Goal: Information Seeking & Learning: Learn about a topic

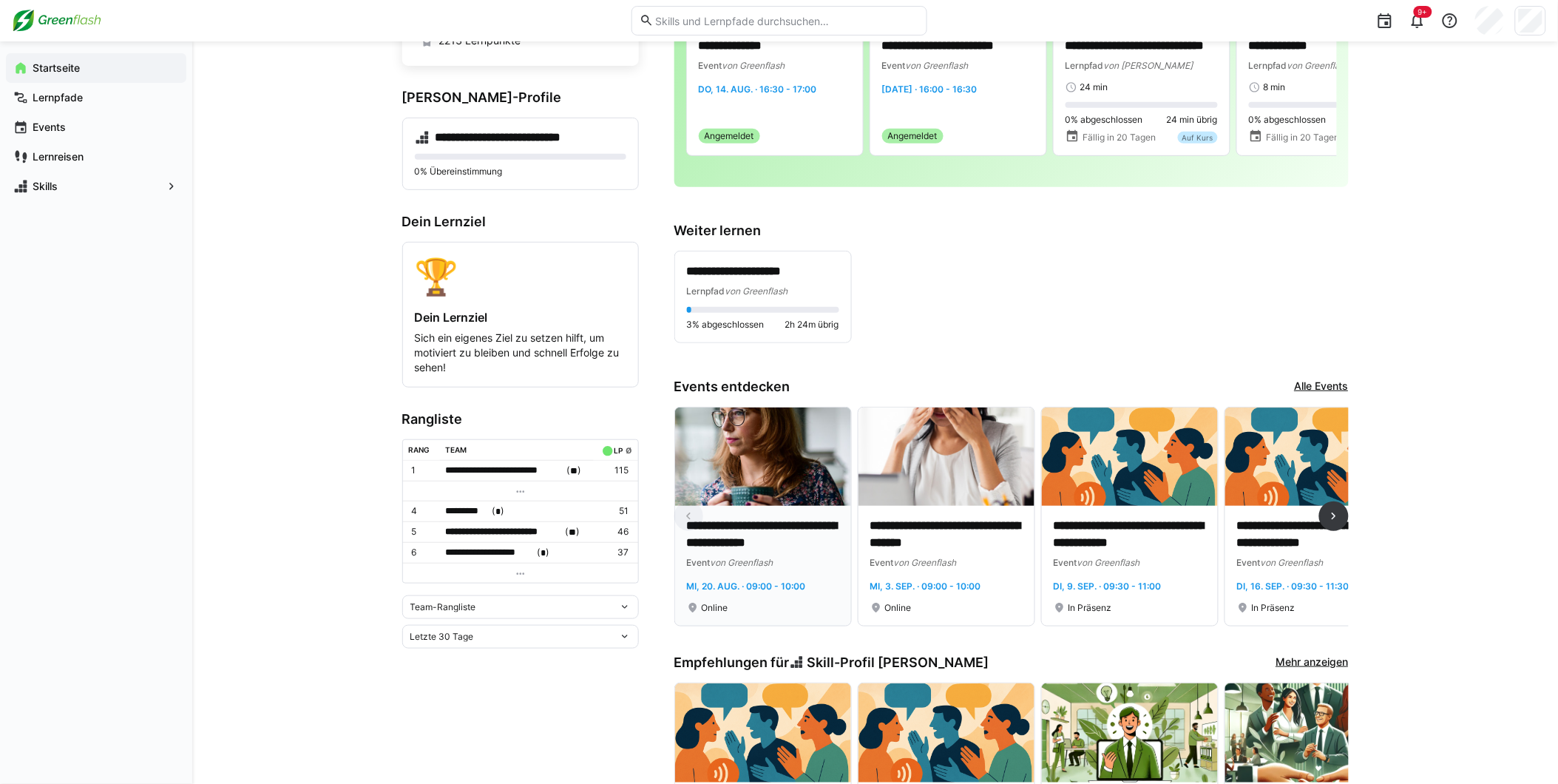
scroll to position [164, 0]
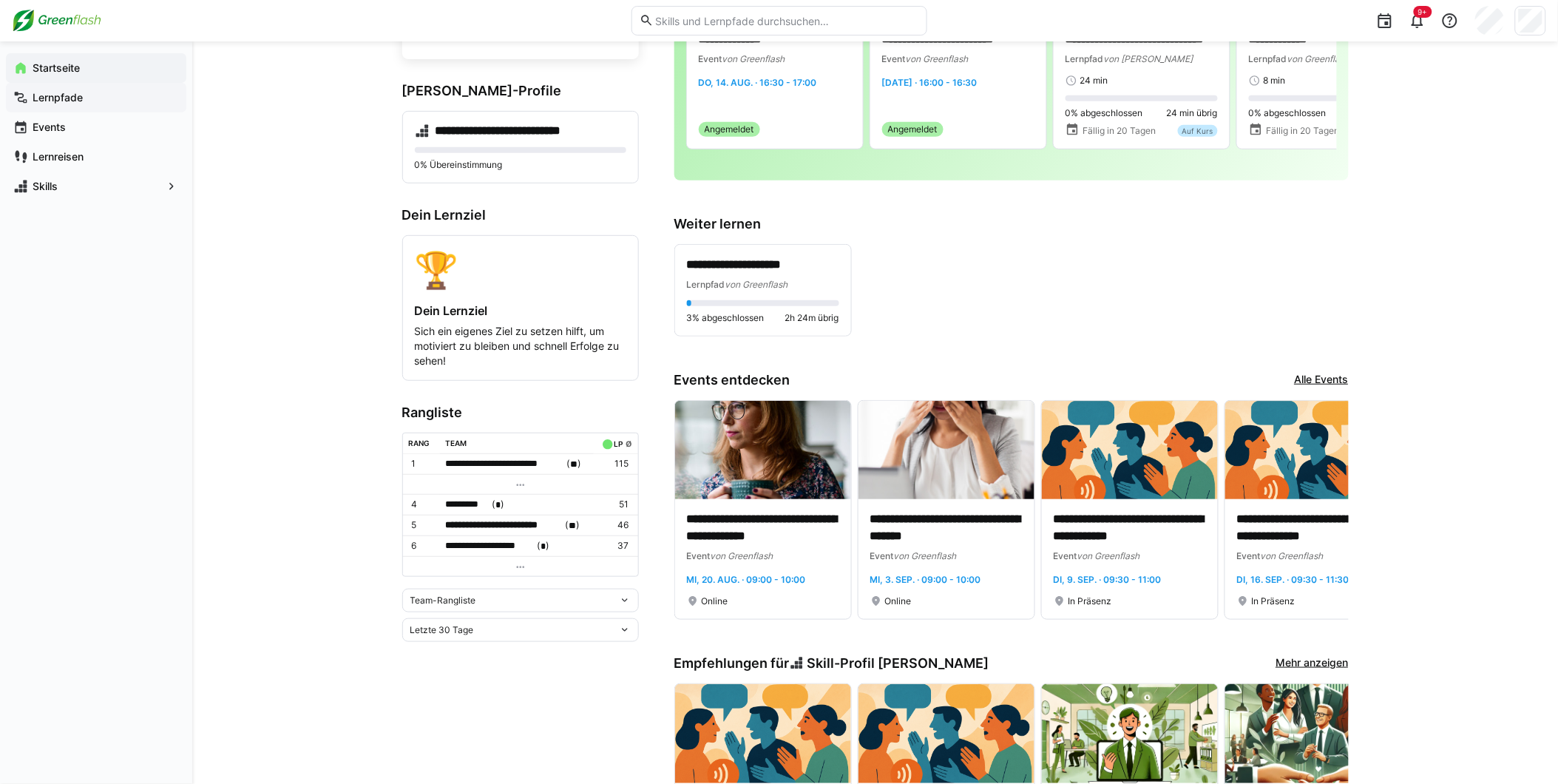
click at [75, 110] on div "Lernpfade" at bounding box center [96, 98] width 181 height 30
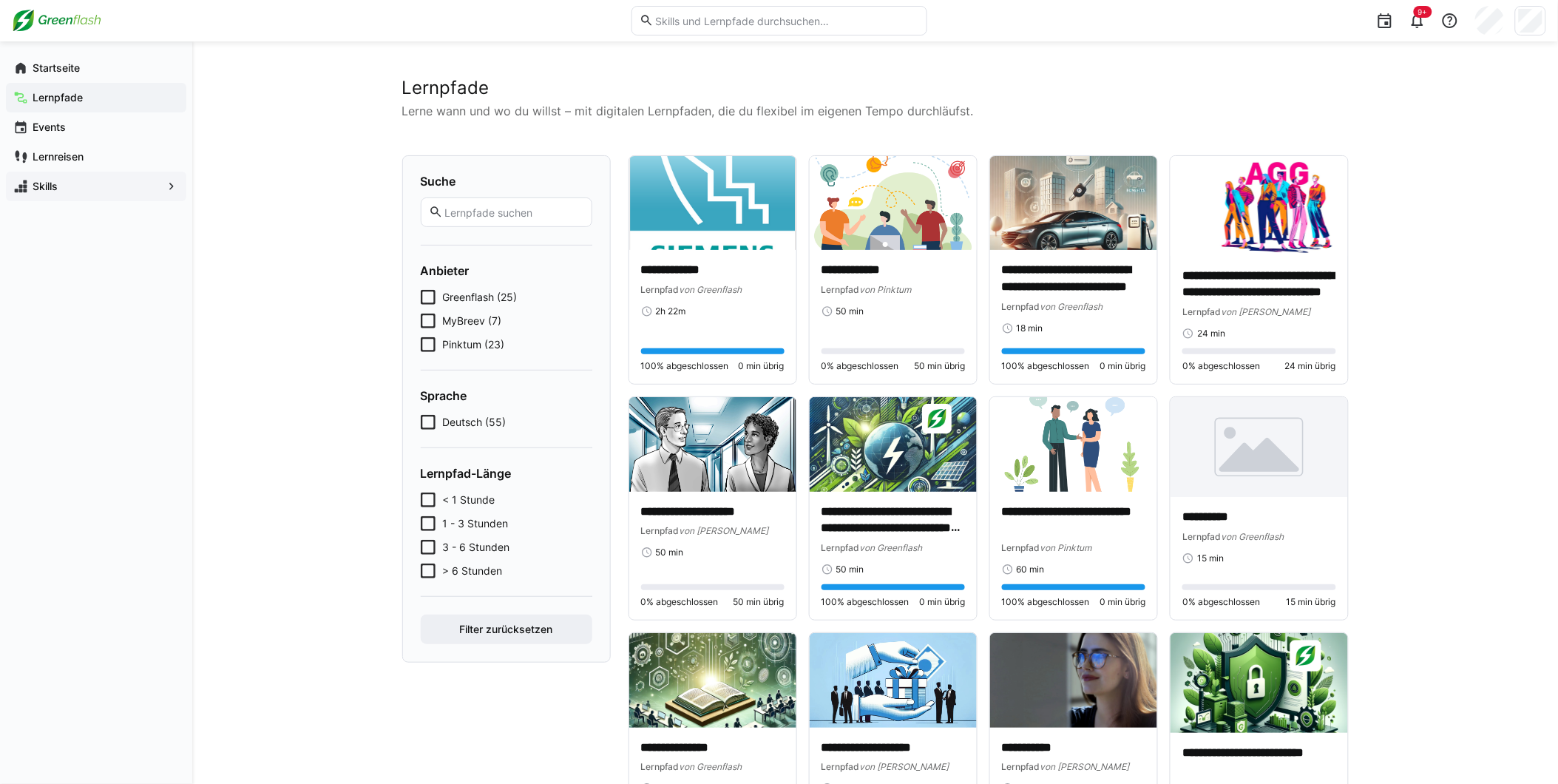
click at [72, 175] on div "Skills" at bounding box center [96, 187] width 181 height 30
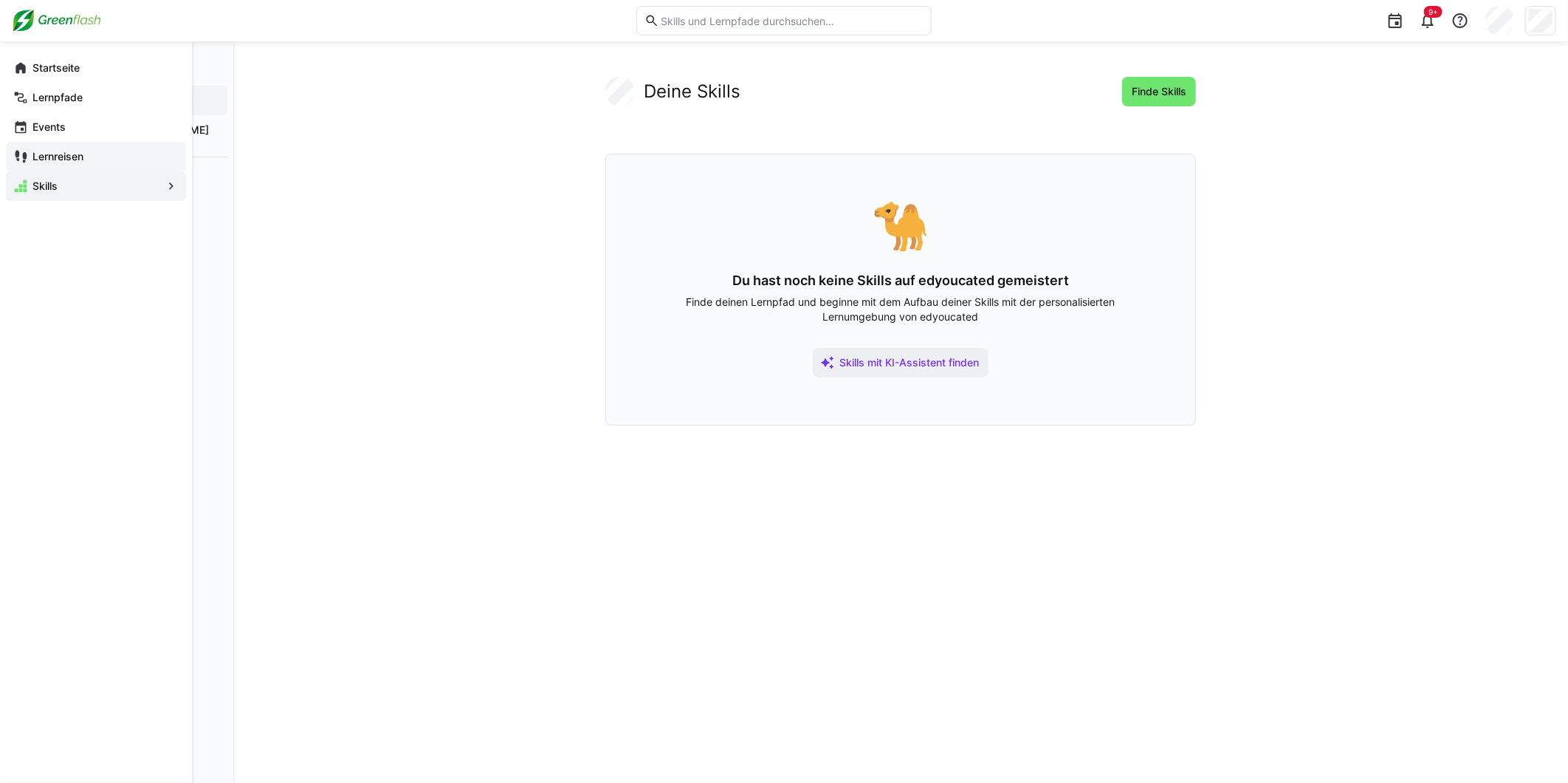
click at [72, 163] on span "Lernreisen" at bounding box center [105, 156] width 148 height 15
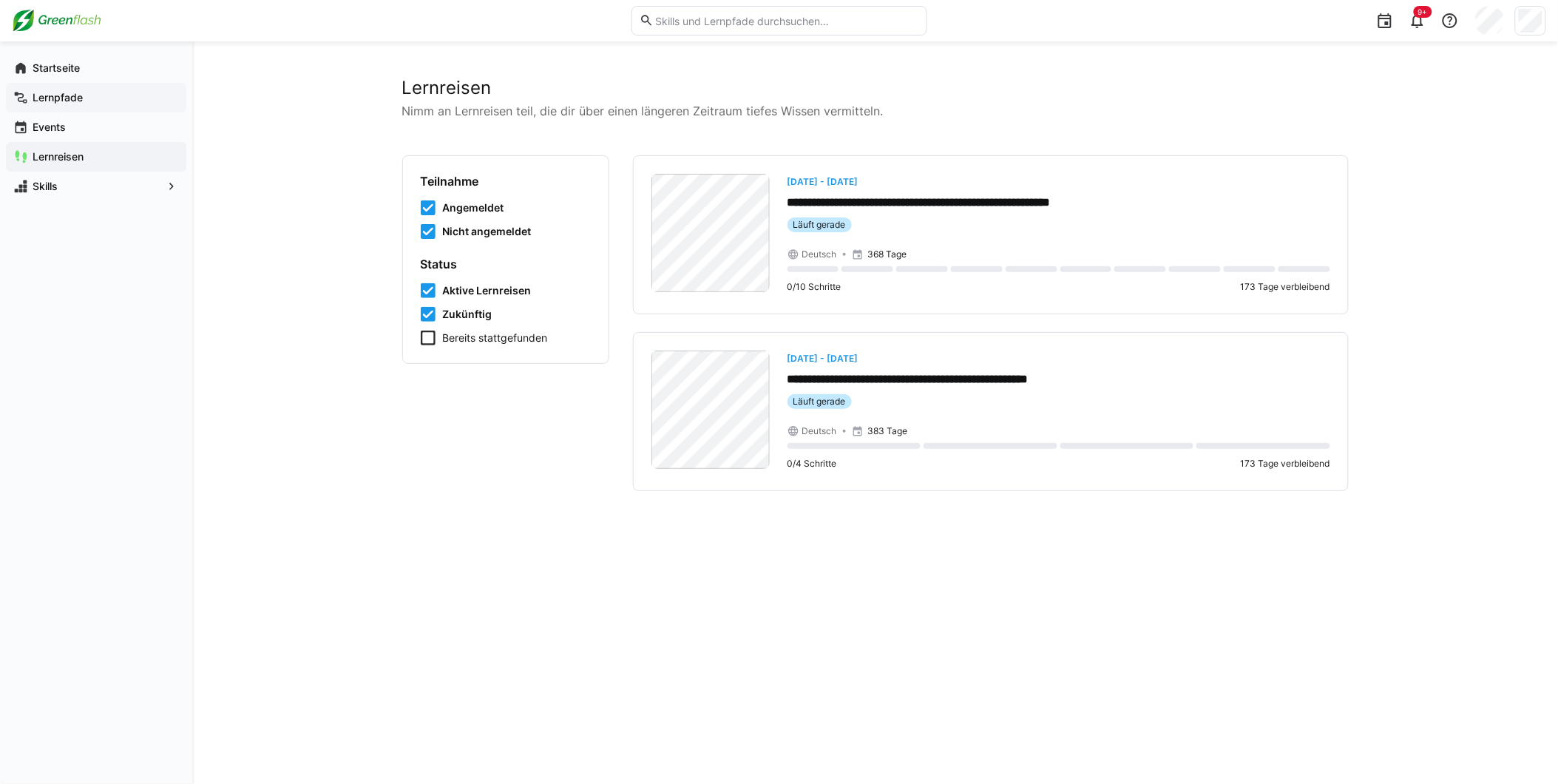
click at [55, 90] on span "Lernpfade" at bounding box center [105, 97] width 148 height 15
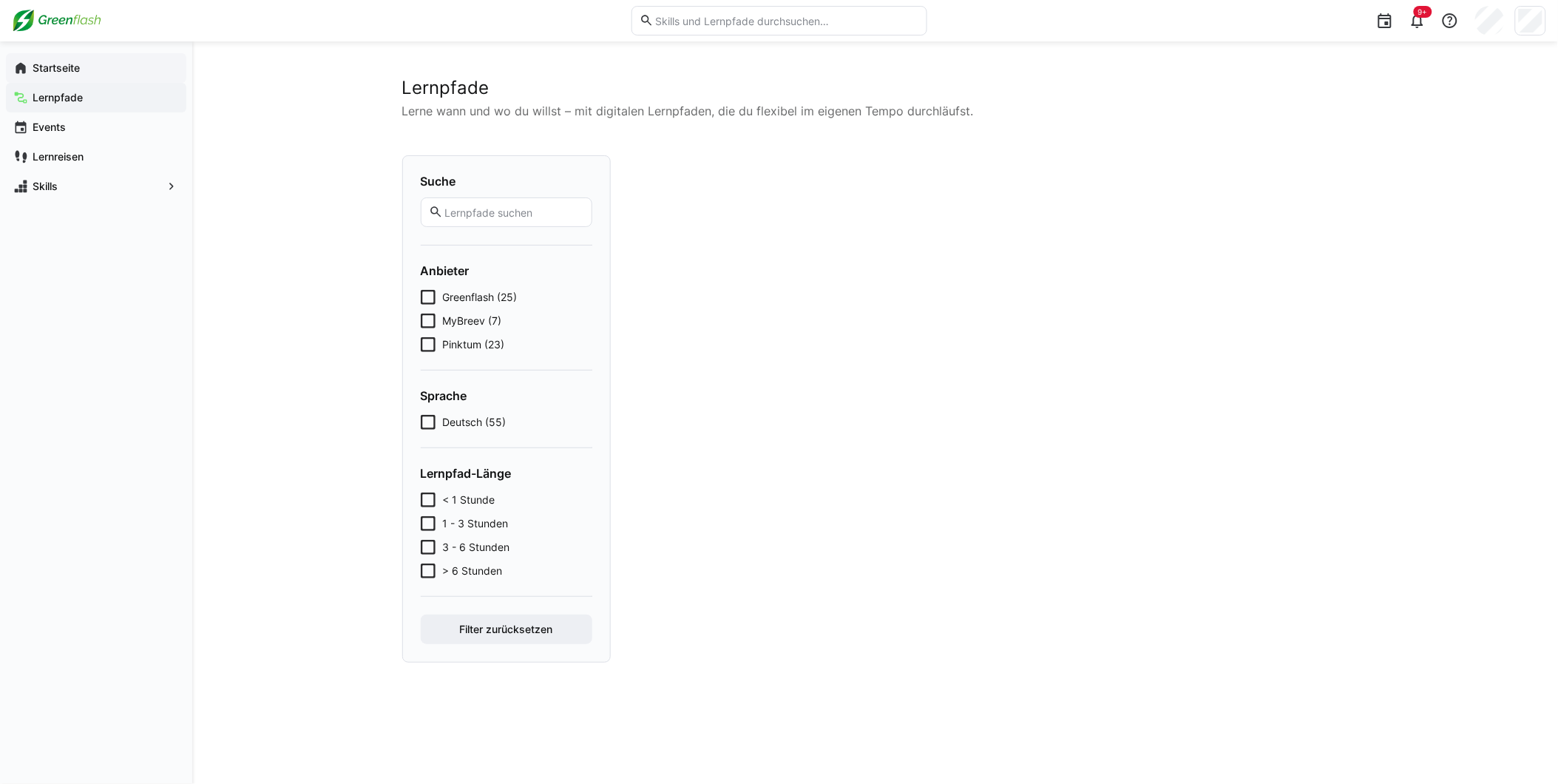
click at [55, 57] on div "Startseite" at bounding box center [96, 68] width 181 height 30
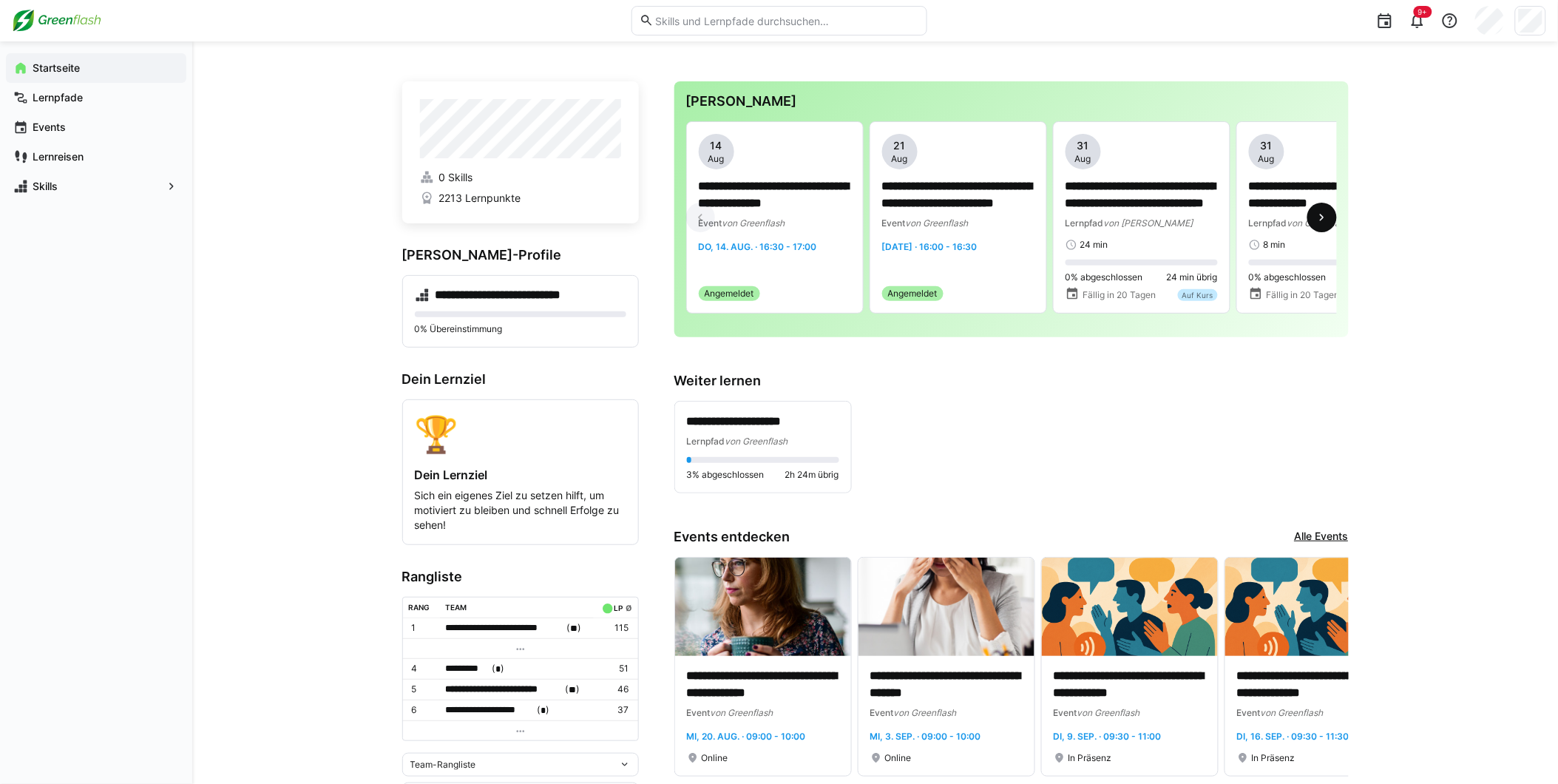
click at [1326, 225] on eds-icon at bounding box center [1322, 217] width 15 height 15
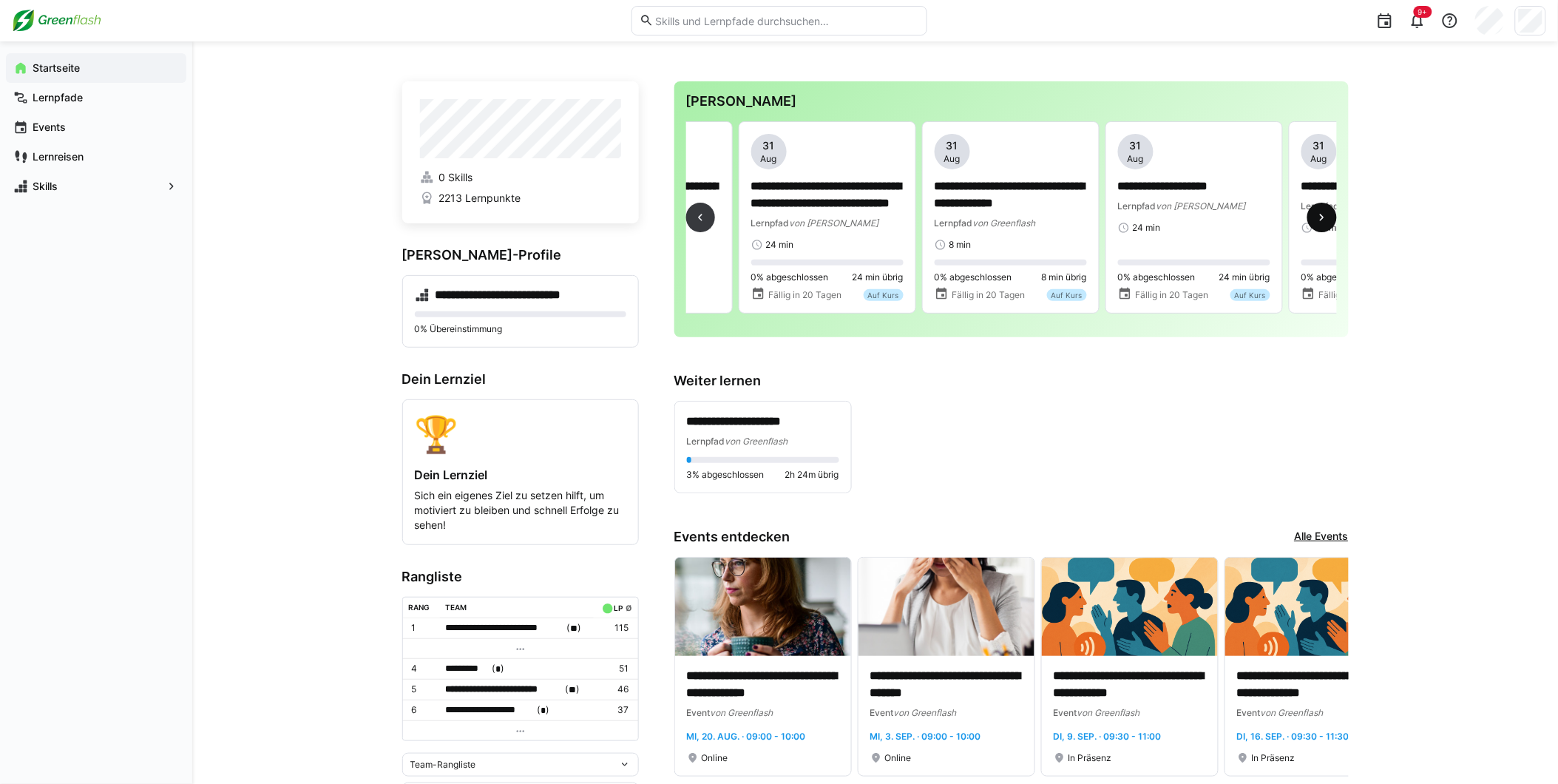
scroll to position [0, 550]
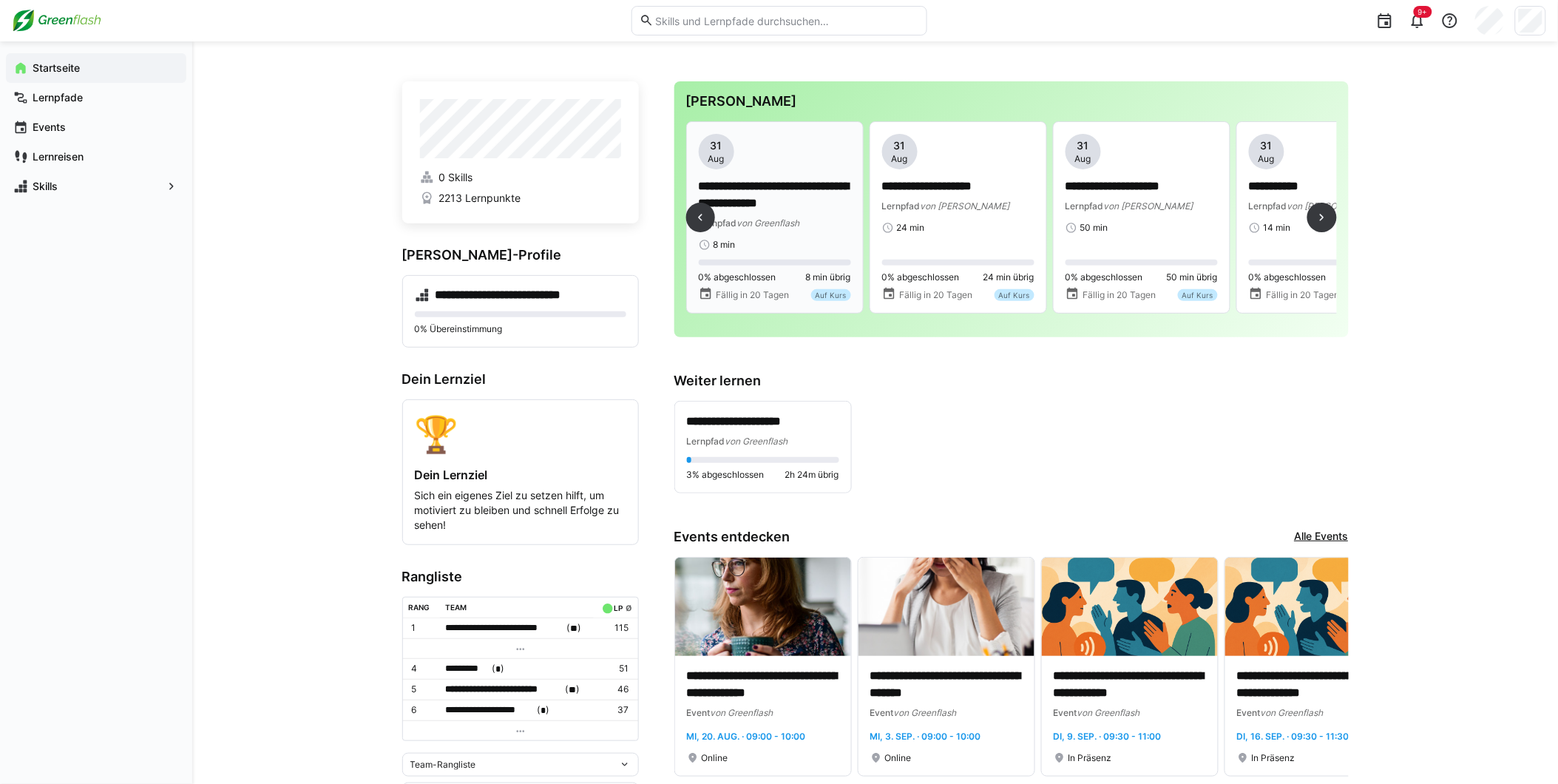
click at [788, 161] on app-date-bubble "[DATE]" at bounding box center [775, 151] width 152 height 36
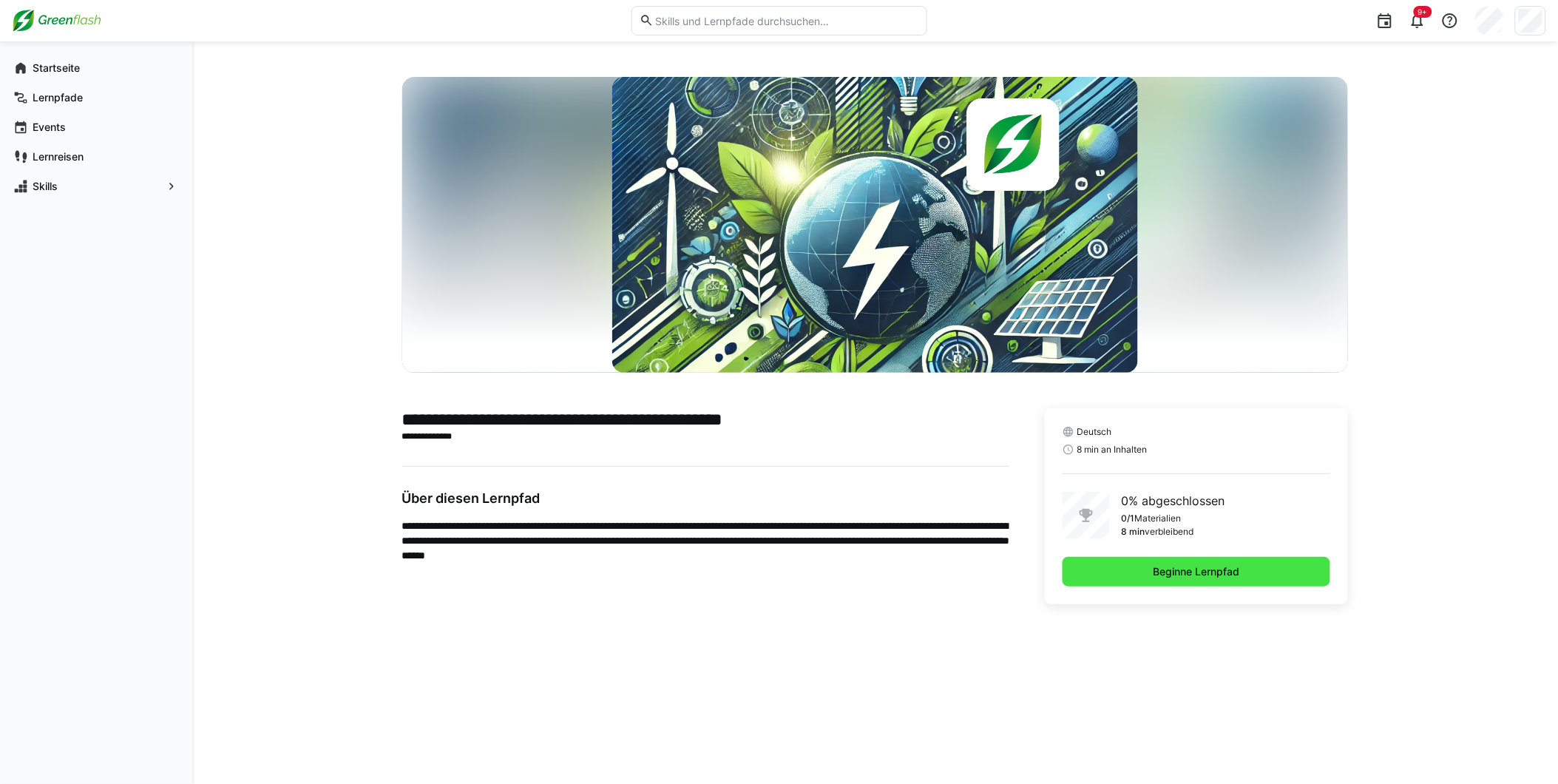
click at [1180, 572] on span "Beginne Lernpfad" at bounding box center [1197, 571] width 91 height 15
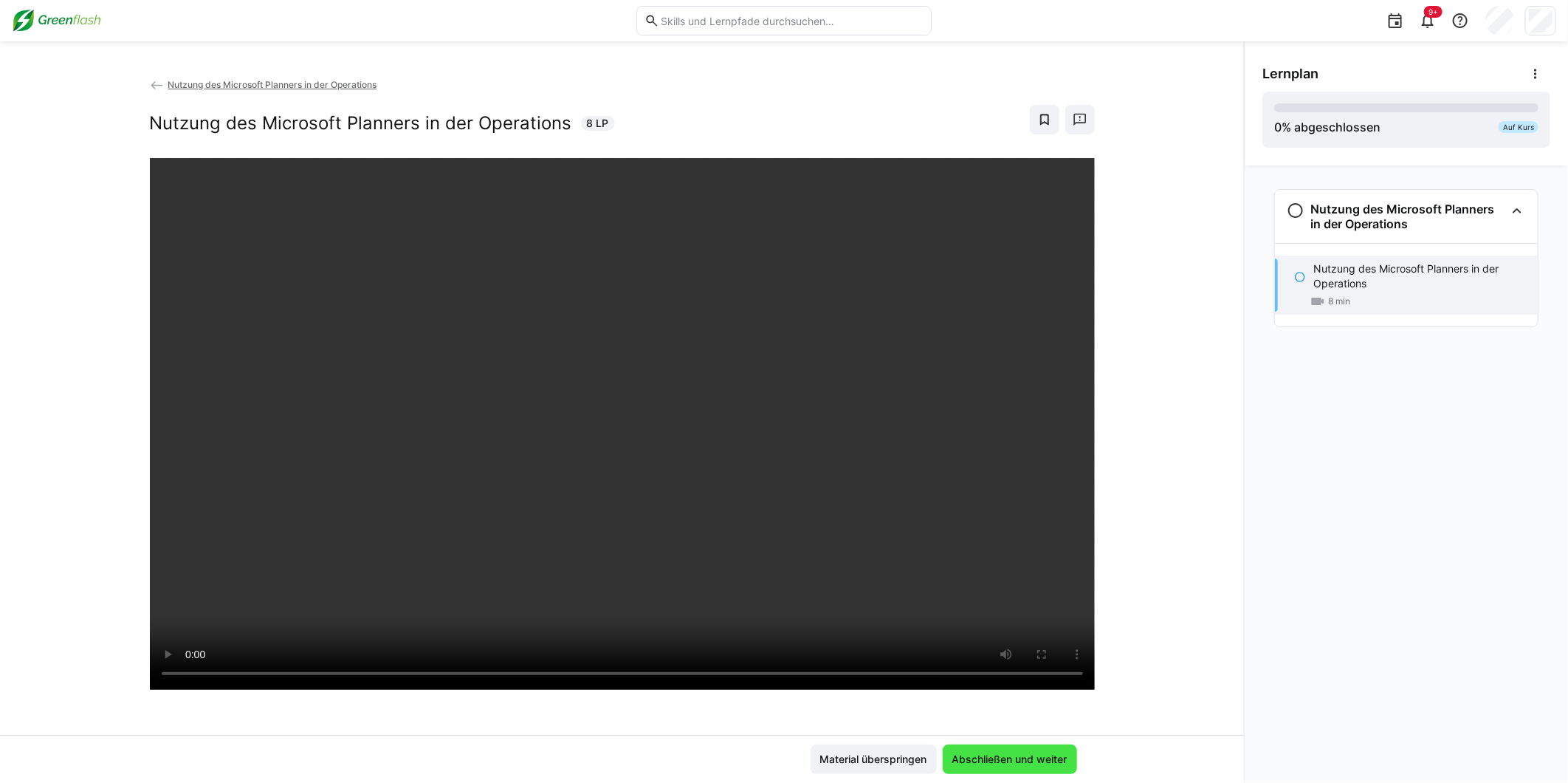
click at [1034, 758] on span "Abschließen und weiter" at bounding box center [1009, 758] width 119 height 15
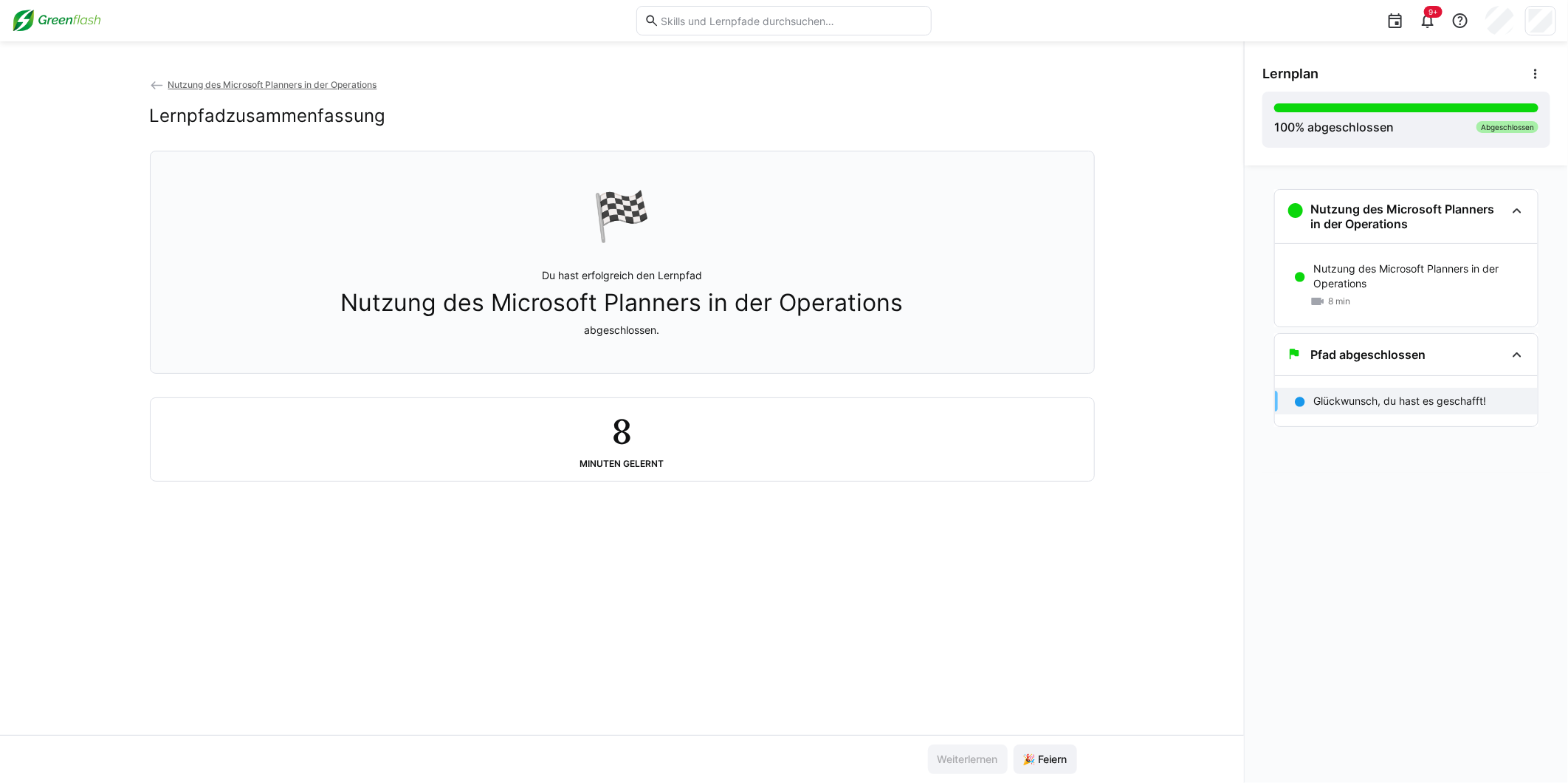
click at [48, 22] on img at bounding box center [56, 21] width 90 height 24
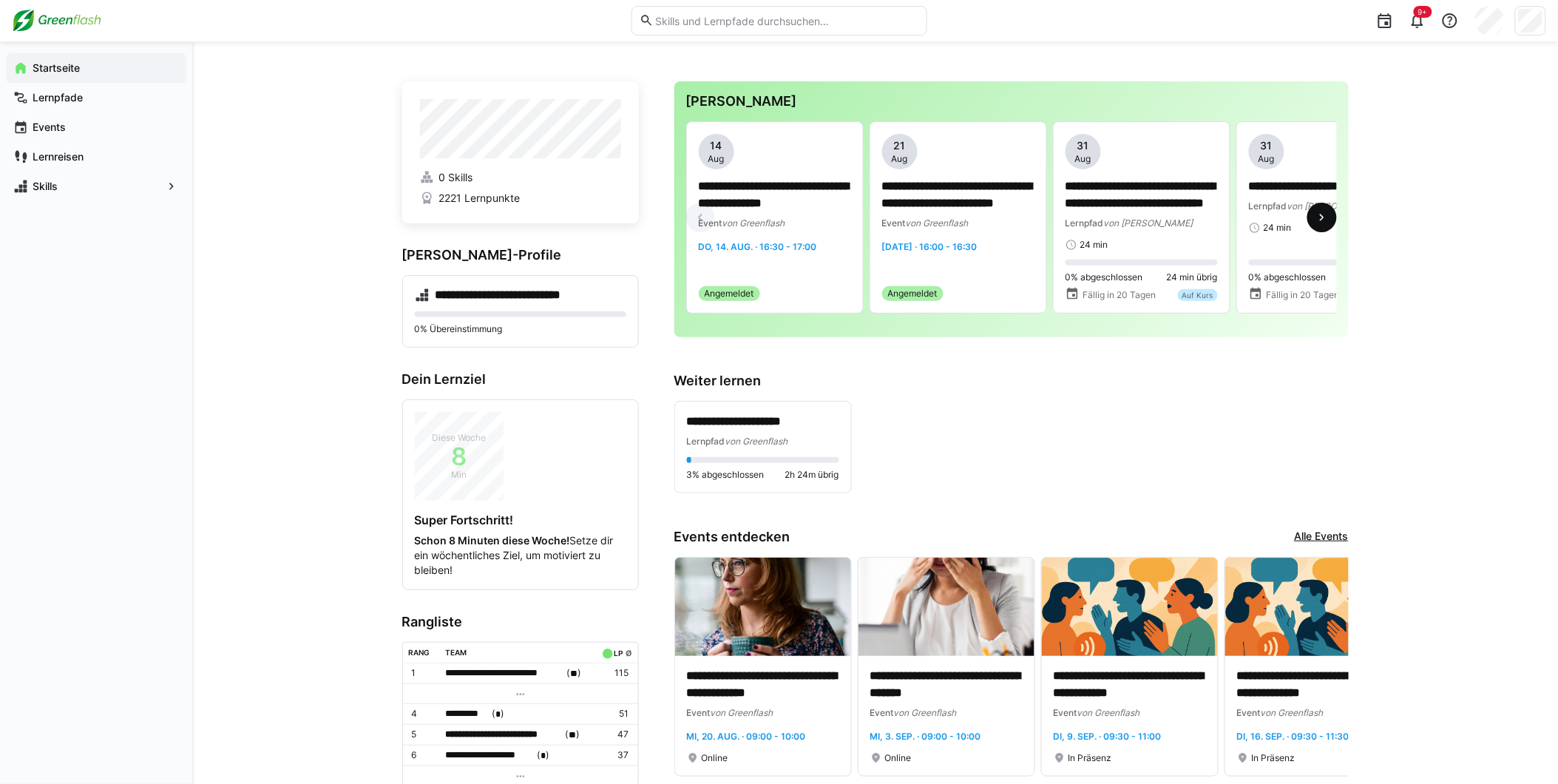
click at [1313, 216] on span at bounding box center [1323, 217] width 30 height 30
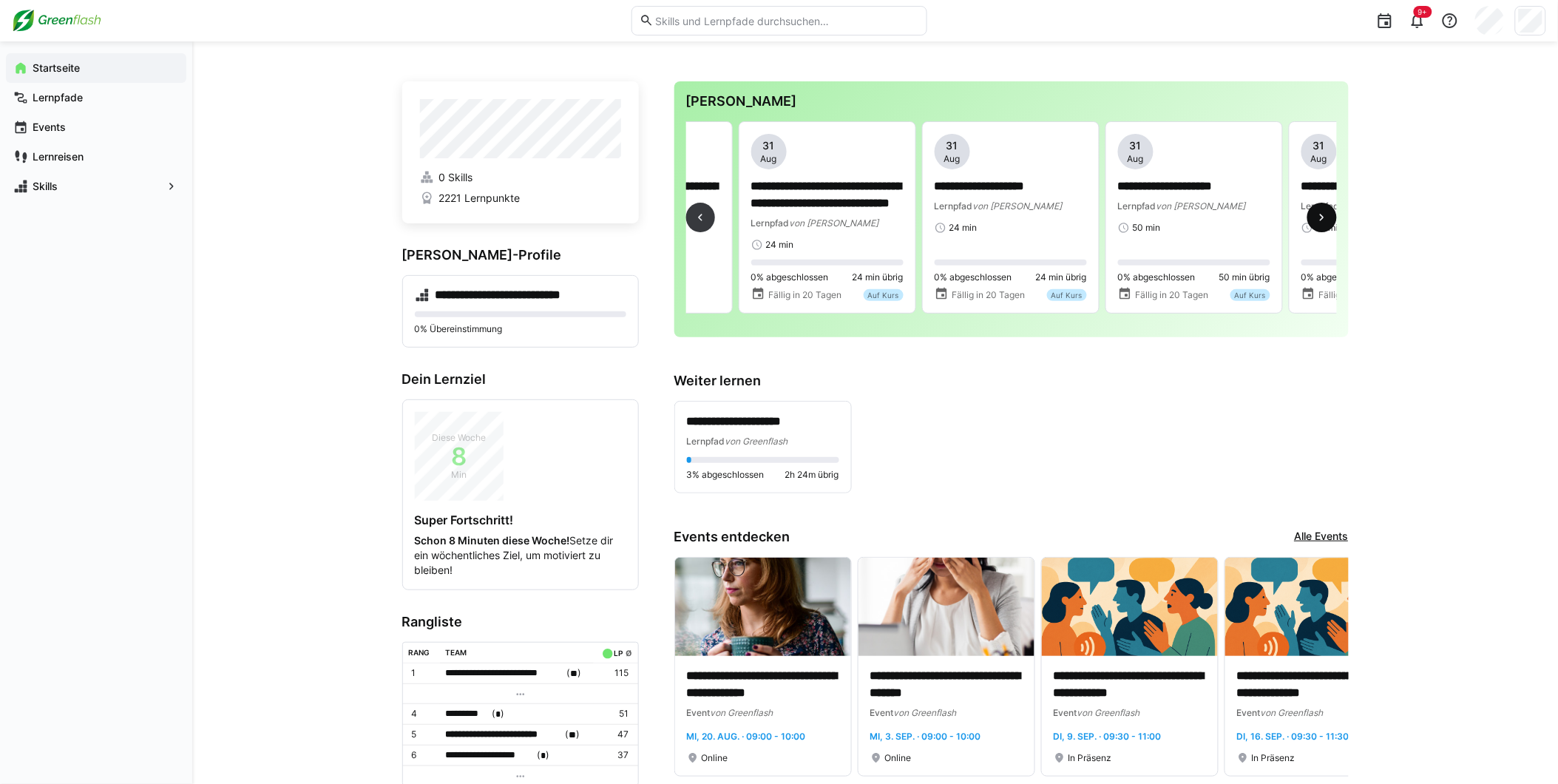
scroll to position [0, 550]
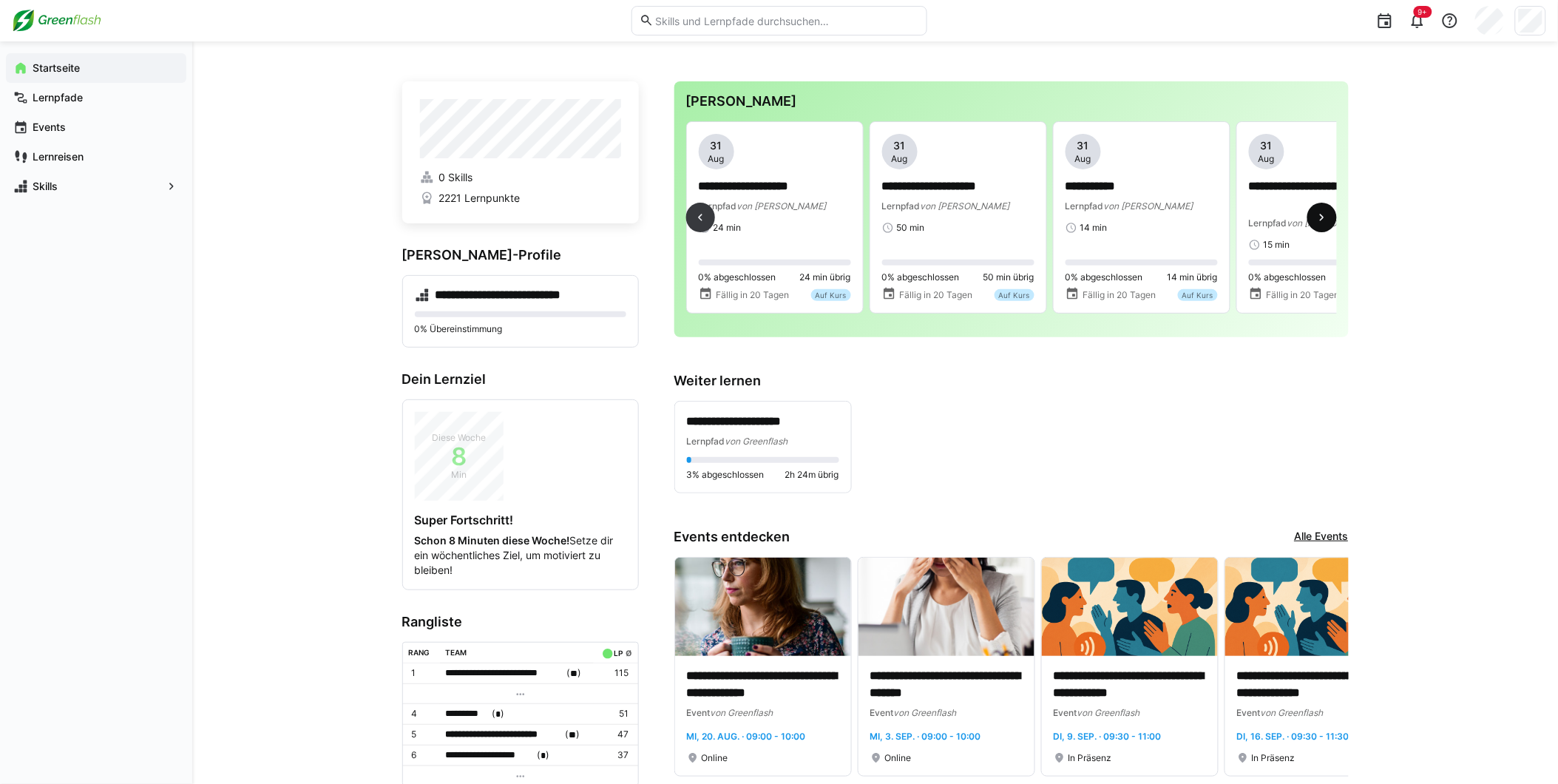
click at [1326, 209] on span at bounding box center [1323, 217] width 30 height 30
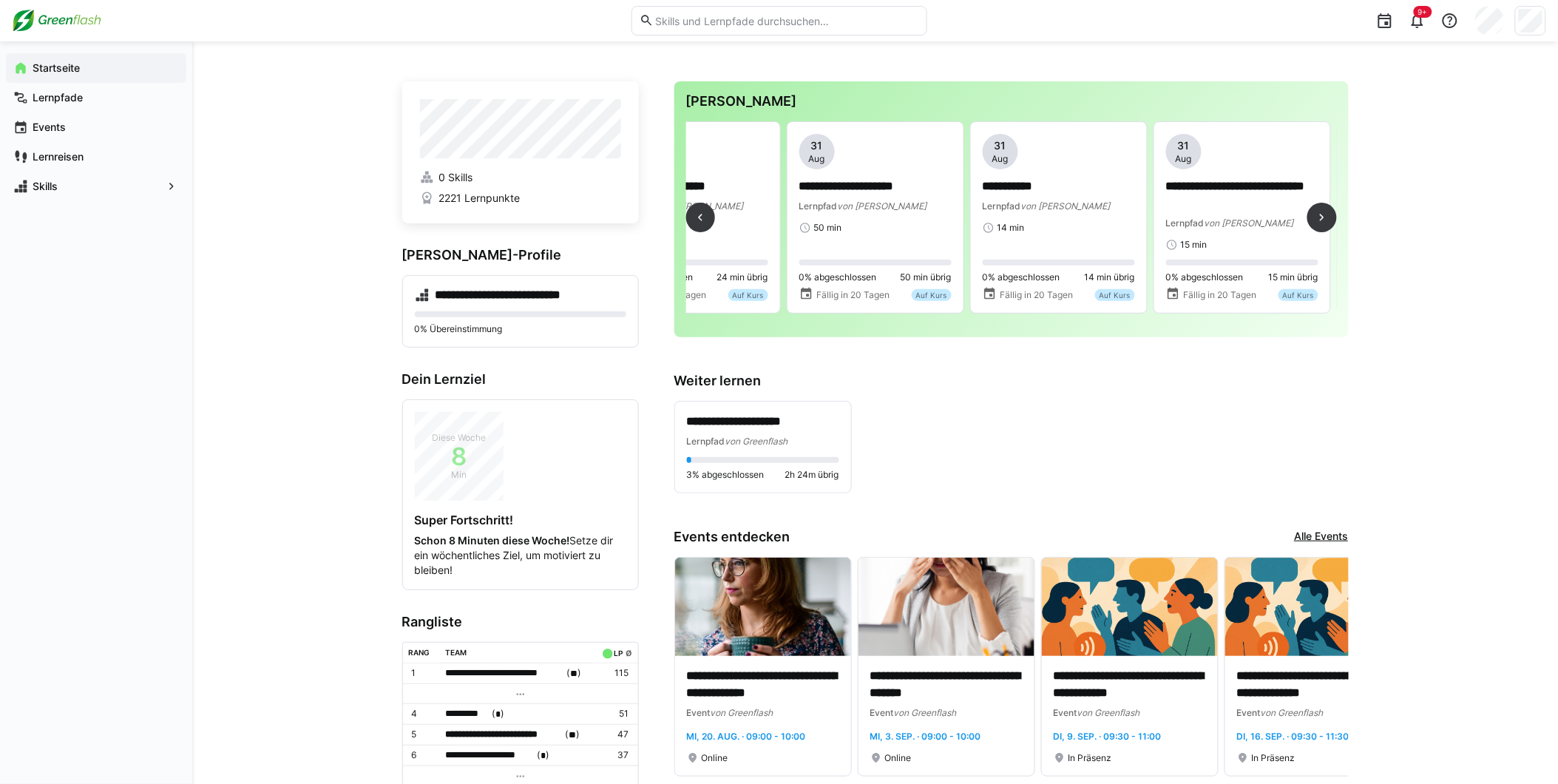
scroll to position [0, 810]
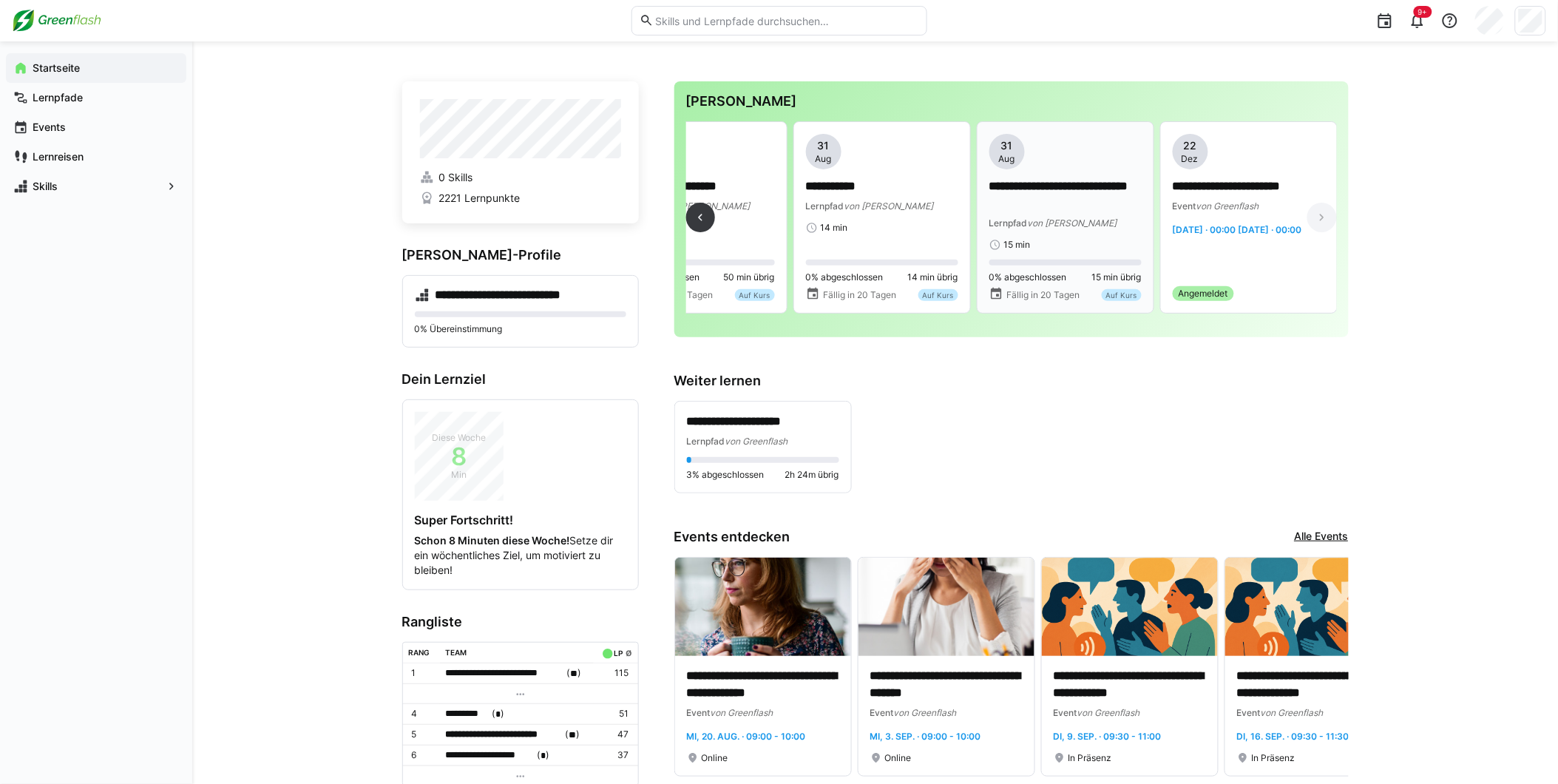
click at [1082, 175] on div "**********" at bounding box center [1066, 192] width 152 height 117
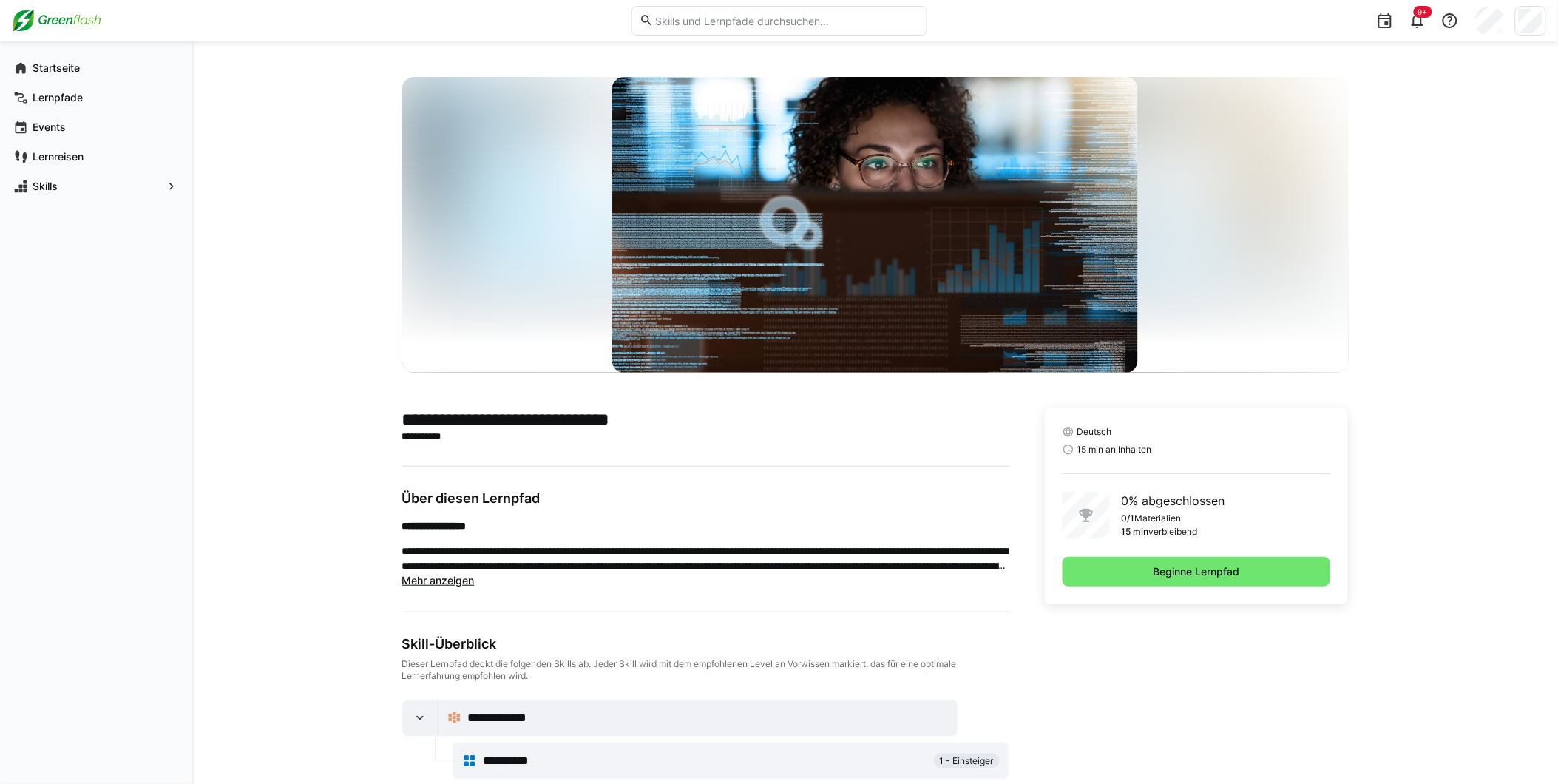
scroll to position [31, 0]
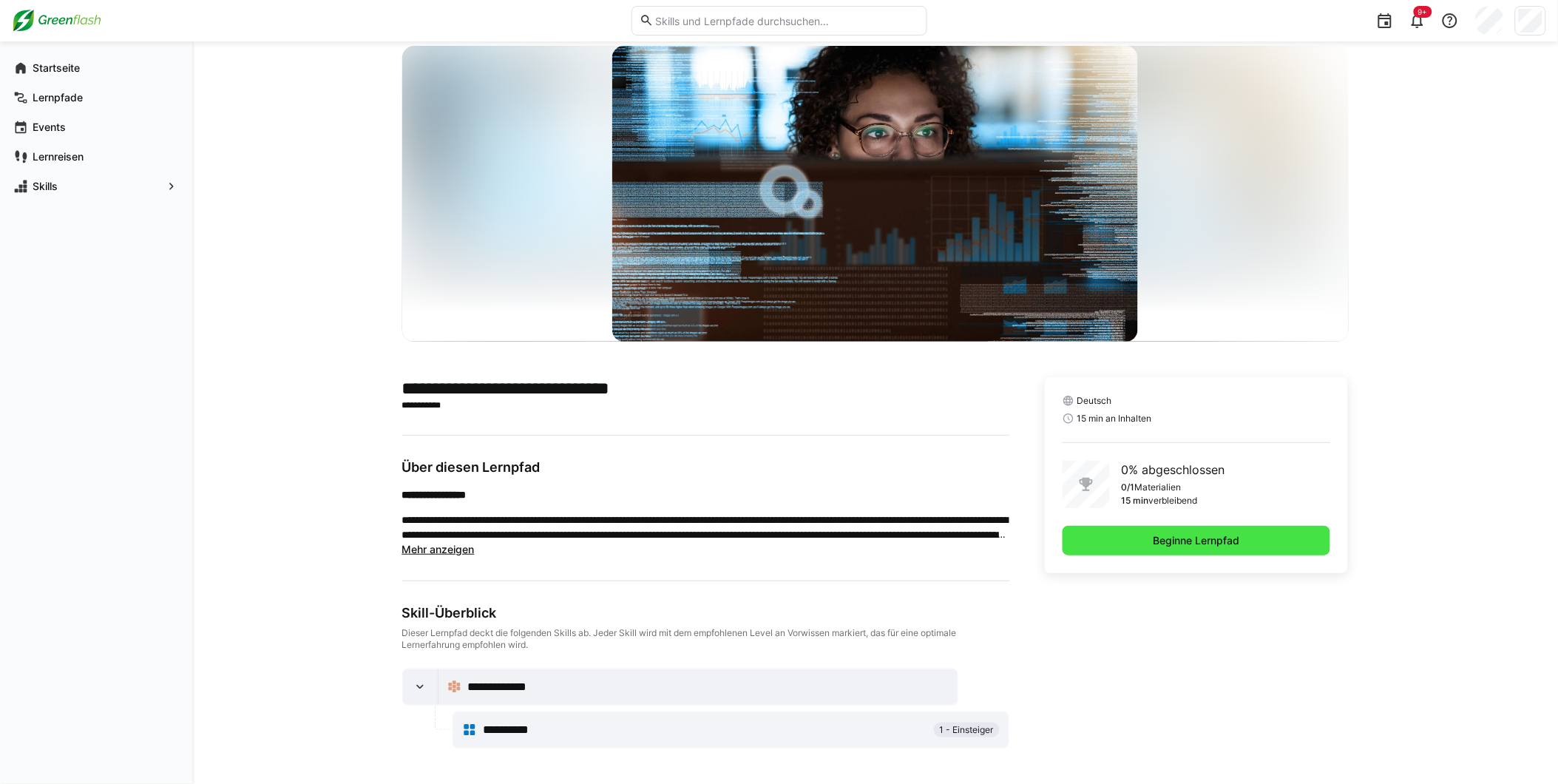
click at [1184, 544] on span "Beginne Lernpfad" at bounding box center [1197, 540] width 91 height 15
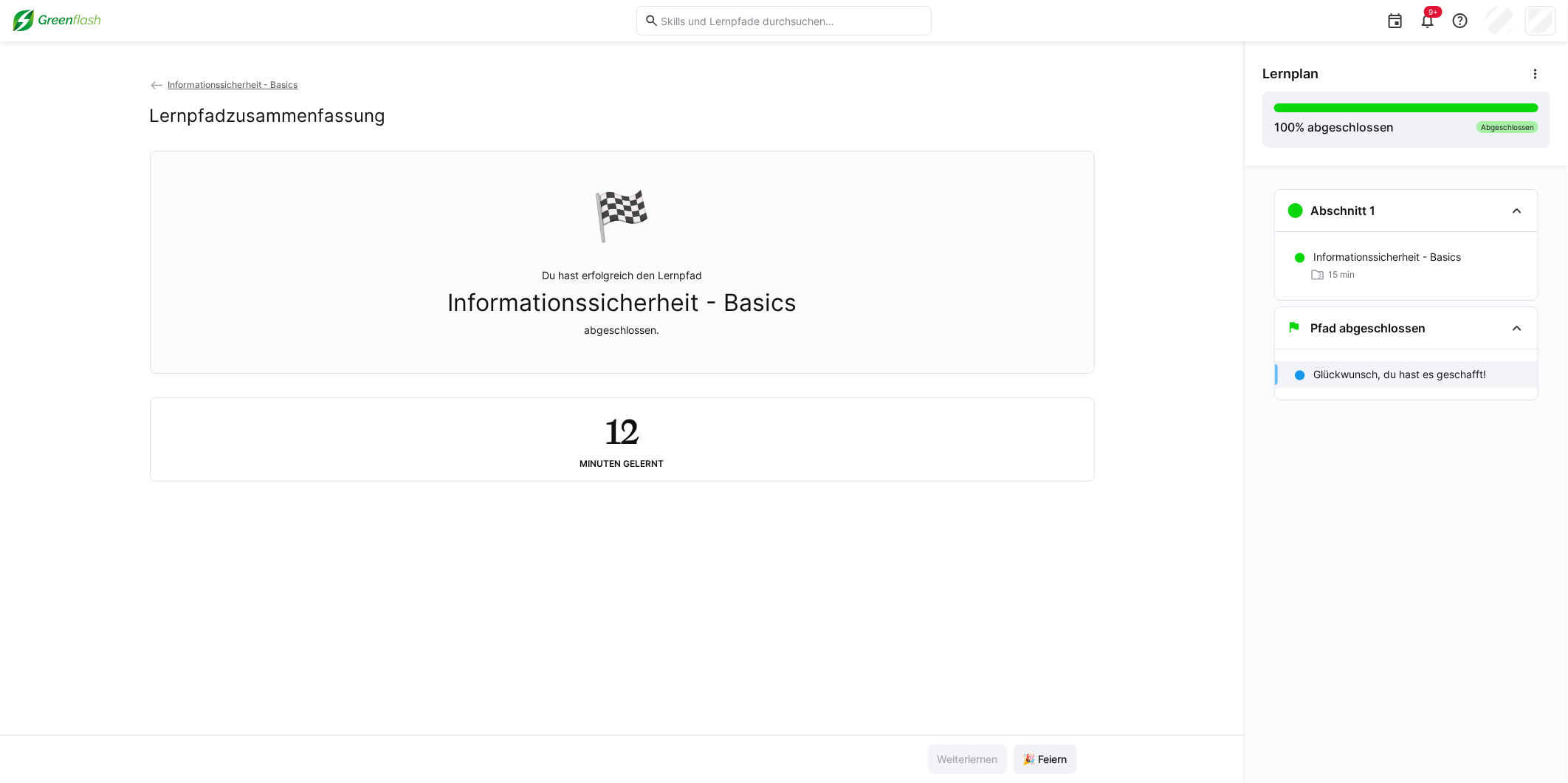
click at [71, 18] on img at bounding box center [56, 21] width 90 height 24
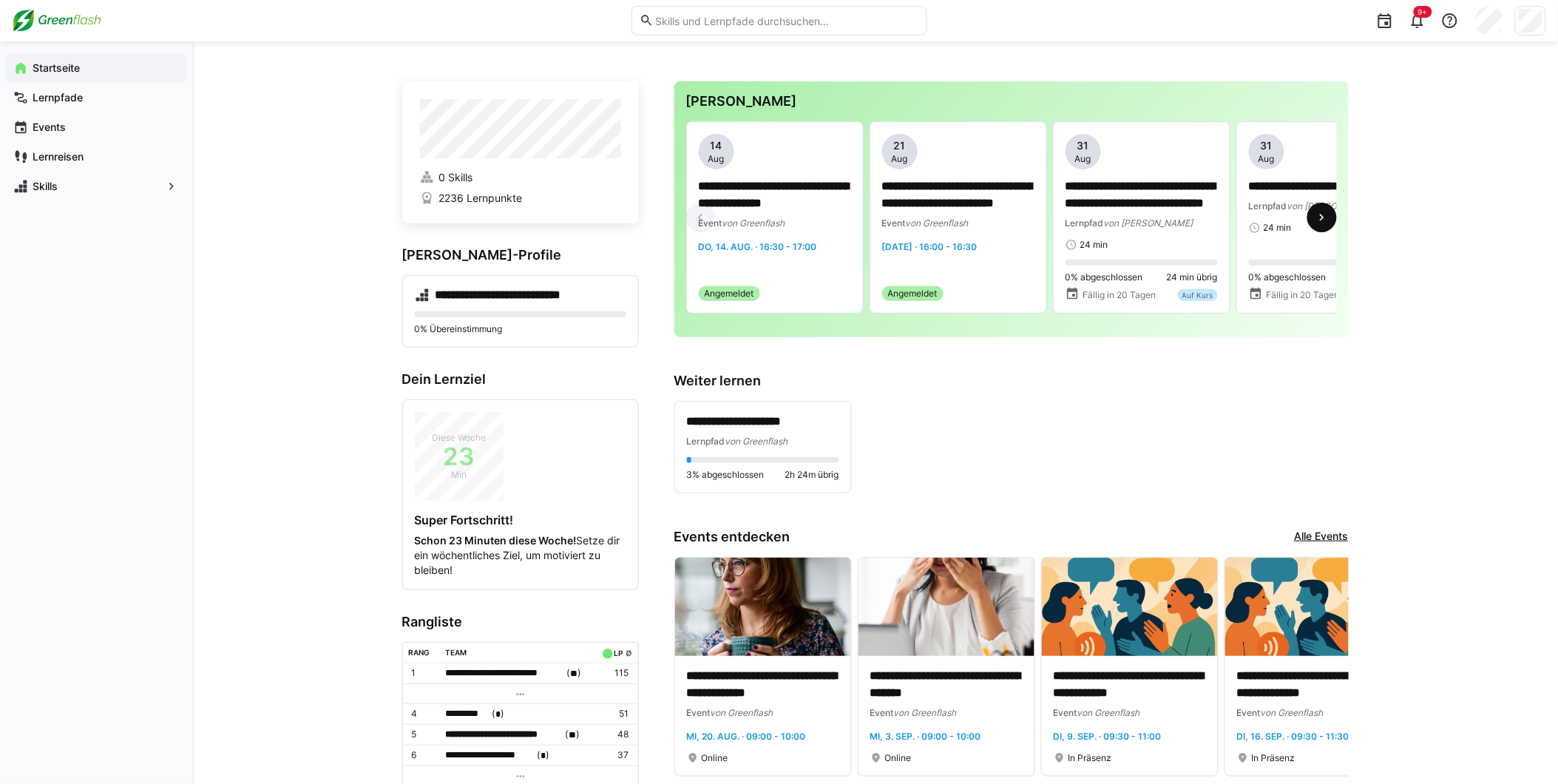
click at [1325, 214] on eds-icon at bounding box center [1322, 217] width 15 height 15
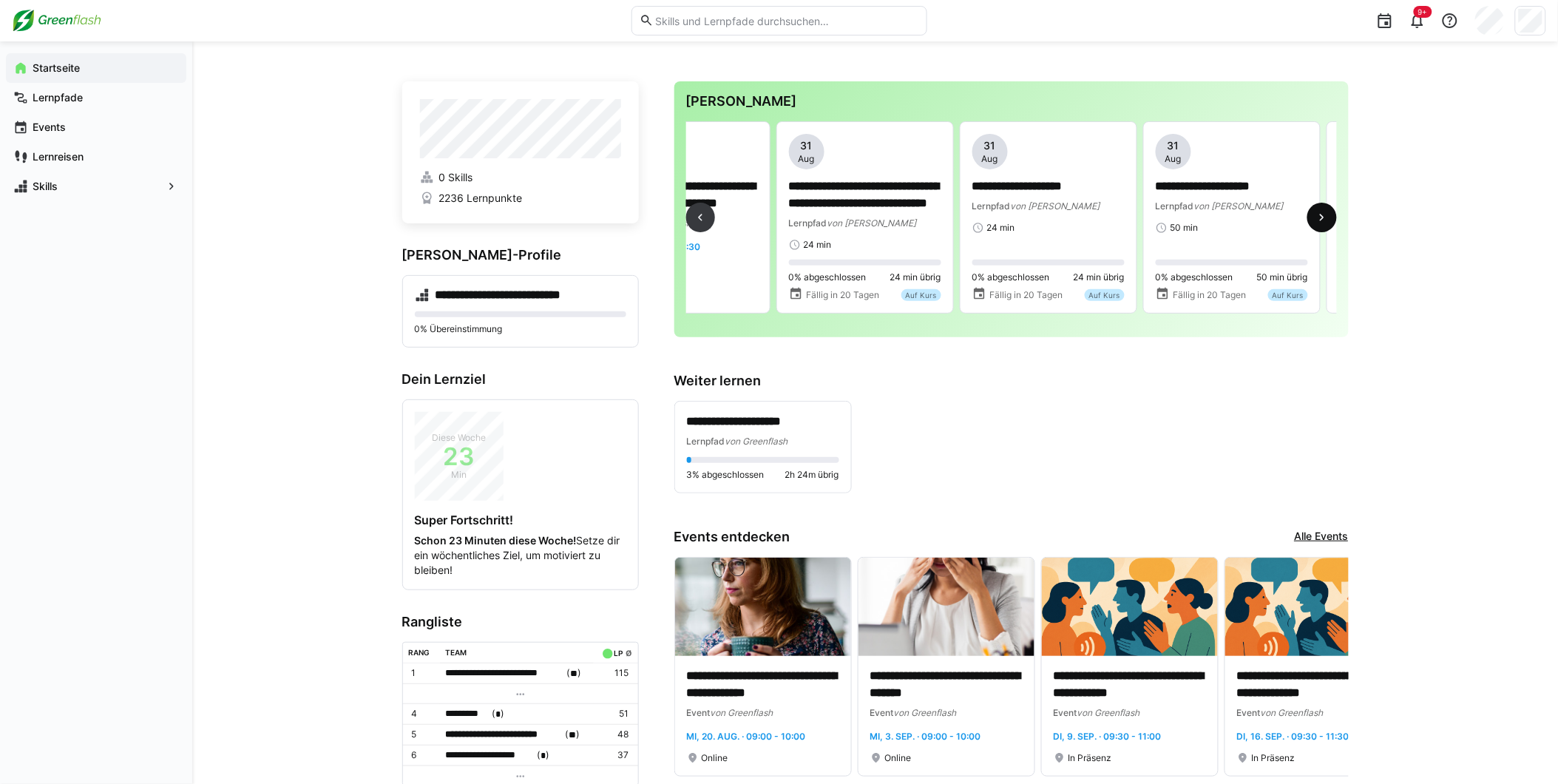
scroll to position [0, 550]
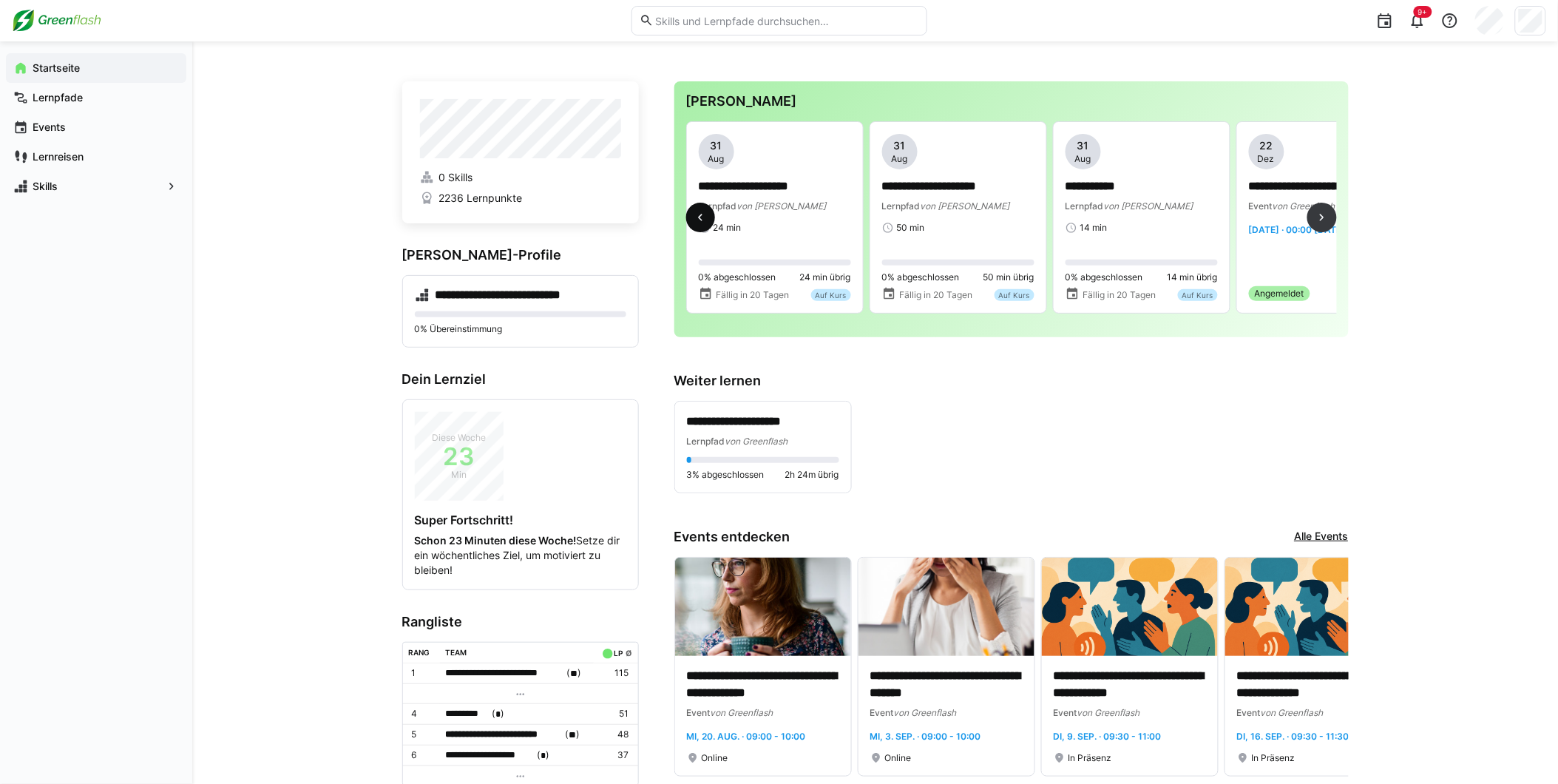
click at [699, 216] on eds-icon at bounding box center [699, 217] width 15 height 15
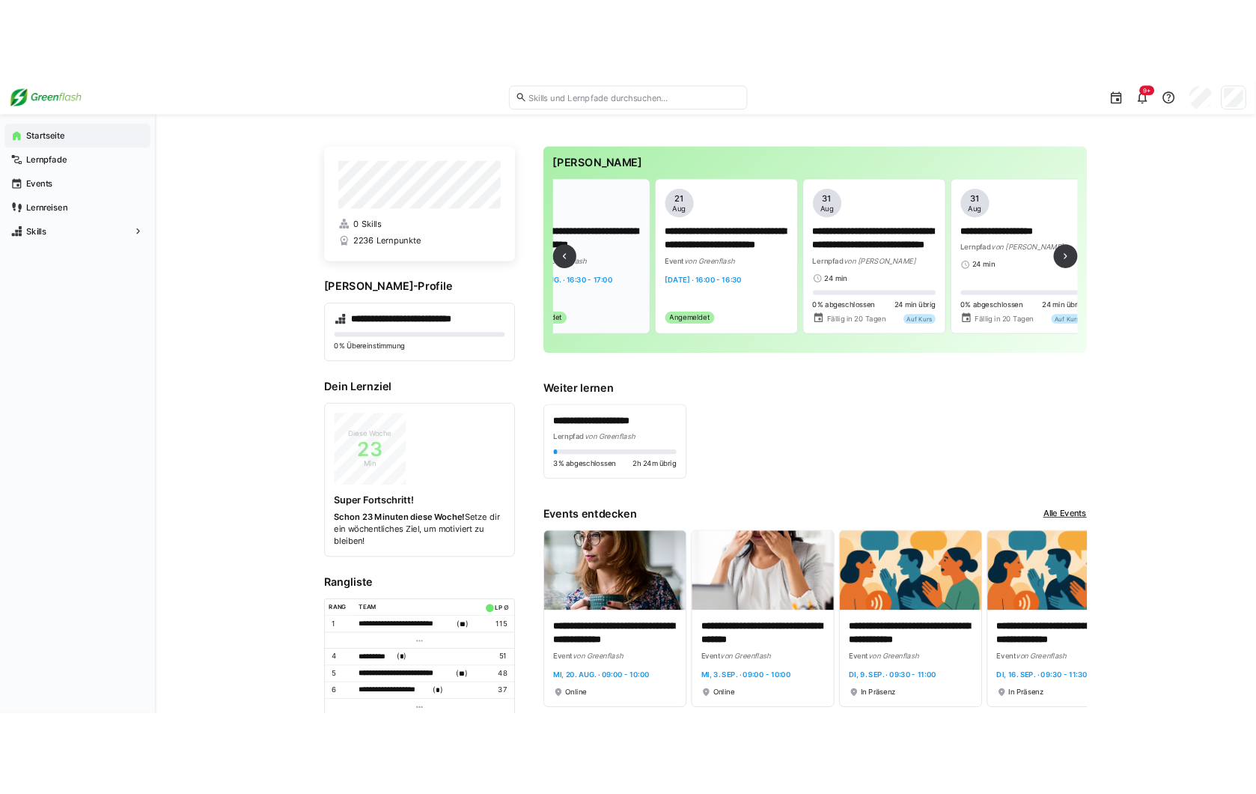
scroll to position [0, 0]
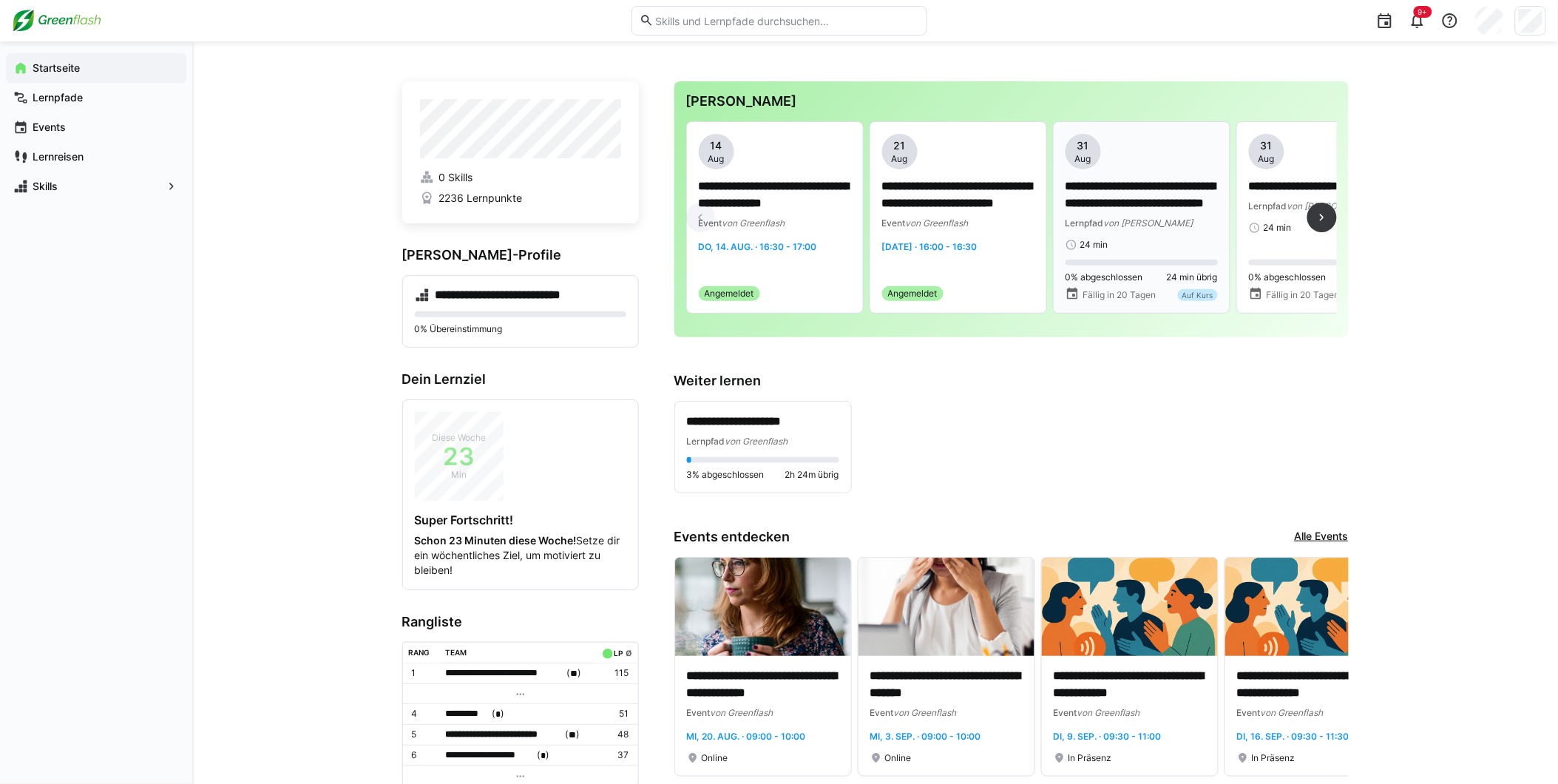
click at [1173, 184] on p "**********" at bounding box center [1142, 195] width 152 height 34
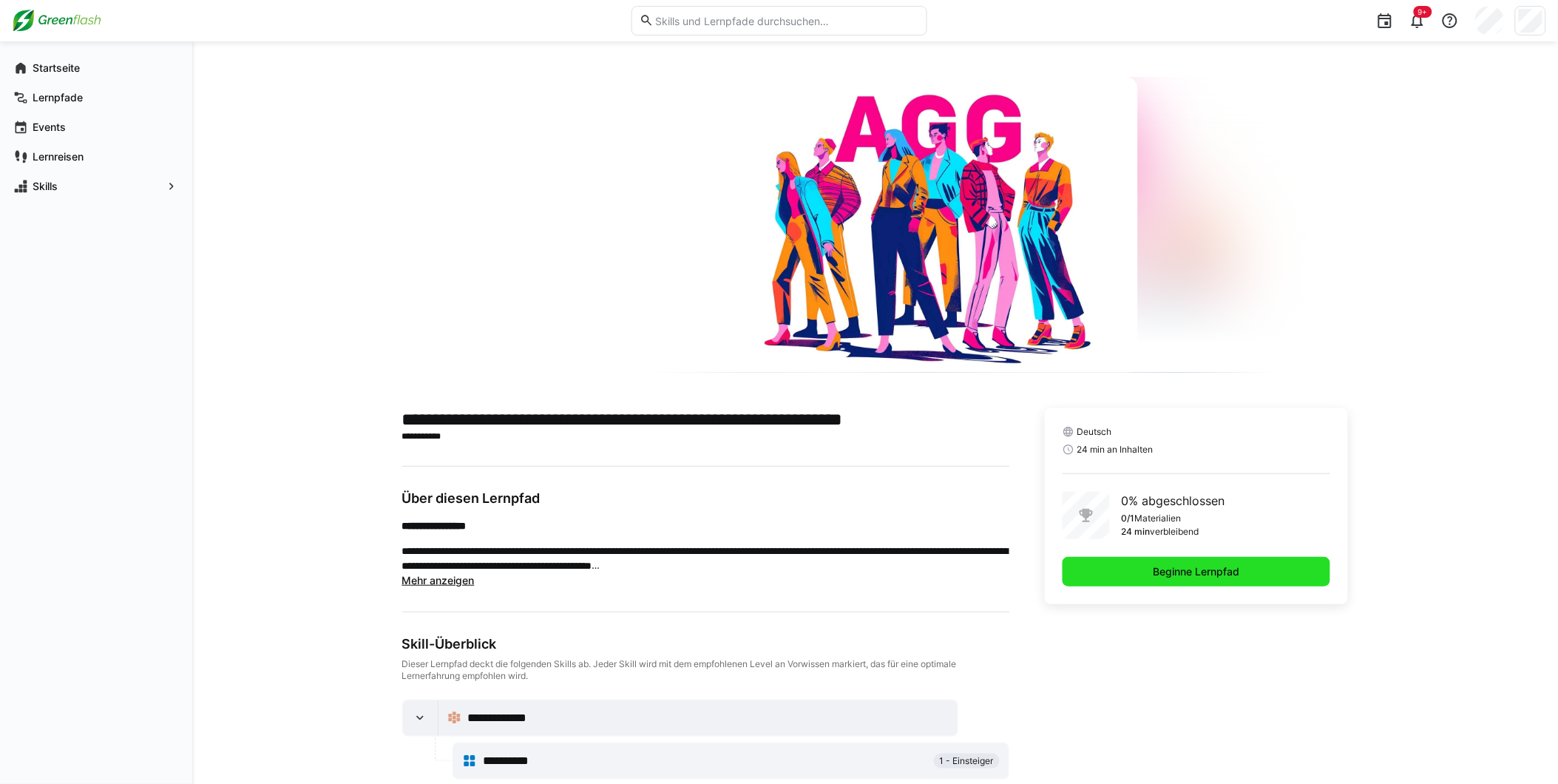
click at [1165, 578] on span "Beginne Lernpfad" at bounding box center [1197, 571] width 91 height 15
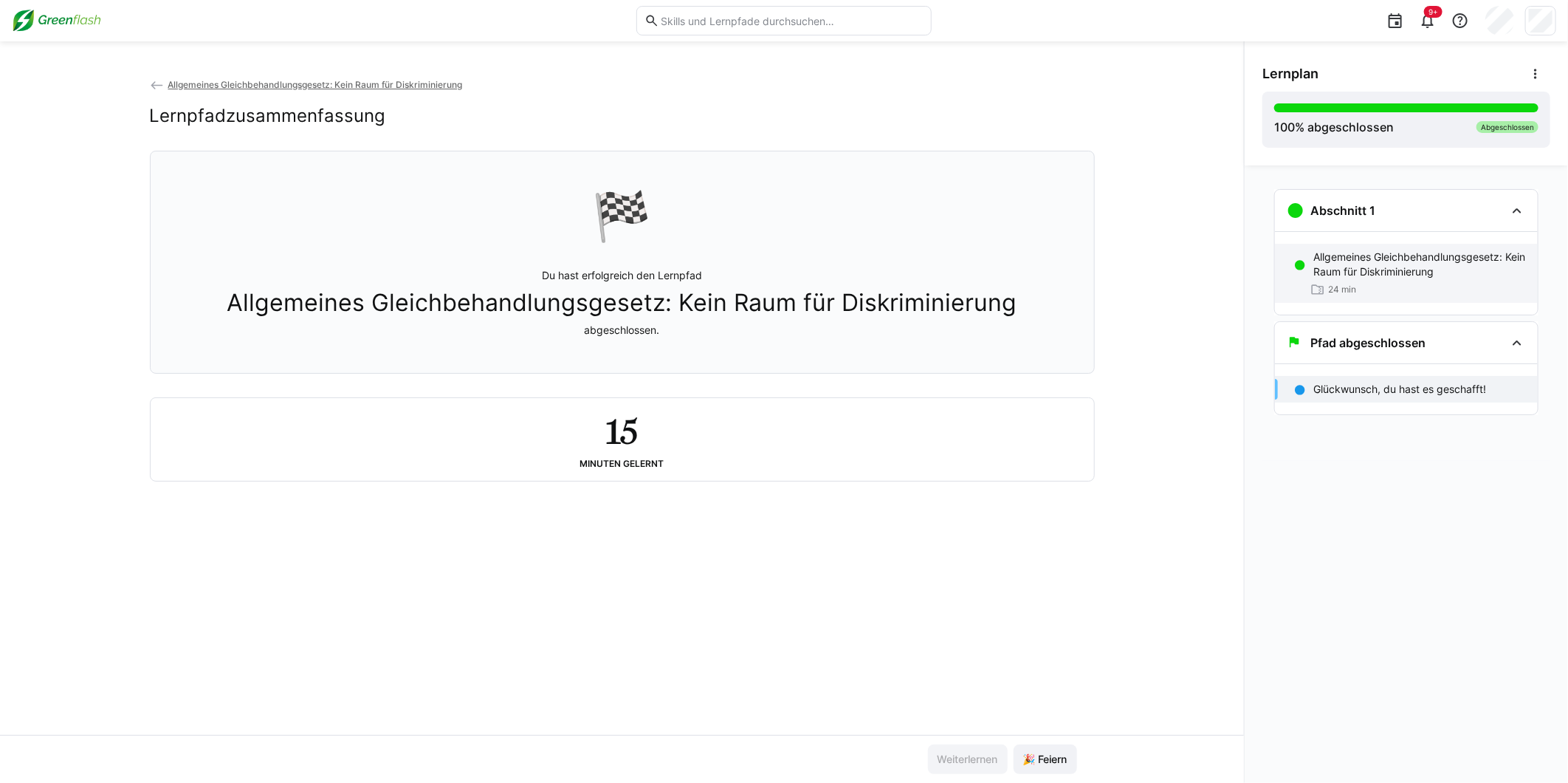
click at [1360, 274] on p "Allgemeines Gleichbehandlungsgesetz: Kein Raum für Diskriminierung" at bounding box center [1420, 264] width 213 height 30
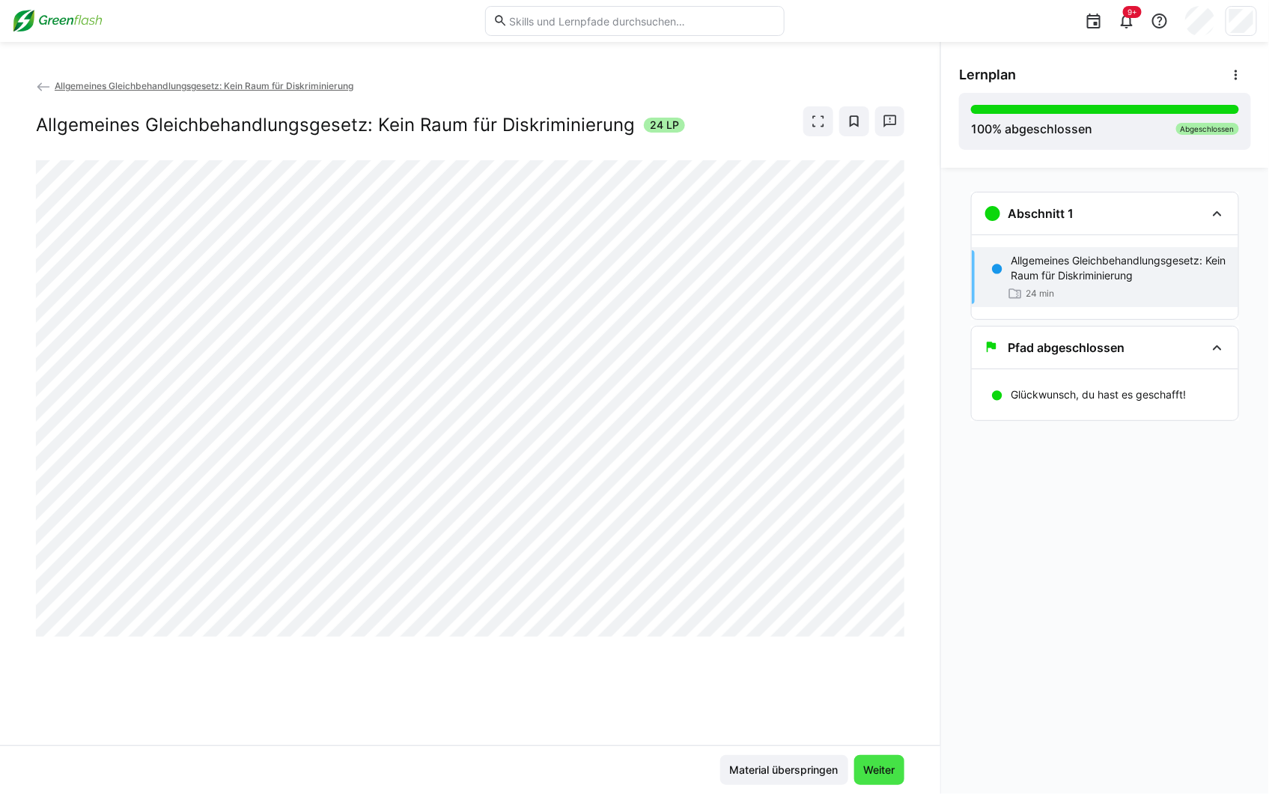
click at [893, 766] on span "Weiter" at bounding box center [880, 769] width 36 height 15
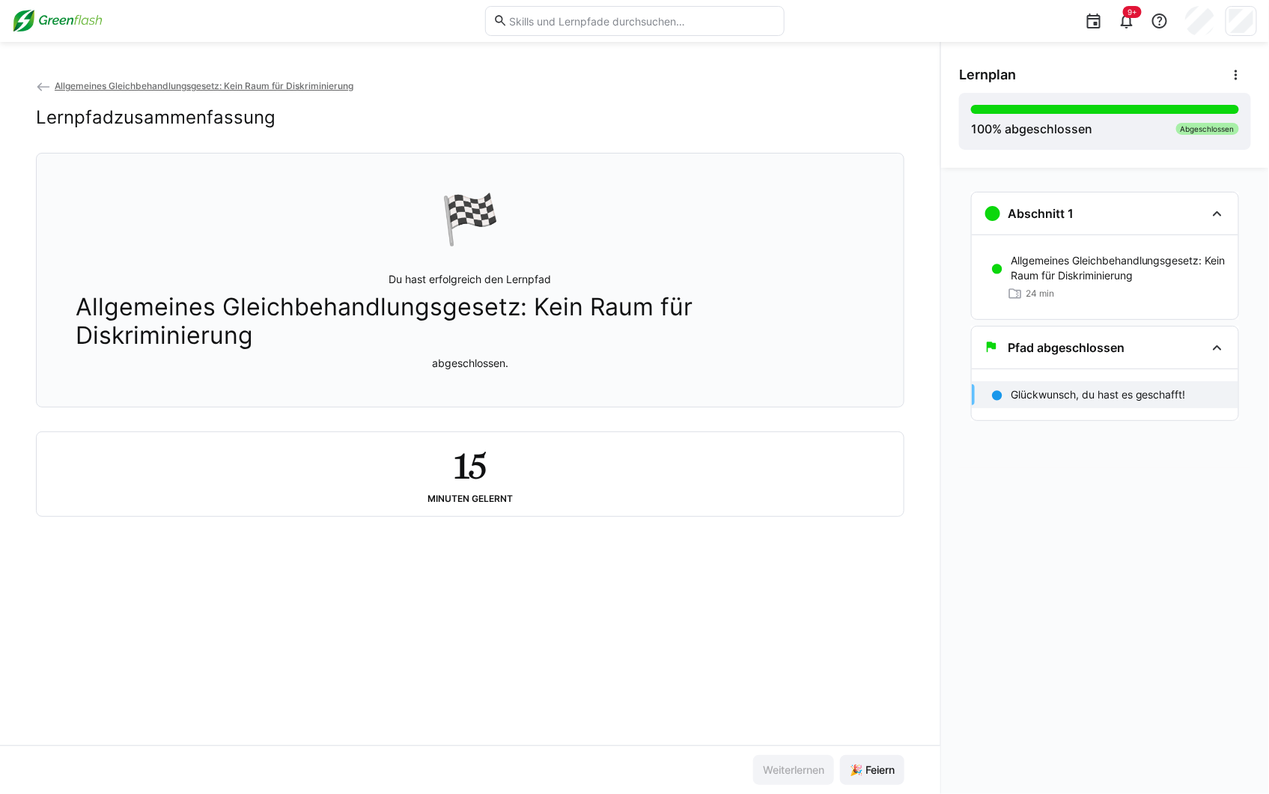
click at [61, 18] on img at bounding box center [57, 21] width 91 height 24
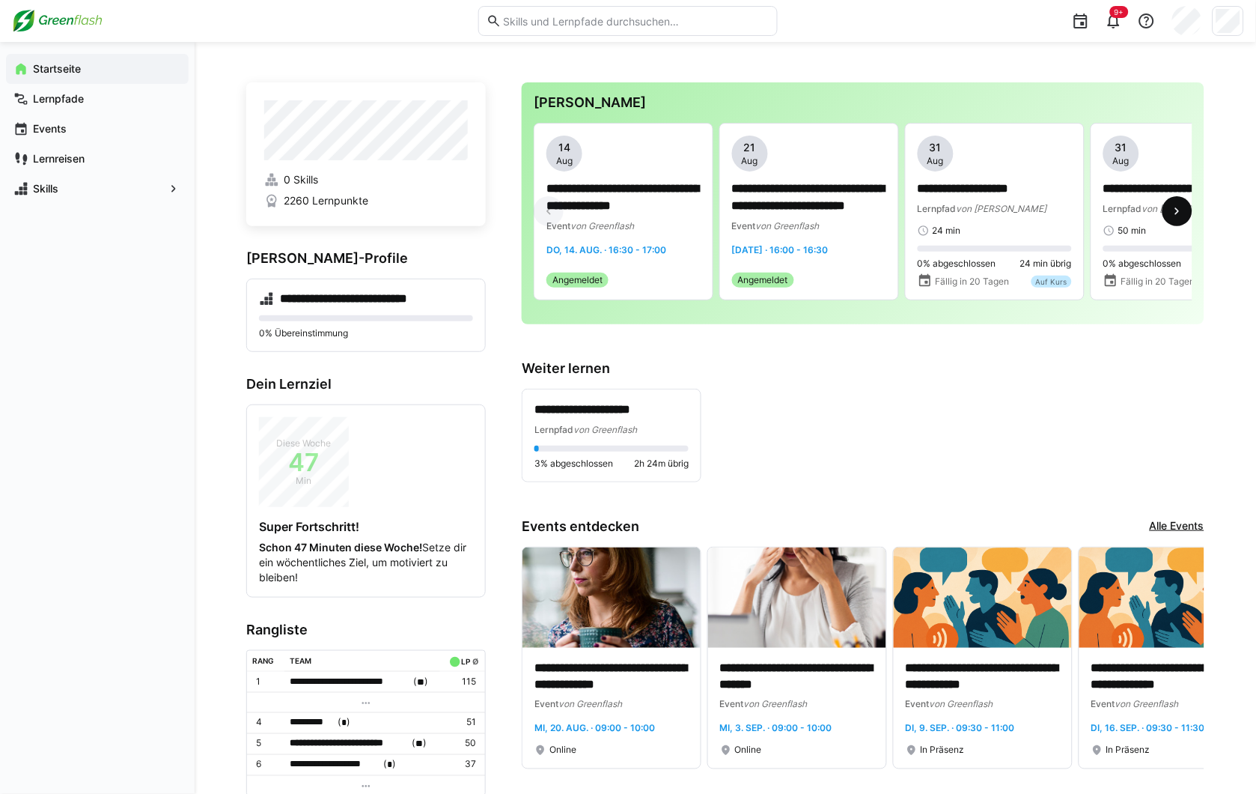
click at [1165, 217] on span at bounding box center [1178, 211] width 30 height 30
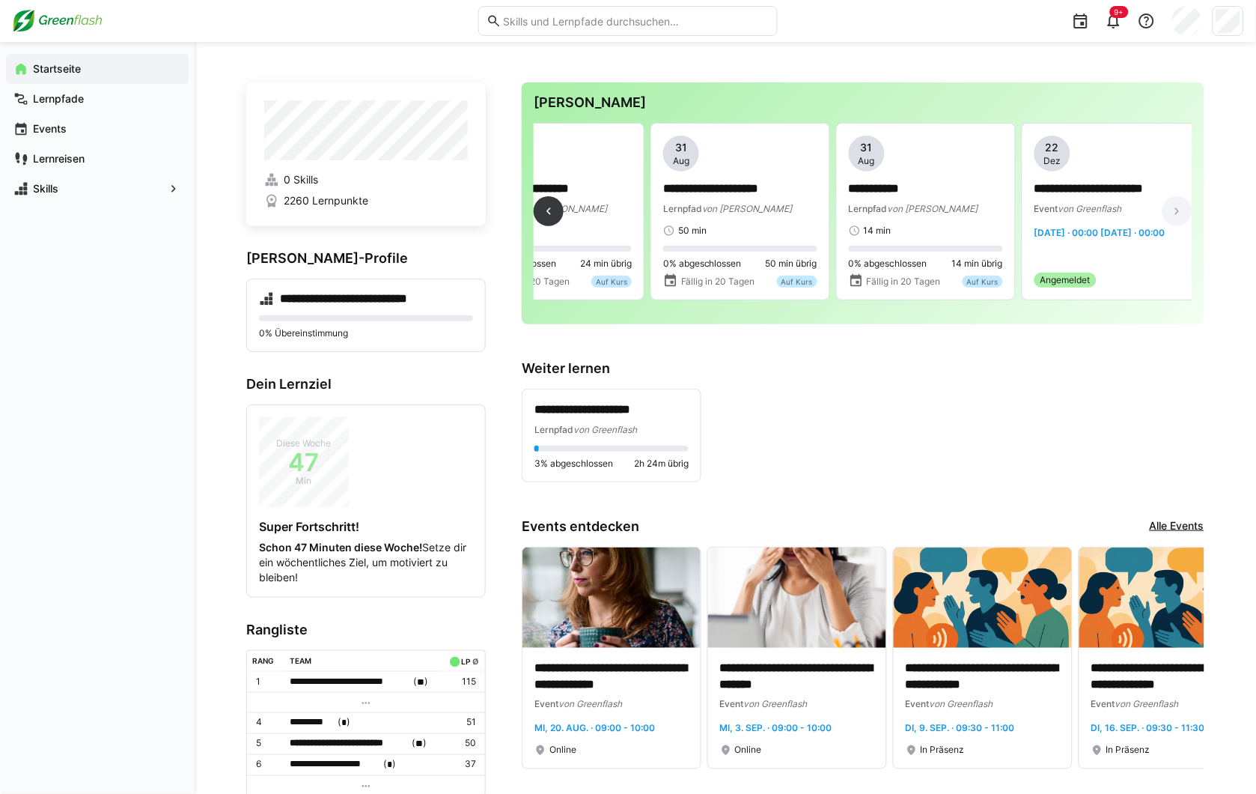
scroll to position [0, 449]
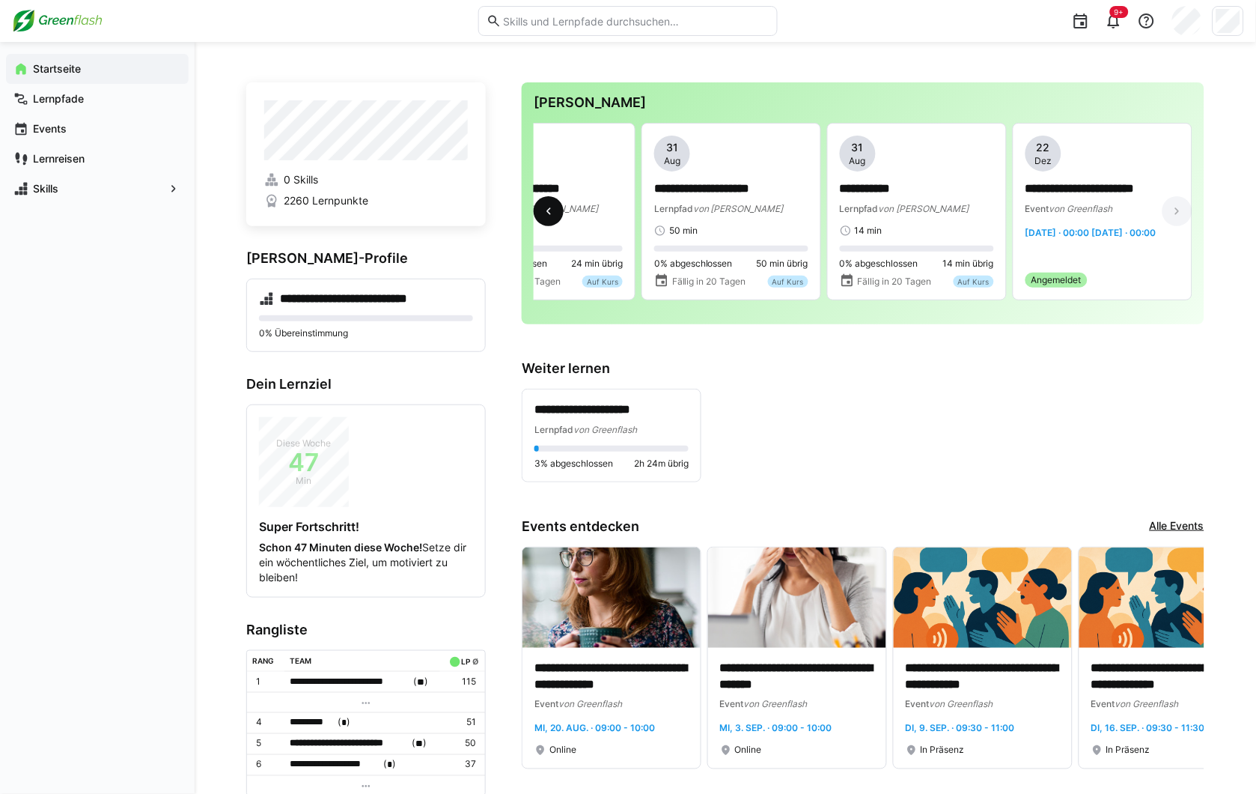
click at [545, 215] on eds-icon at bounding box center [548, 211] width 15 height 15
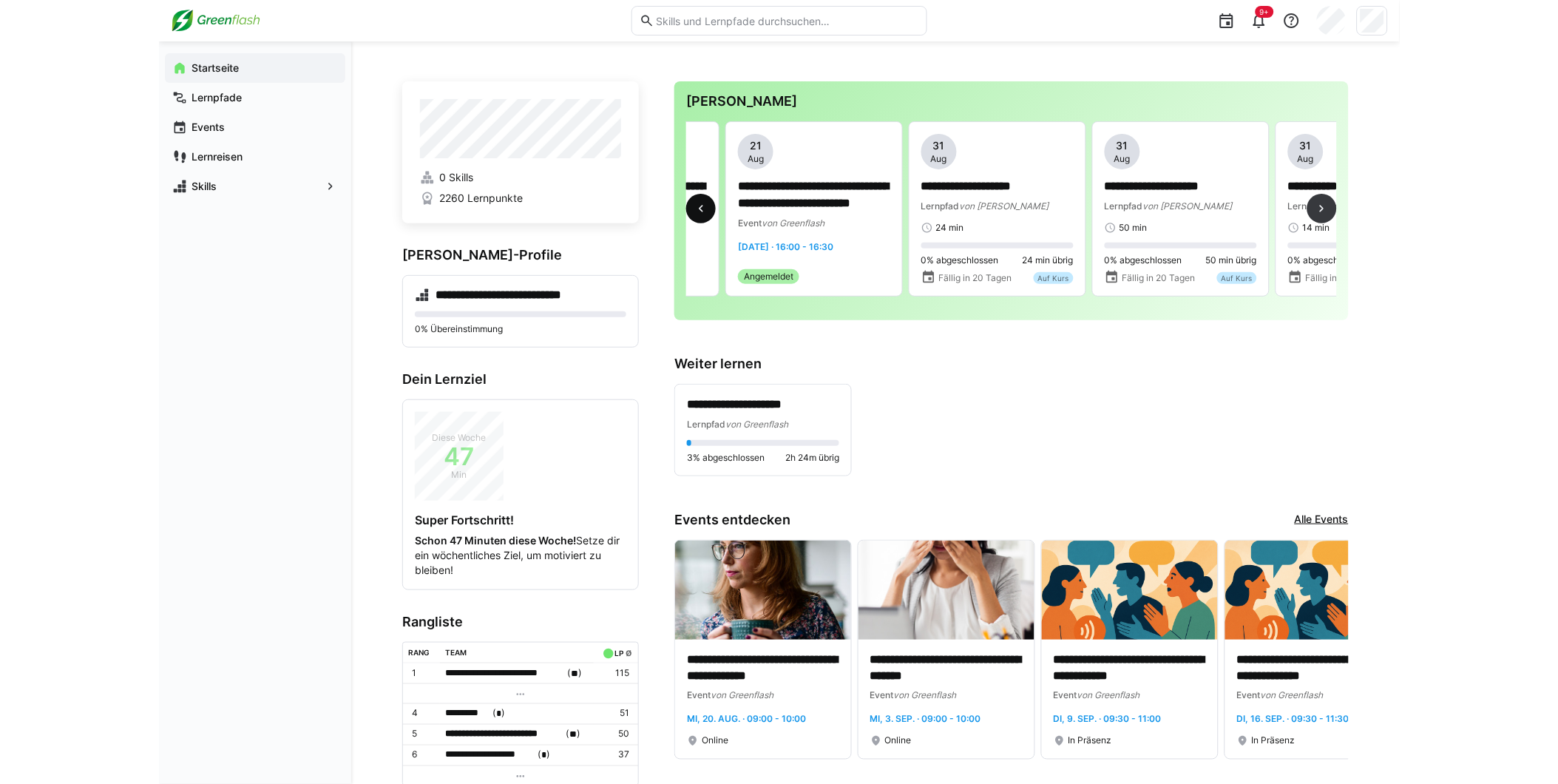
scroll to position [0, 0]
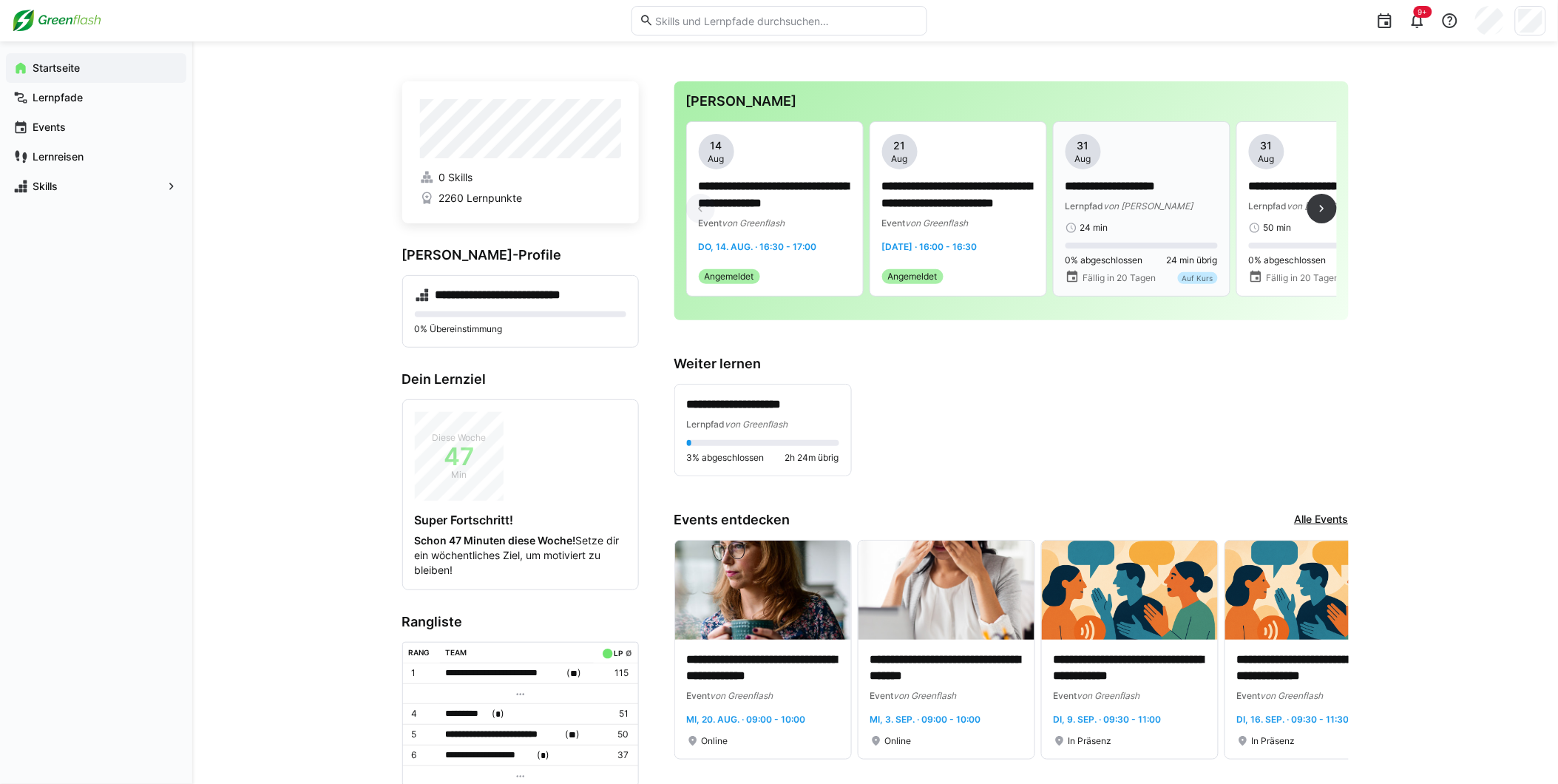
click at [1127, 203] on span "von [PERSON_NAME]" at bounding box center [1149, 205] width 90 height 11
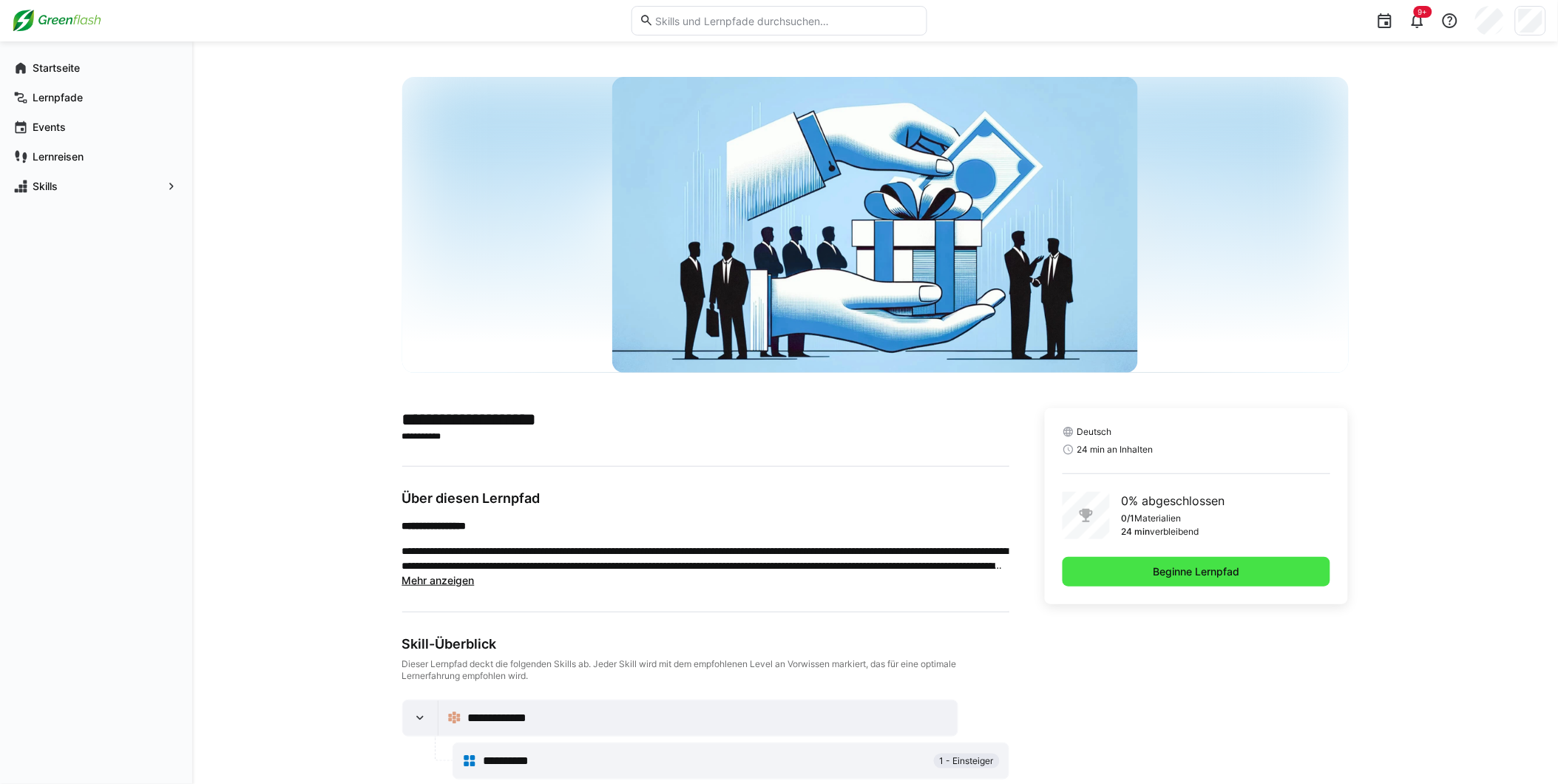
click at [1228, 566] on span "Beginne Lernpfad" at bounding box center [1197, 571] width 91 height 15
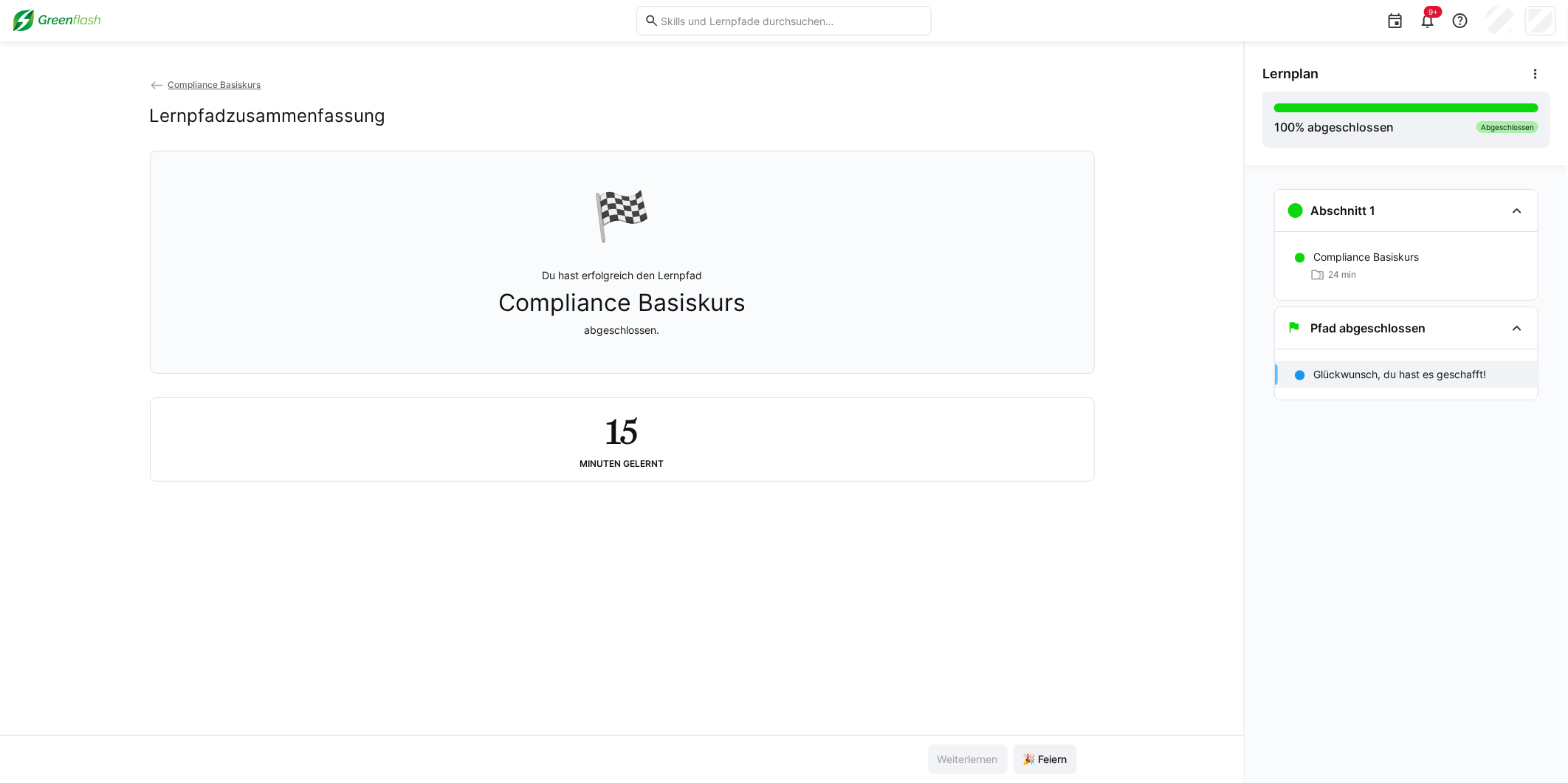
click at [153, 92] on eds-icon at bounding box center [157, 85] width 15 height 15
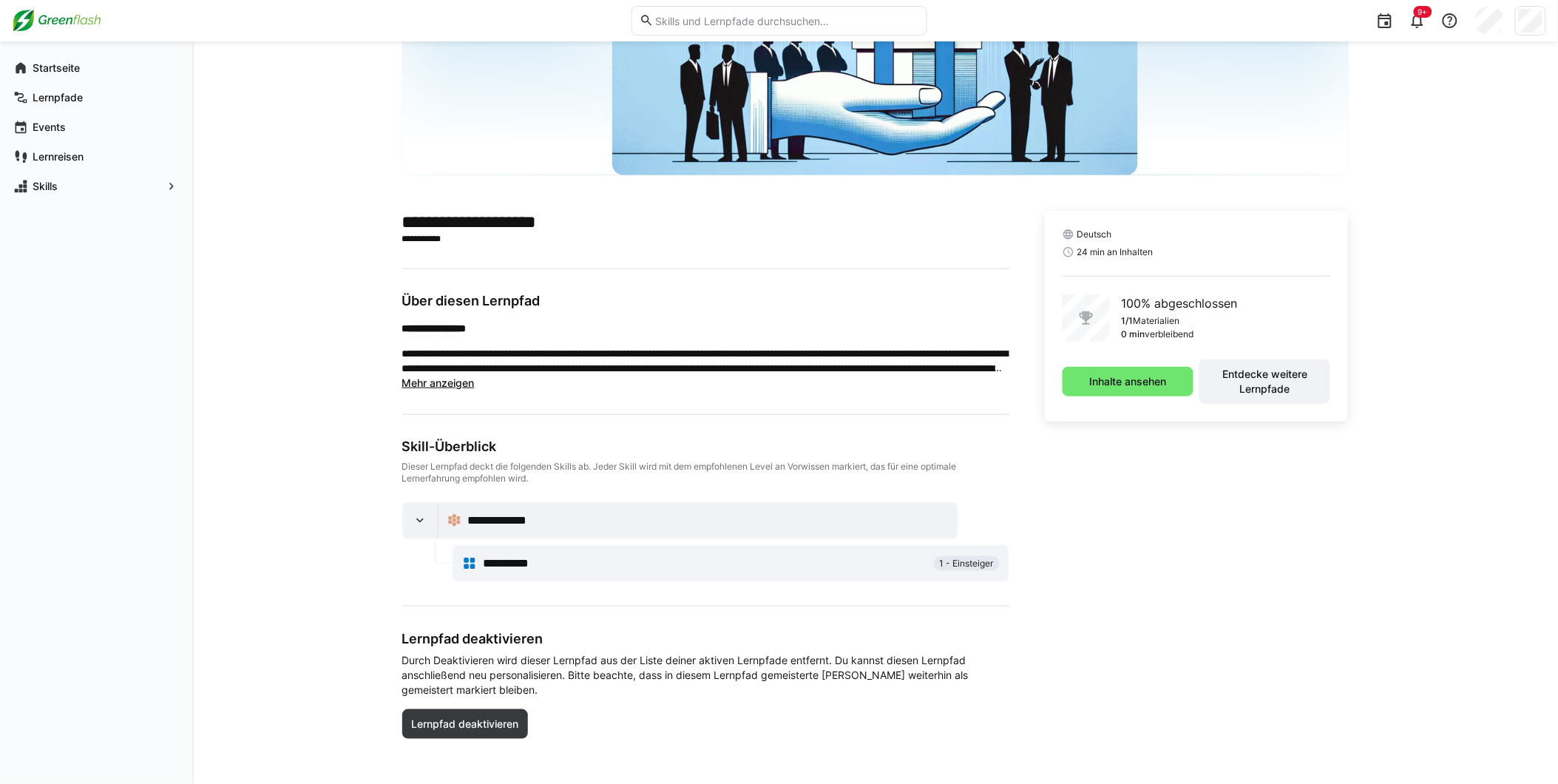
scroll to position [205, 0]
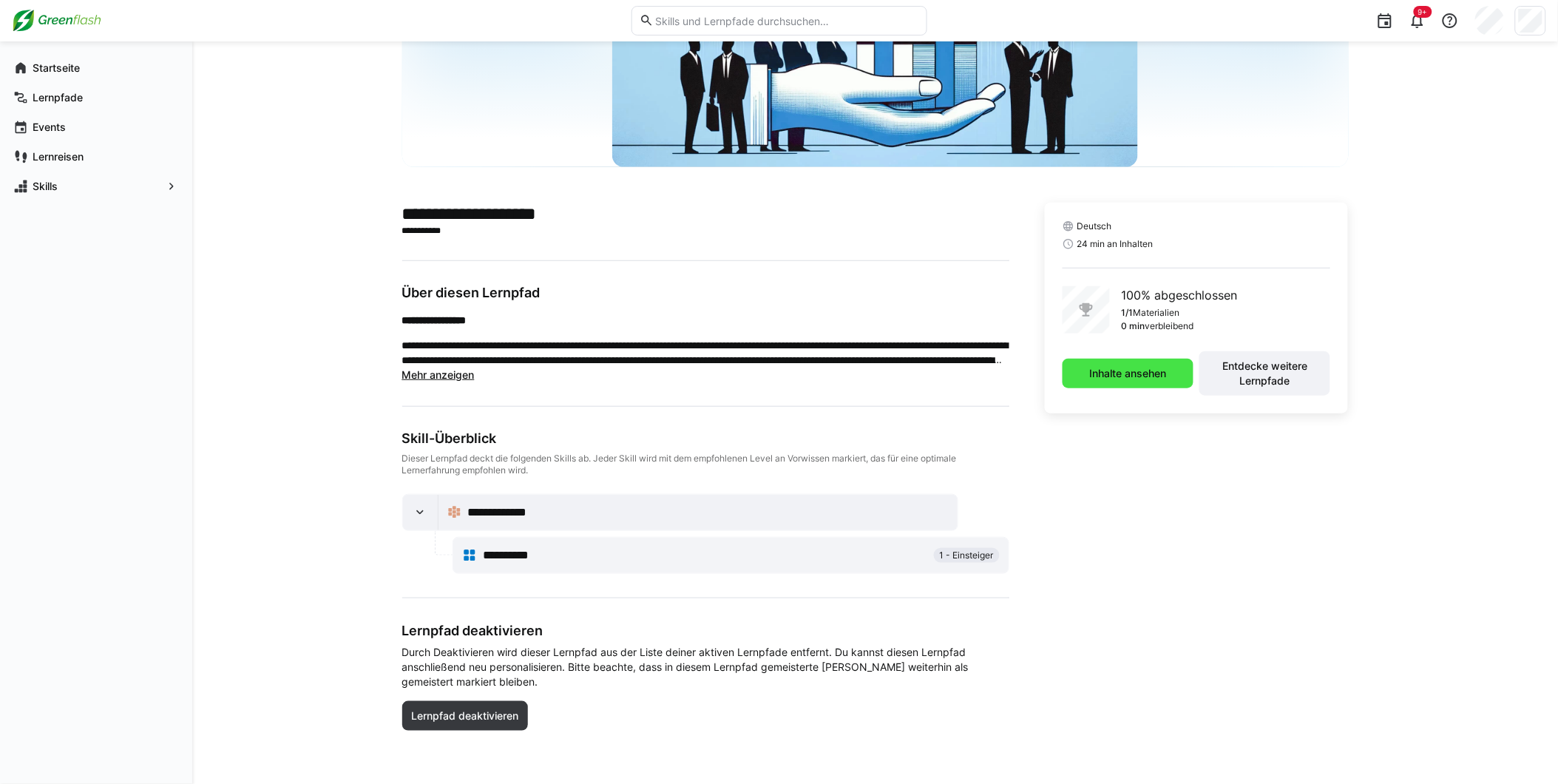
click at [1152, 369] on span "Inhalte ansehen" at bounding box center [1127, 373] width 81 height 15
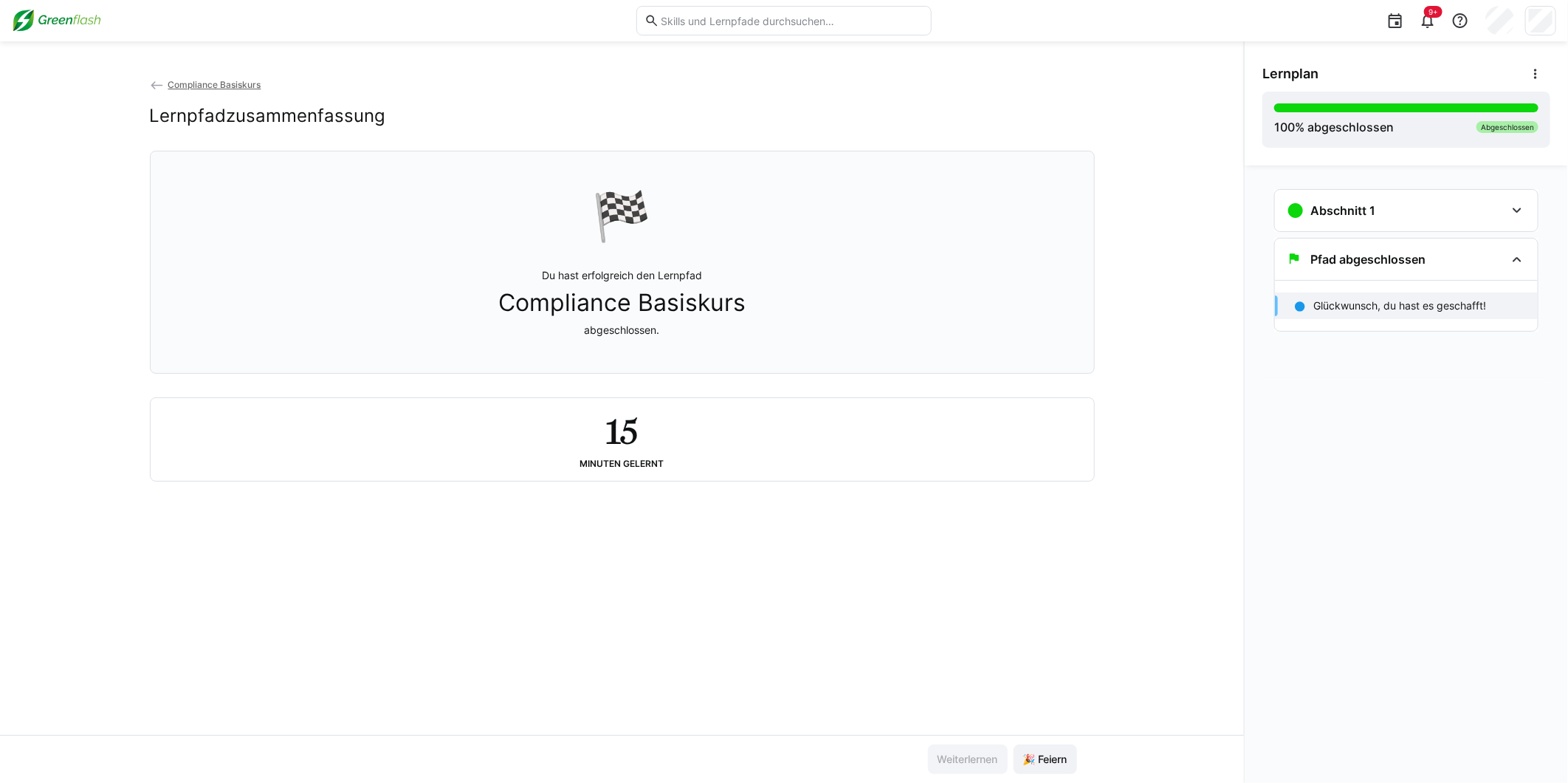
click at [1395, 309] on p "Glückwunsch, du hast es geschafft!" at bounding box center [1399, 305] width 173 height 15
click at [1429, 219] on div "Abschnitt 1" at bounding box center [1396, 210] width 219 height 18
click at [1362, 268] on div "24 min" at bounding box center [1420, 274] width 213 height 15
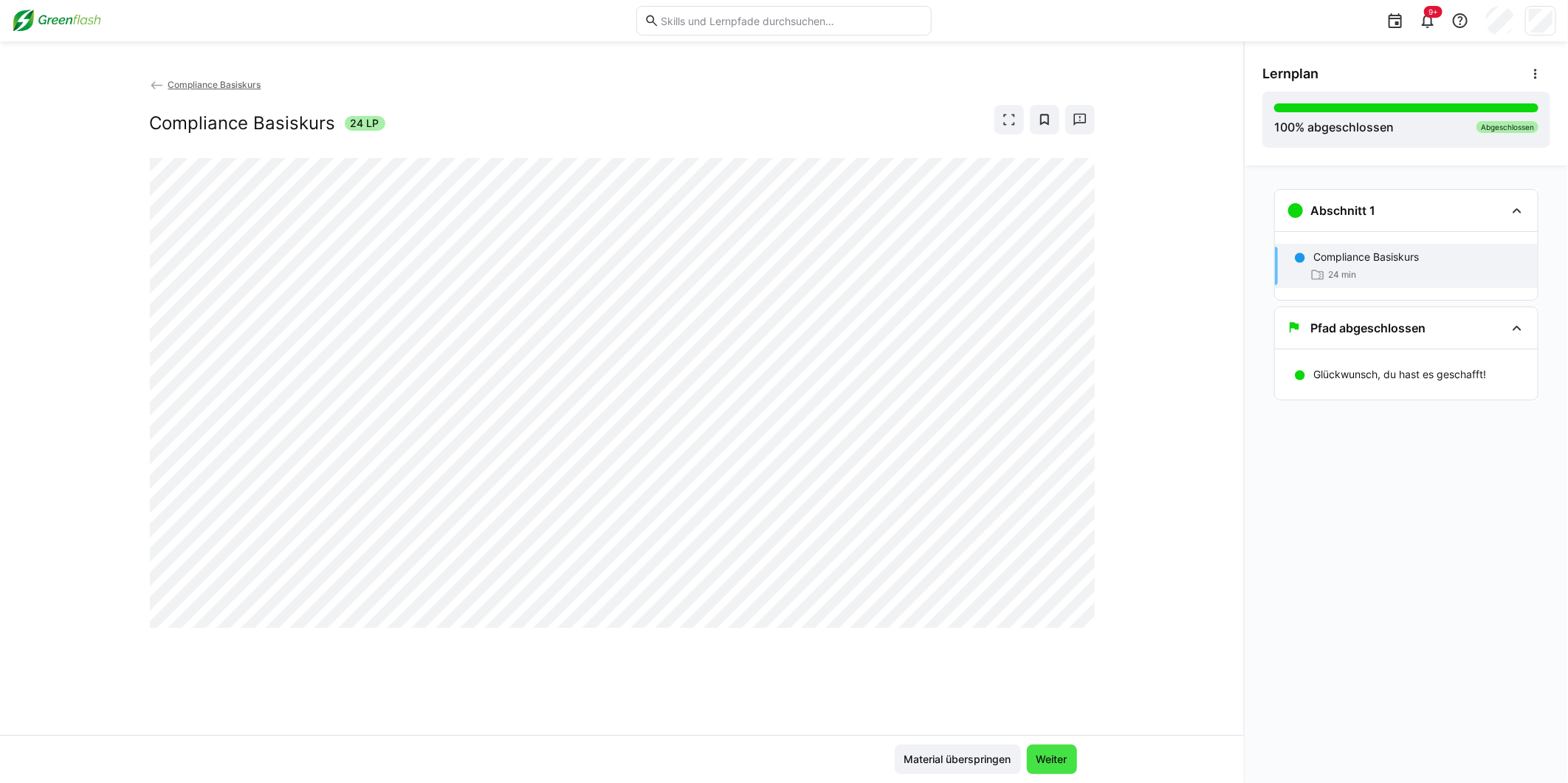
click at [1069, 750] on span "Weiter" at bounding box center [1051, 759] width 50 height 30
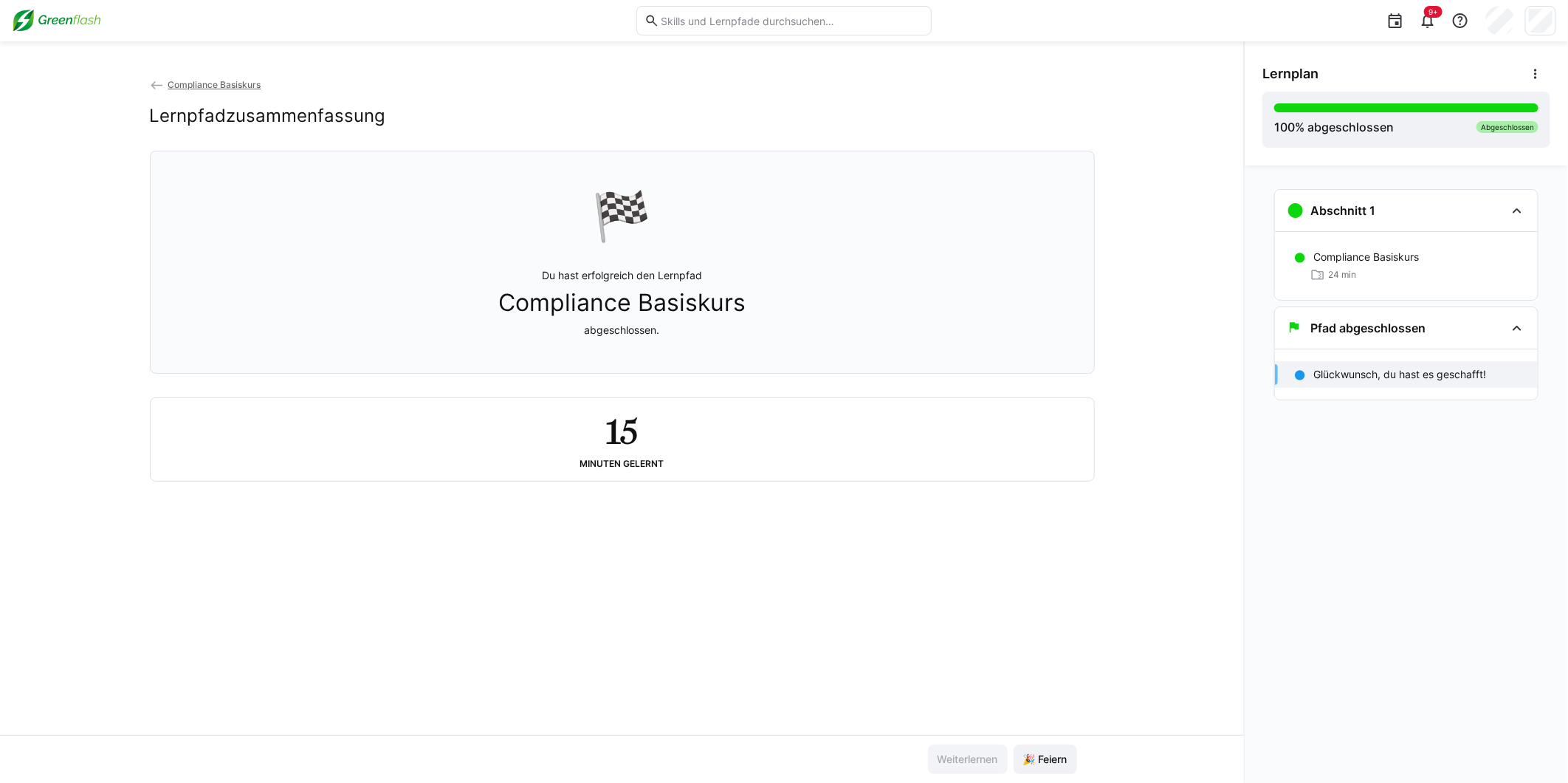
click at [87, 23] on img at bounding box center [56, 21] width 90 height 24
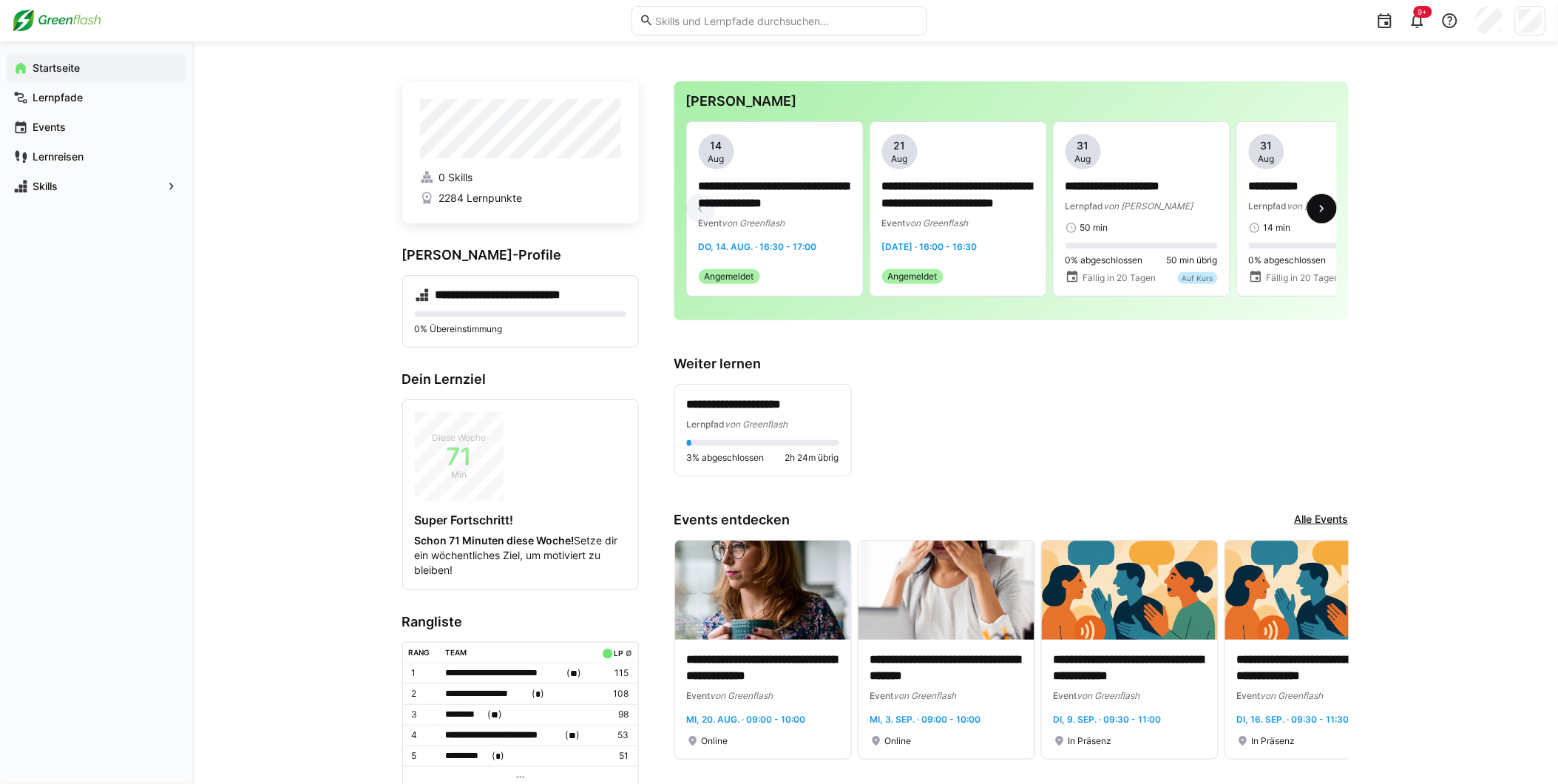
click at [1325, 220] on span at bounding box center [1323, 208] width 30 height 30
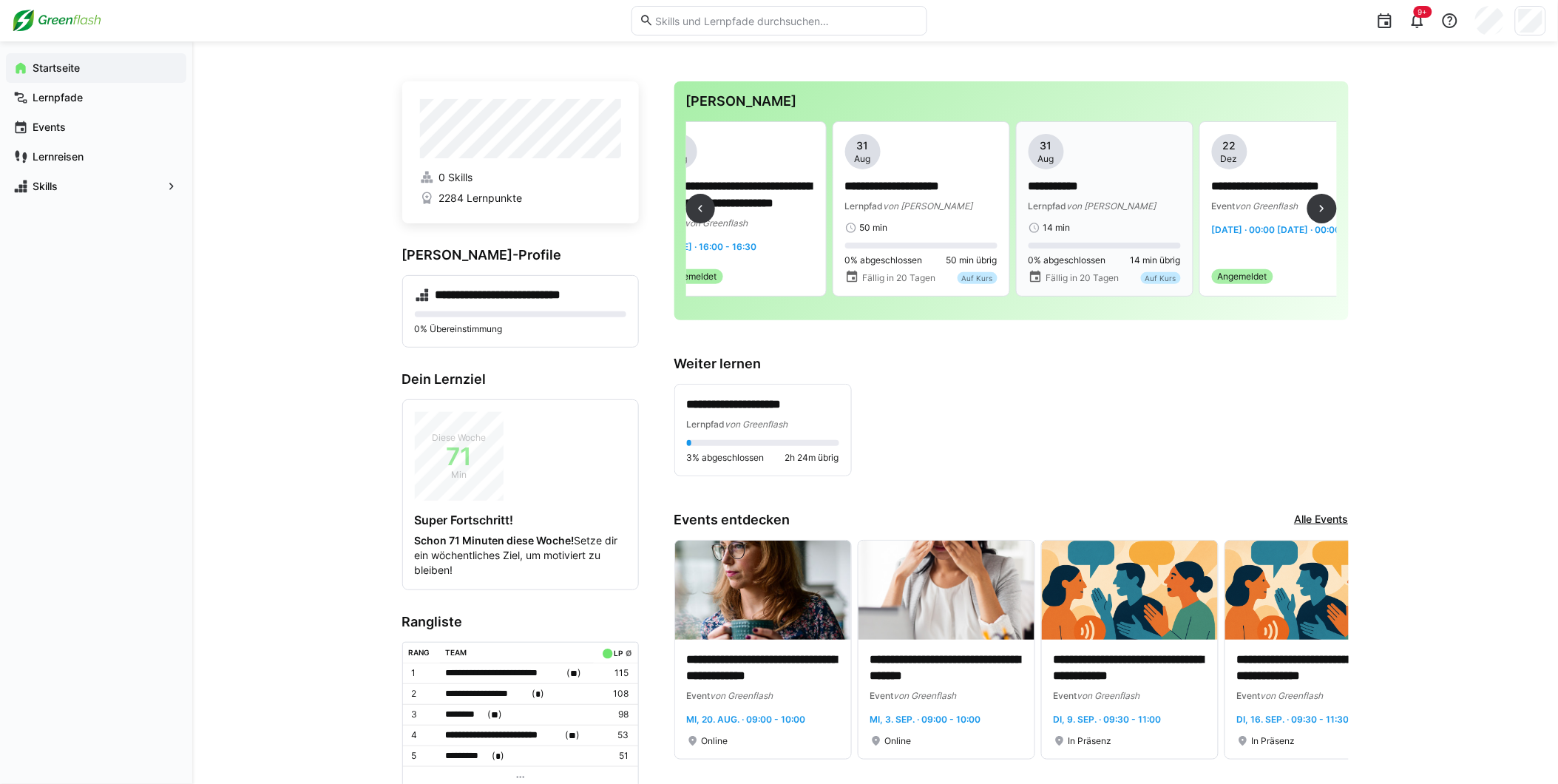
scroll to position [0, 261]
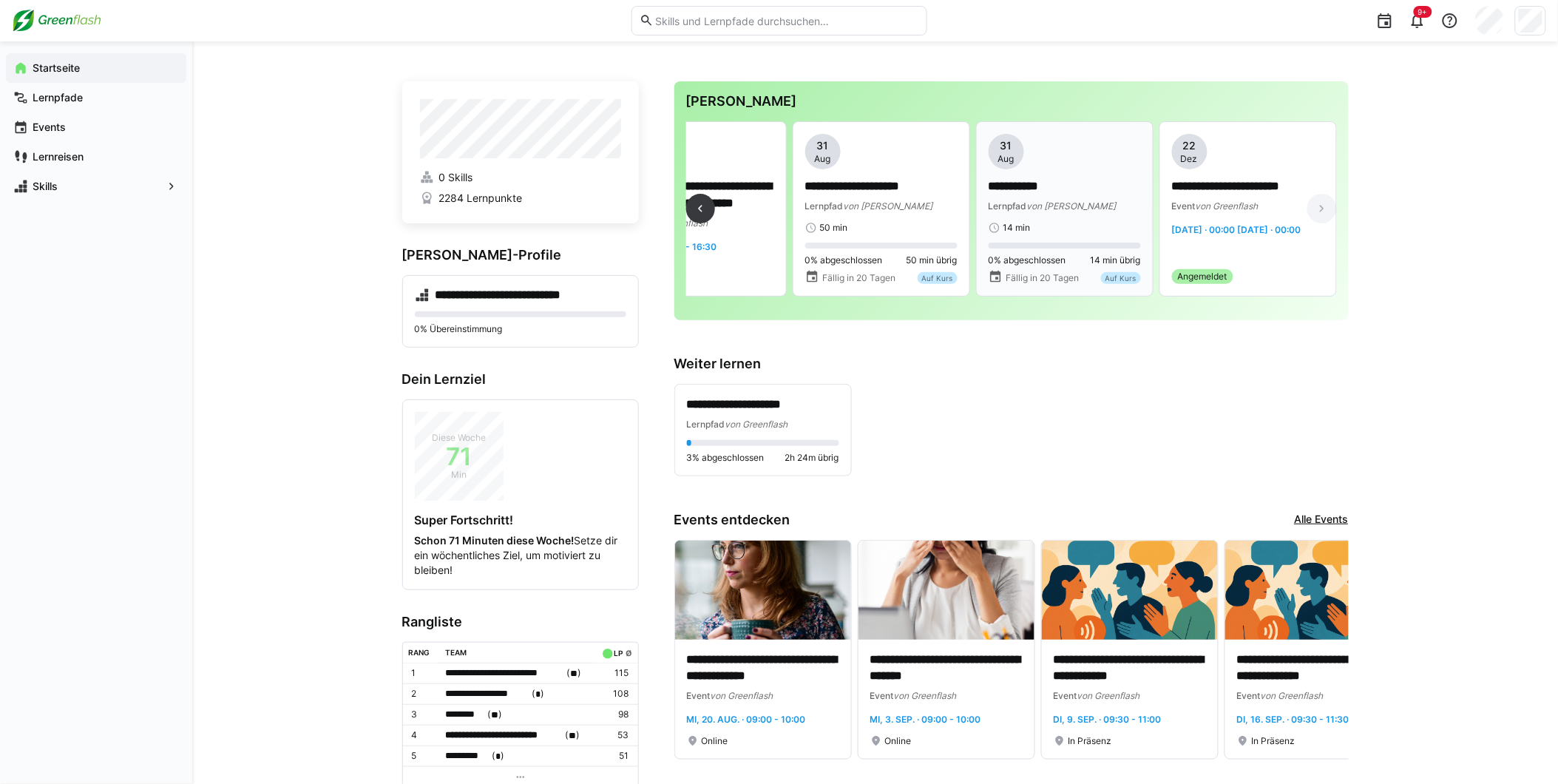
click at [1078, 163] on app-date-bubble "[DATE]" at bounding box center [1065, 151] width 152 height 36
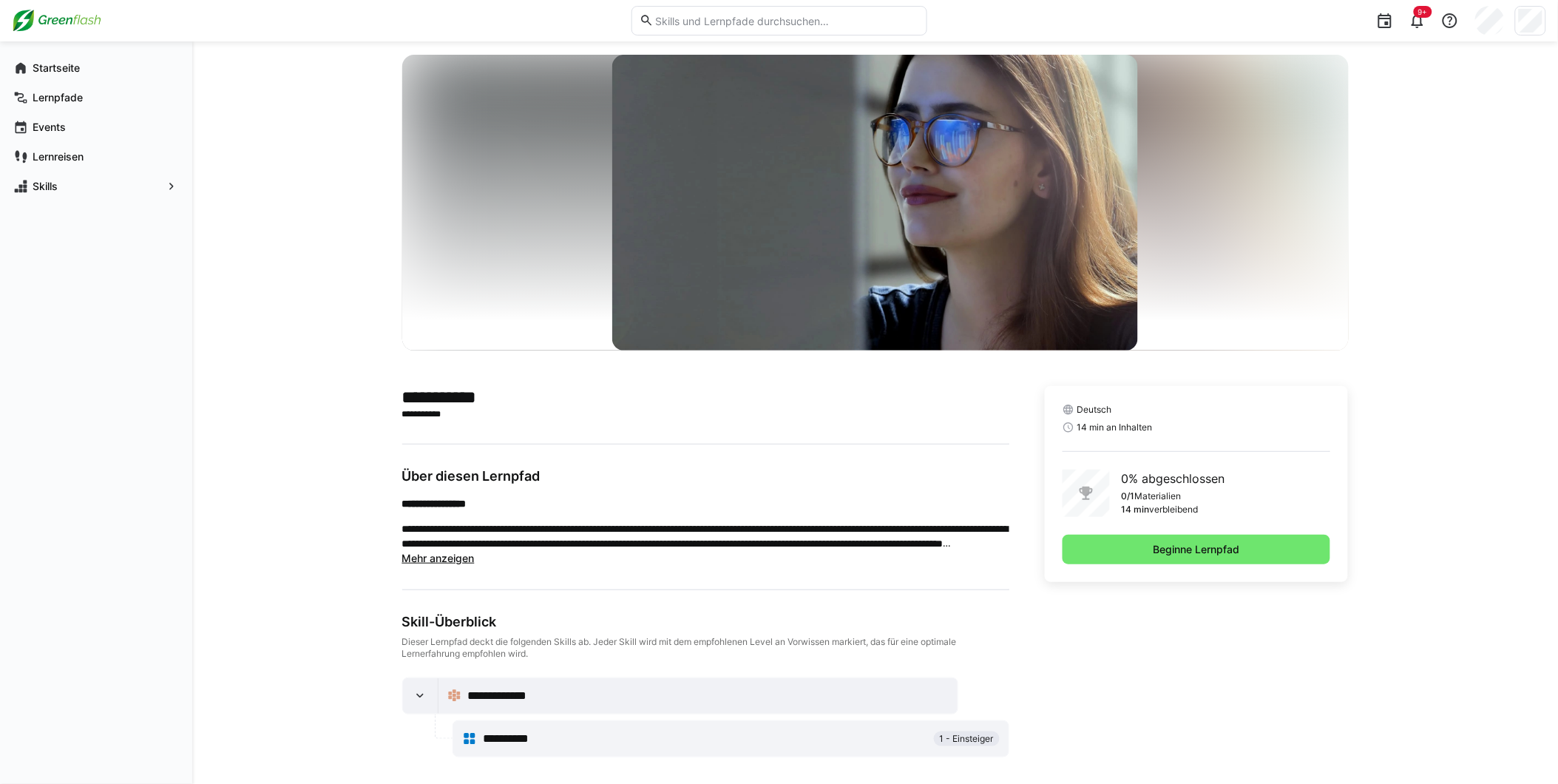
scroll to position [31, 0]
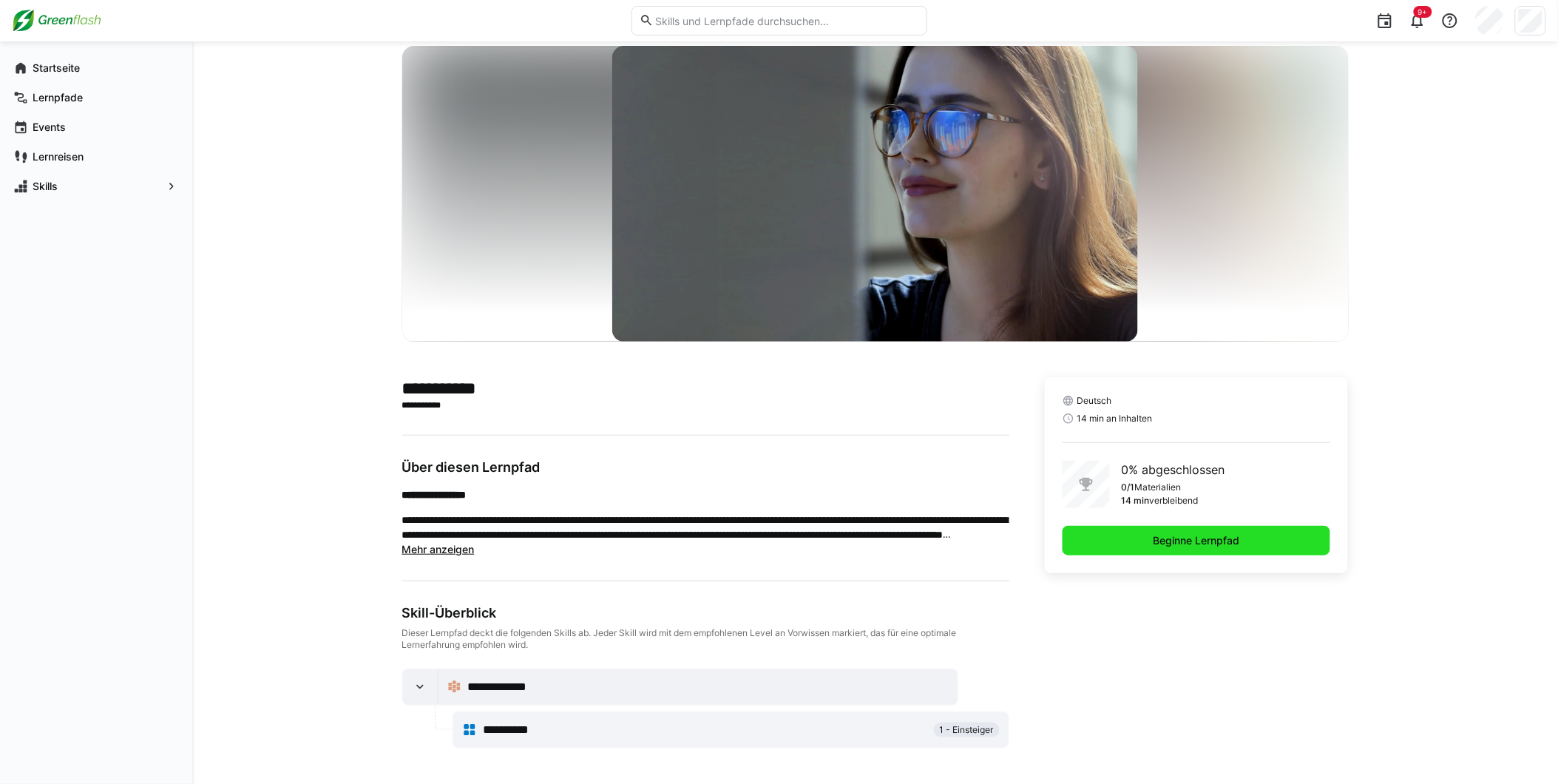
click at [1166, 539] on span "Beginne Lernpfad" at bounding box center [1197, 540] width 91 height 15
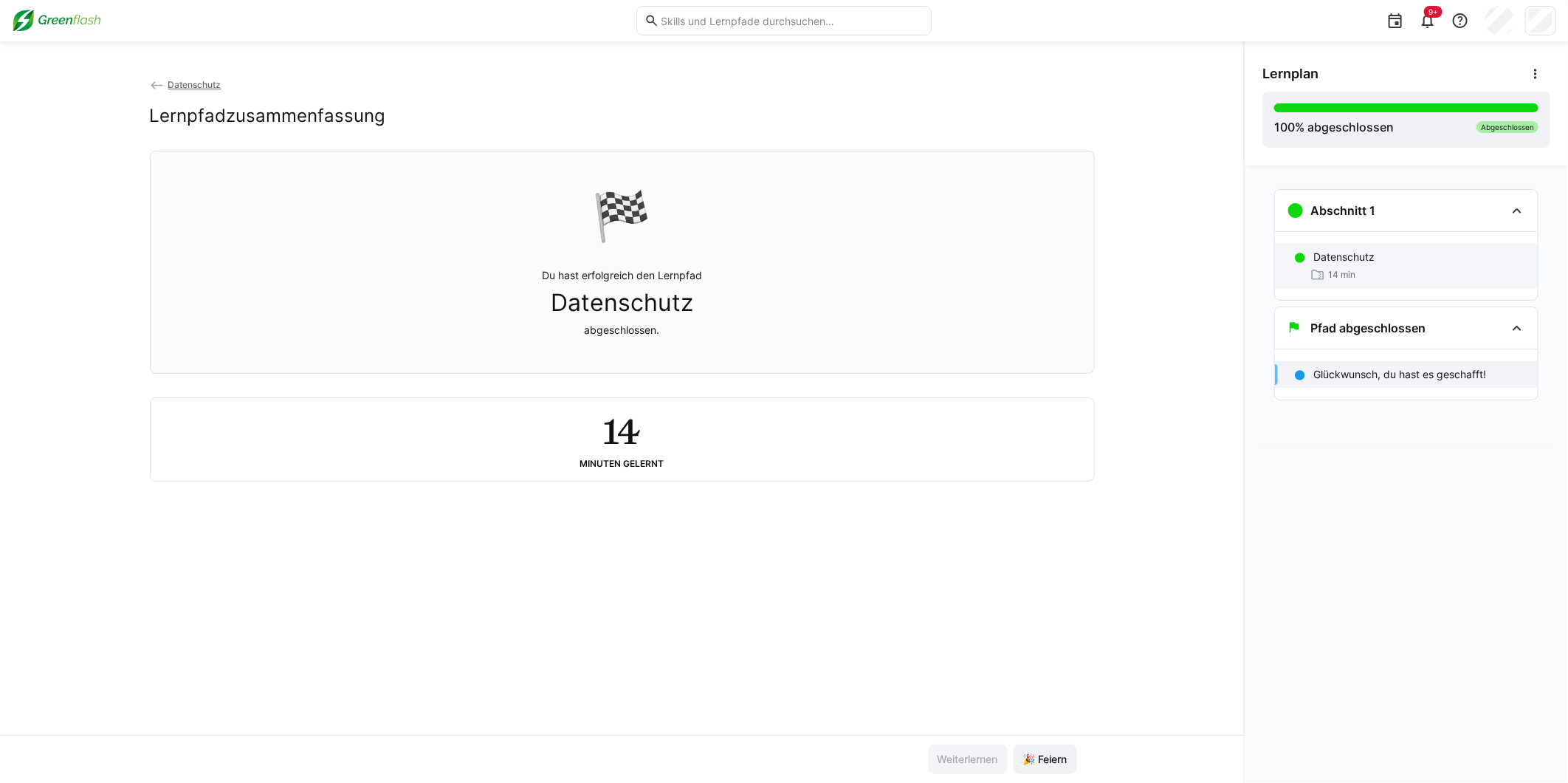
click at [1339, 274] on span "14 min" at bounding box center [1342, 274] width 28 height 12
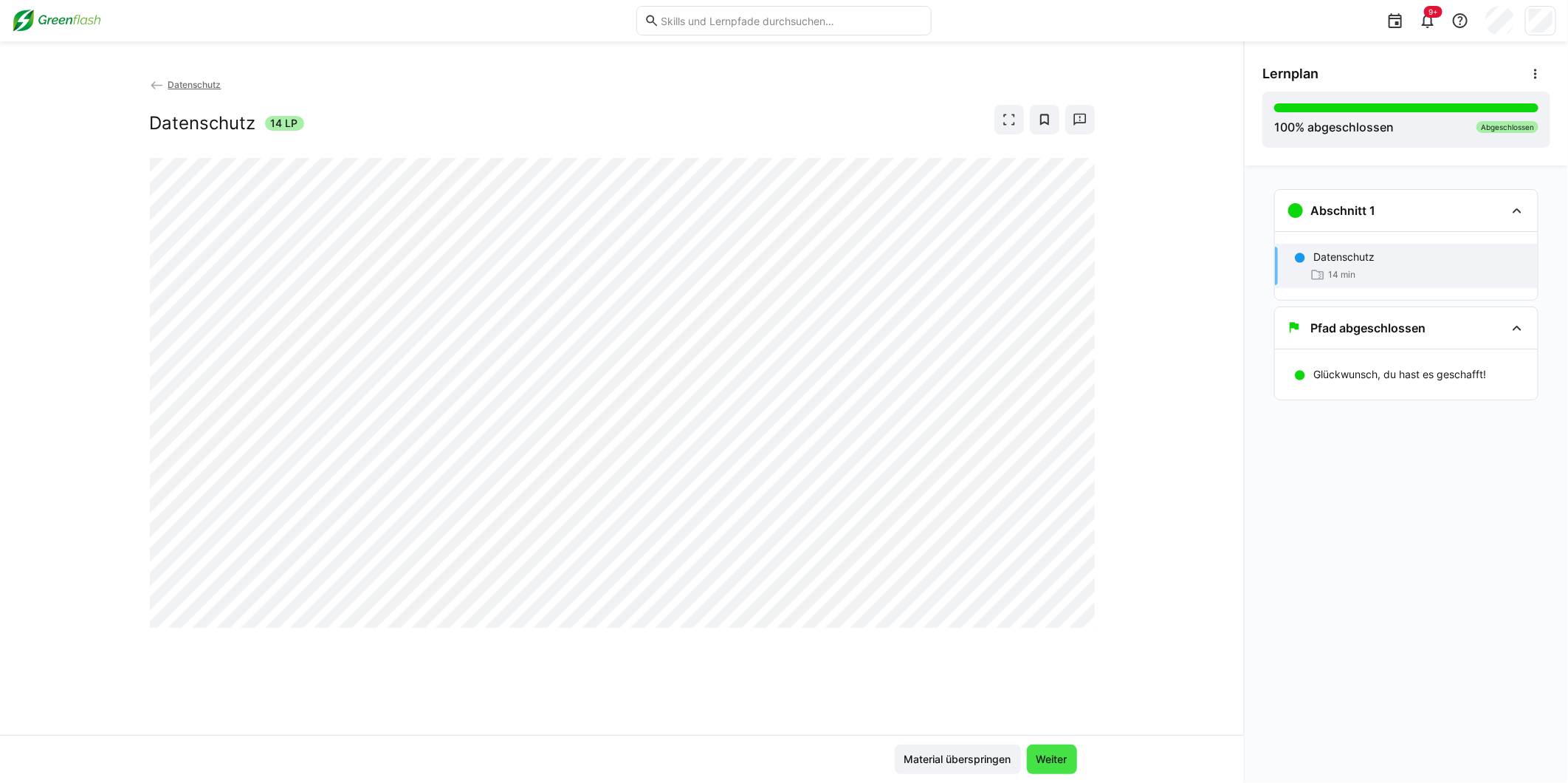
click at [1054, 753] on span "Weiter" at bounding box center [1052, 758] width 36 height 15
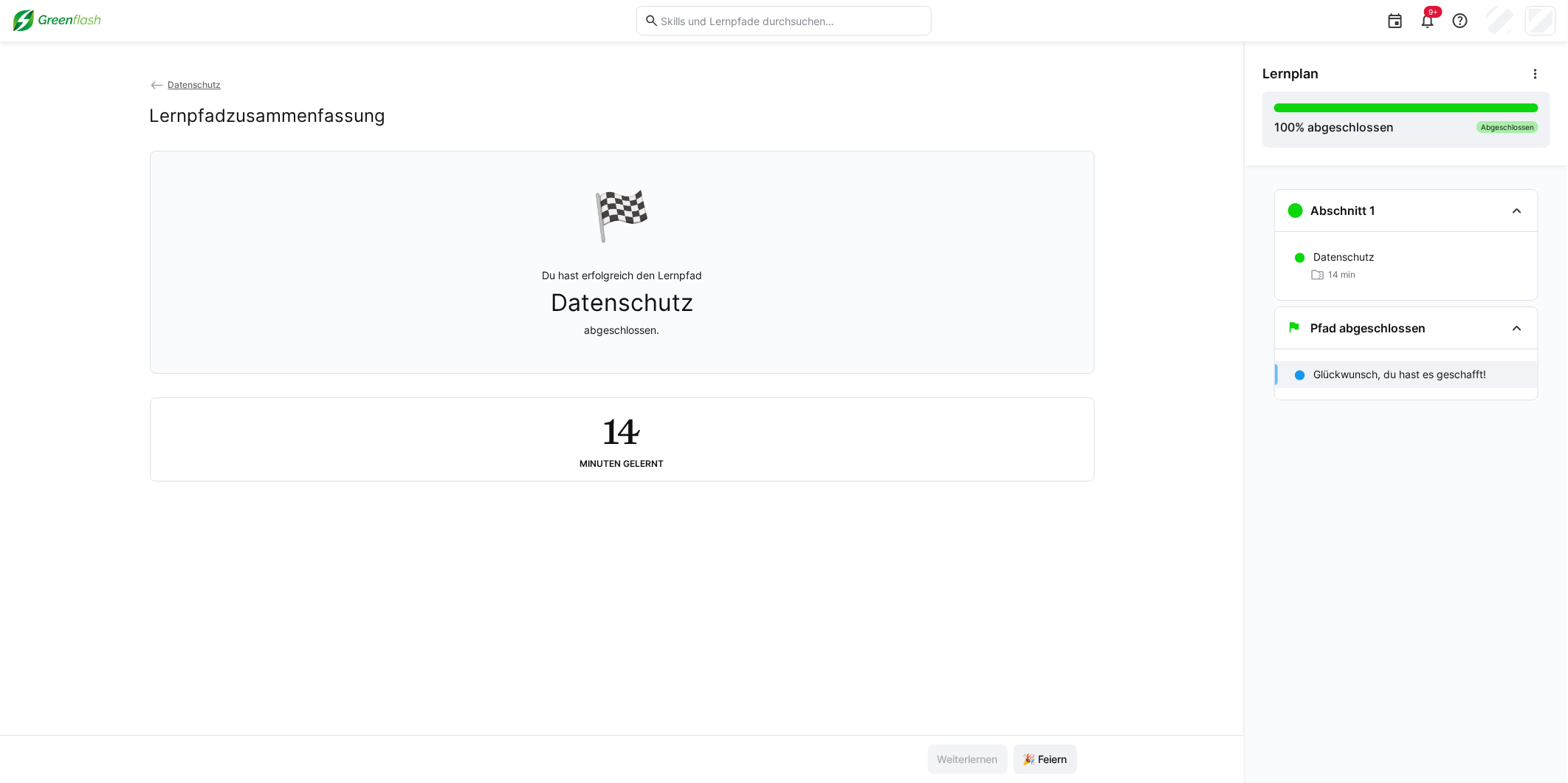
click at [72, 33] on div "9+" at bounding box center [784, 21] width 1544 height 41
click at [68, 27] on img at bounding box center [56, 21] width 90 height 24
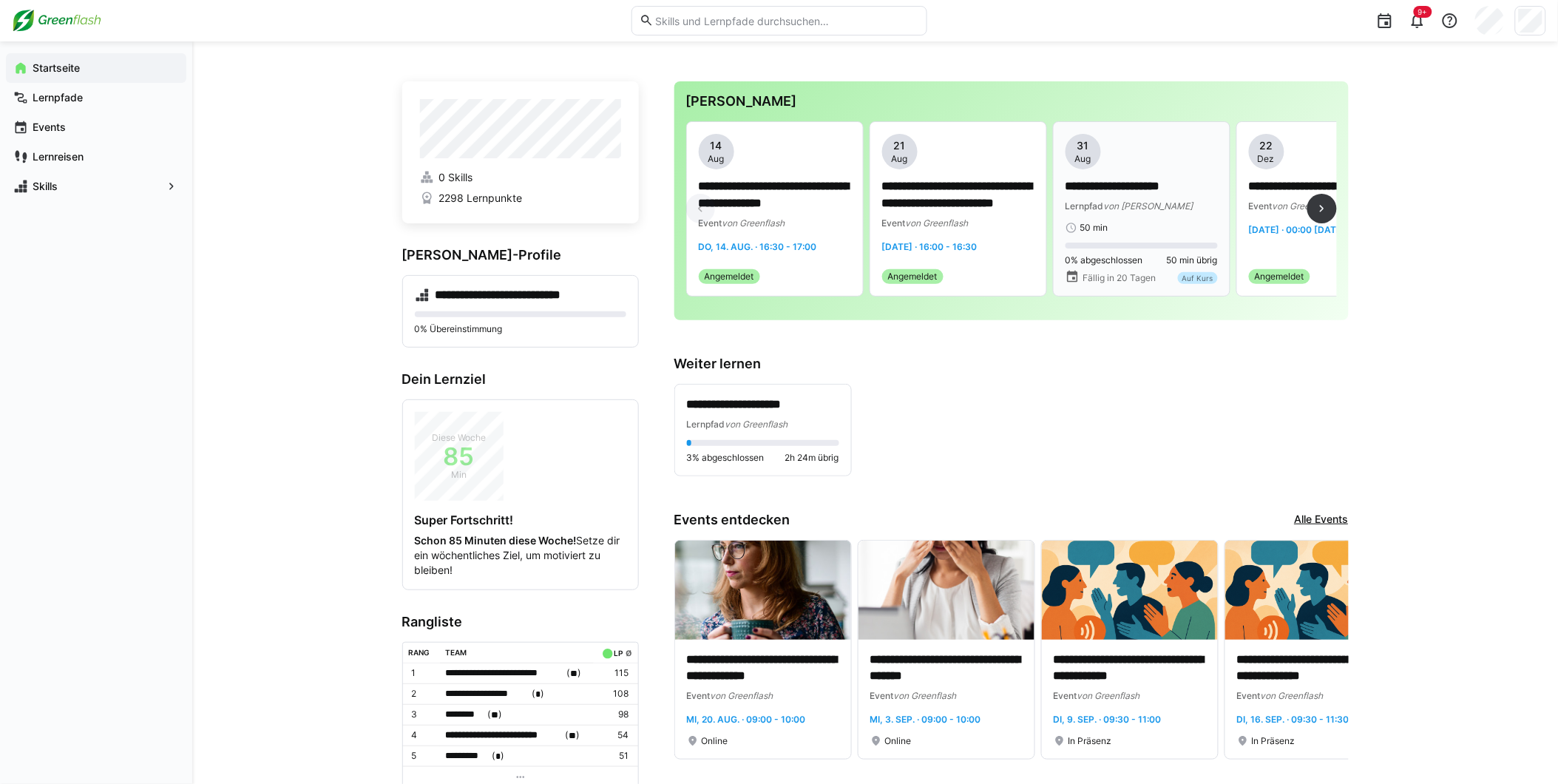
click at [1110, 207] on span "von [PERSON_NAME]" at bounding box center [1149, 205] width 90 height 11
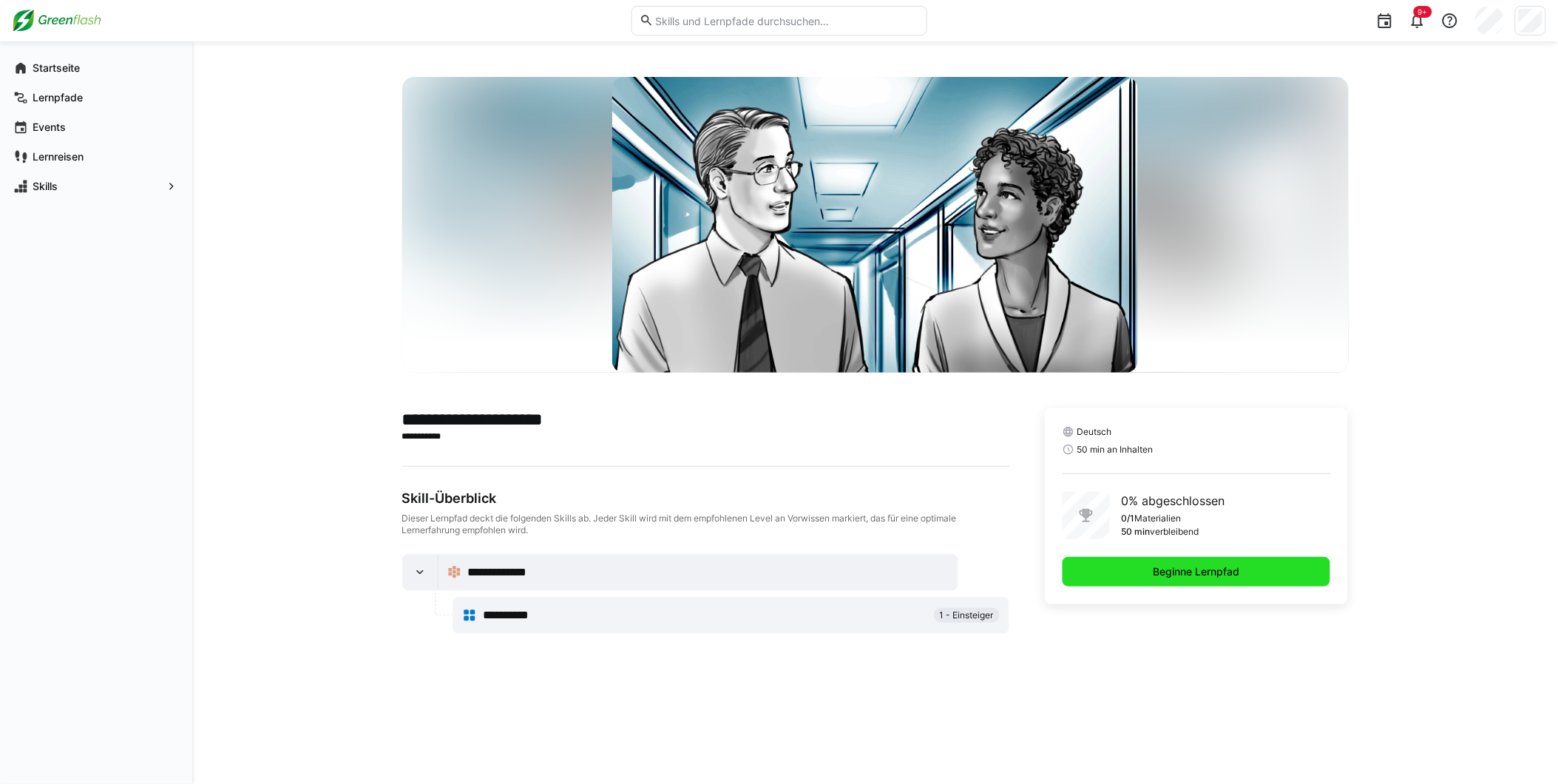
click at [1185, 572] on span "Beginne Lernpfad" at bounding box center [1197, 571] width 91 height 15
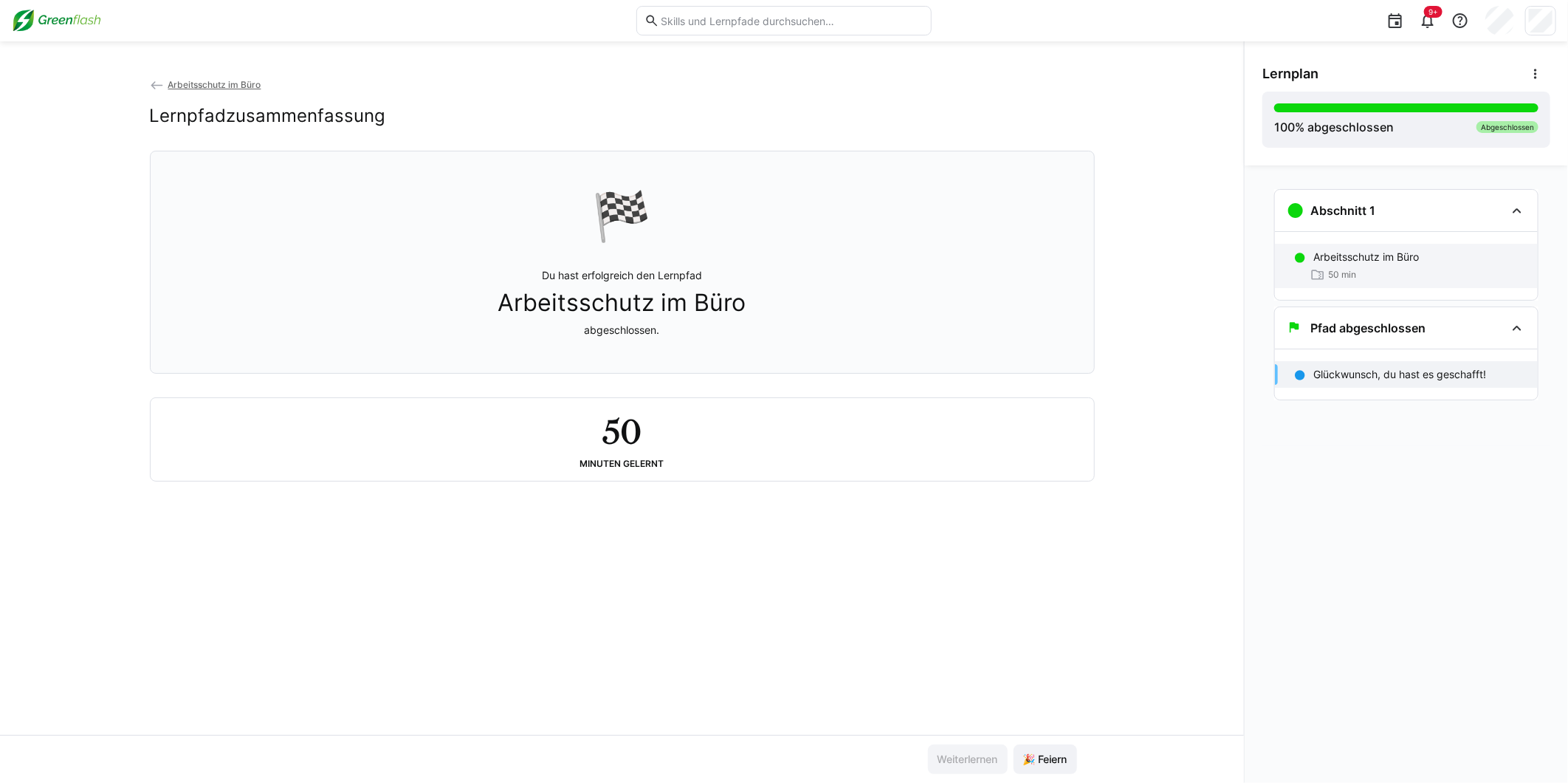
click at [1360, 275] on div "50 min" at bounding box center [1420, 274] width 213 height 15
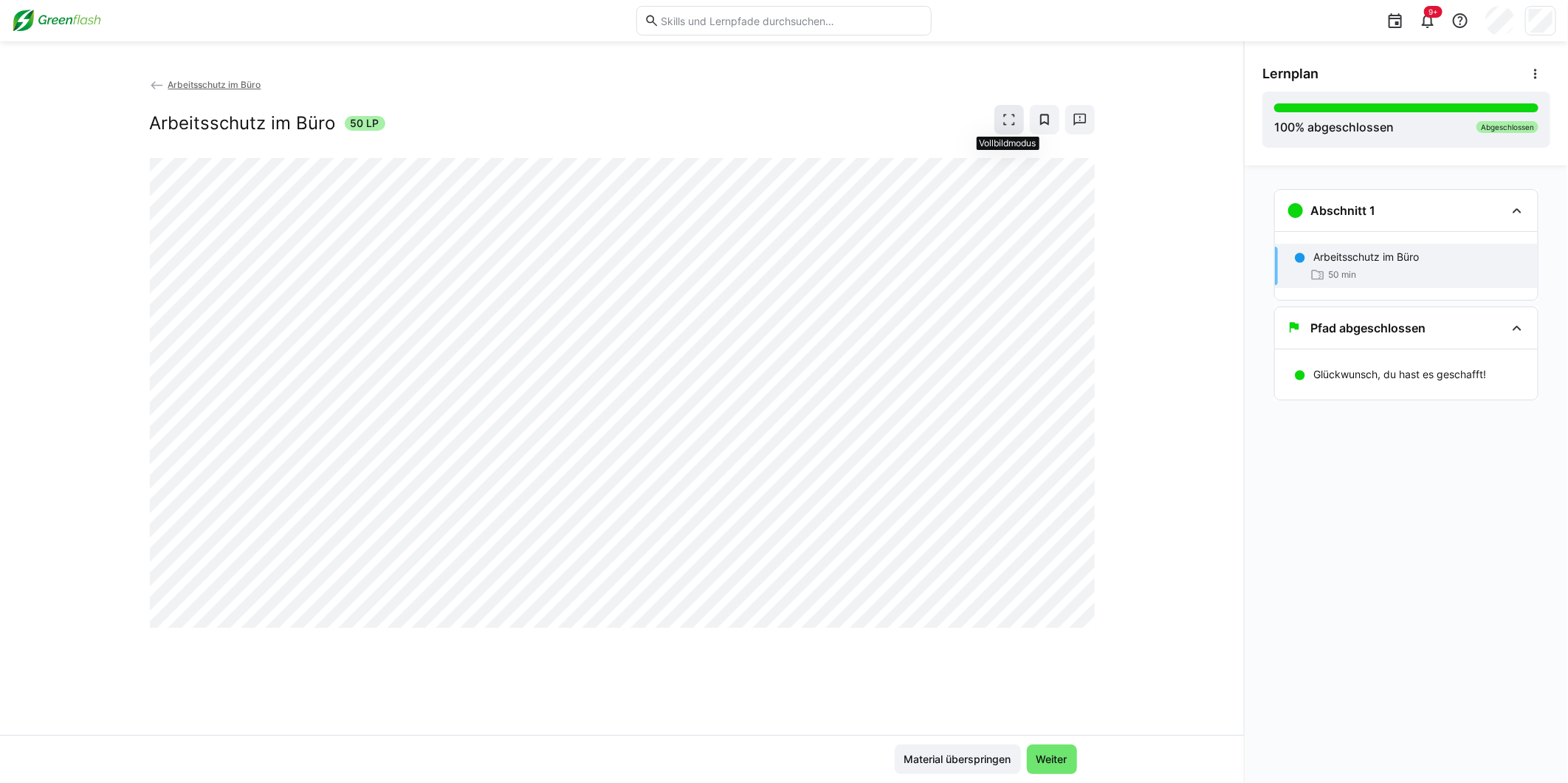
click at [1015, 119] on eds-icon at bounding box center [1009, 119] width 15 height 15
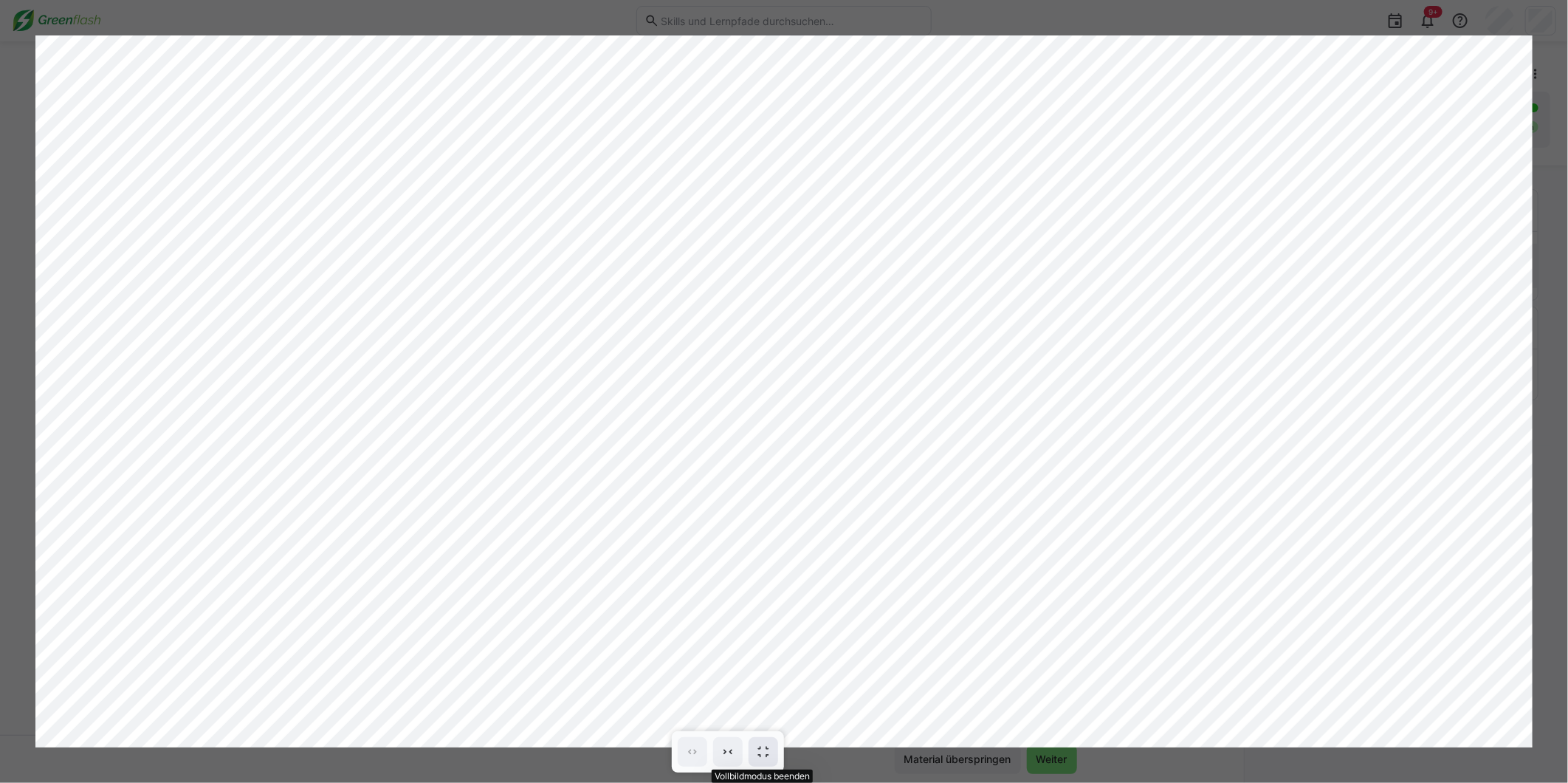
click at [761, 743] on span at bounding box center [763, 751] width 30 height 30
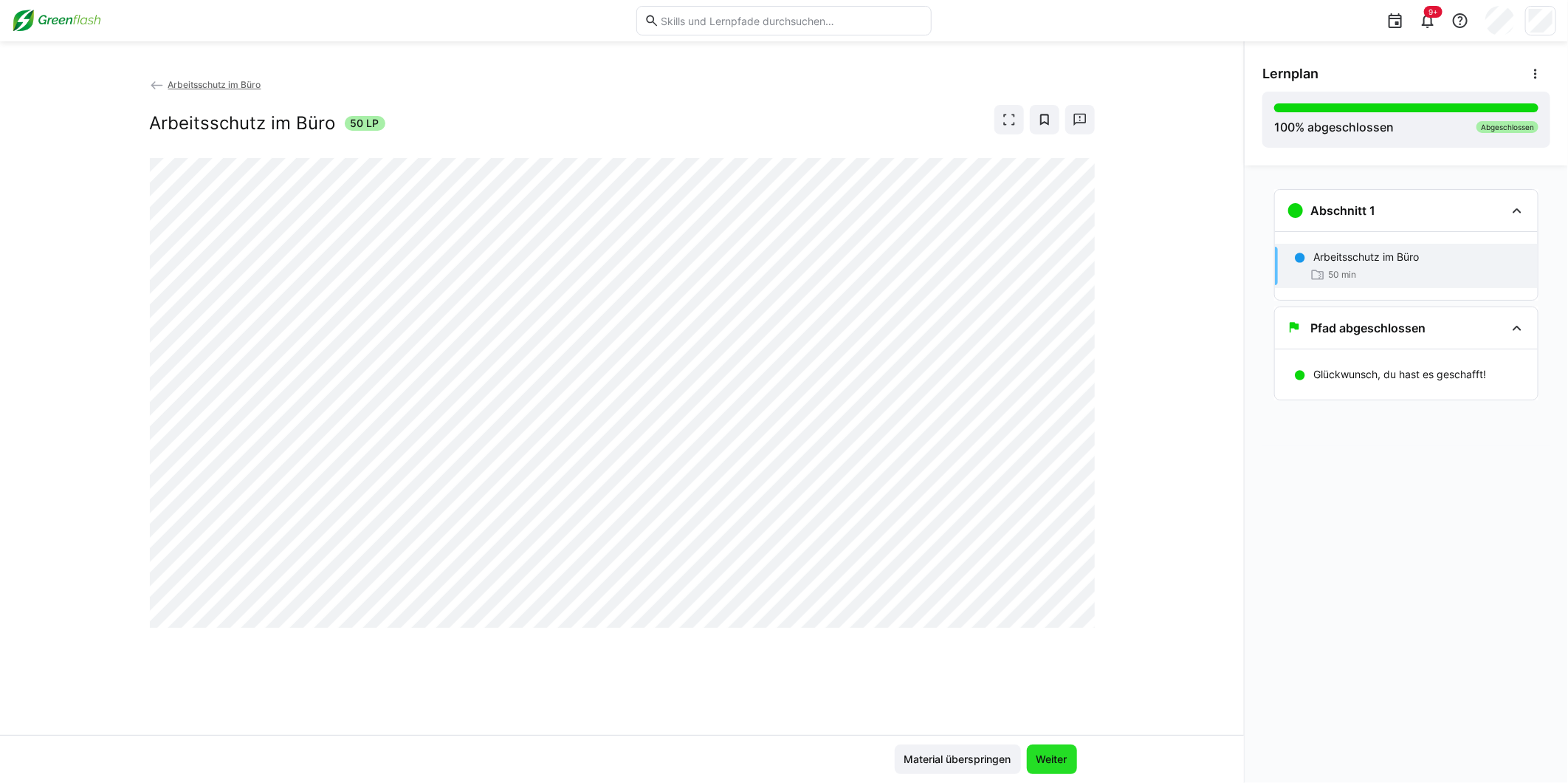
click at [1039, 747] on span "Weiter" at bounding box center [1051, 759] width 50 height 30
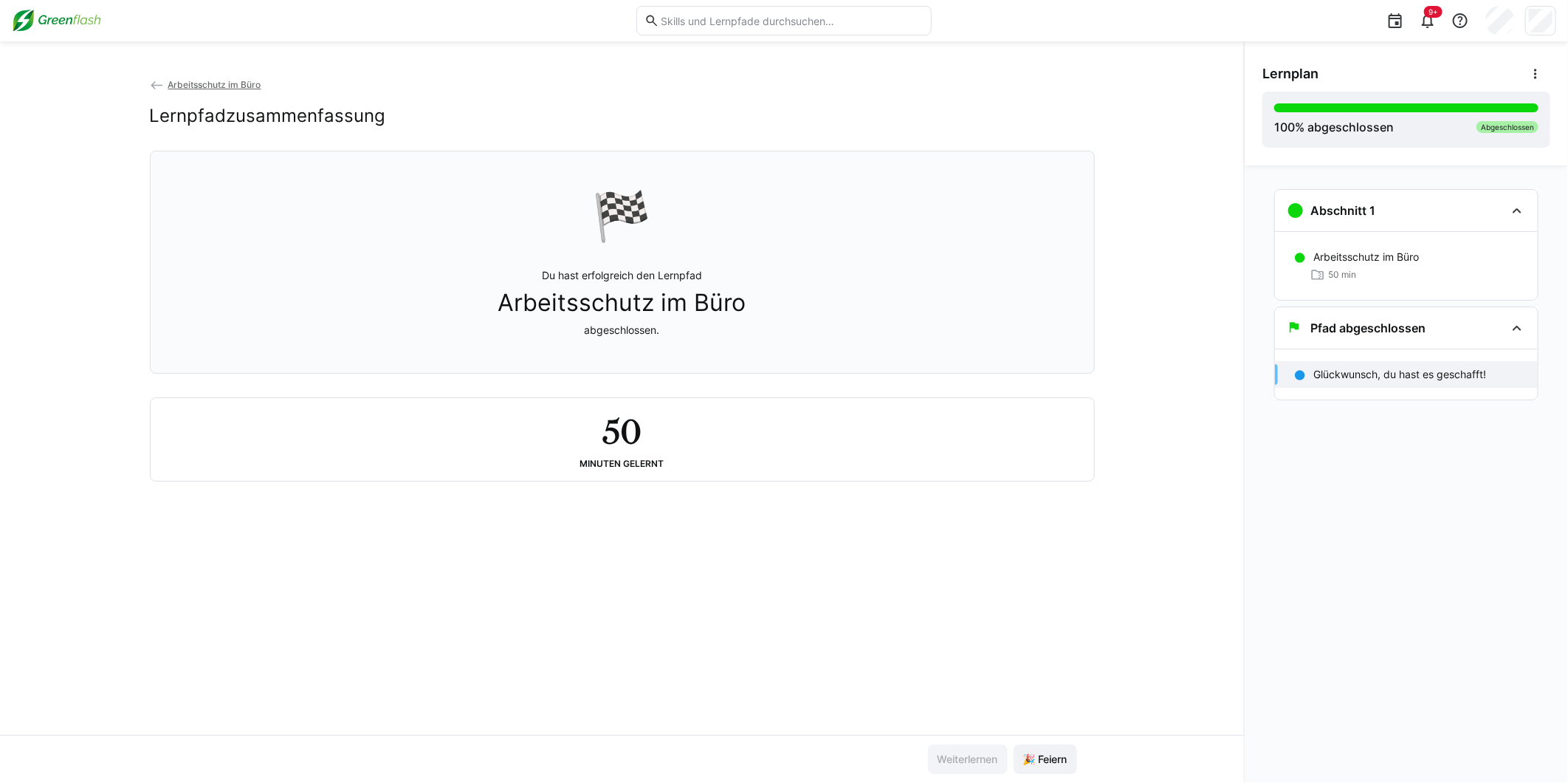
click at [41, 15] on img at bounding box center [56, 21] width 90 height 24
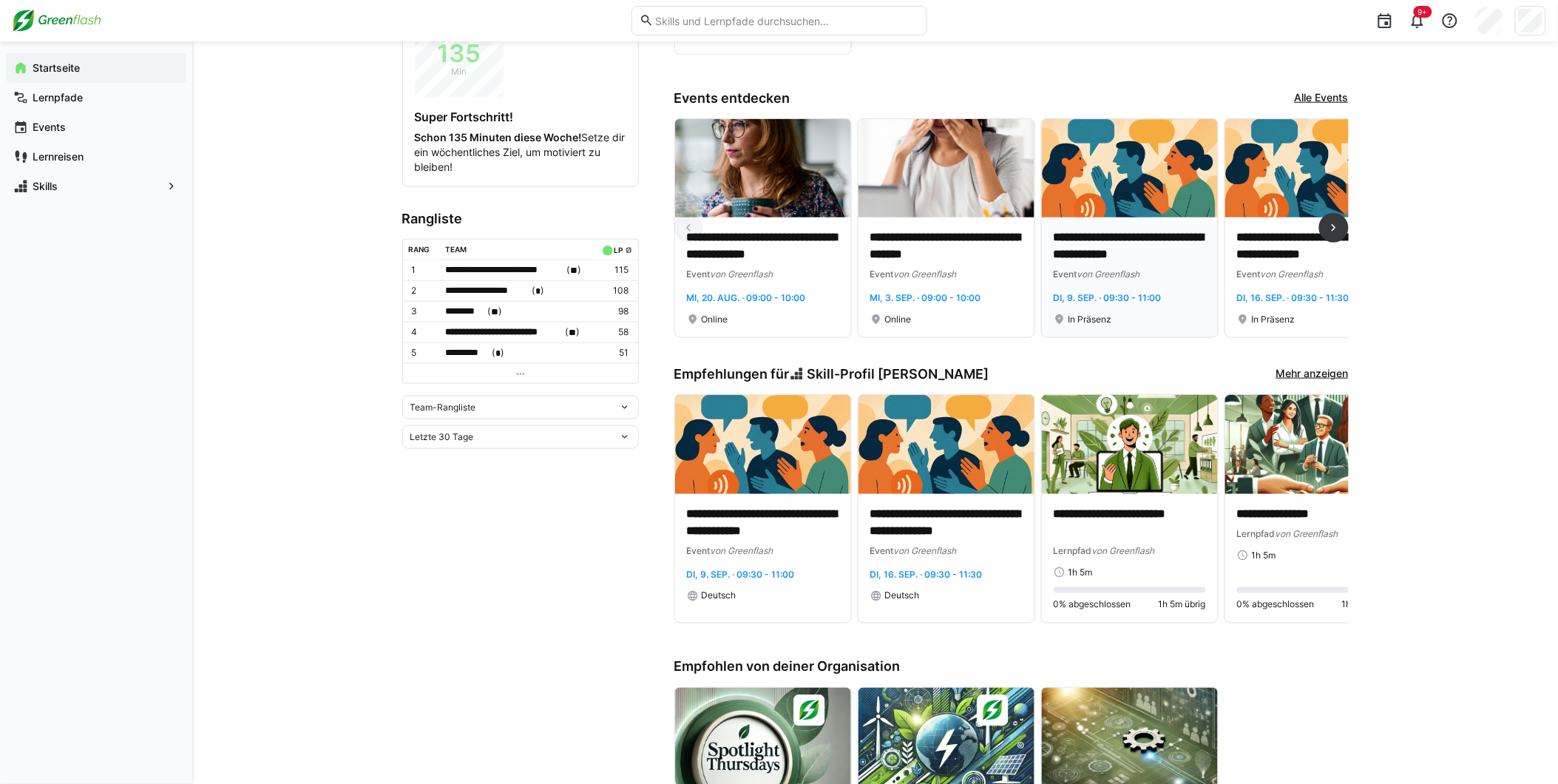
scroll to position [410, 0]
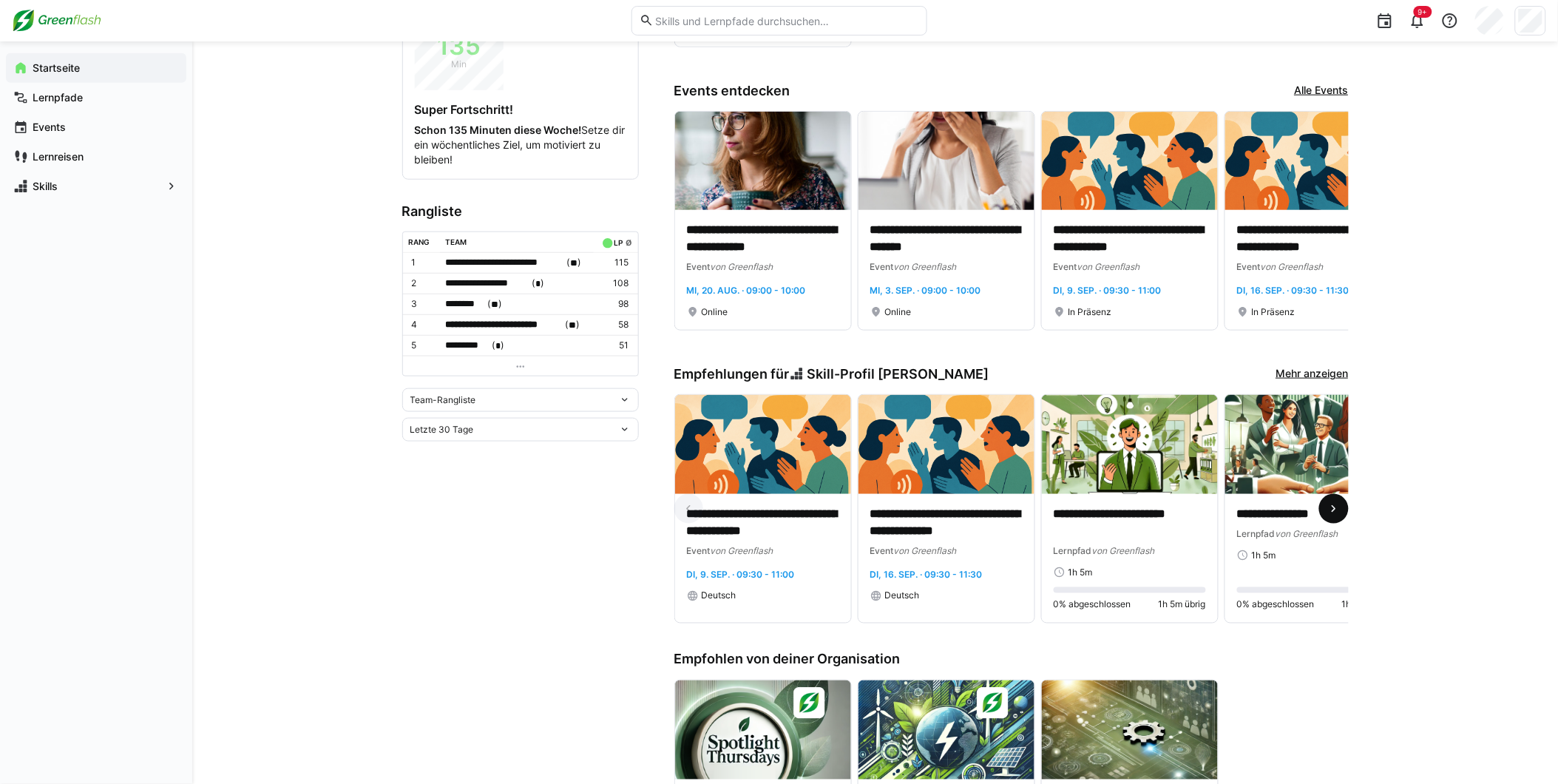
click at [1341, 523] on span at bounding box center [1334, 509] width 30 height 30
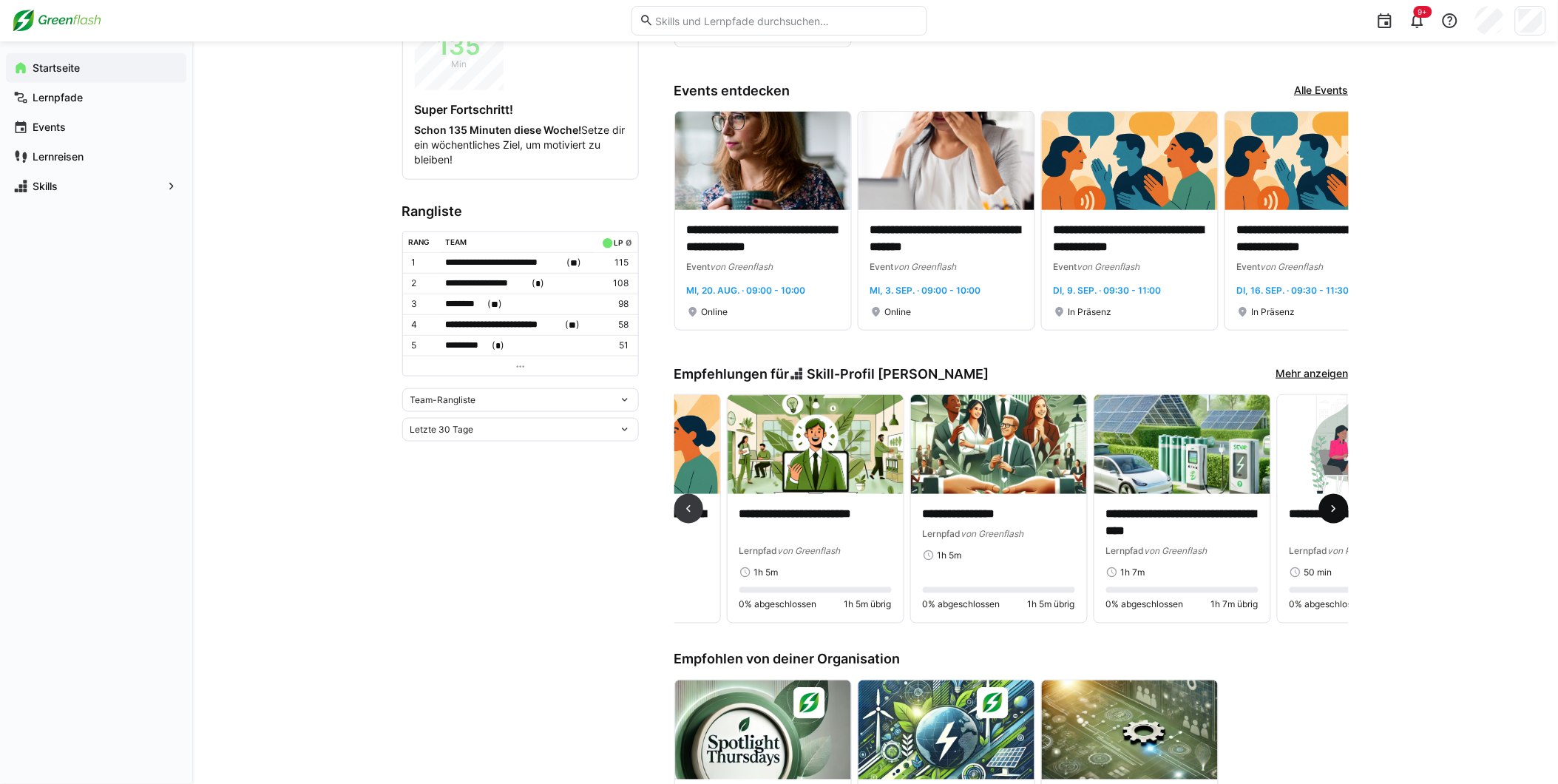
scroll to position [0, 550]
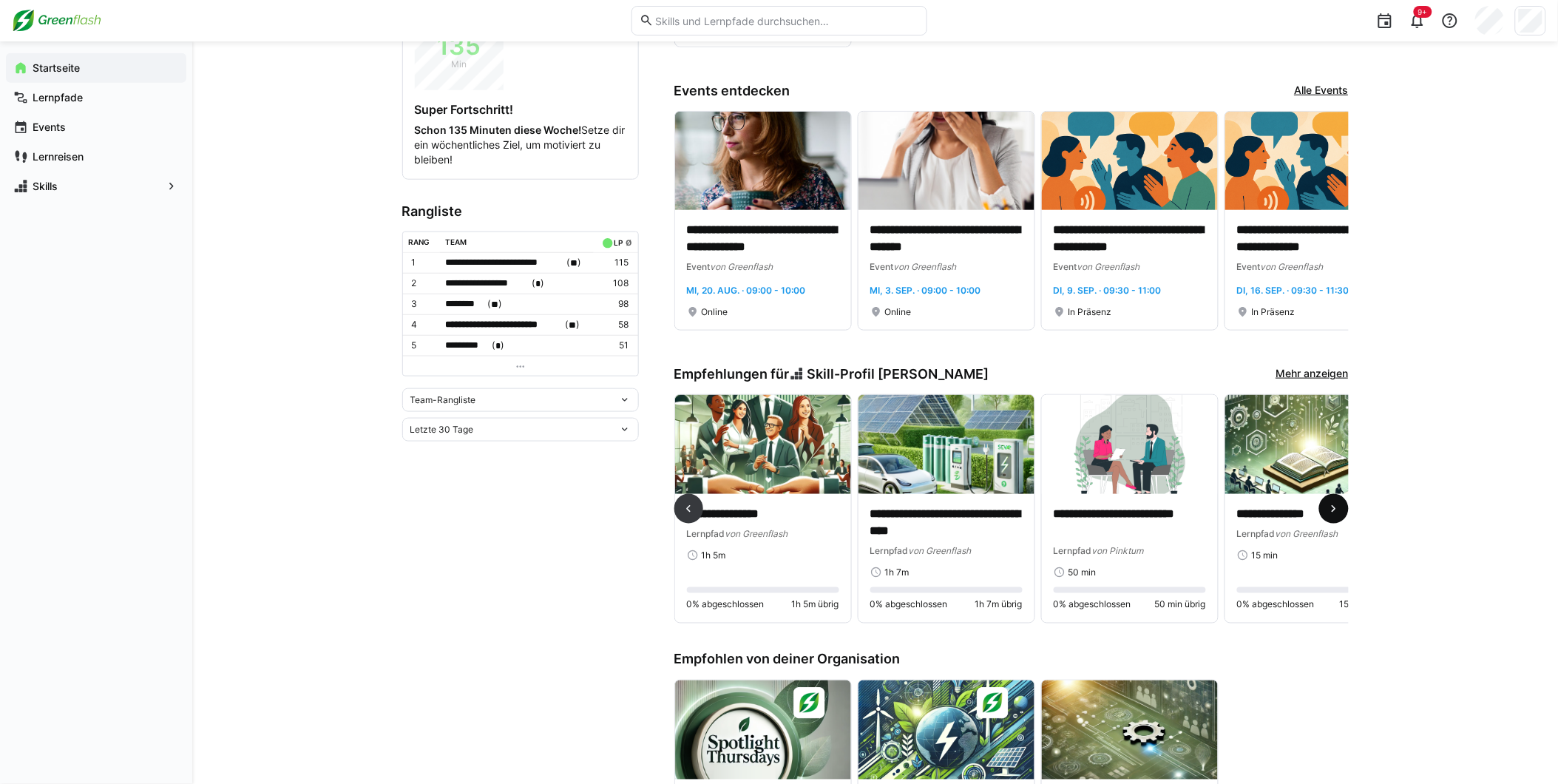
click at [1337, 510] on eds-icon at bounding box center [1334, 509] width 15 height 15
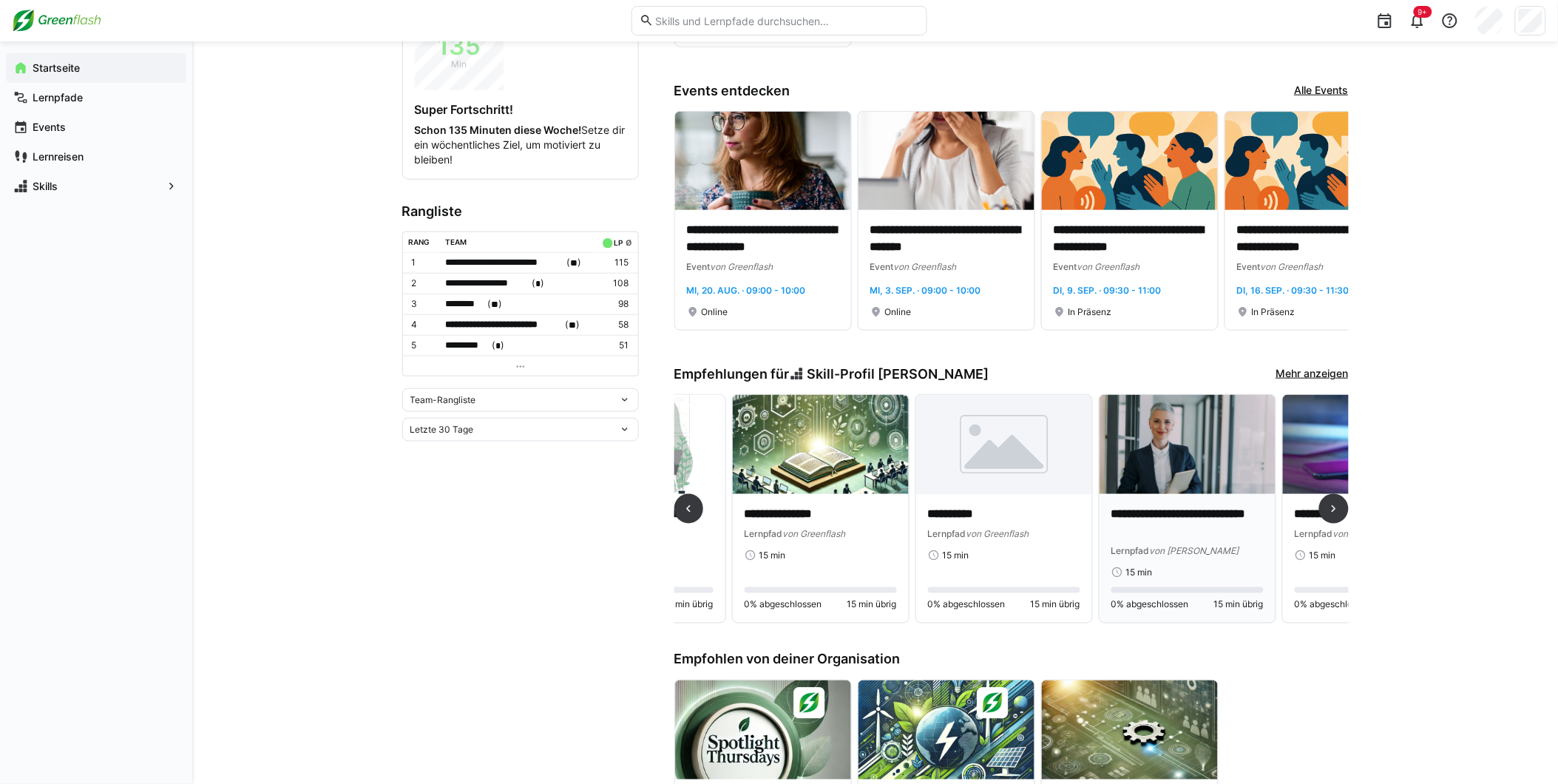
scroll to position [0, 1100]
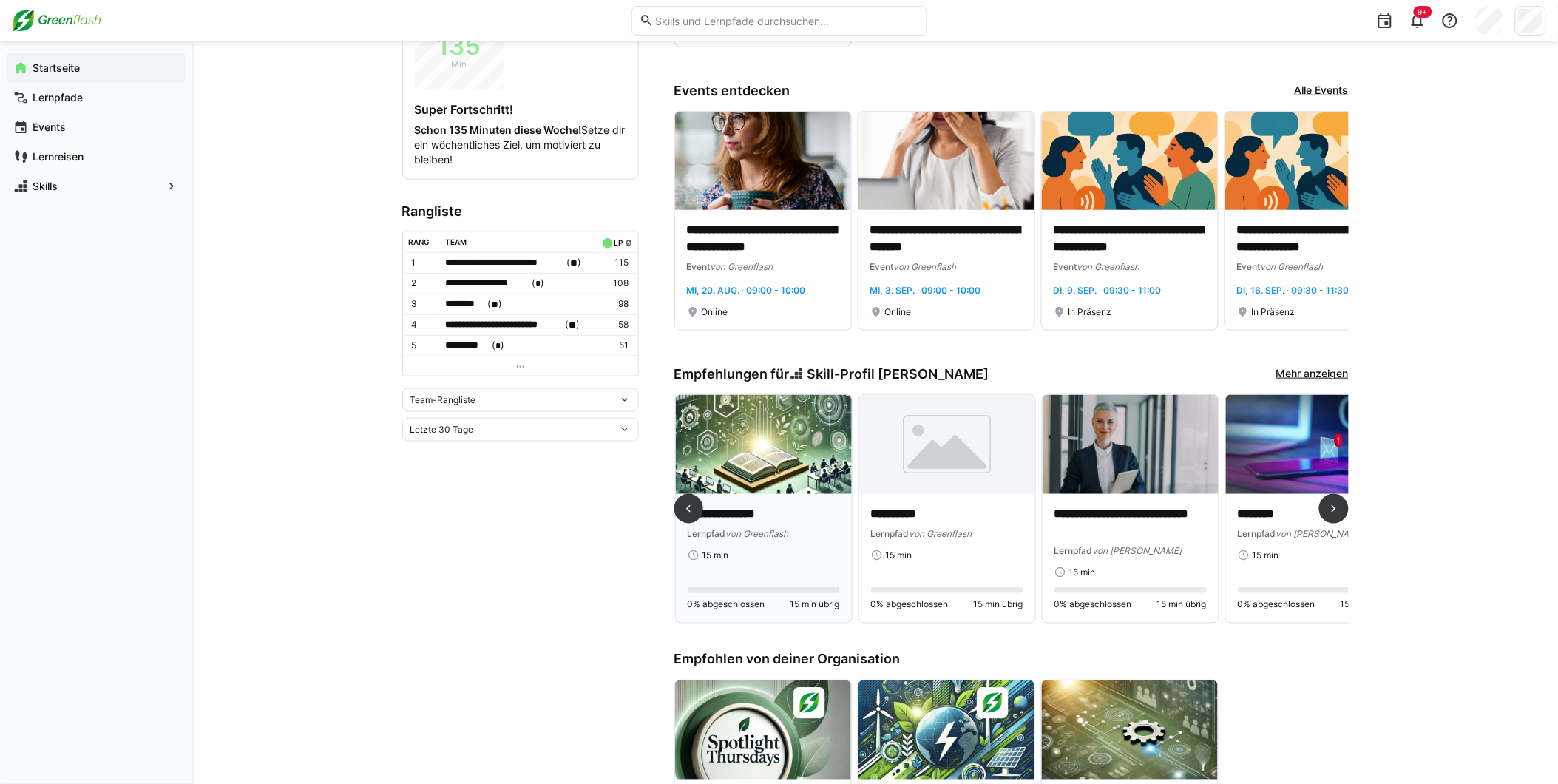
click at [779, 431] on img at bounding box center [764, 444] width 176 height 99
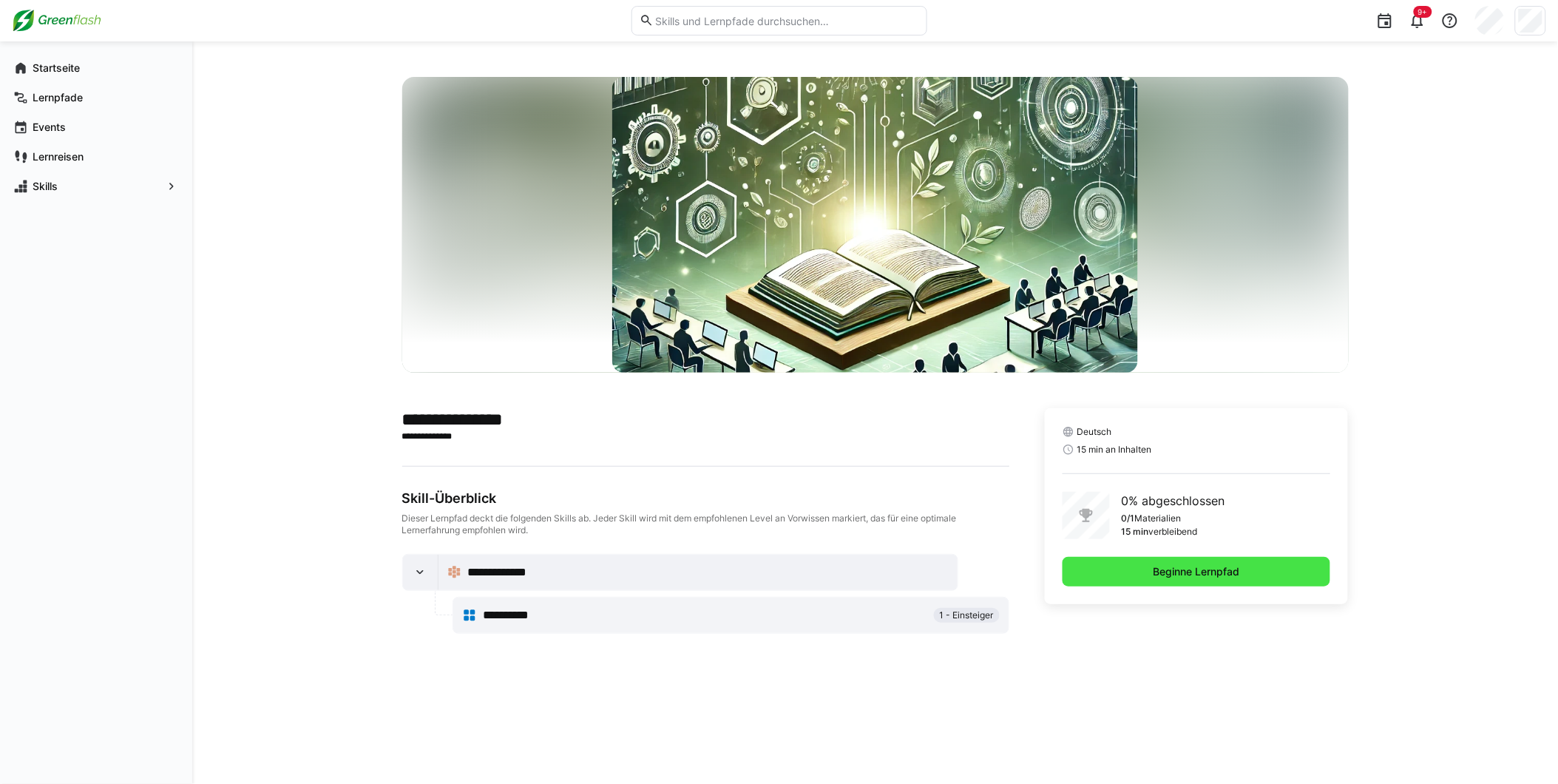
click at [1125, 569] on span "Beginne Lernpfad" at bounding box center [1197, 572] width 269 height 30
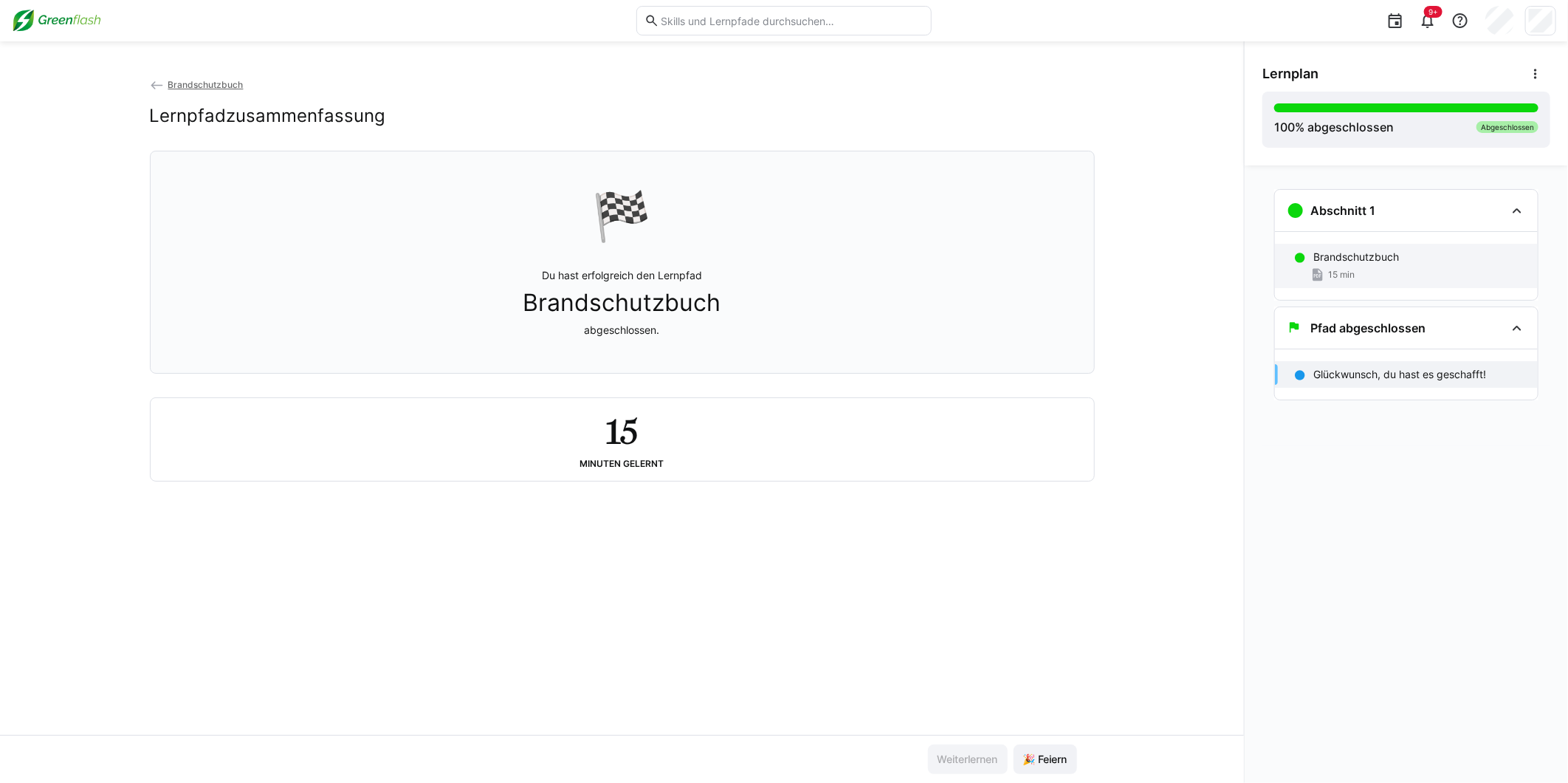
click at [1340, 263] on p "Brandschutzbuch" at bounding box center [1356, 256] width 86 height 15
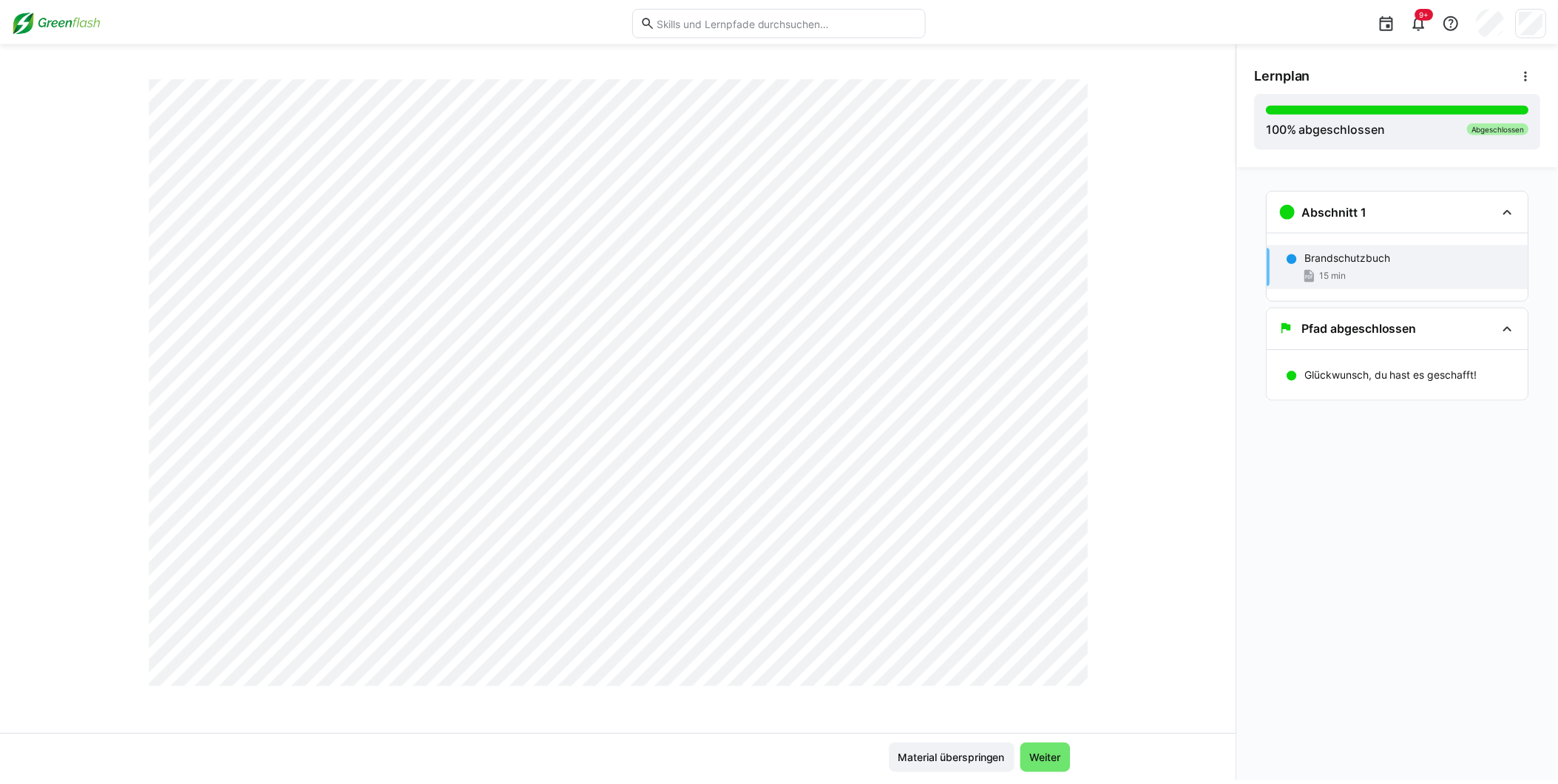
scroll to position [10213, 0]
click at [1069, 759] on span "Weiter" at bounding box center [1054, 759] width 36 height 15
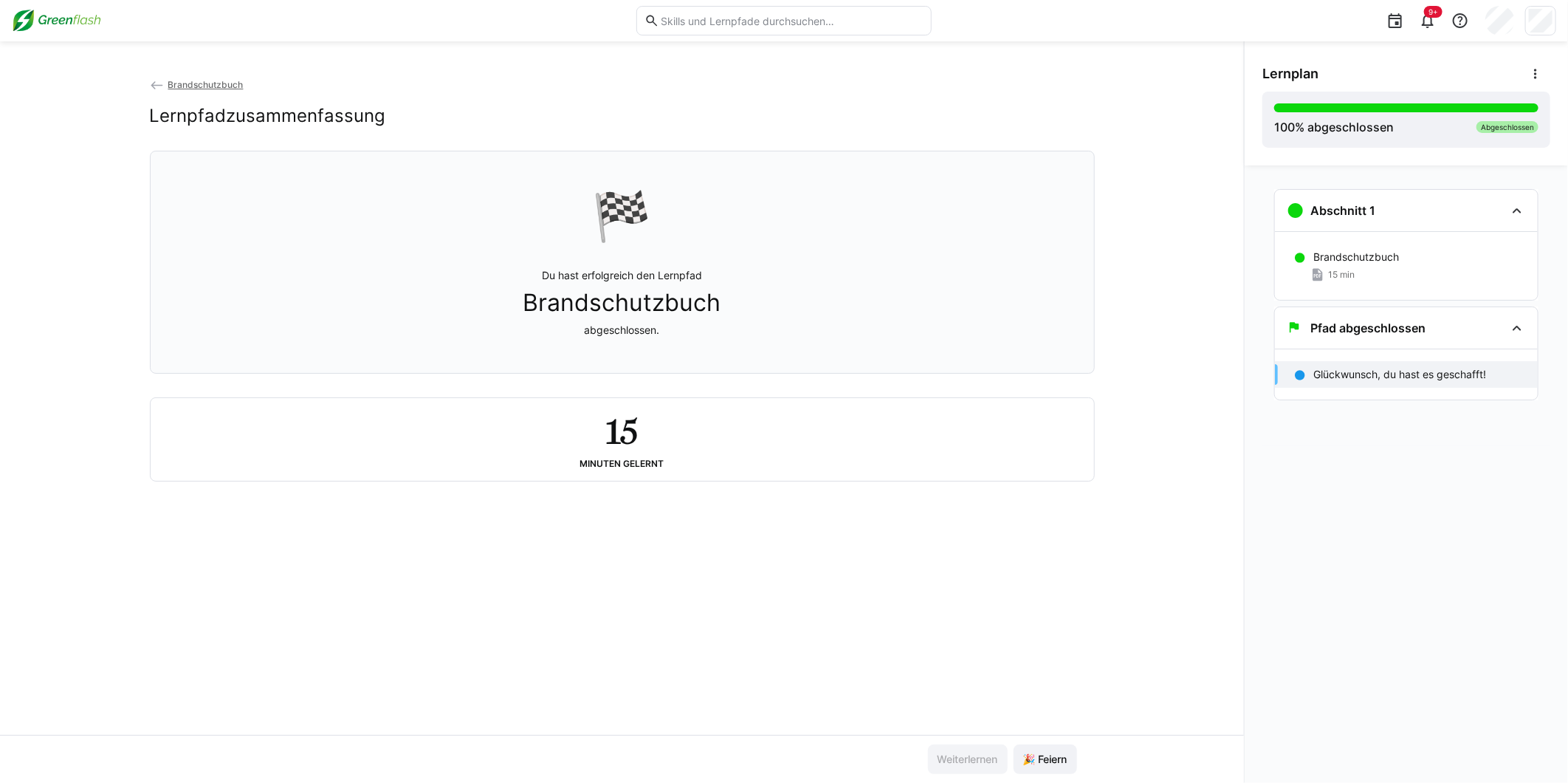
click at [80, 19] on img at bounding box center [56, 21] width 90 height 24
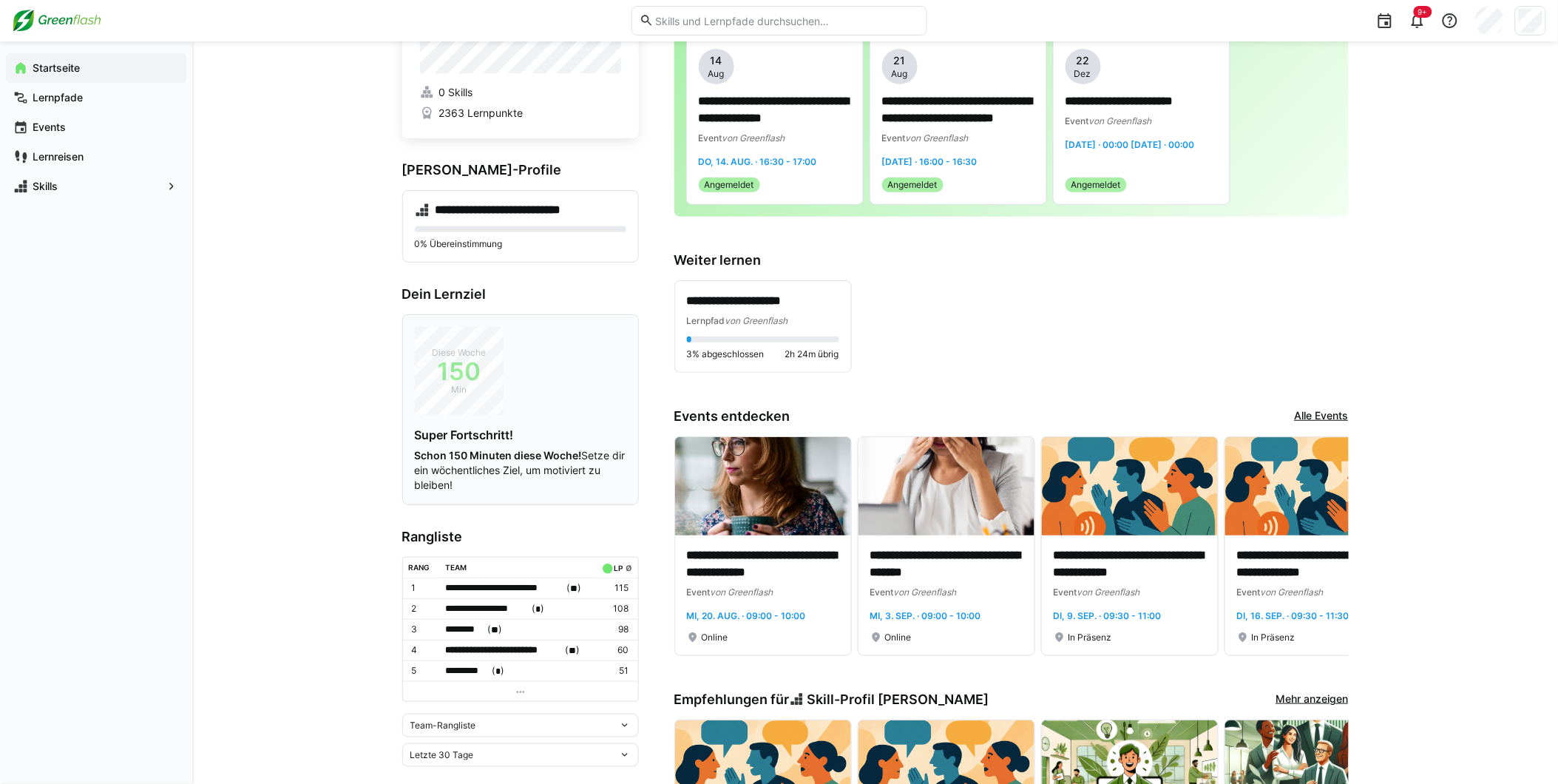
scroll to position [328, 0]
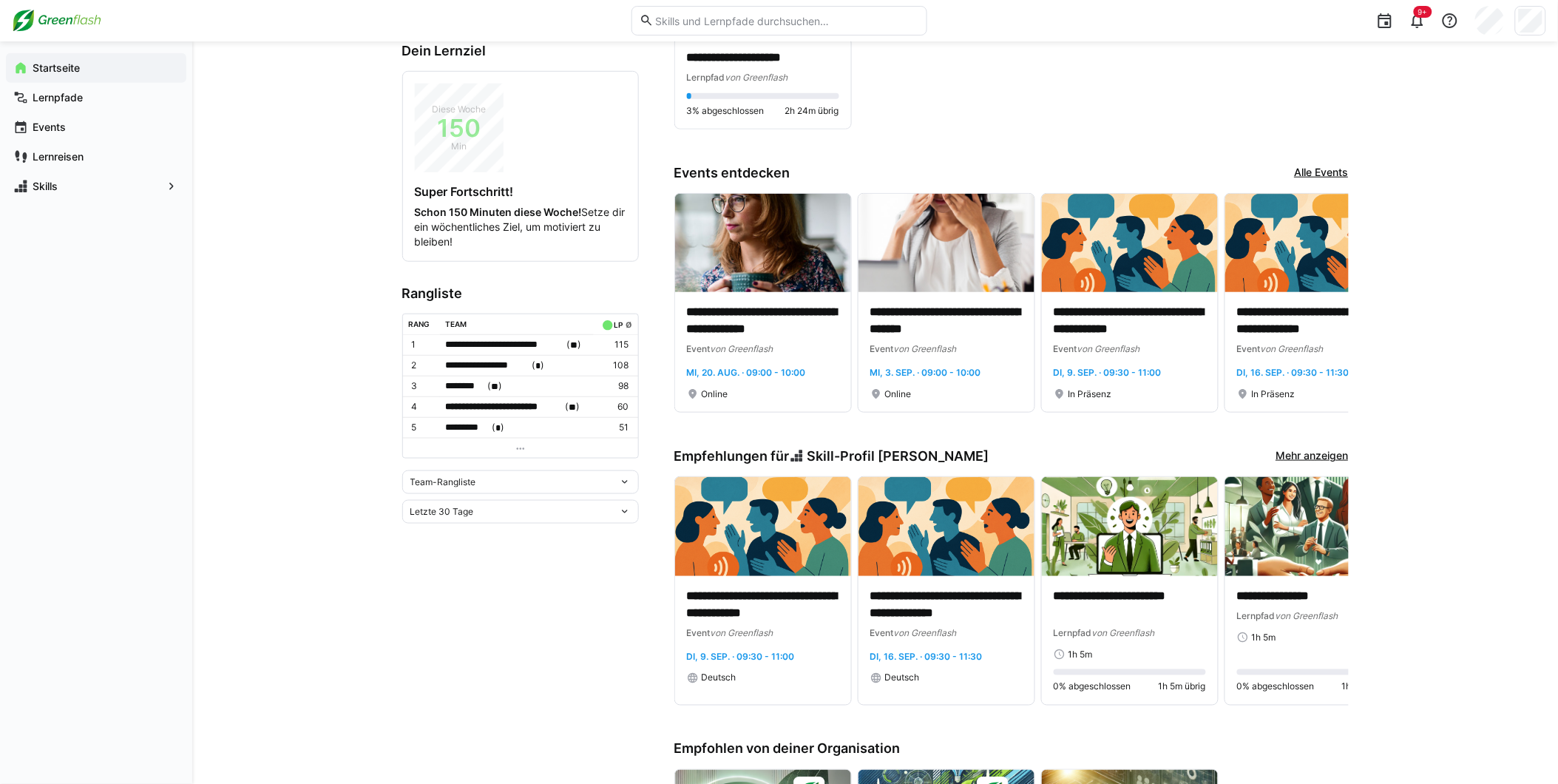
click at [467, 479] on span "Team-Rangliste" at bounding box center [443, 482] width 66 height 12
click at [462, 532] on div "Individuelle Rangliste" at bounding box center [521, 532] width 219 height 12
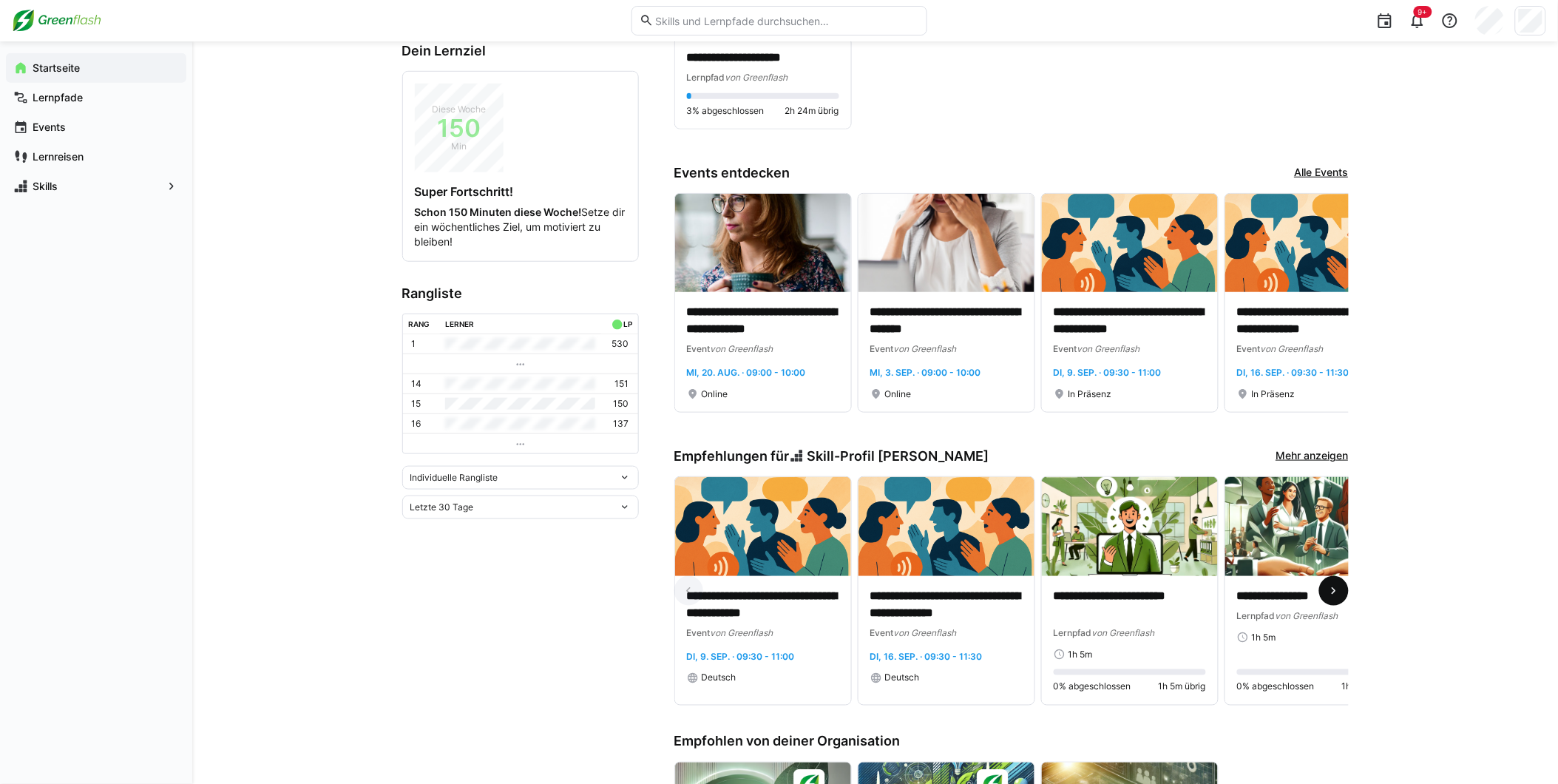
click at [1337, 583] on span at bounding box center [1334, 590] width 30 height 30
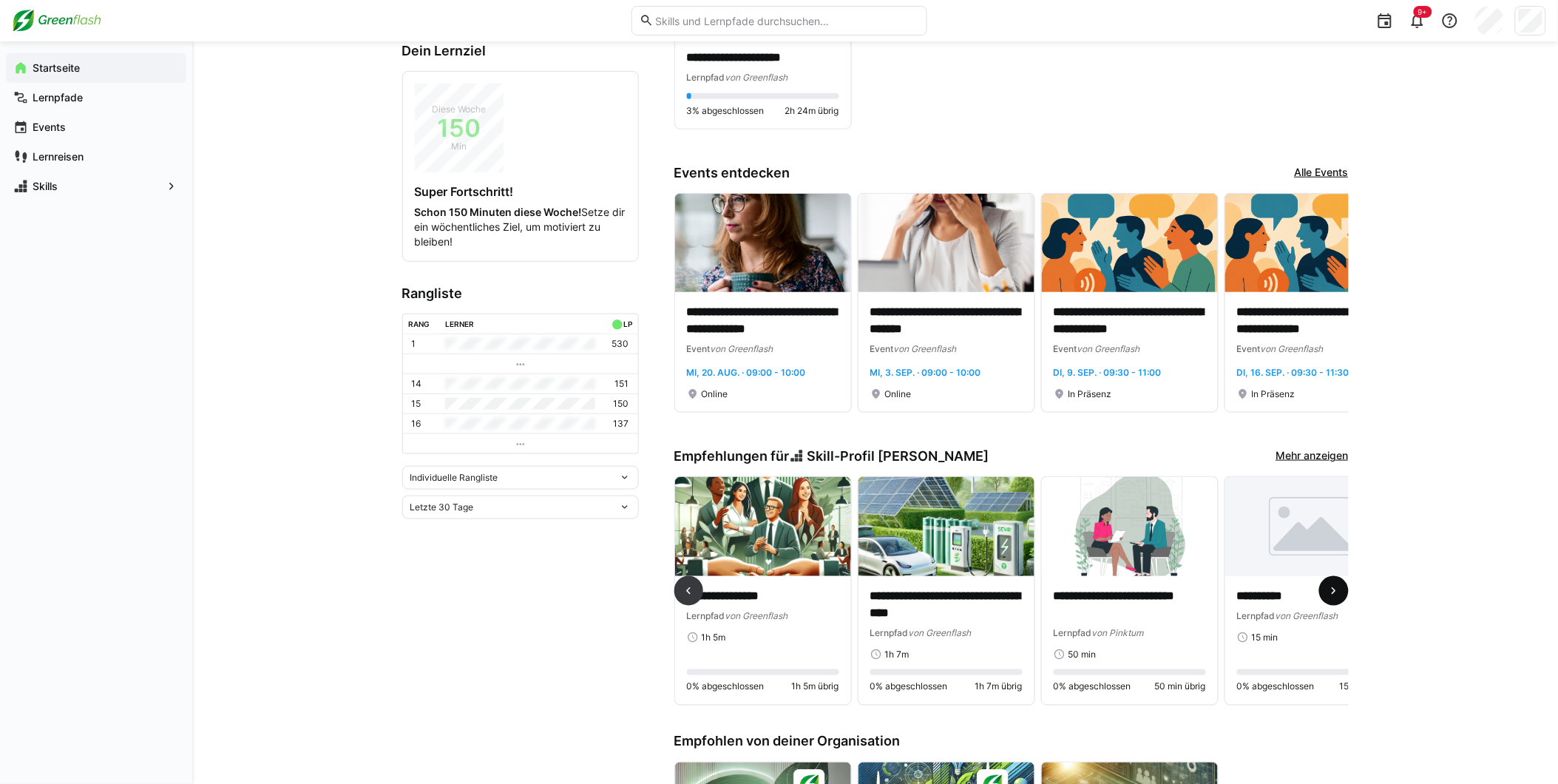
click at [1337, 583] on span at bounding box center [1334, 590] width 30 height 30
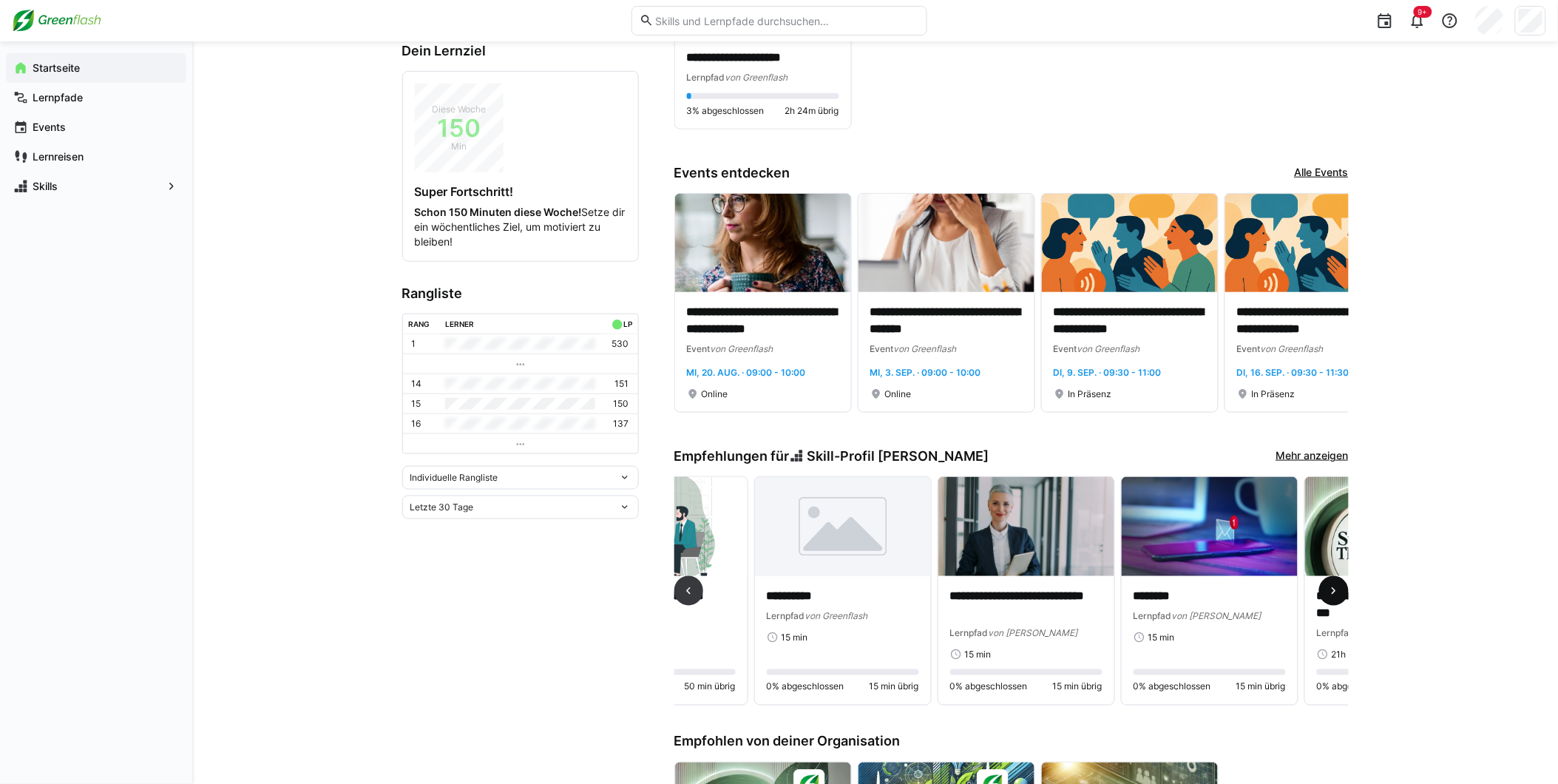
scroll to position [0, 1100]
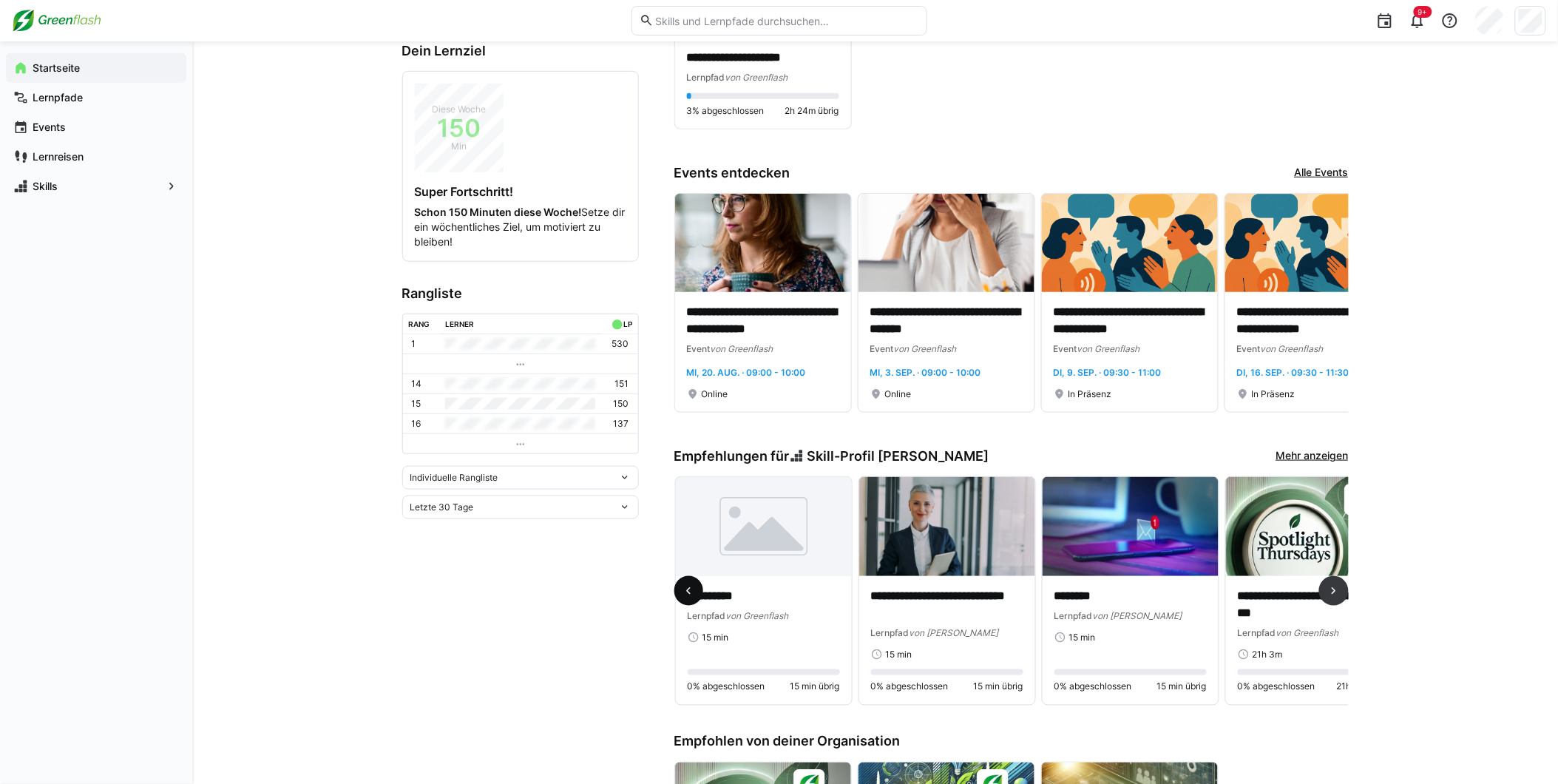
click at [691, 592] on eds-icon at bounding box center [688, 590] width 15 height 15
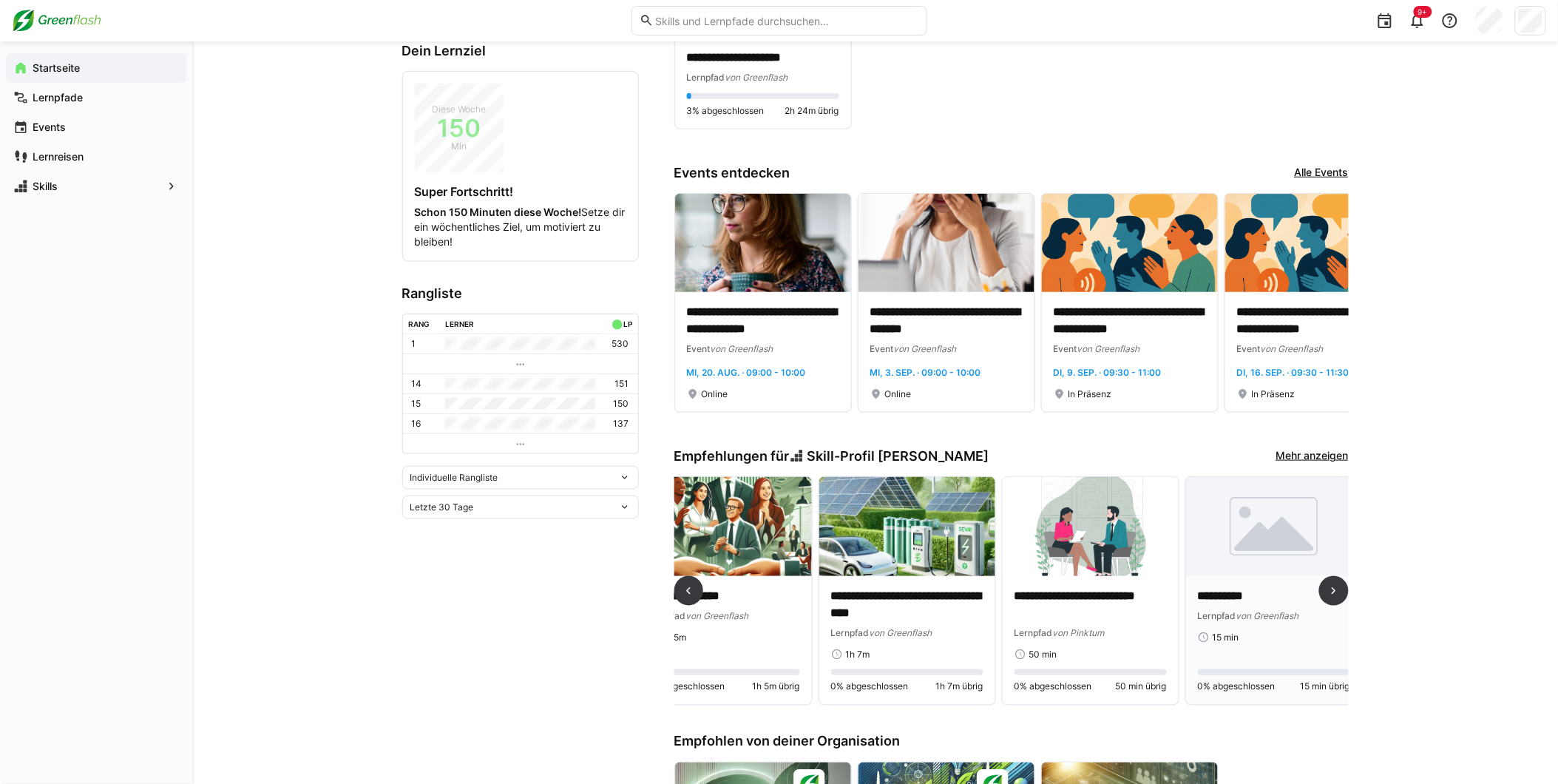
scroll to position [0, 550]
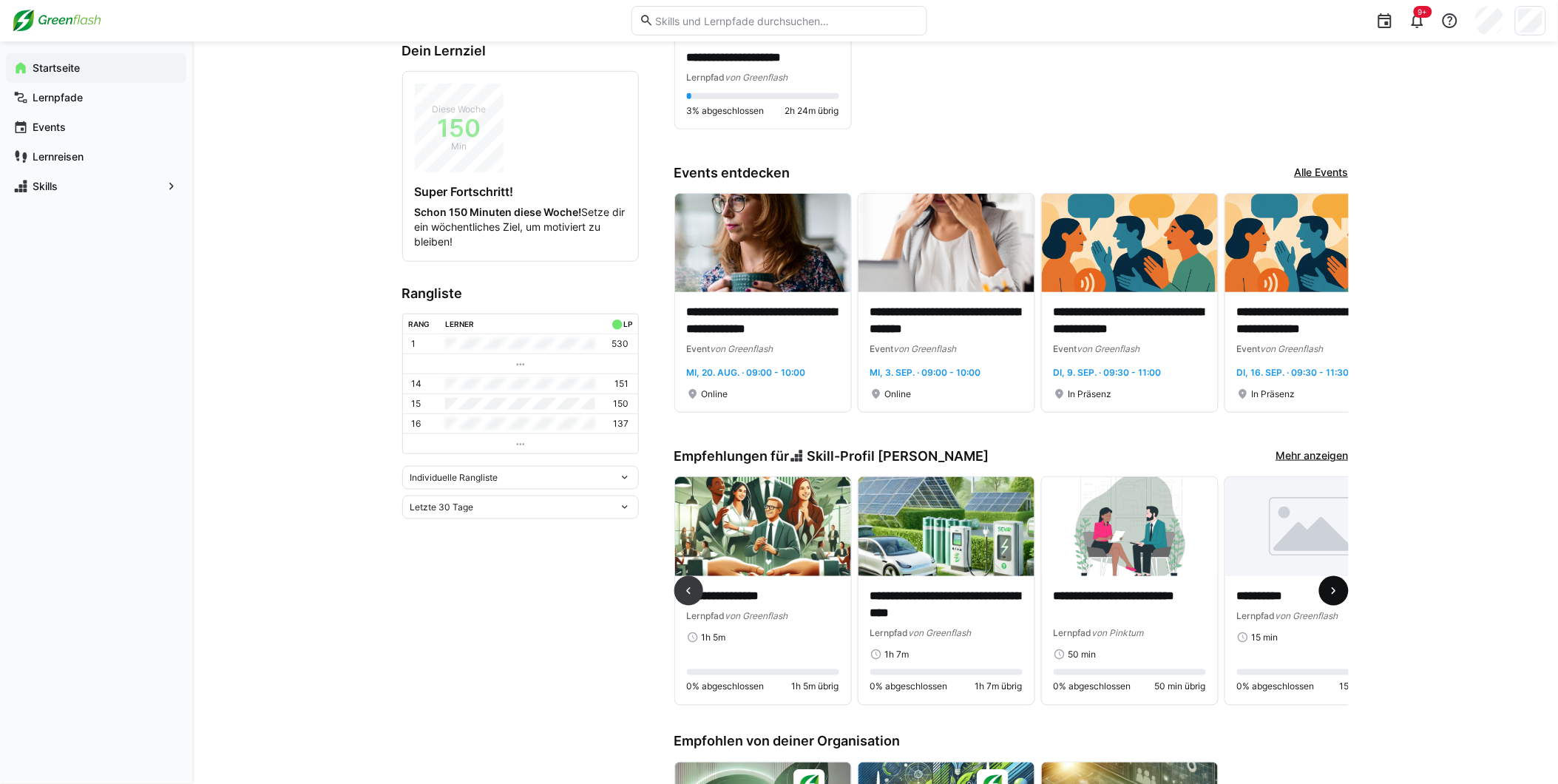
click at [1321, 596] on span at bounding box center [1334, 590] width 30 height 30
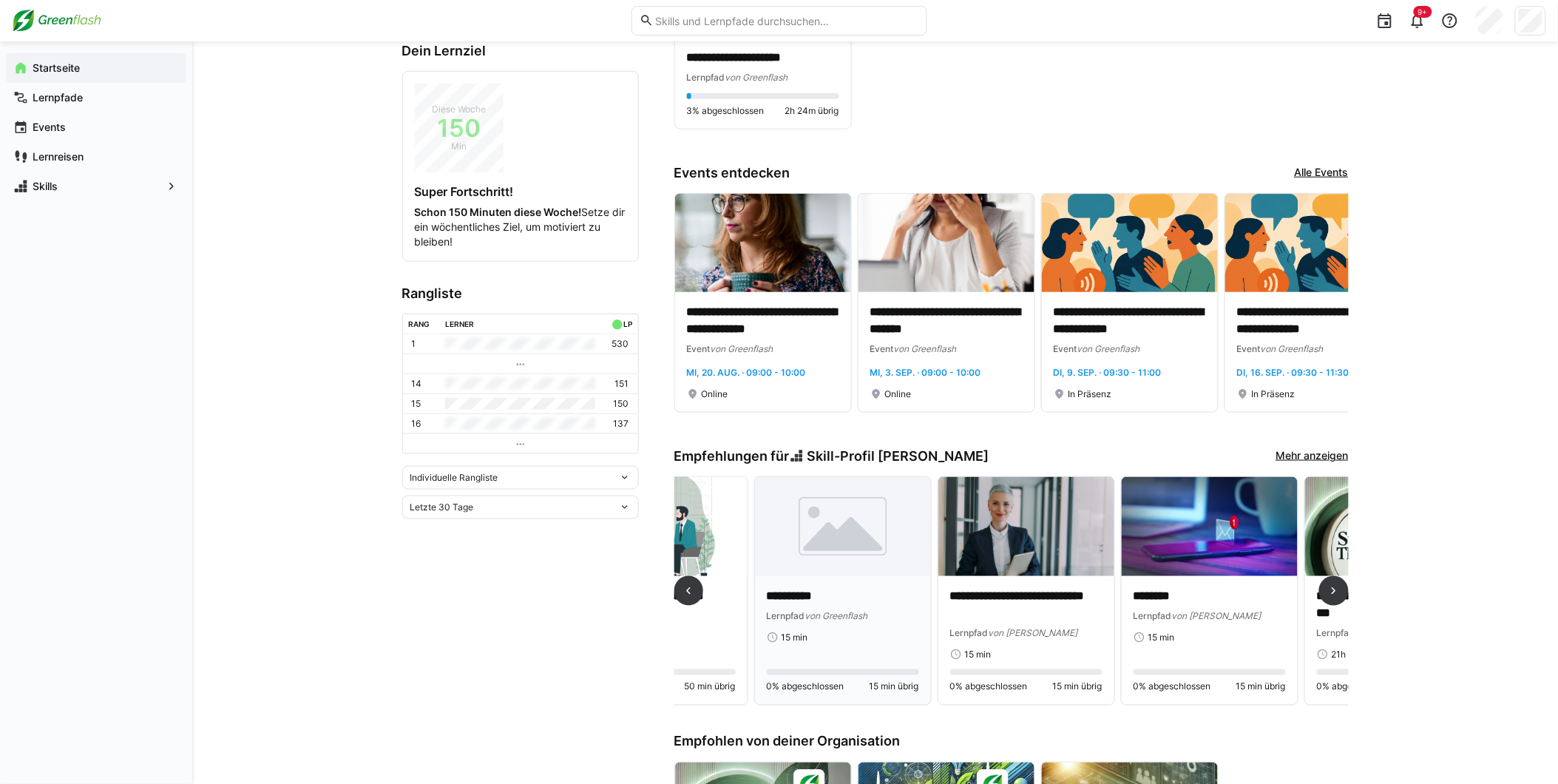
scroll to position [0, 1100]
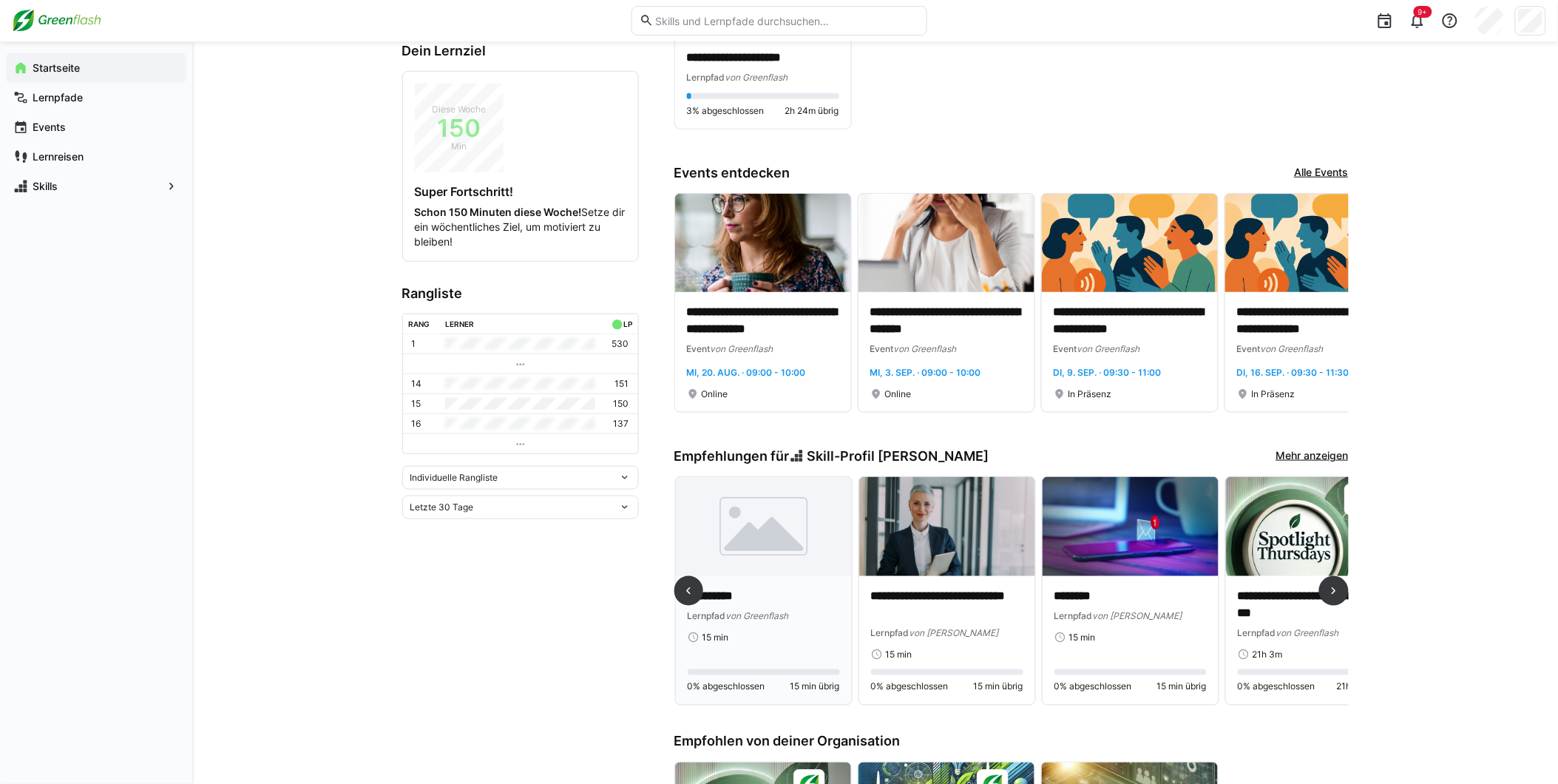
click at [749, 508] on img at bounding box center [764, 526] width 176 height 99
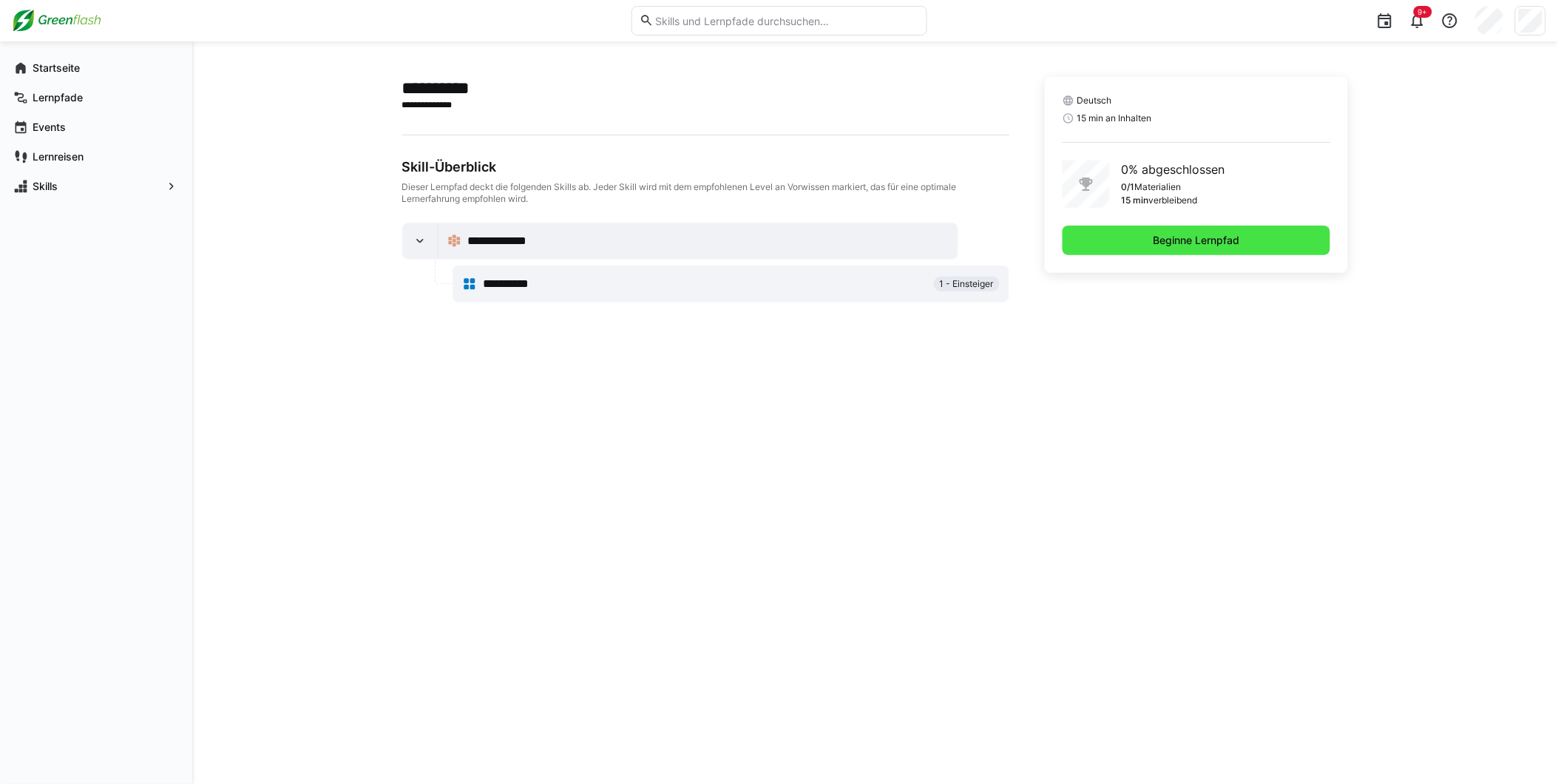
click at [1243, 230] on span "Beginne Lernpfad" at bounding box center [1197, 240] width 269 height 30
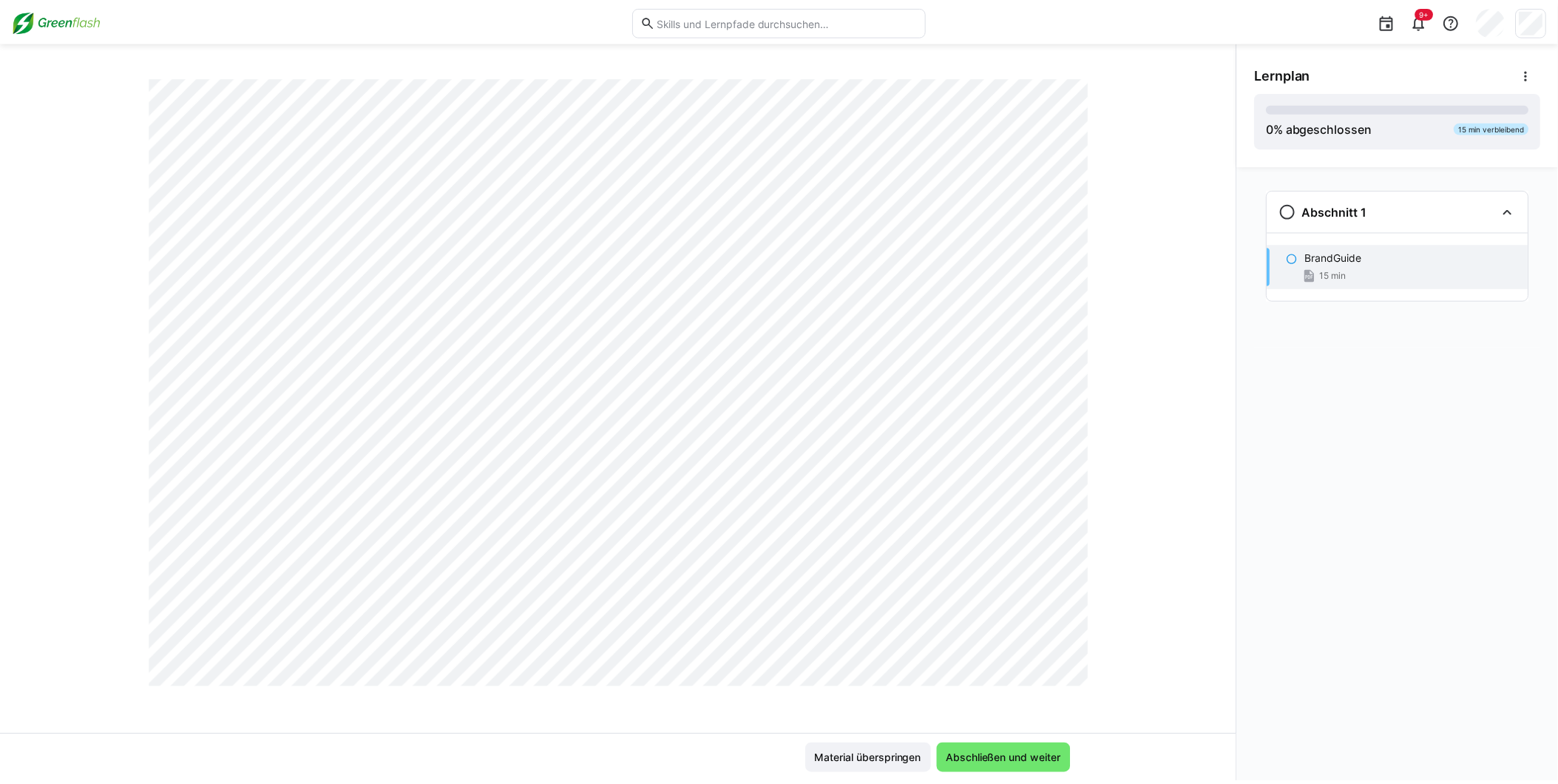
scroll to position [6861, 0]
click at [1011, 752] on span "Abschließen und weiter" at bounding box center [1011, 759] width 120 height 15
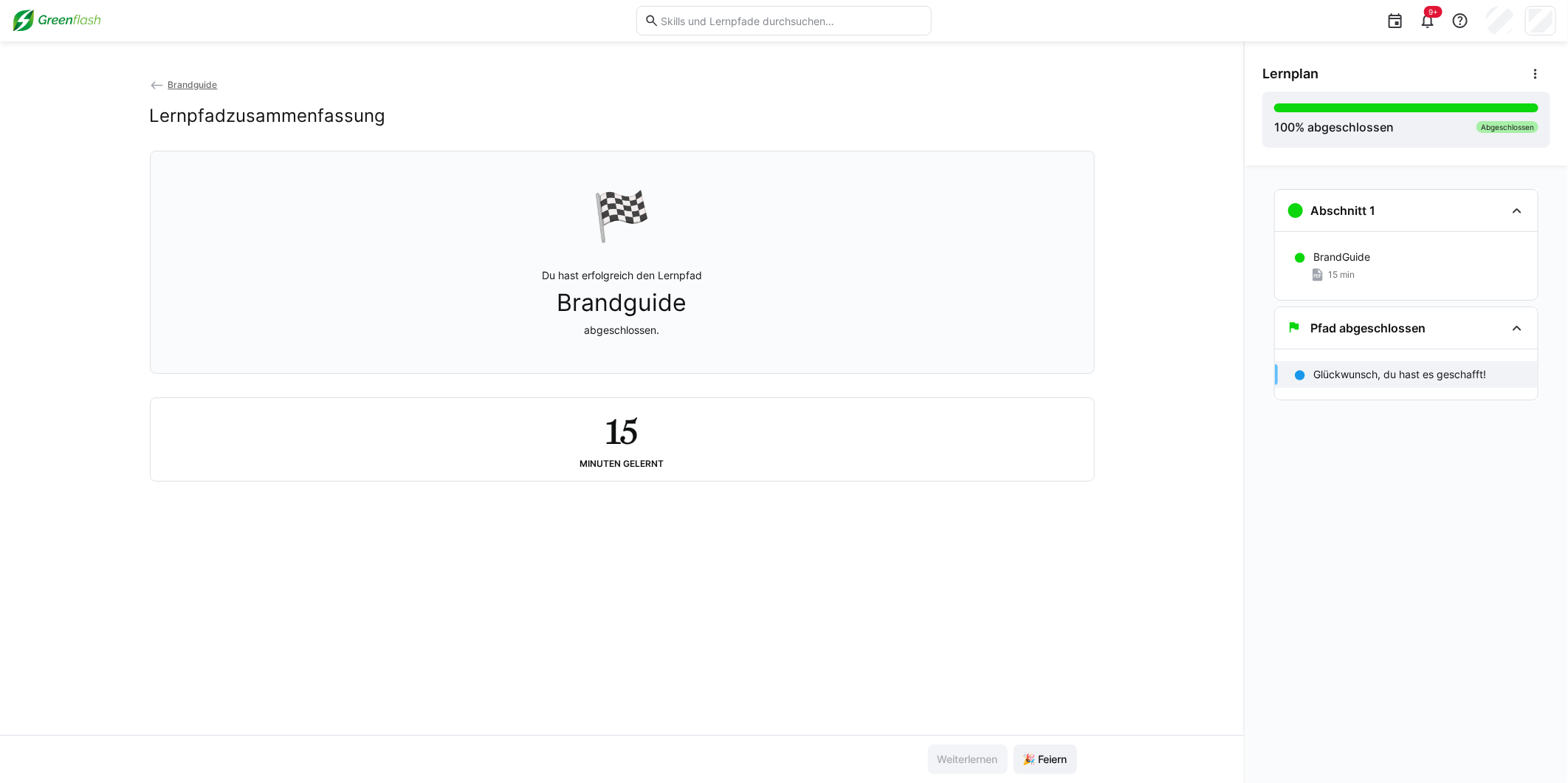
click at [63, 16] on img at bounding box center [56, 21] width 90 height 24
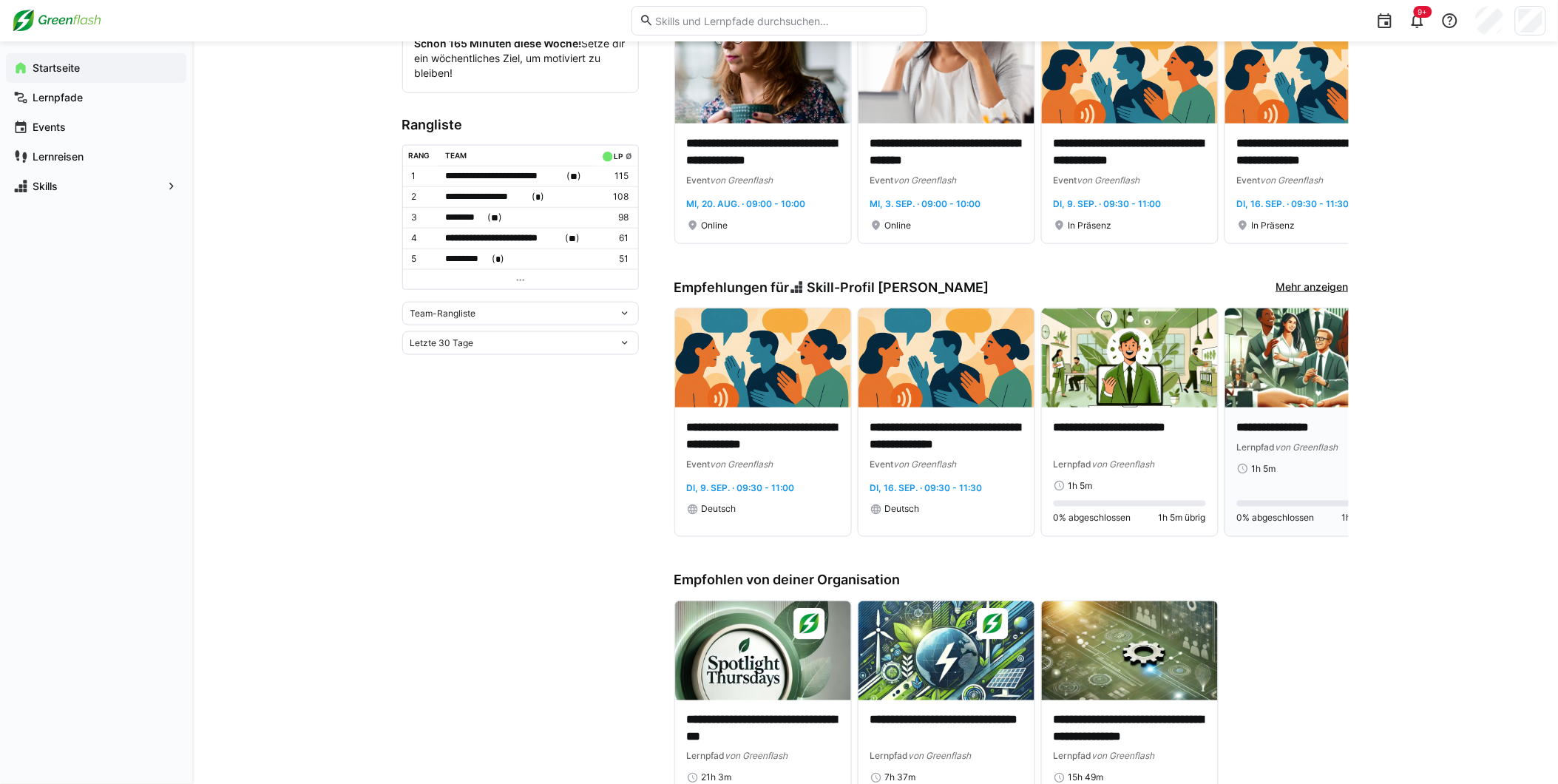
scroll to position [575, 0]
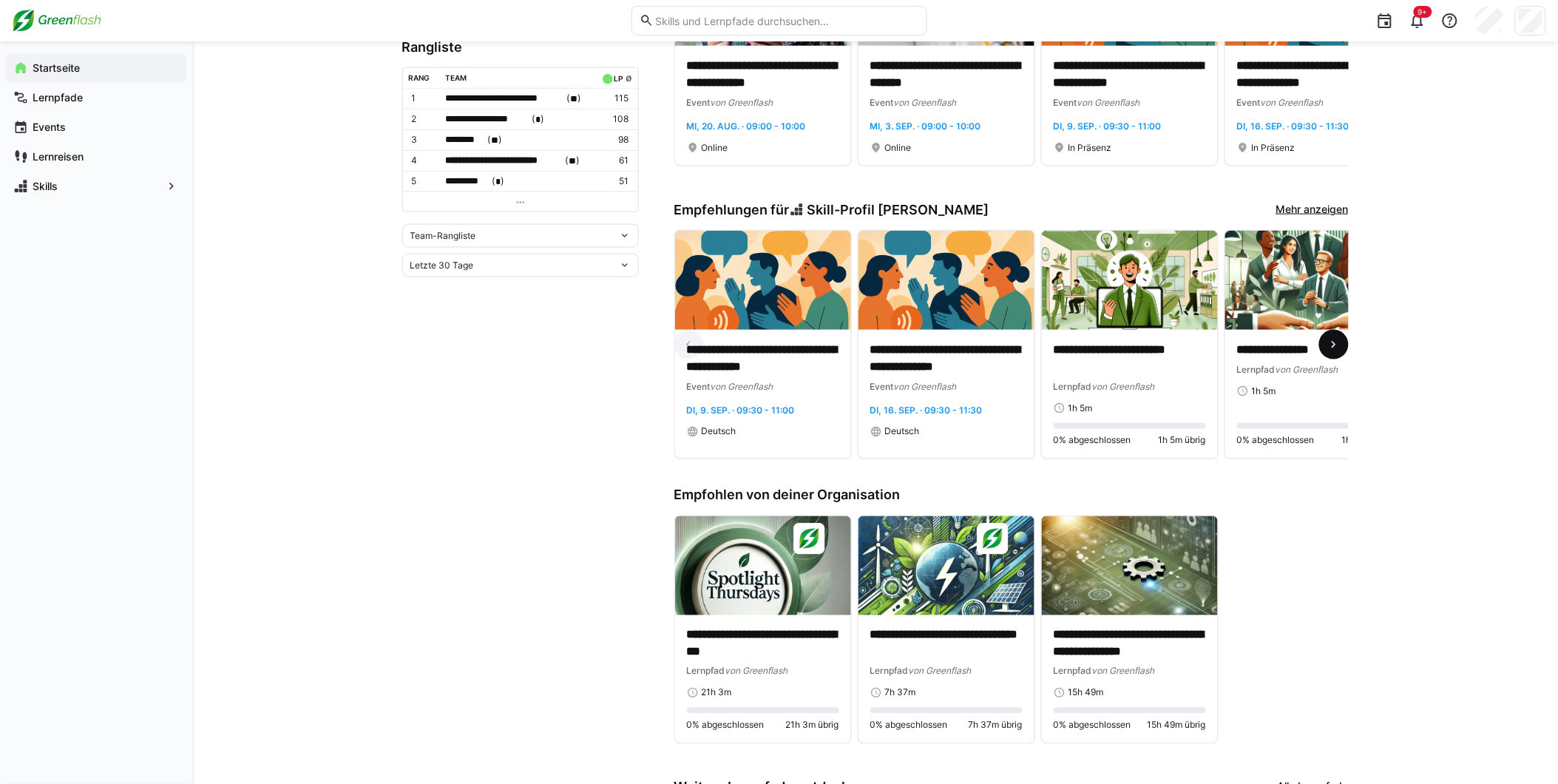
click at [1333, 348] on eds-icon at bounding box center [1334, 344] width 15 height 15
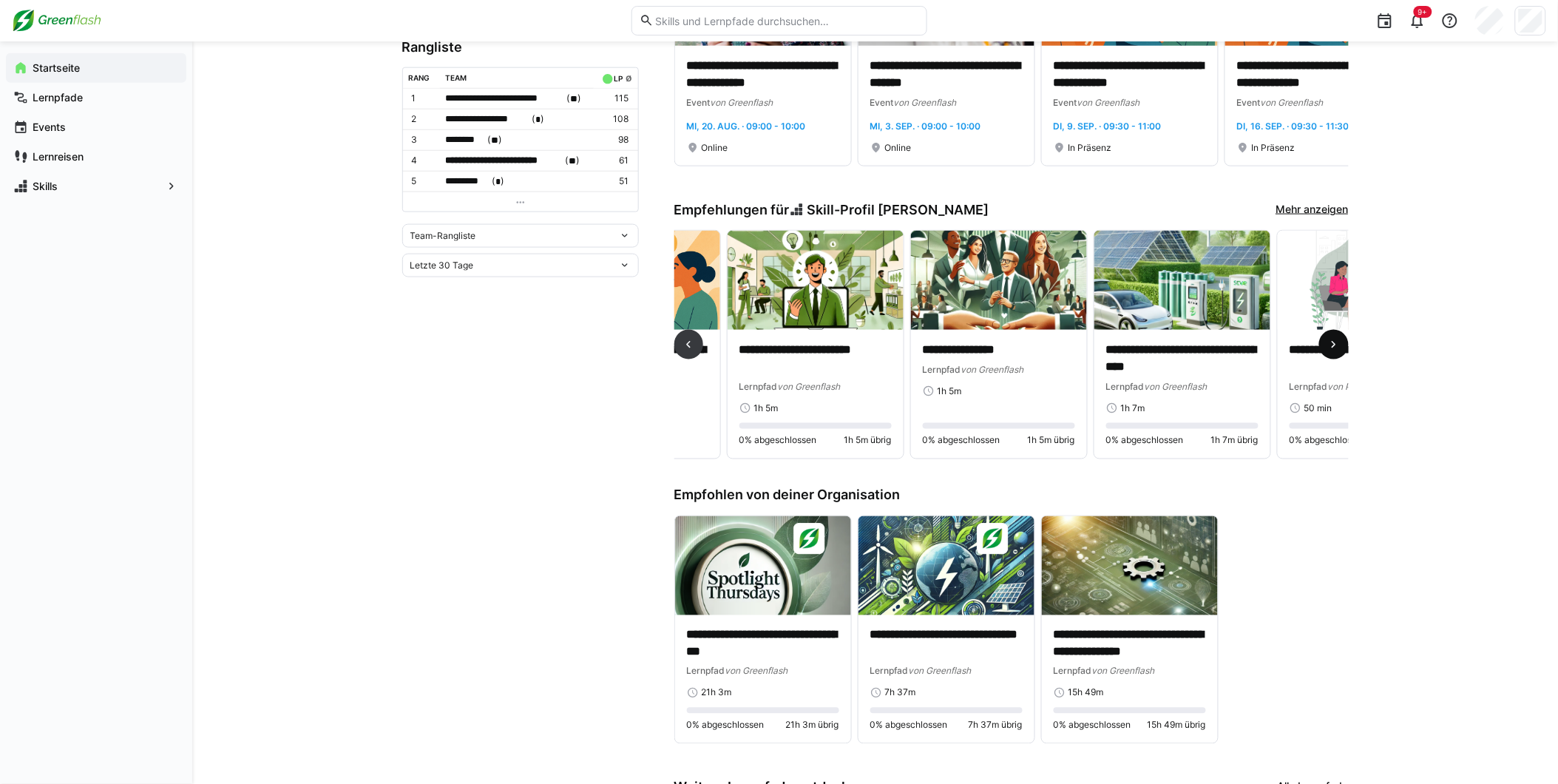
scroll to position [0, 550]
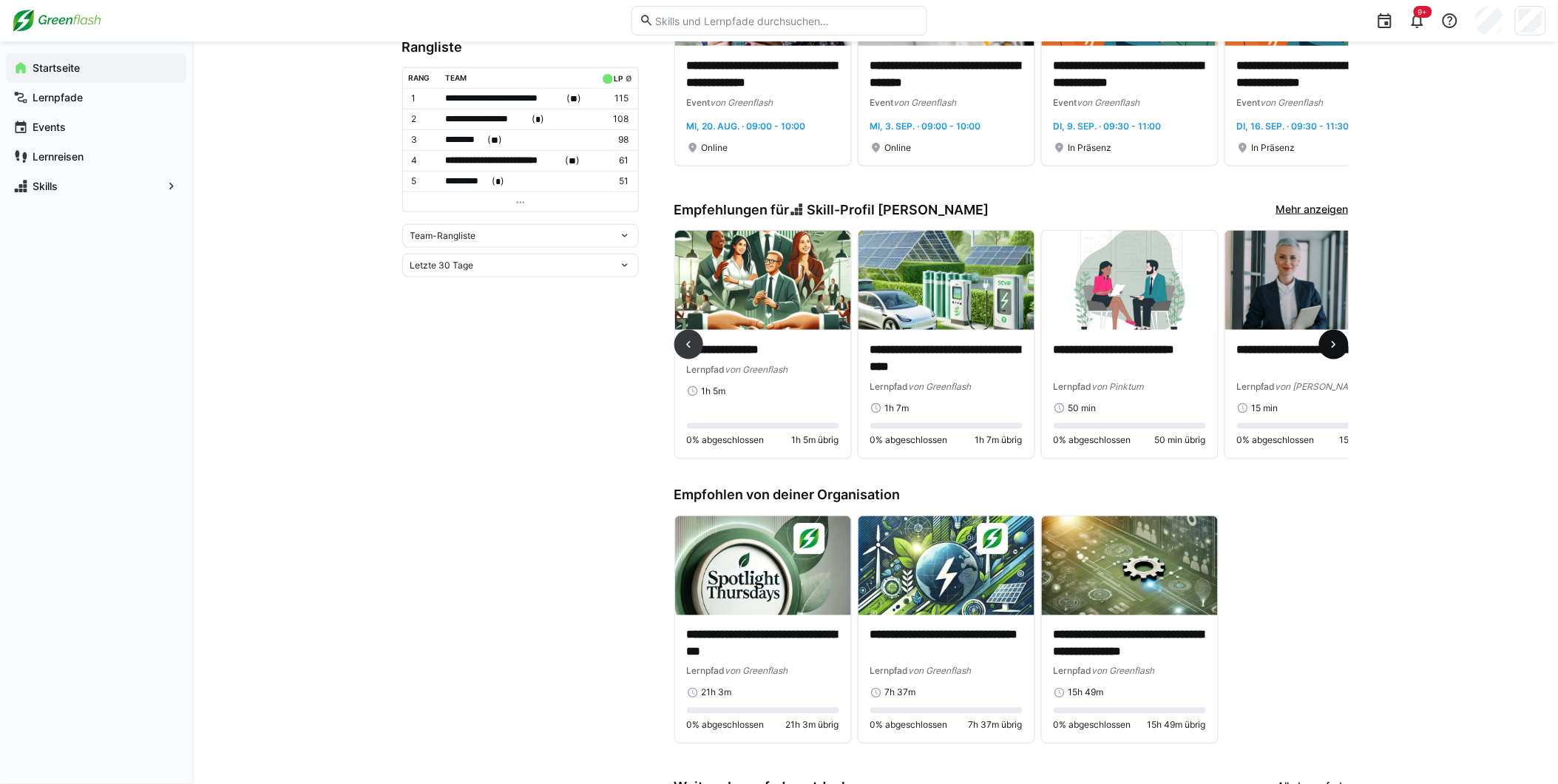
click at [1333, 348] on eds-icon at bounding box center [1334, 344] width 15 height 15
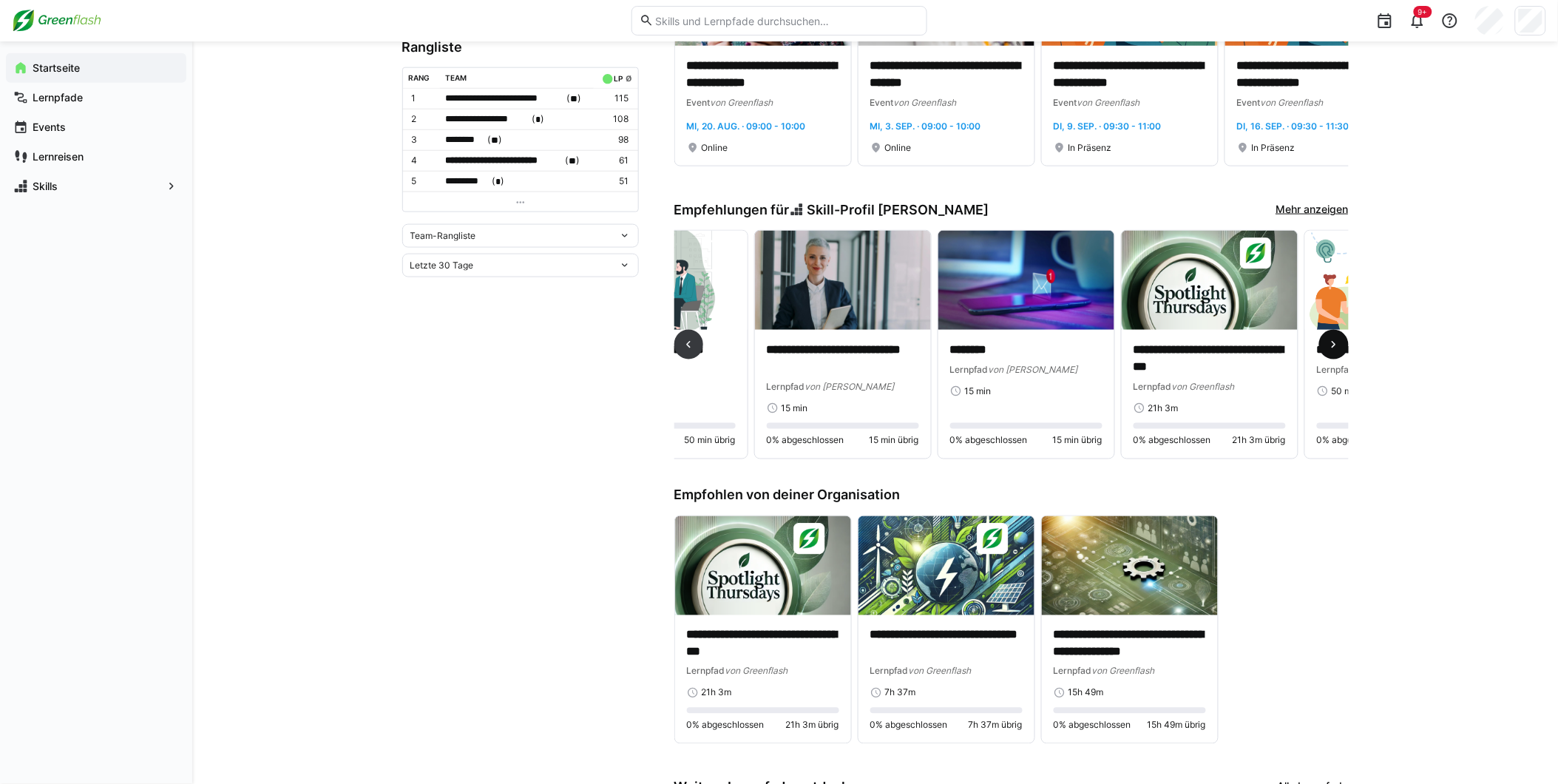
scroll to position [0, 1100]
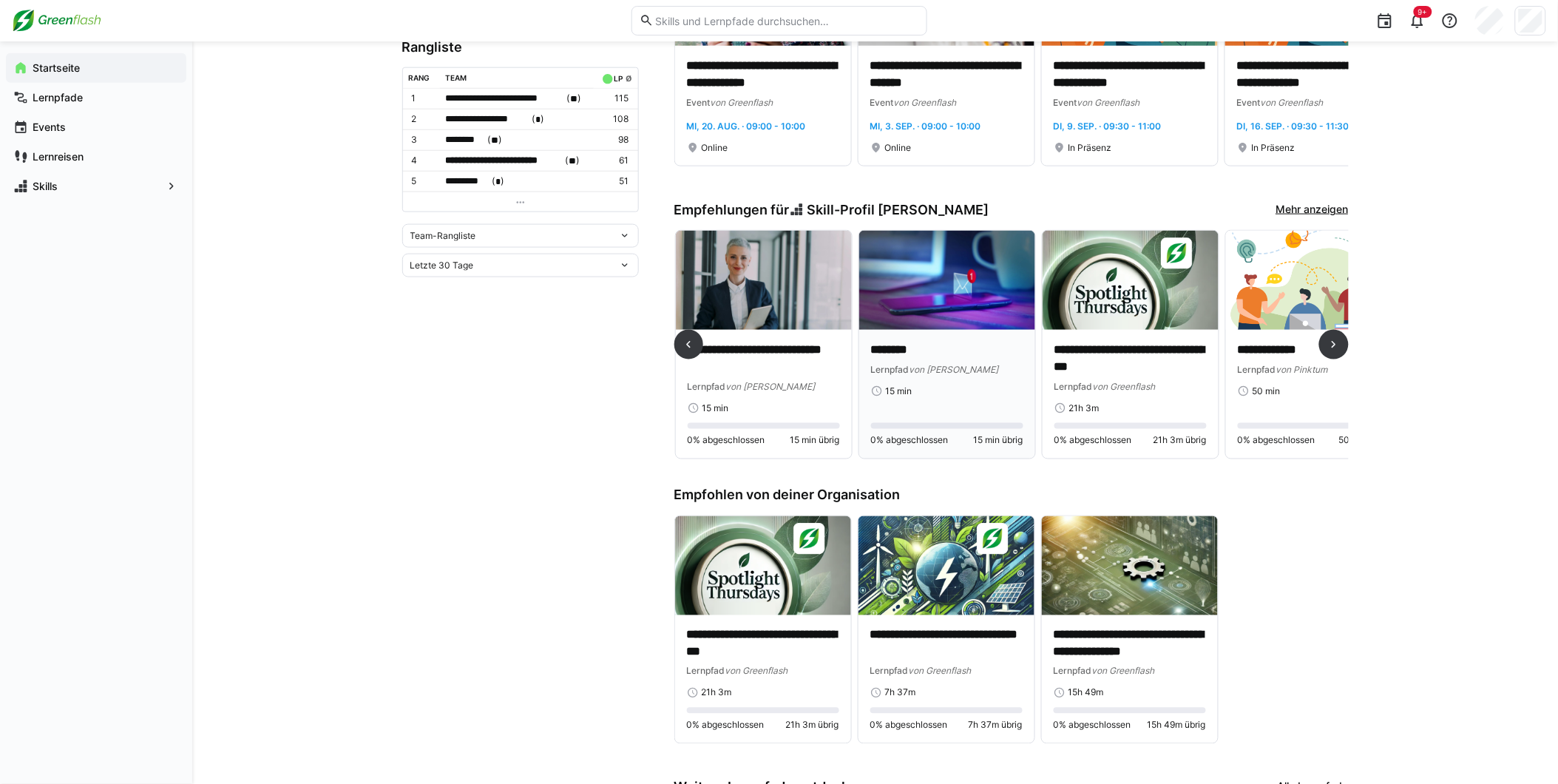
click at [925, 269] on img at bounding box center [947, 280] width 176 height 99
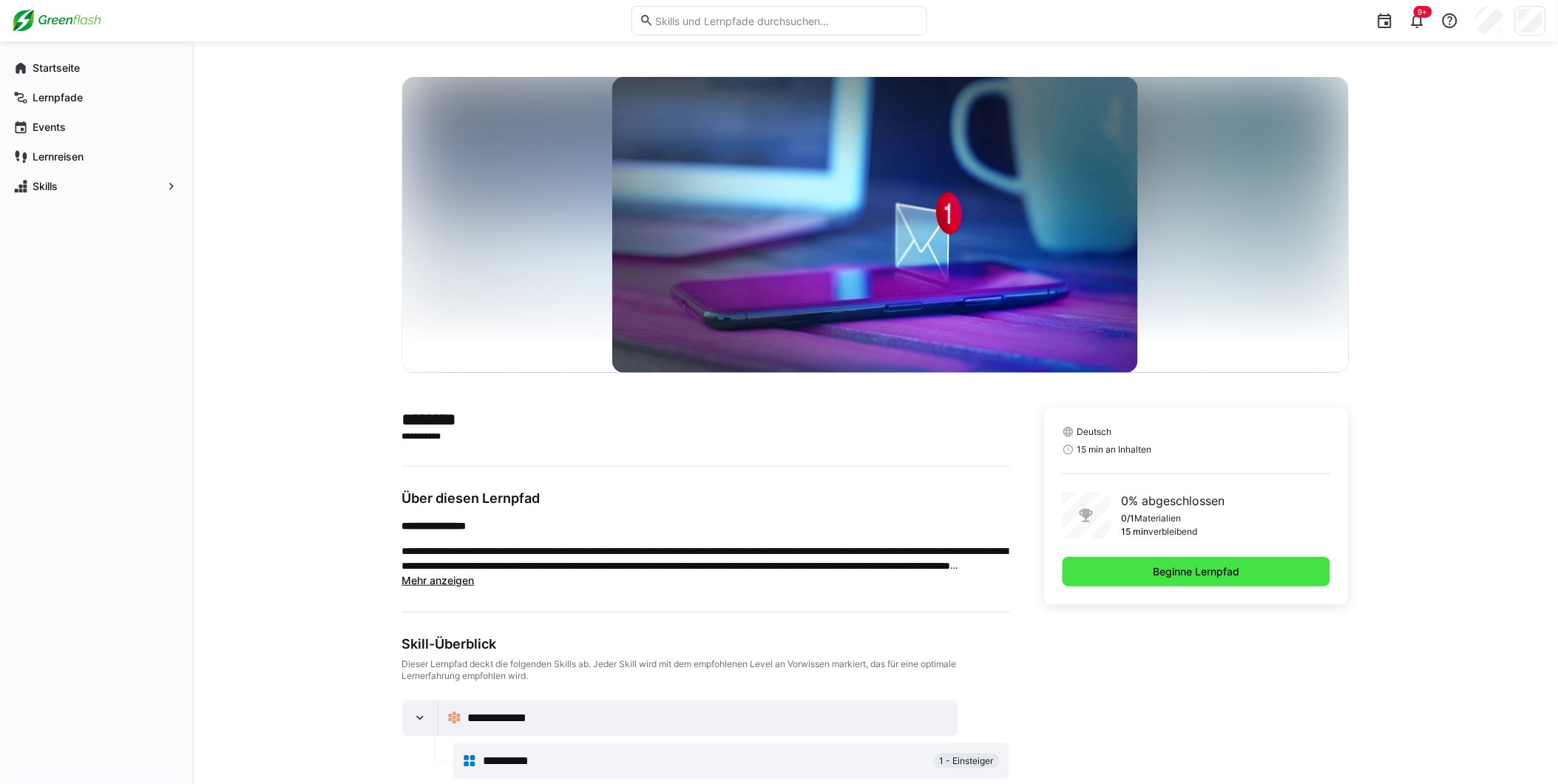
click at [1177, 570] on span "Beginne Lernpfad" at bounding box center [1197, 571] width 91 height 15
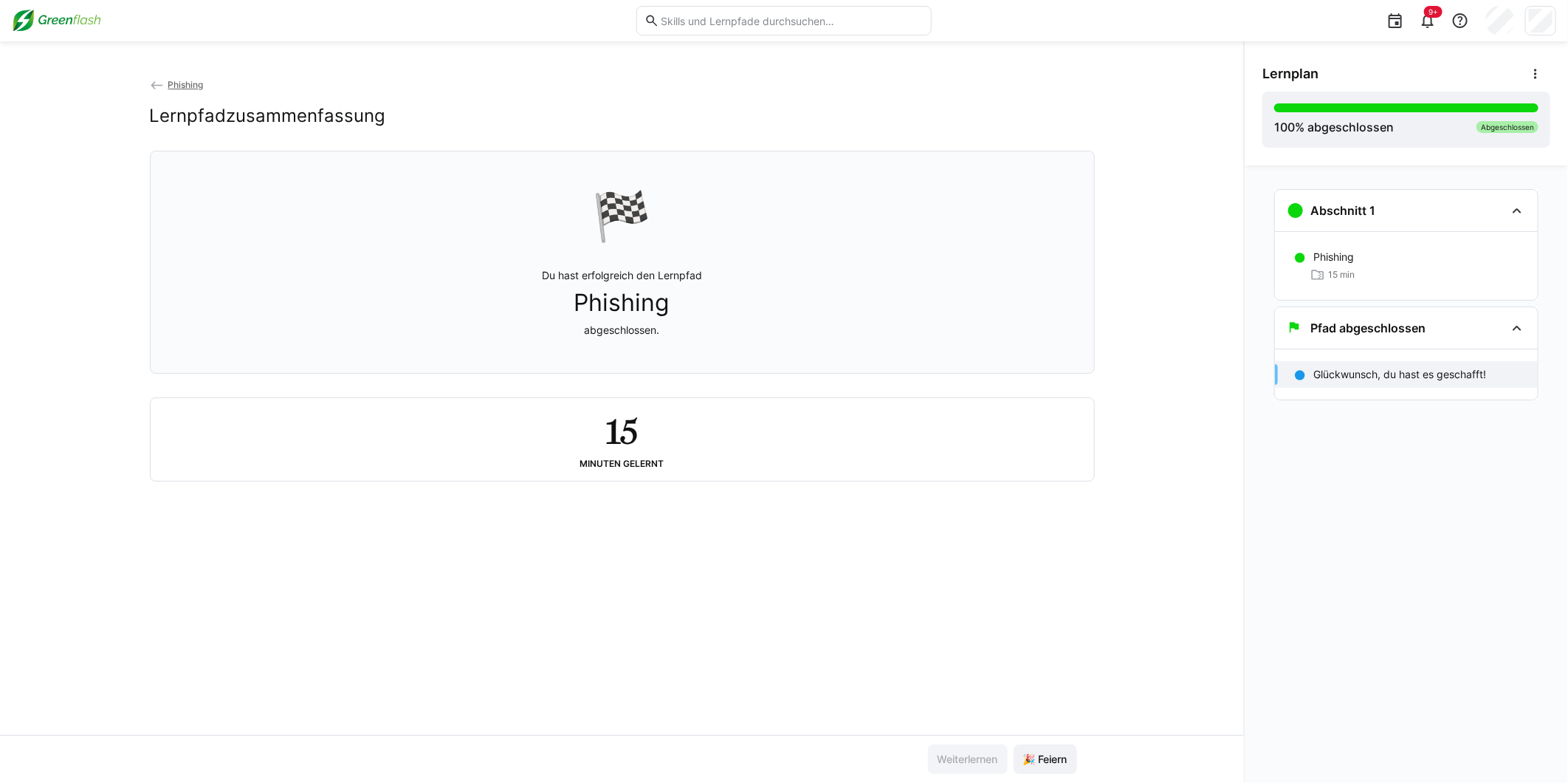
click at [54, 20] on img at bounding box center [56, 21] width 90 height 24
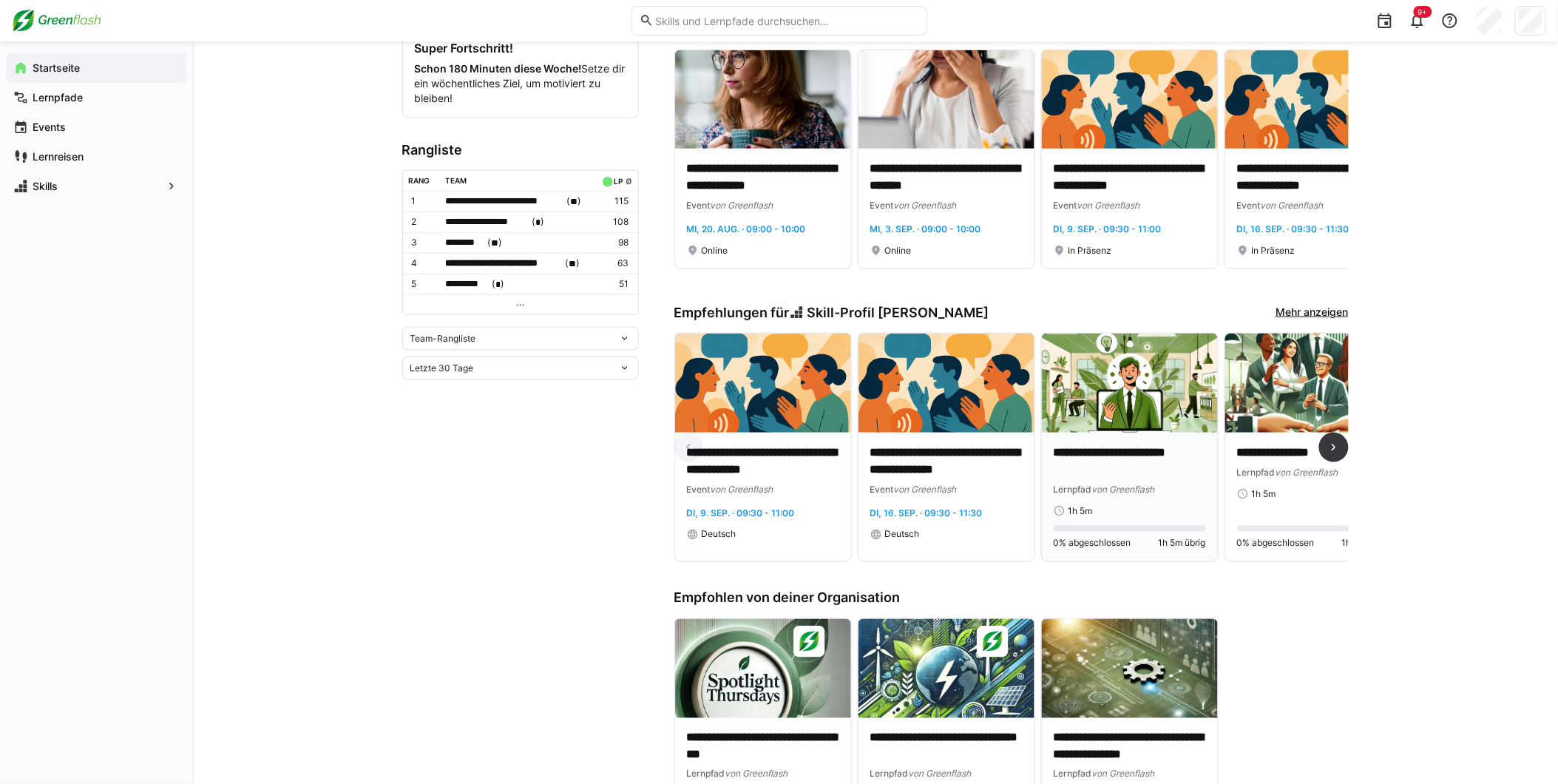
scroll to position [493, 0]
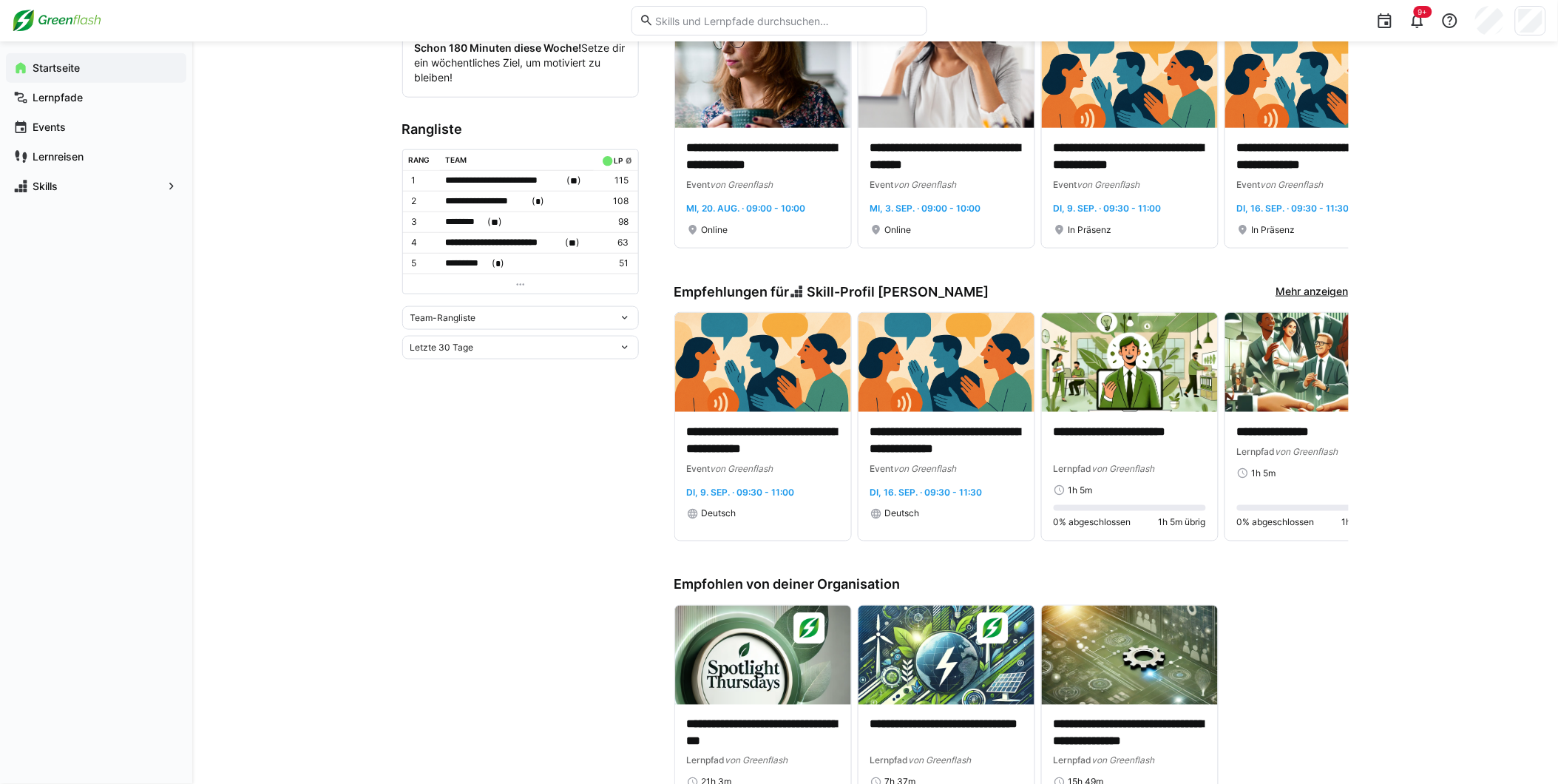
click at [1325, 283] on link "Mehr anzeigen" at bounding box center [1312, 291] width 72 height 16
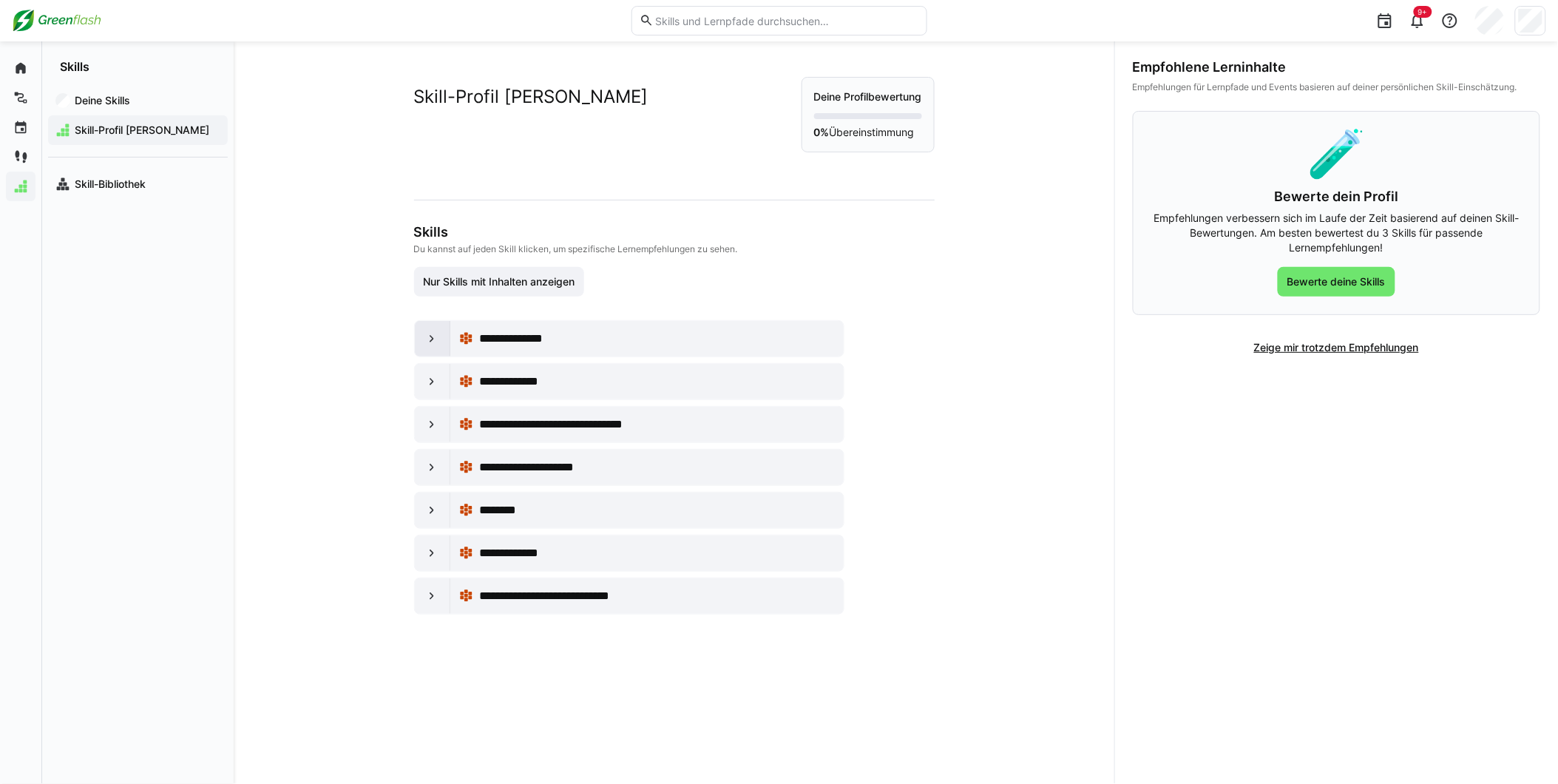
click at [417, 349] on div at bounding box center [433, 339] width 36 height 36
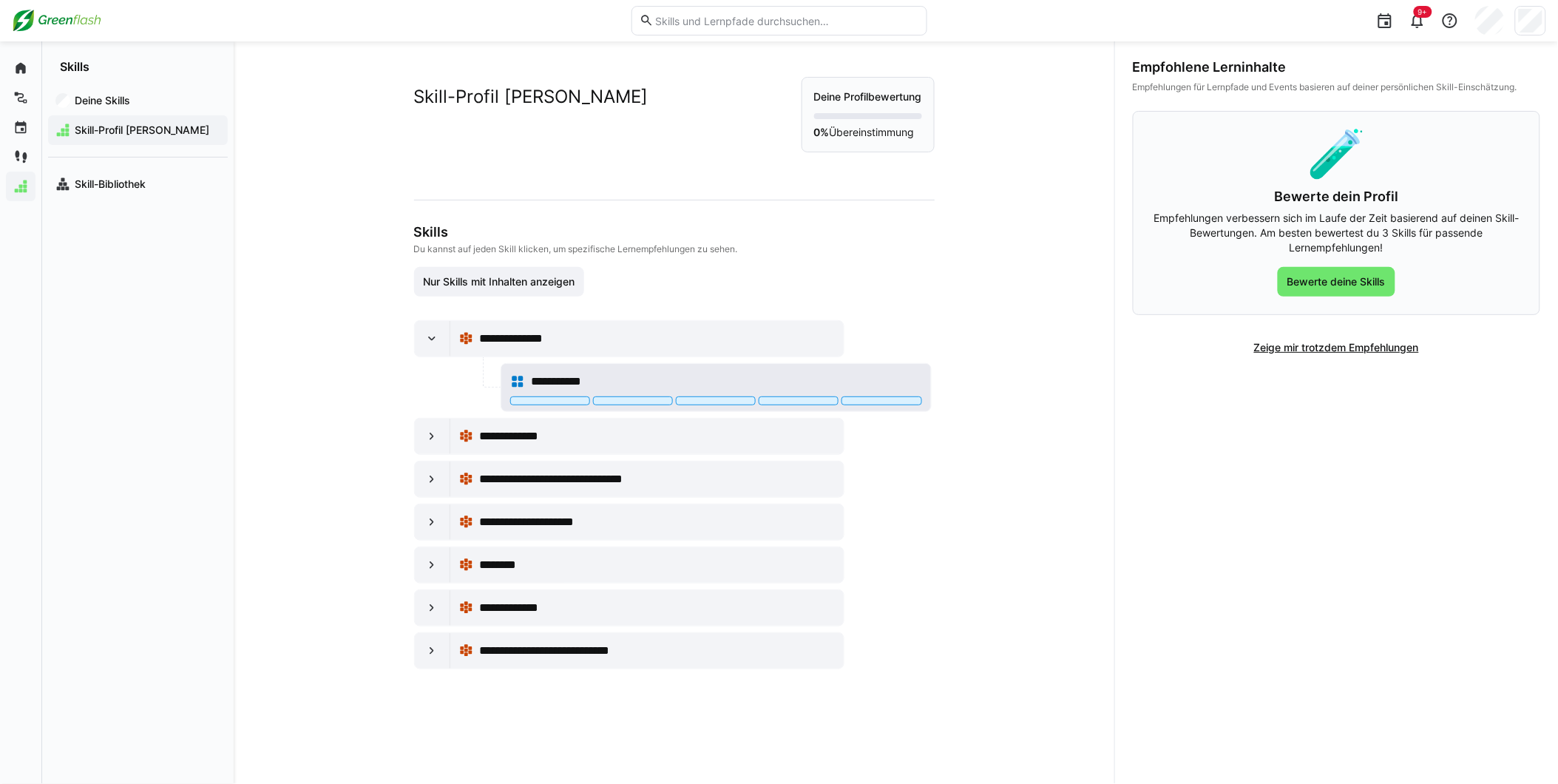
click at [533, 408] on div at bounding box center [716, 402] width 412 height 12
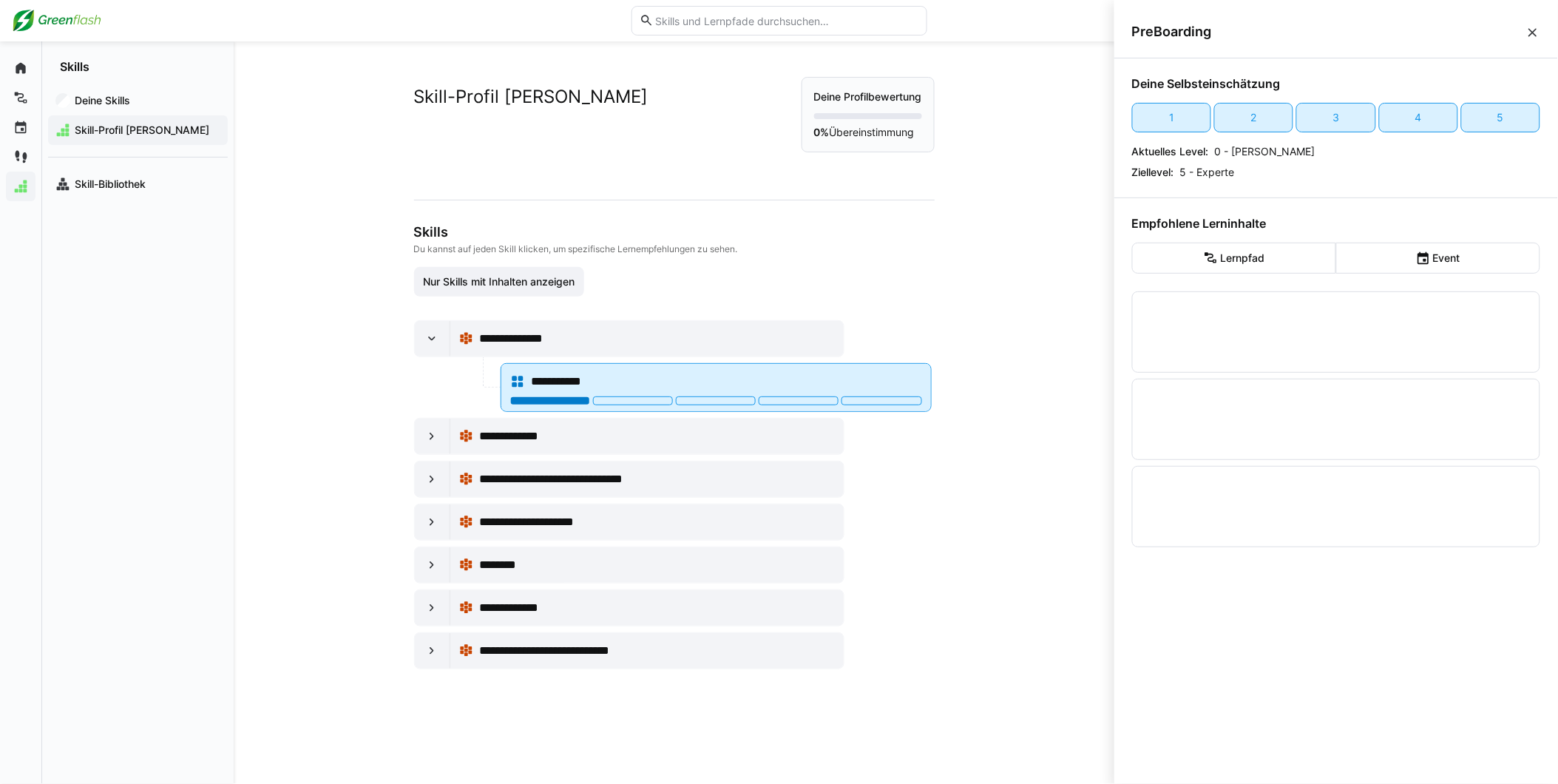
click at [536, 401] on div at bounding box center [550, 400] width 80 height 9
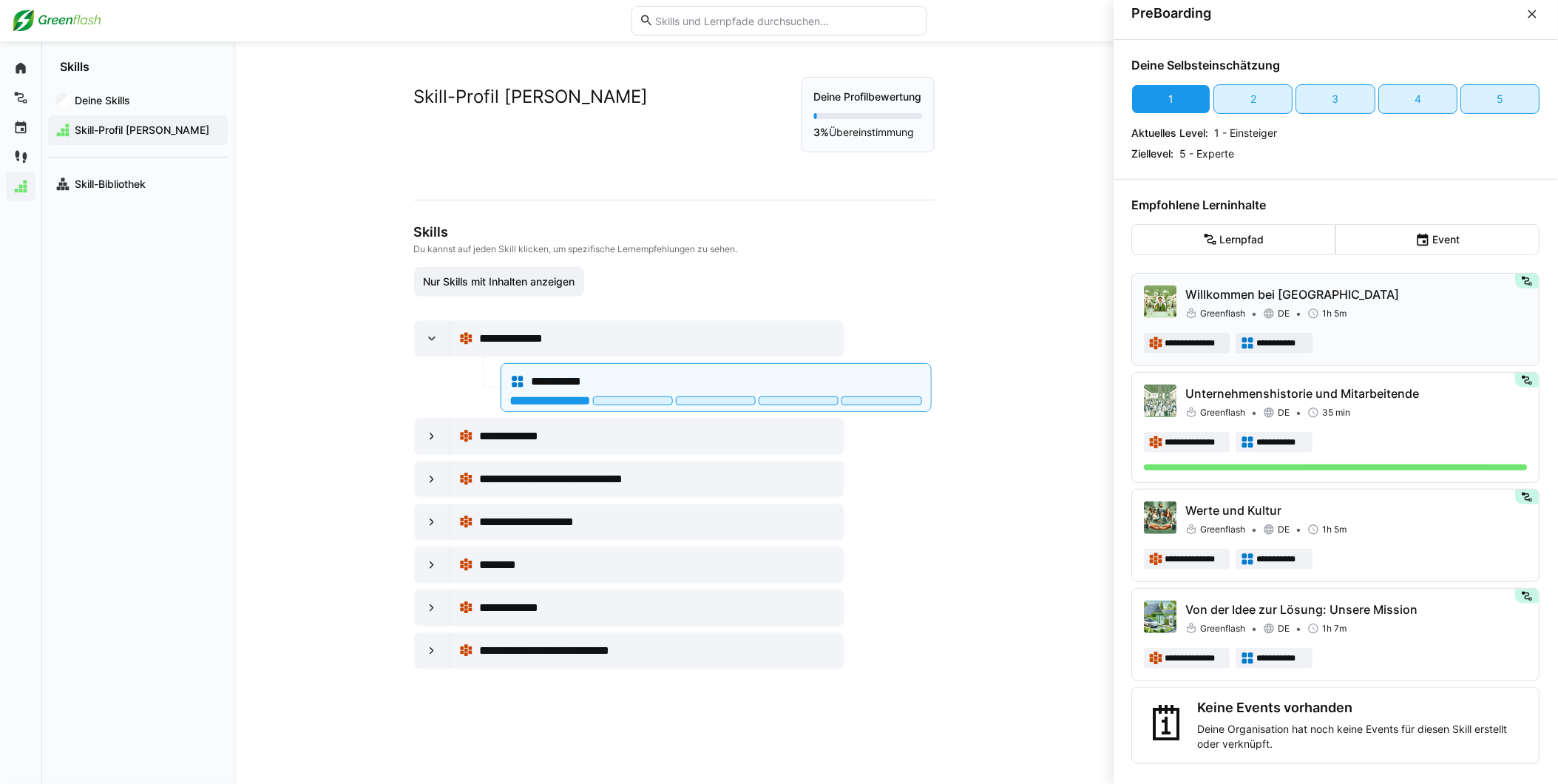
scroll to position [23, 0]
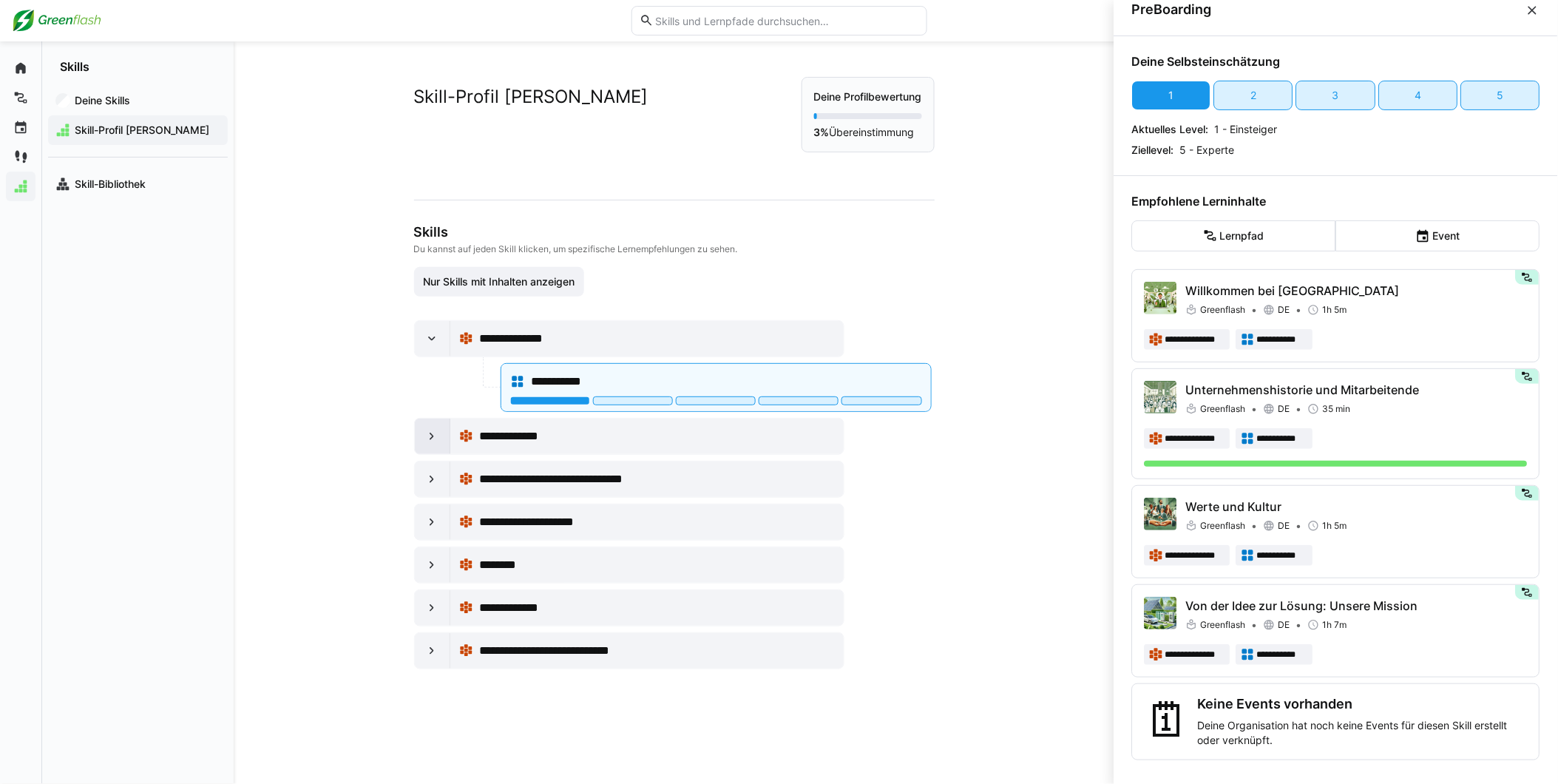
click at [427, 438] on eds-icon at bounding box center [432, 435] width 15 height 15
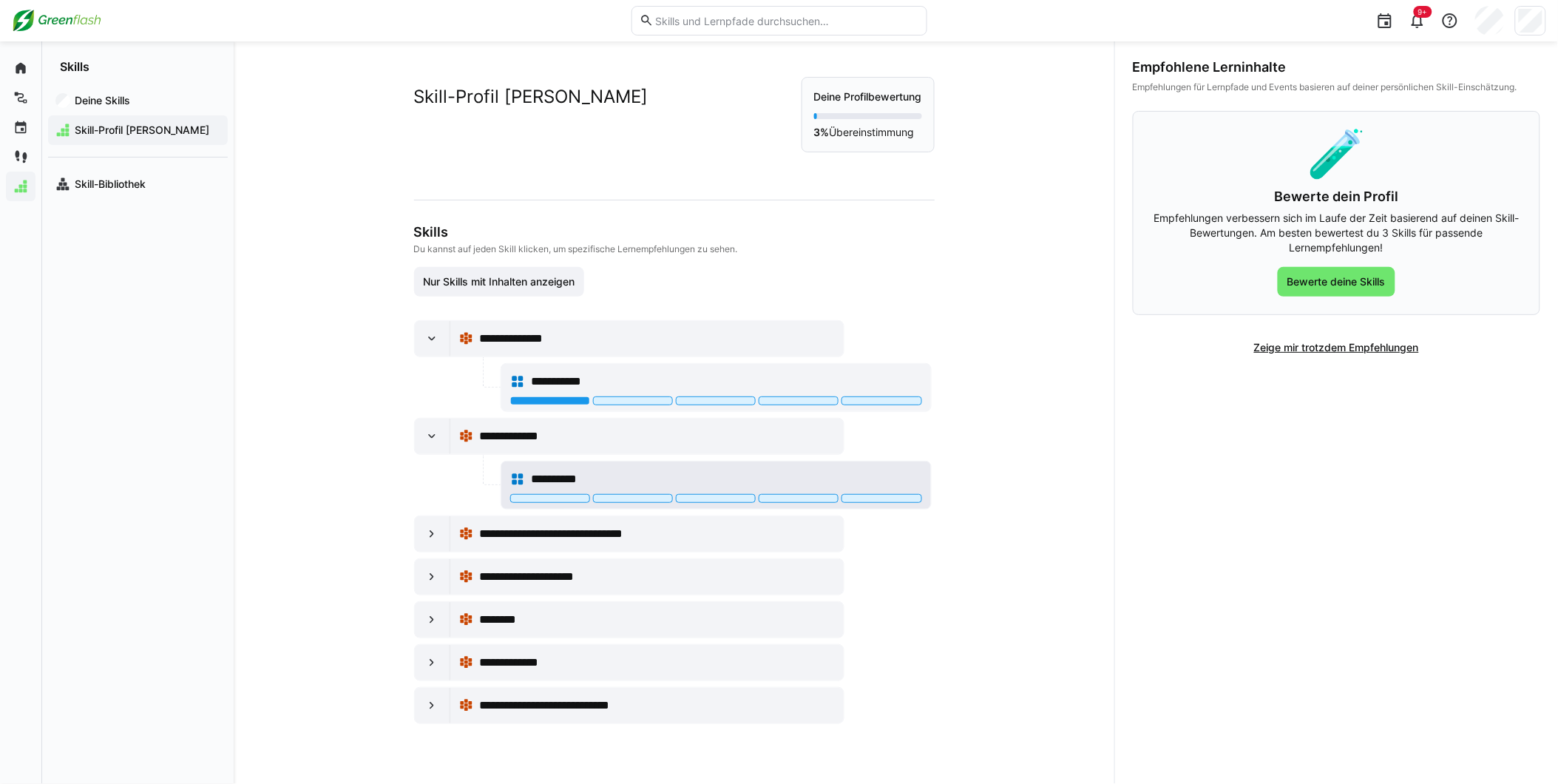
click at [547, 485] on span "**********" at bounding box center [563, 479] width 66 height 18
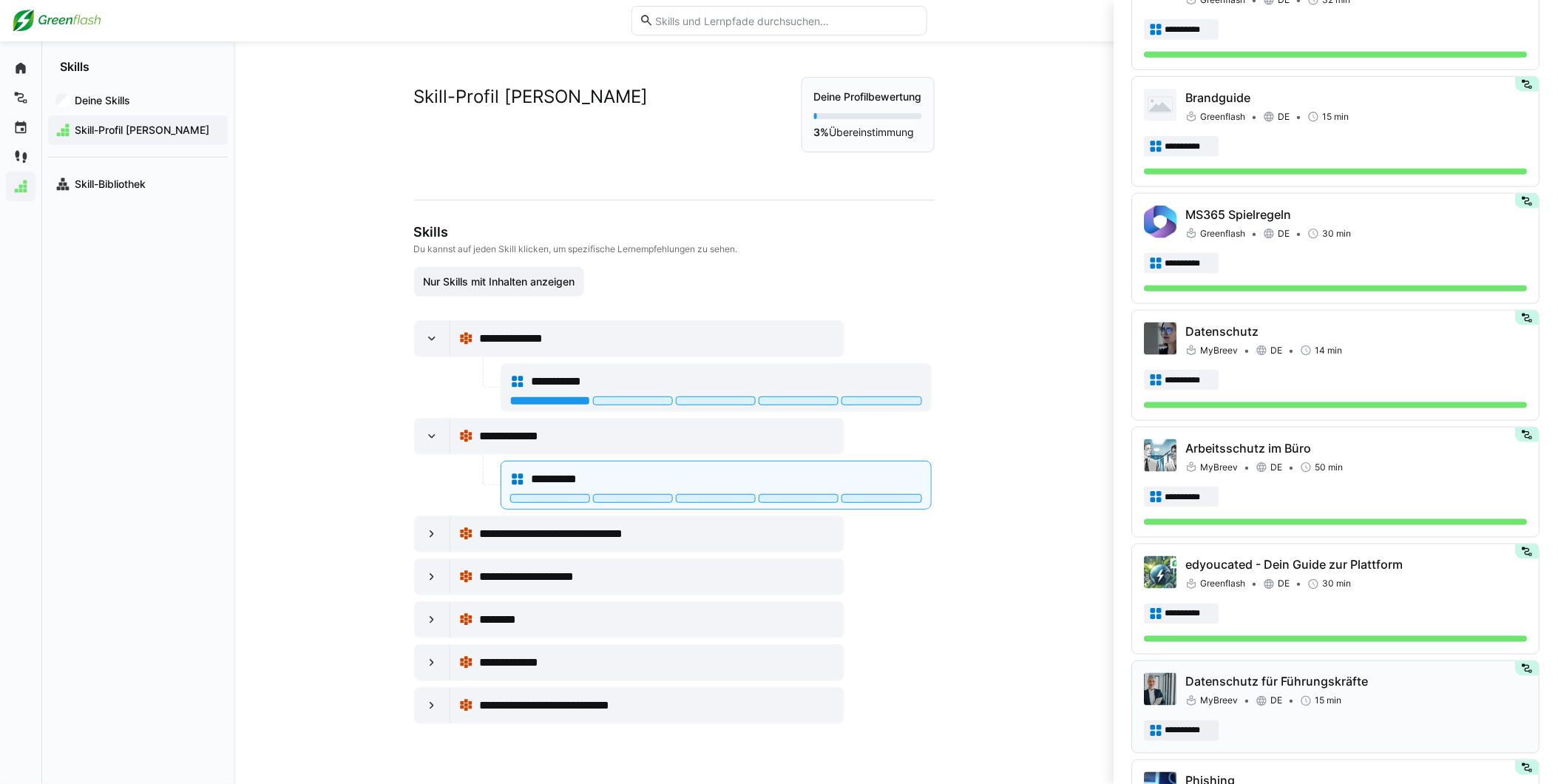
scroll to position [734, 0]
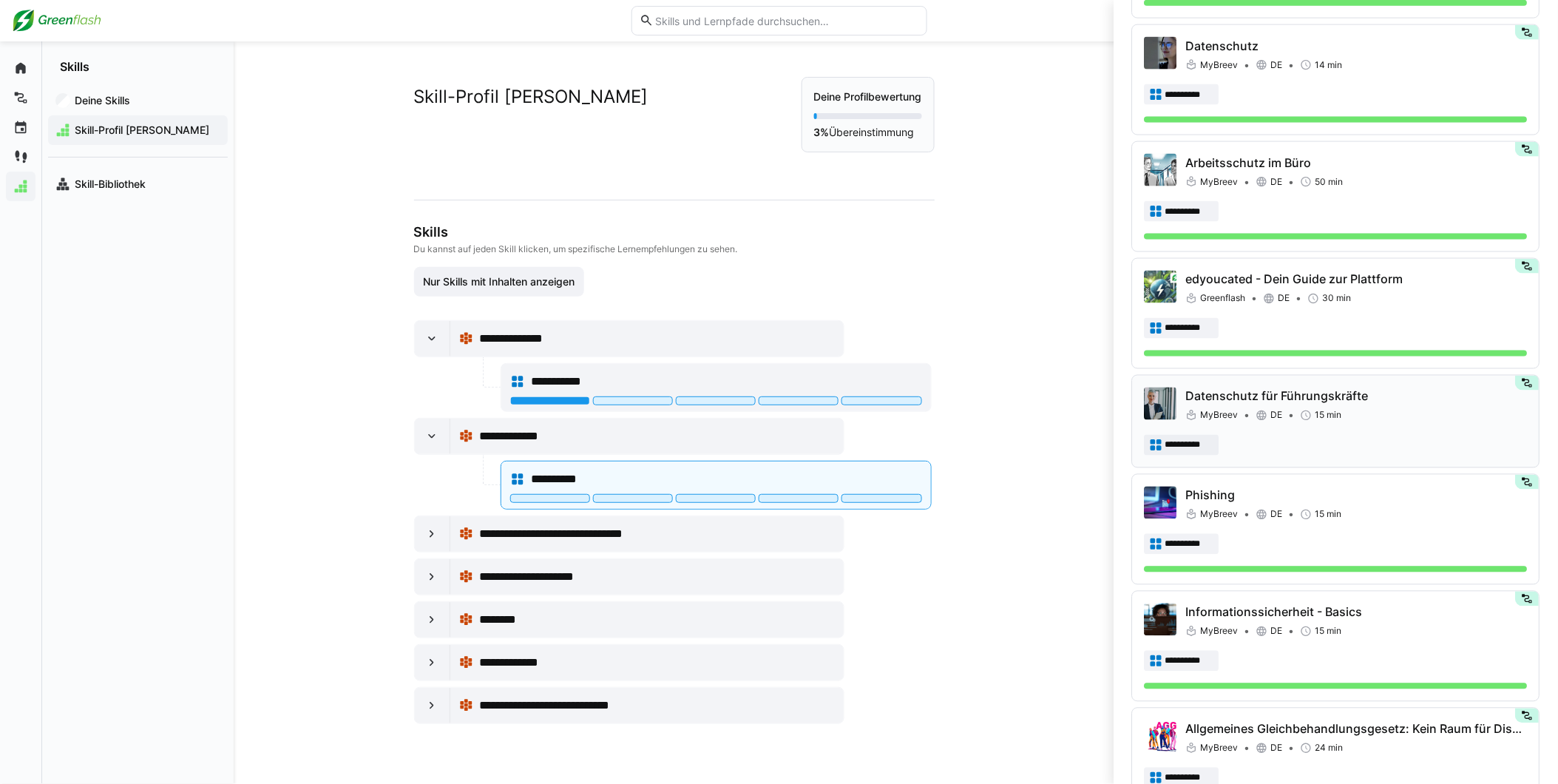
click at [1311, 423] on div "MyBreev DE 15 min" at bounding box center [1357, 415] width 342 height 15
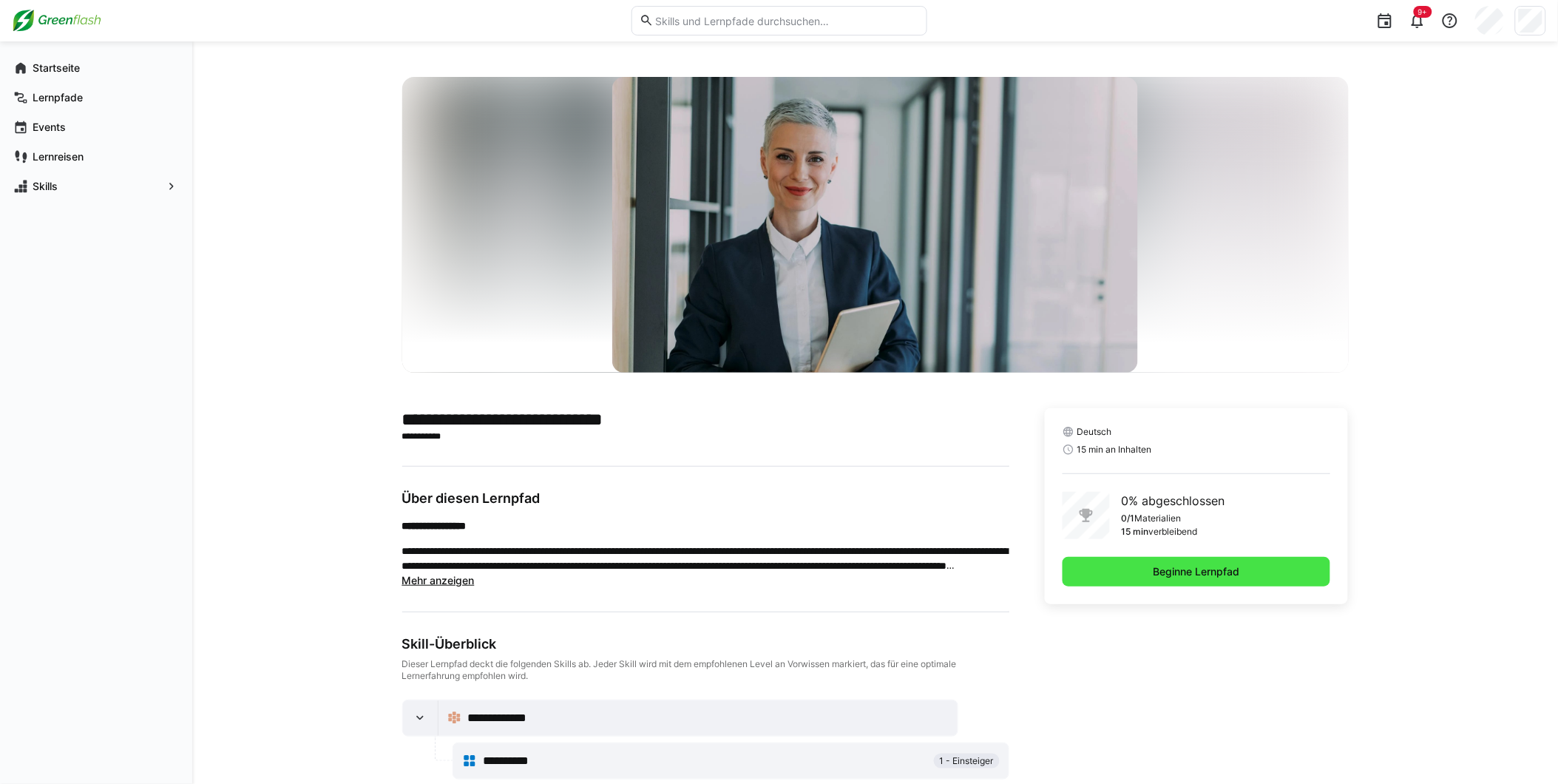
click at [1132, 568] on span "Beginne Lernpfad" at bounding box center [1197, 572] width 269 height 30
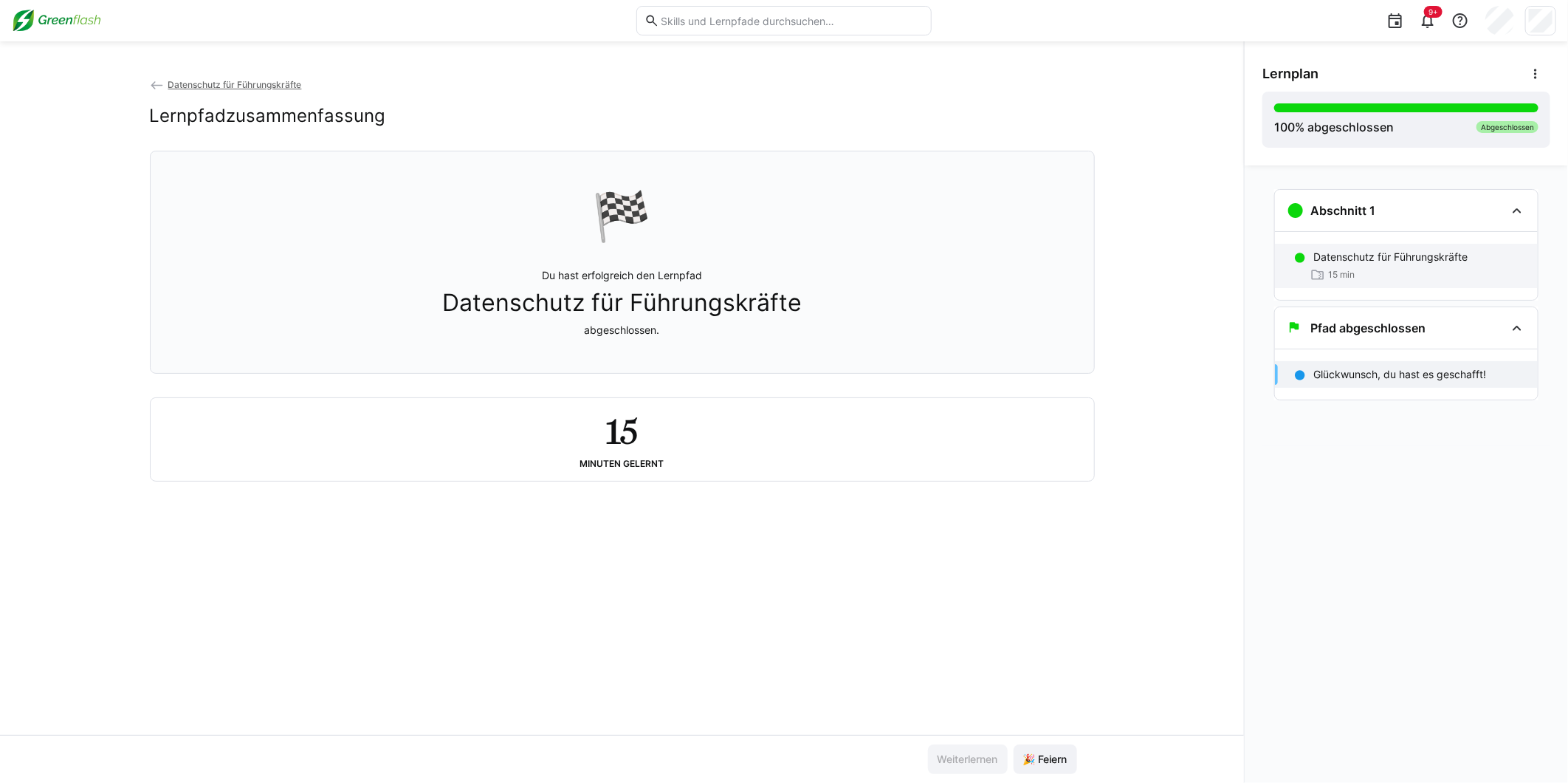
click at [1379, 253] on p "Datenschutz für Führungskräfte" at bounding box center [1390, 256] width 154 height 15
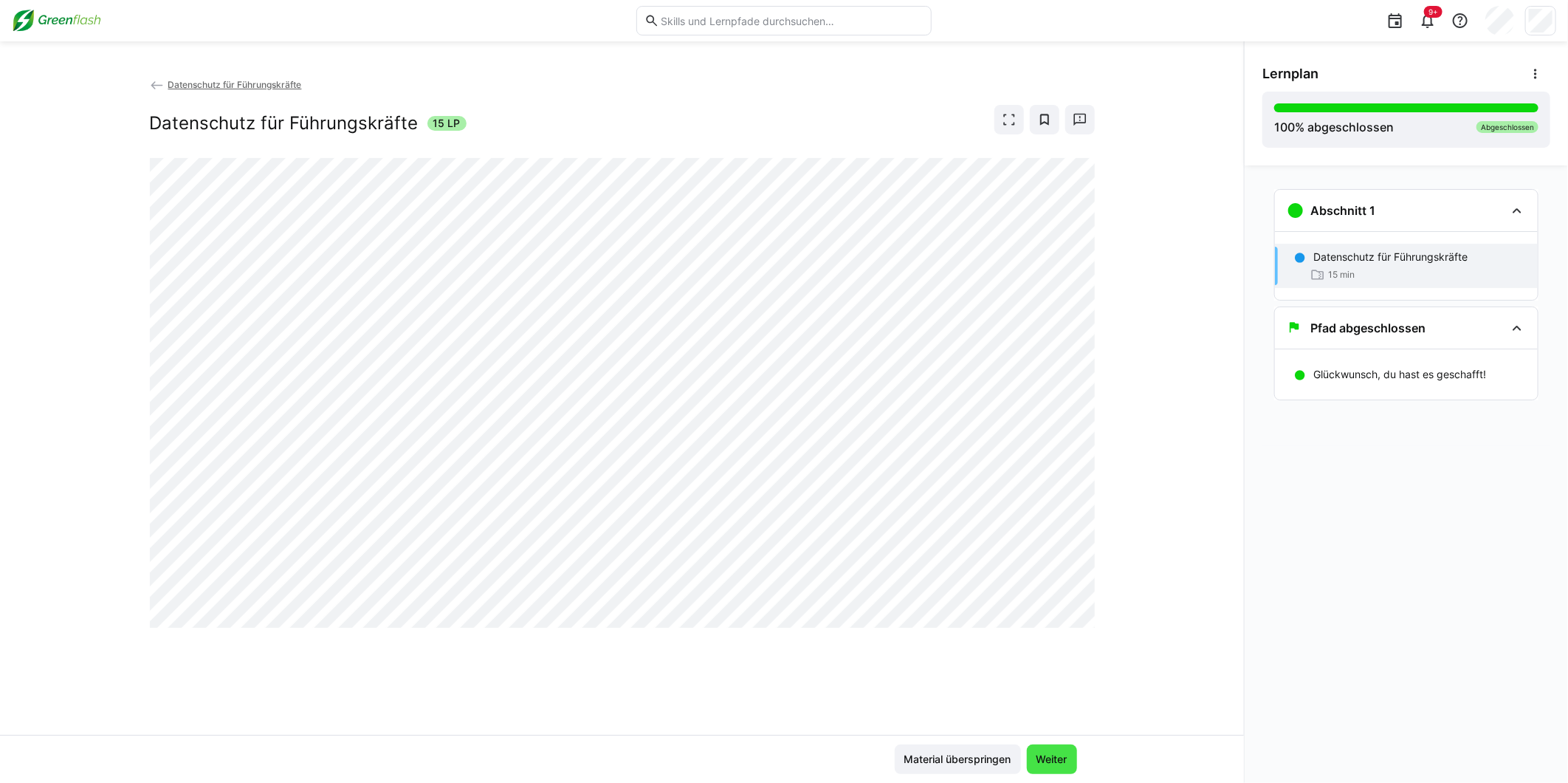
click at [1051, 751] on span "Weiter" at bounding box center [1052, 758] width 36 height 15
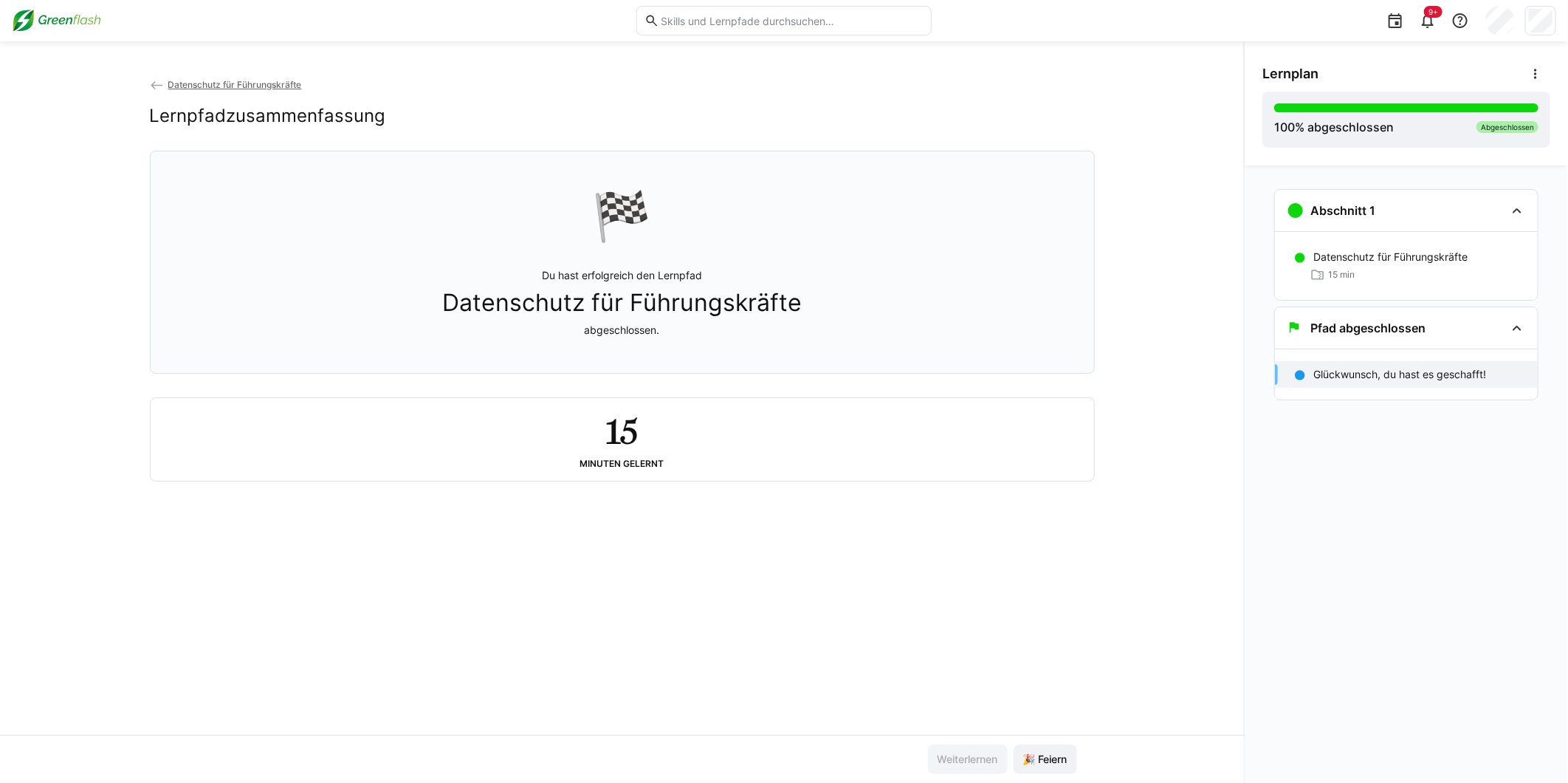
click at [34, 17] on img at bounding box center [56, 21] width 90 height 24
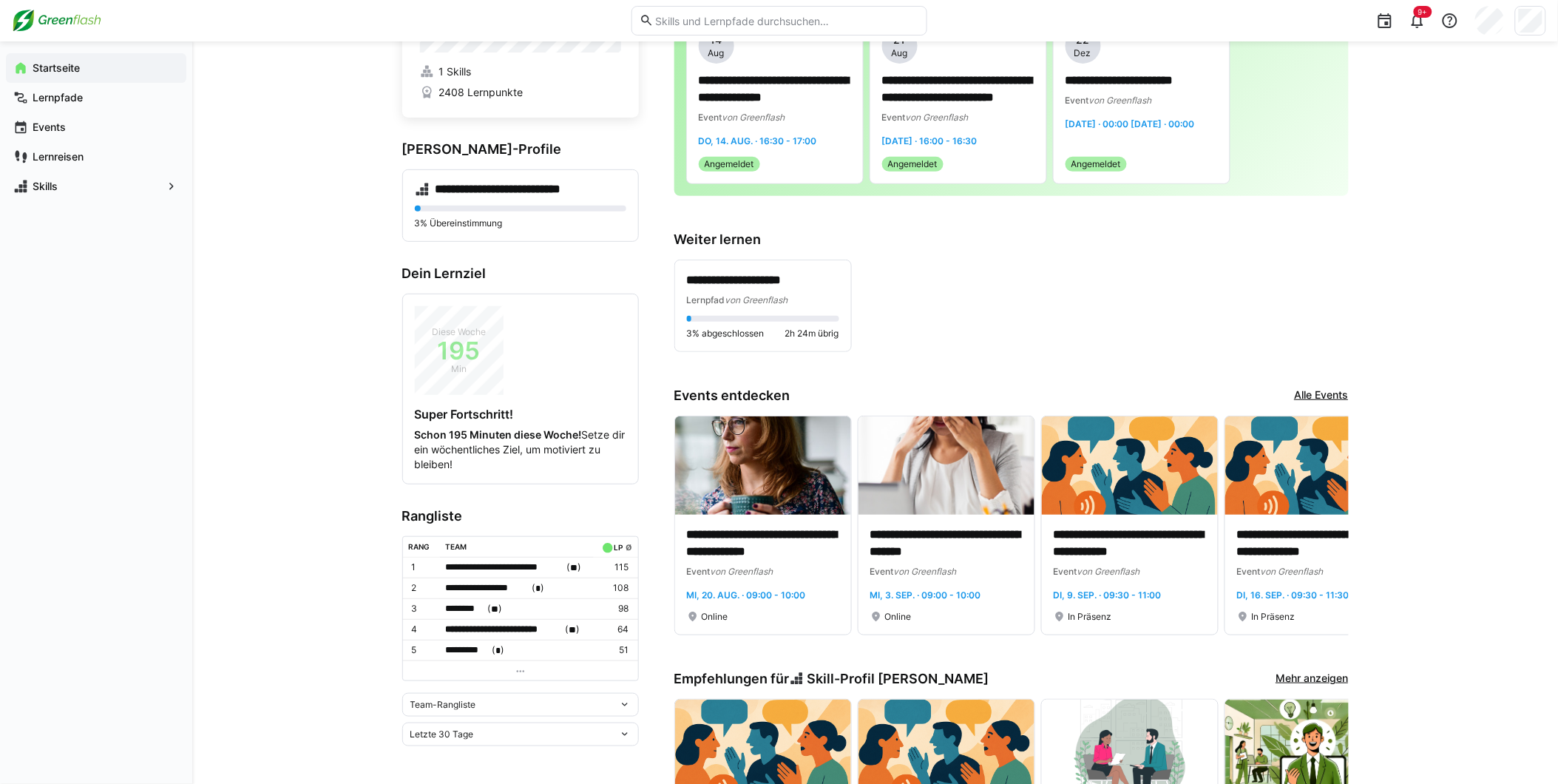
scroll to position [246, 0]
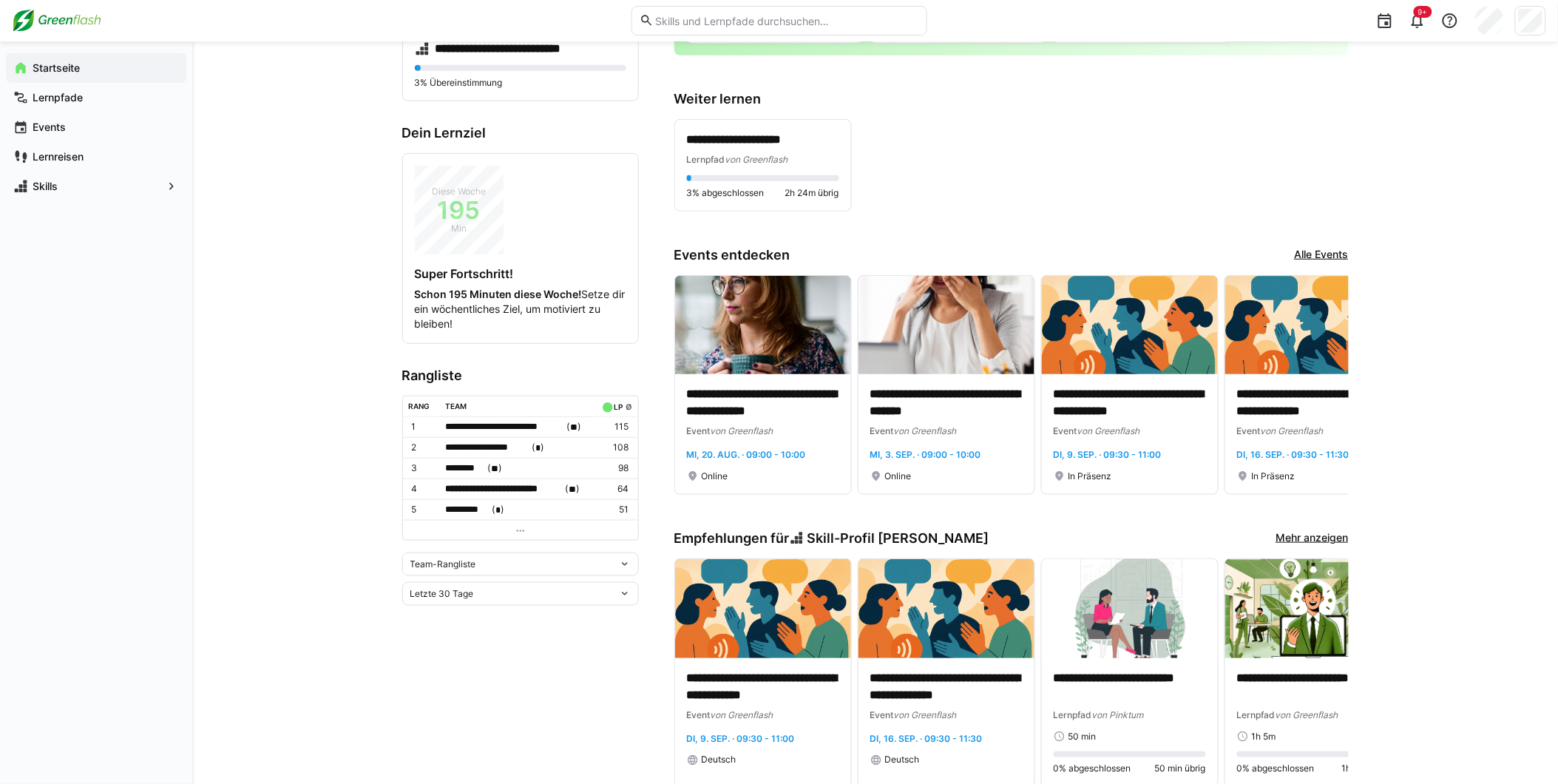
click at [1315, 528] on app-home-right "**********" at bounding box center [1012, 613] width 675 height 1556
click at [1312, 532] on link "Mehr anzeigen" at bounding box center [1312, 538] width 72 height 16
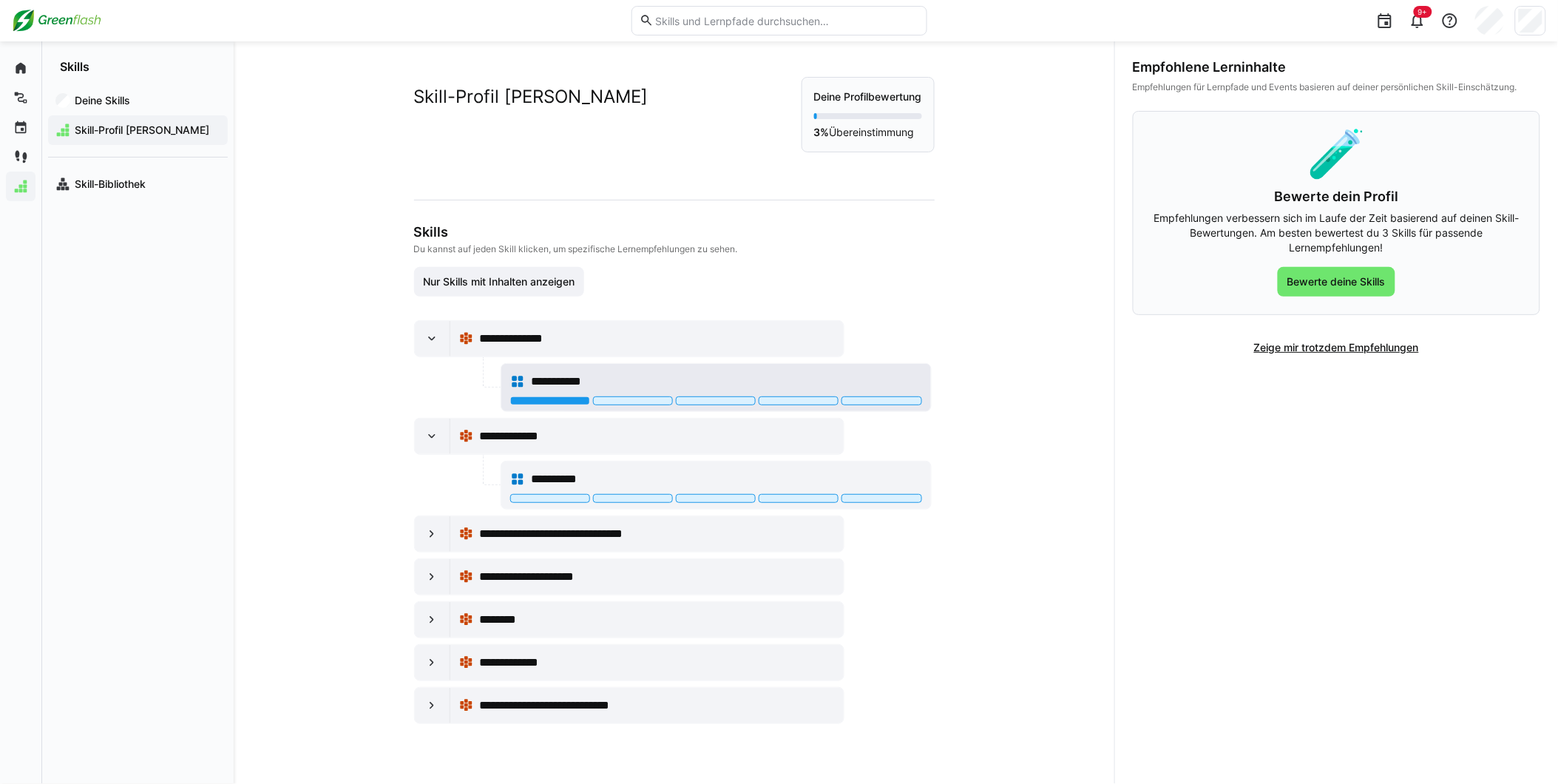
click at [523, 390] on div "**********" at bounding box center [716, 381] width 412 height 30
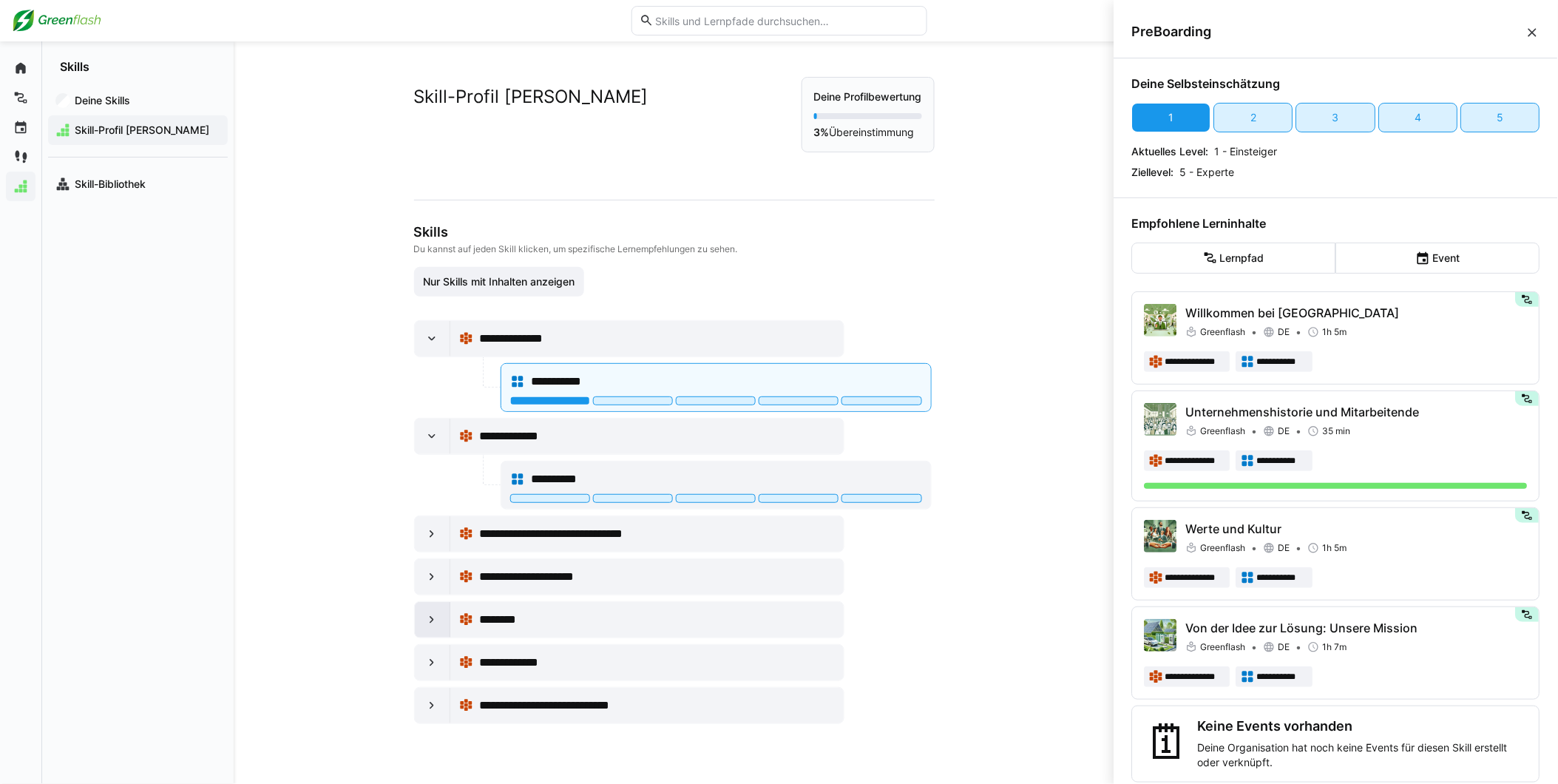
click at [434, 625] on eds-icon at bounding box center [432, 619] width 15 height 15
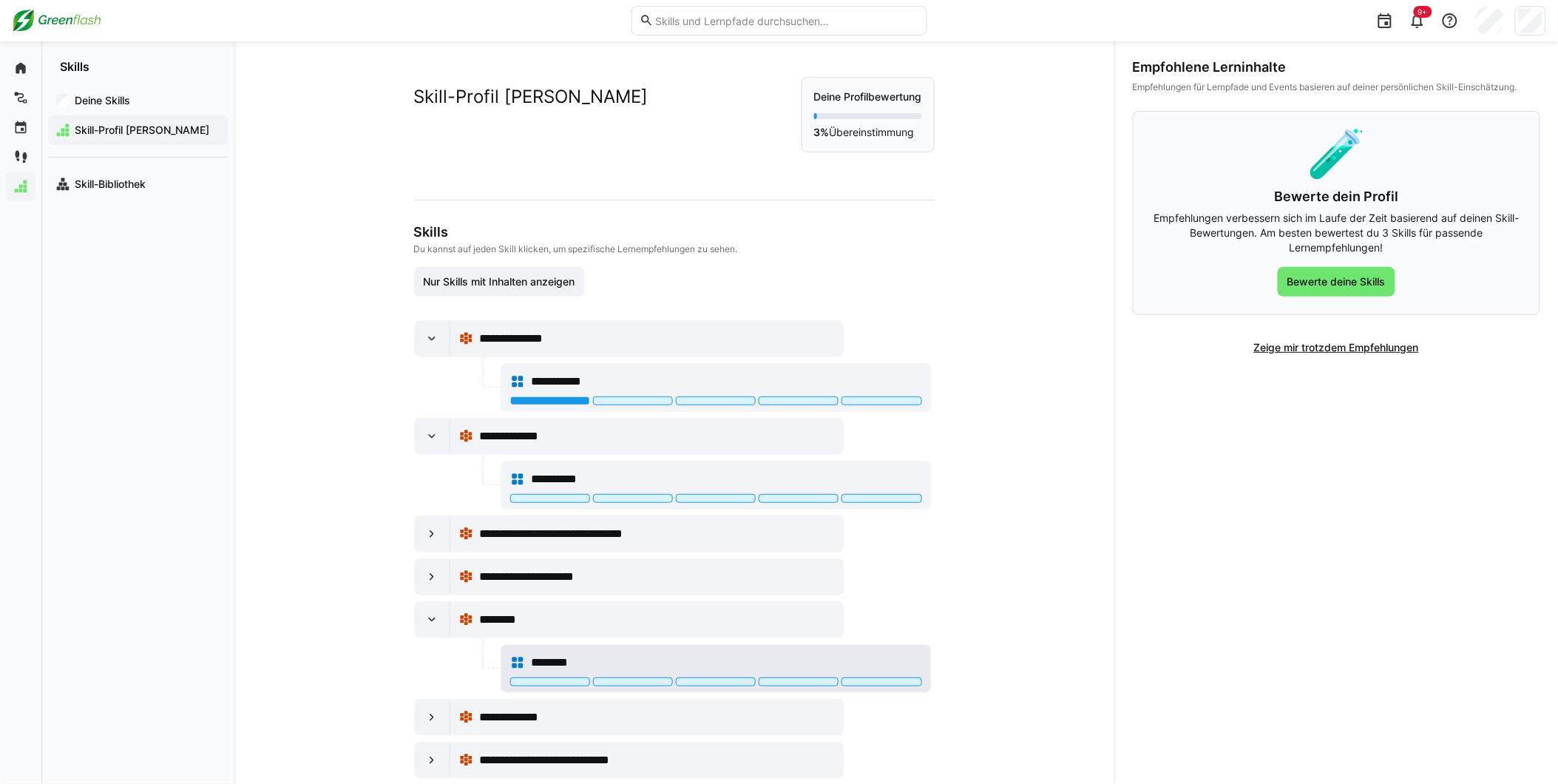
click at [533, 666] on span "********" at bounding box center [558, 663] width 55 height 18
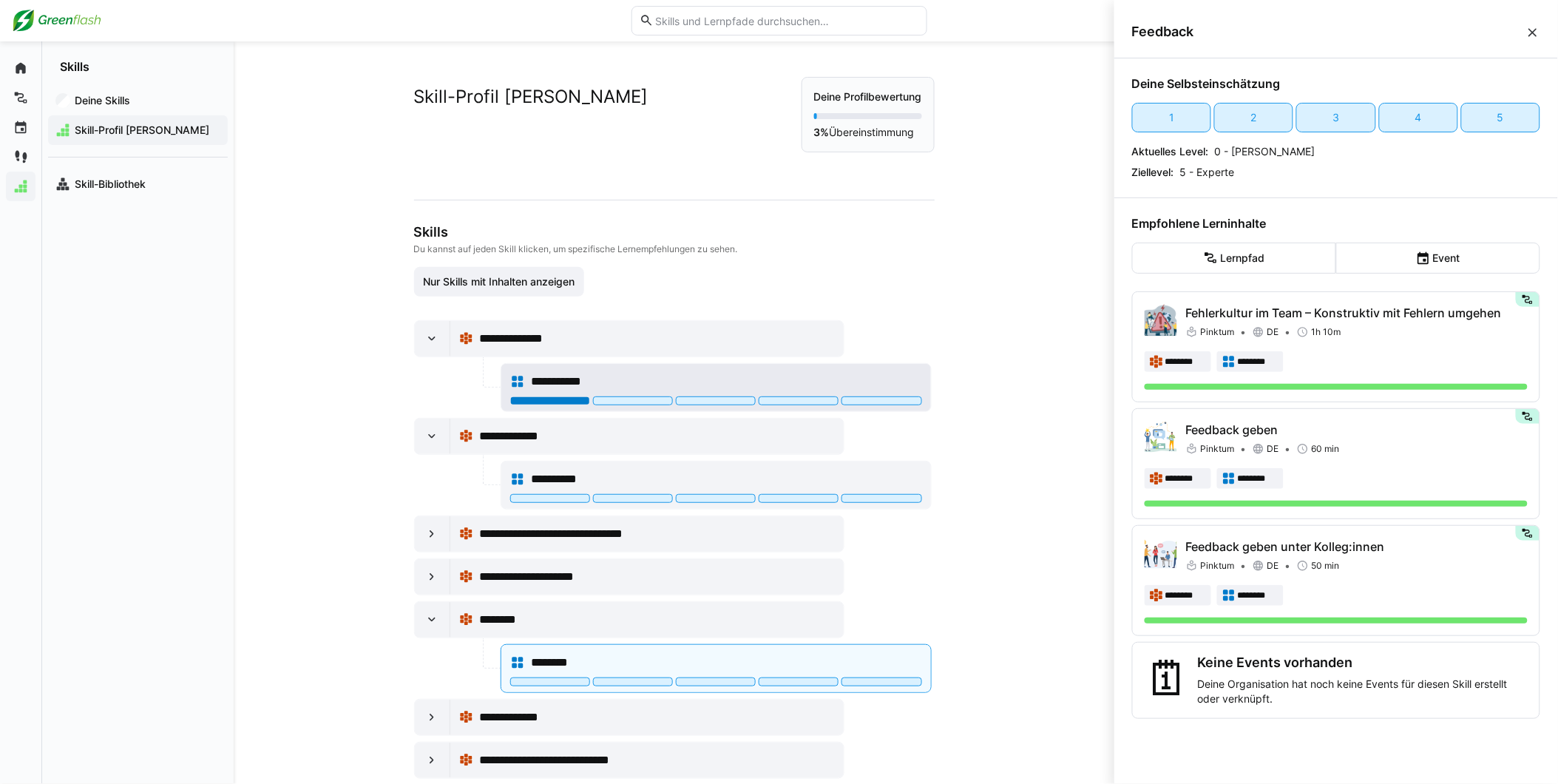
click at [544, 402] on div at bounding box center [550, 400] width 80 height 9
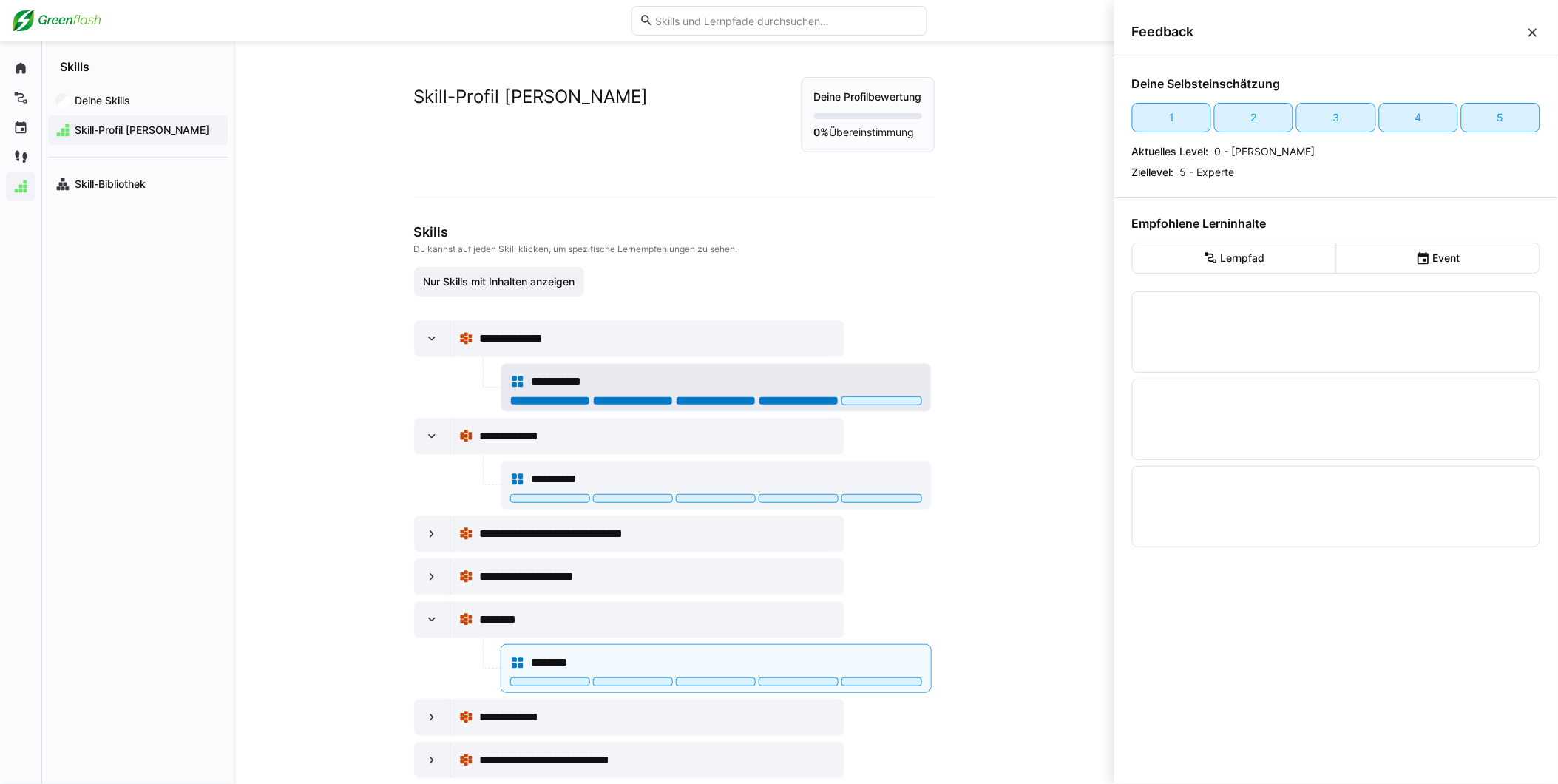
click at [819, 402] on div at bounding box center [798, 400] width 80 height 9
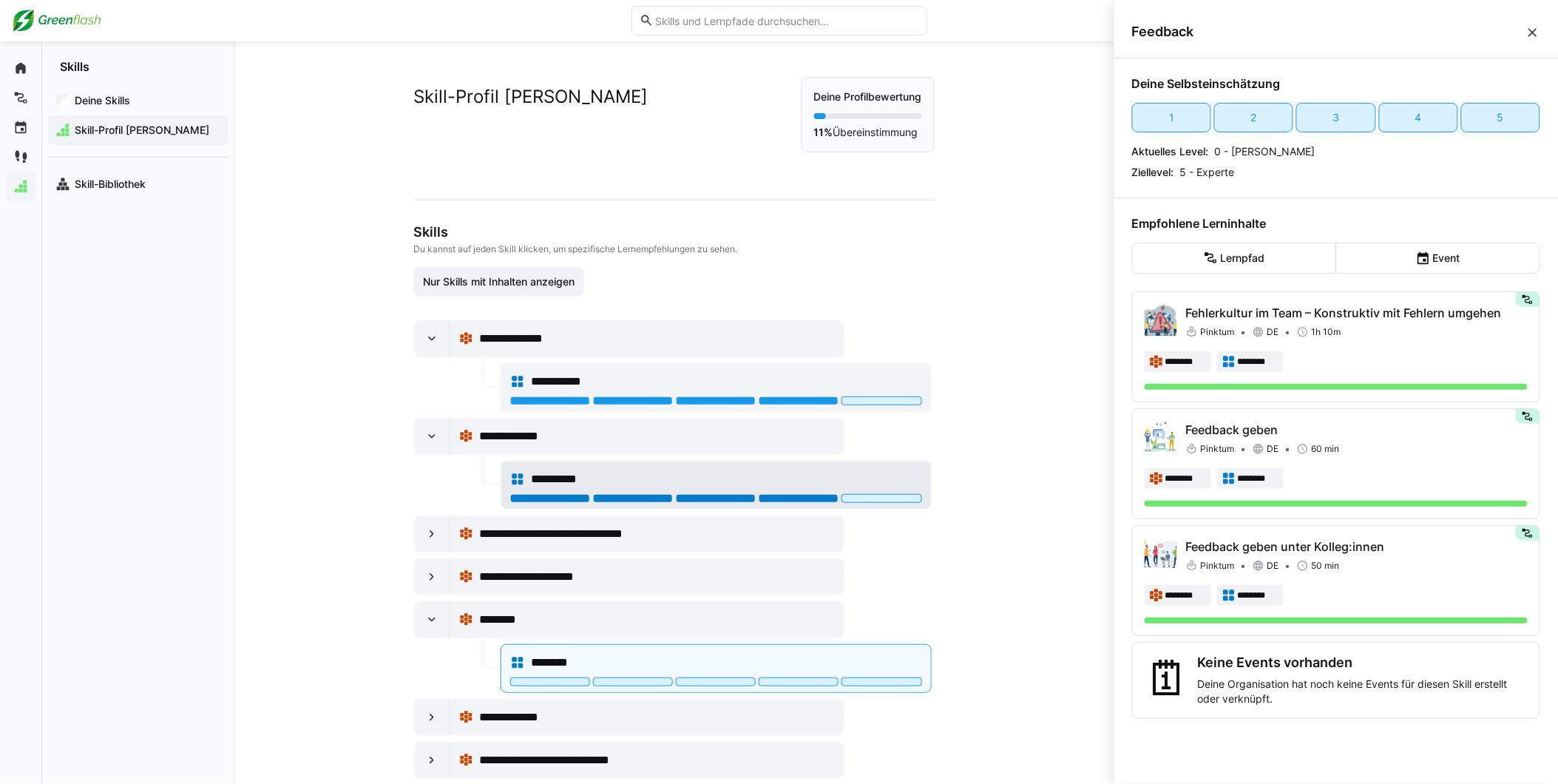
click at [797, 496] on div at bounding box center [798, 498] width 80 height 9
click at [431, 583] on eds-icon at bounding box center [432, 576] width 15 height 15
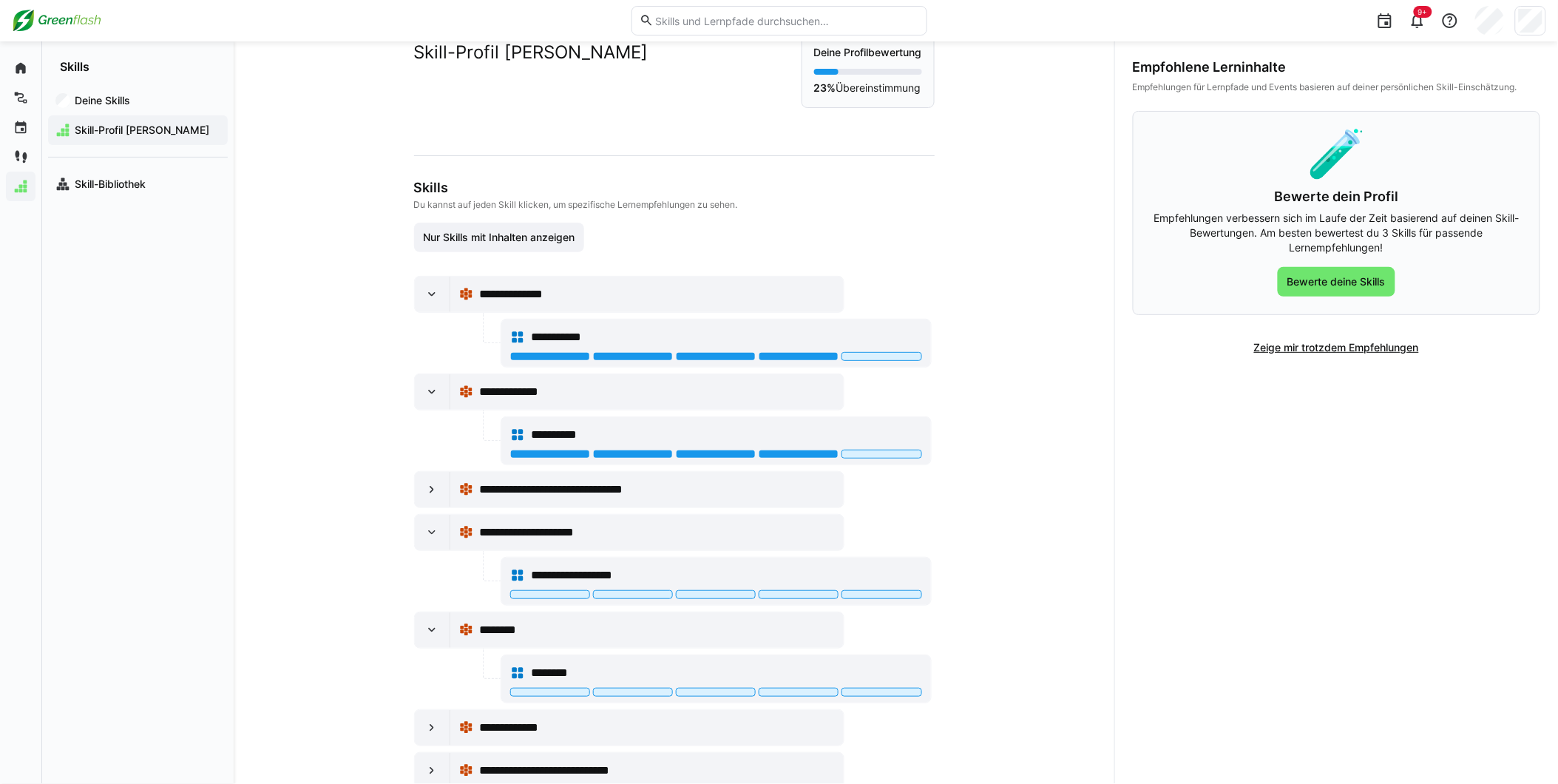
scroll to position [86, 0]
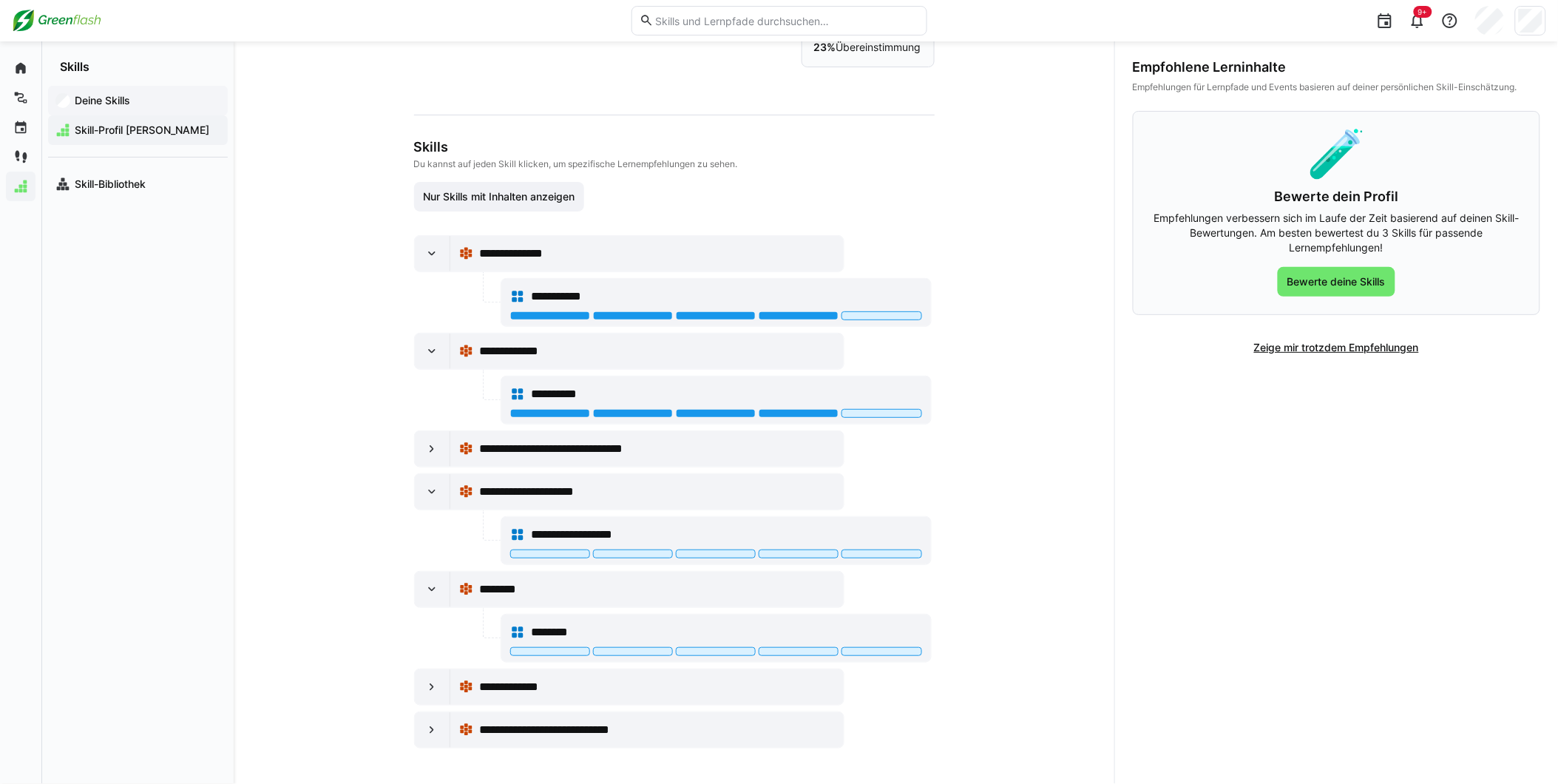
click at [114, 114] on div "Deine Skills" at bounding box center [138, 101] width 180 height 30
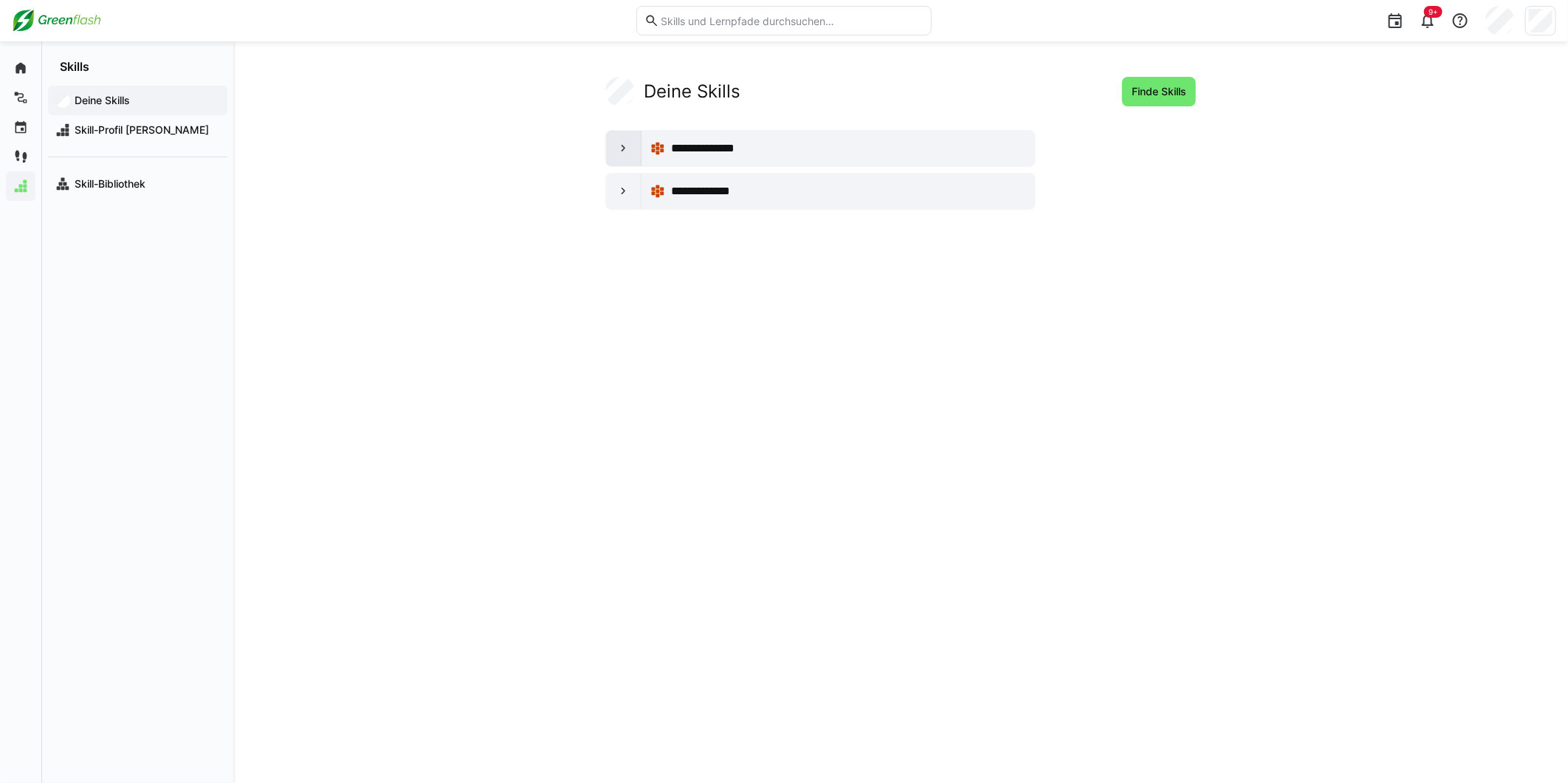
click at [618, 154] on eds-icon at bounding box center [623, 148] width 15 height 15
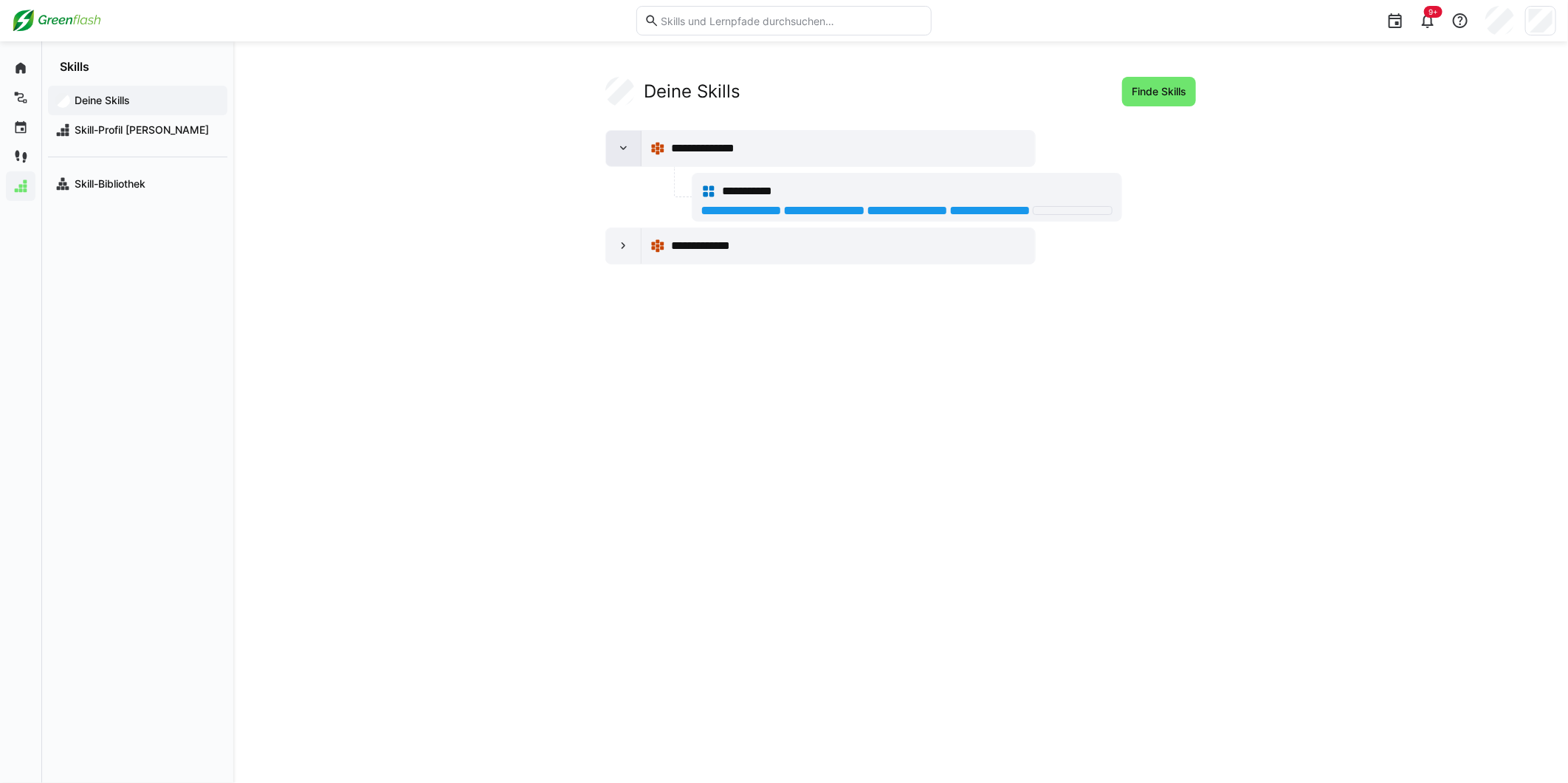
click at [618, 155] on eds-icon at bounding box center [623, 148] width 15 height 15
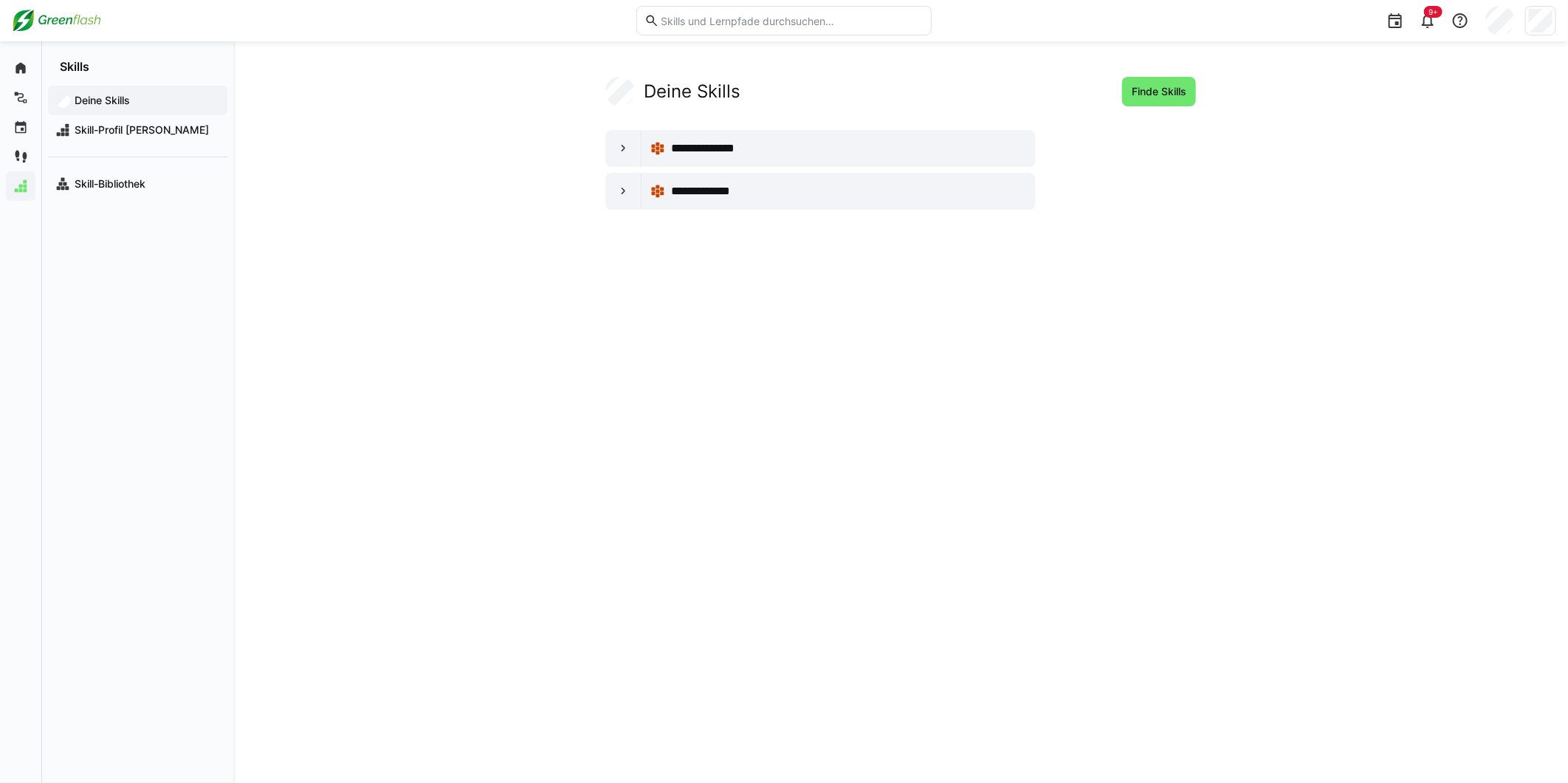
click at [1117, 104] on div "Finde Skills" at bounding box center [1156, 92] width 80 height 30
click at [1145, 90] on span "Finde Skills" at bounding box center [1159, 91] width 59 height 15
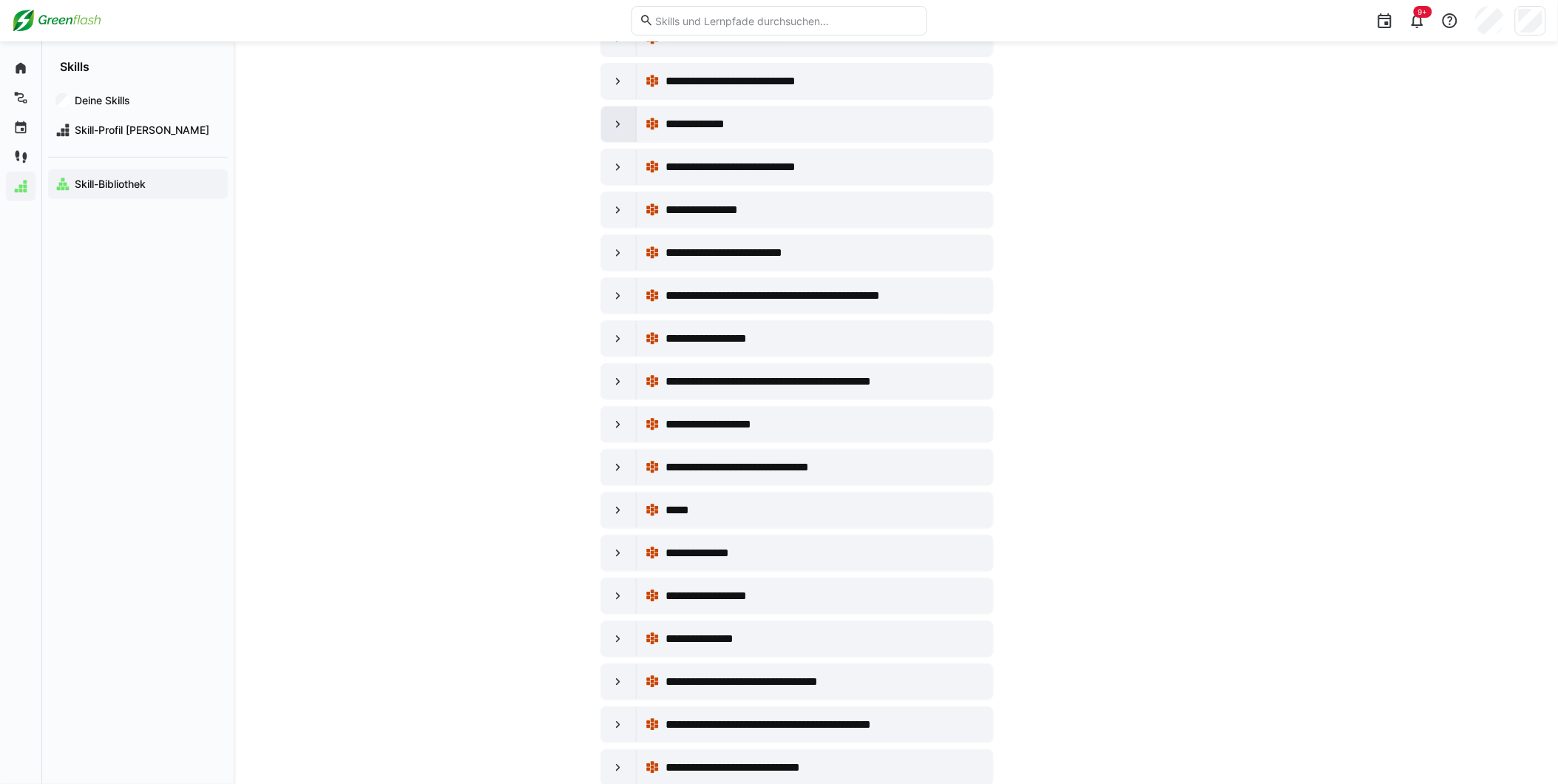
scroll to position [2281, 0]
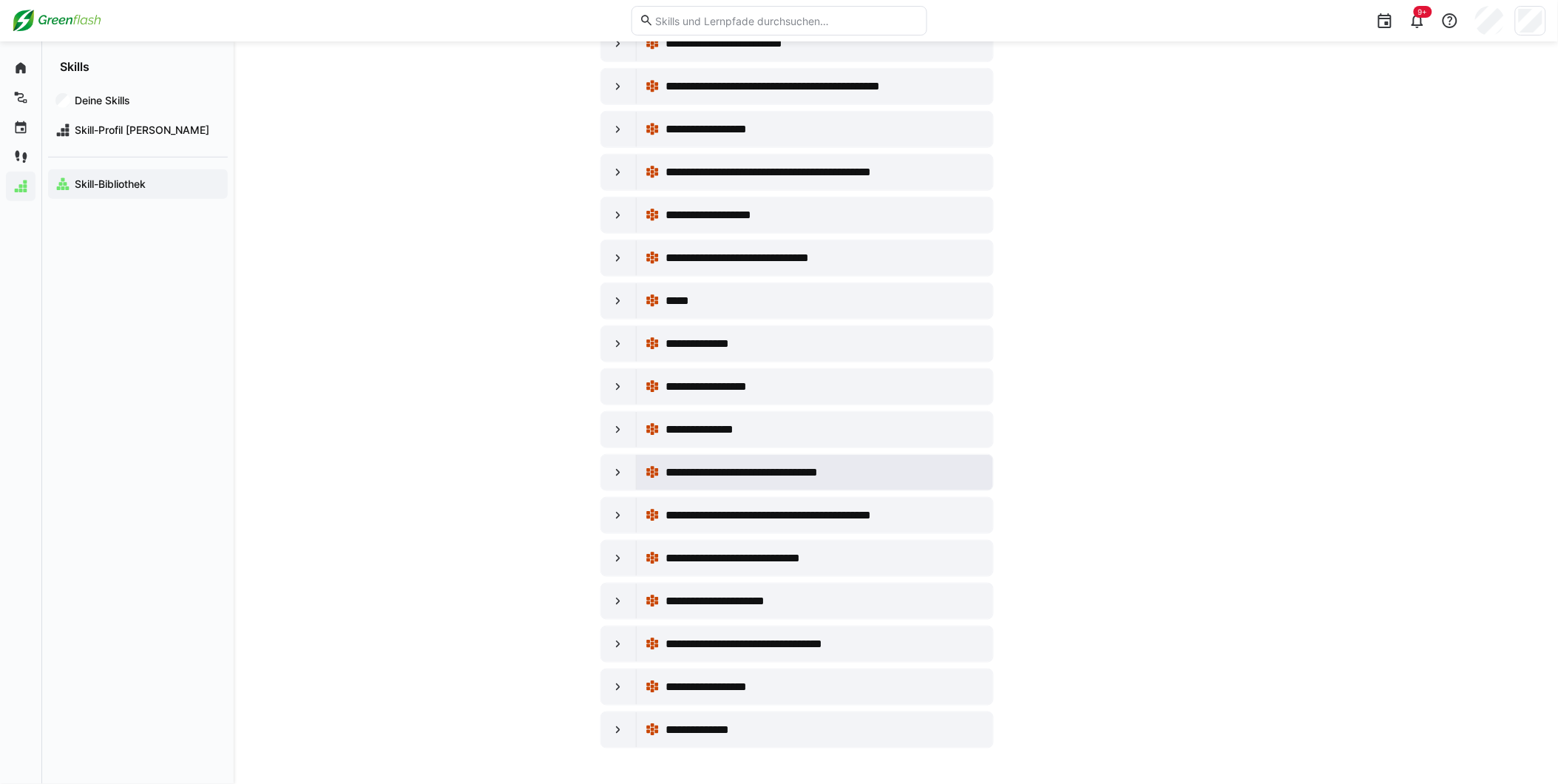
click at [726, 470] on span "**********" at bounding box center [753, 472] width 175 height 18
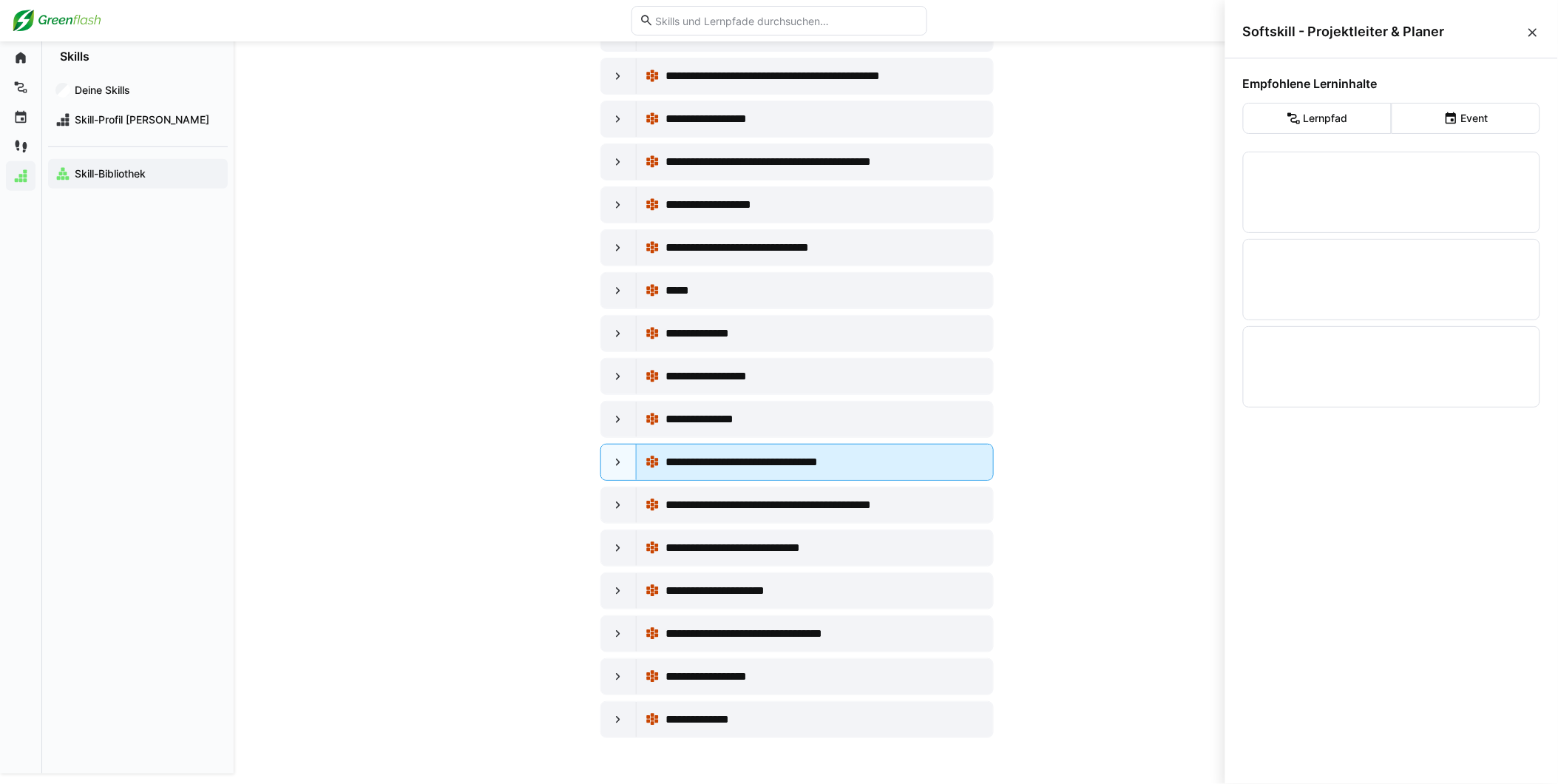
scroll to position [0, 0]
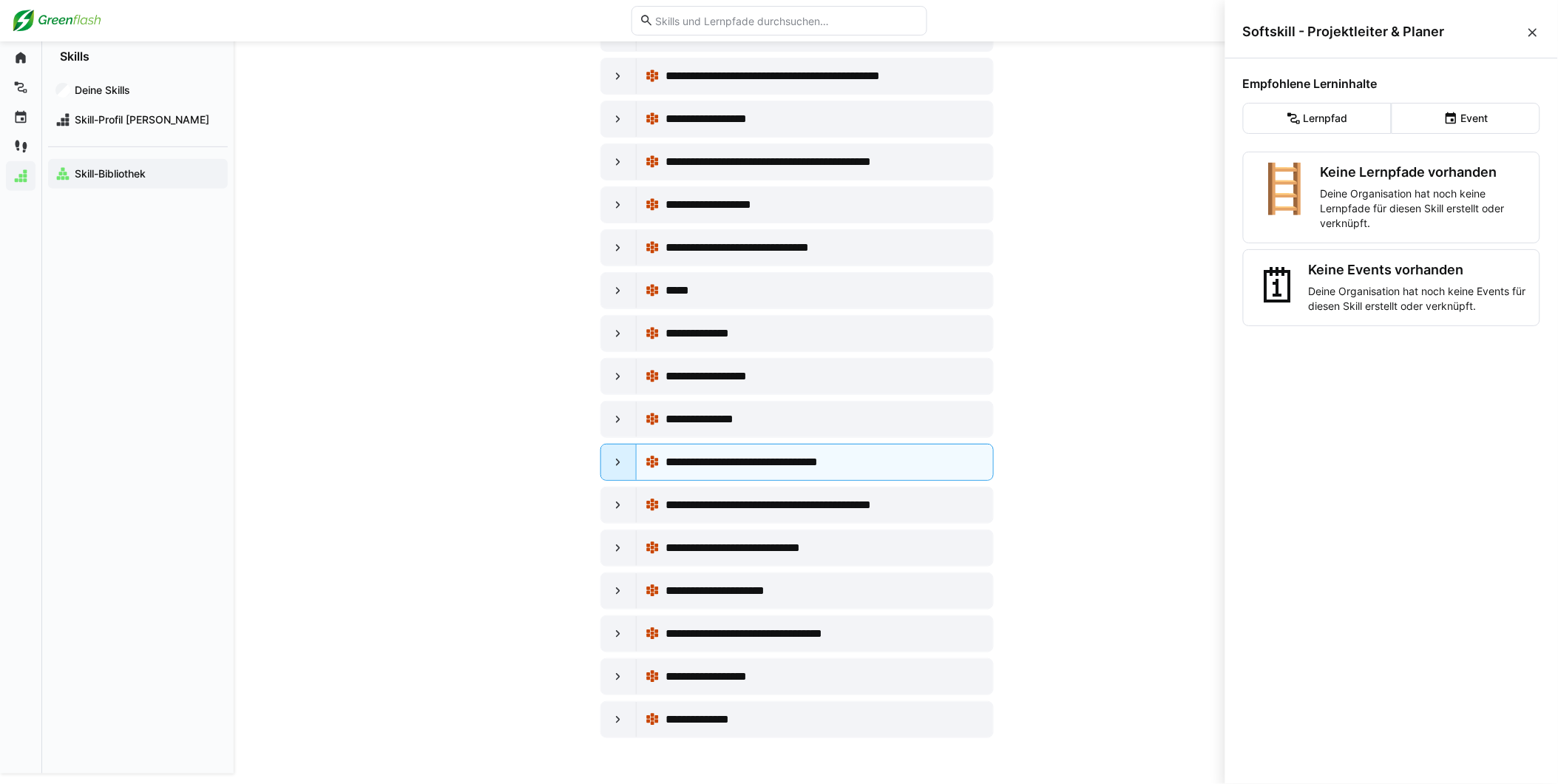
click at [625, 454] on div at bounding box center [619, 462] width 36 height 36
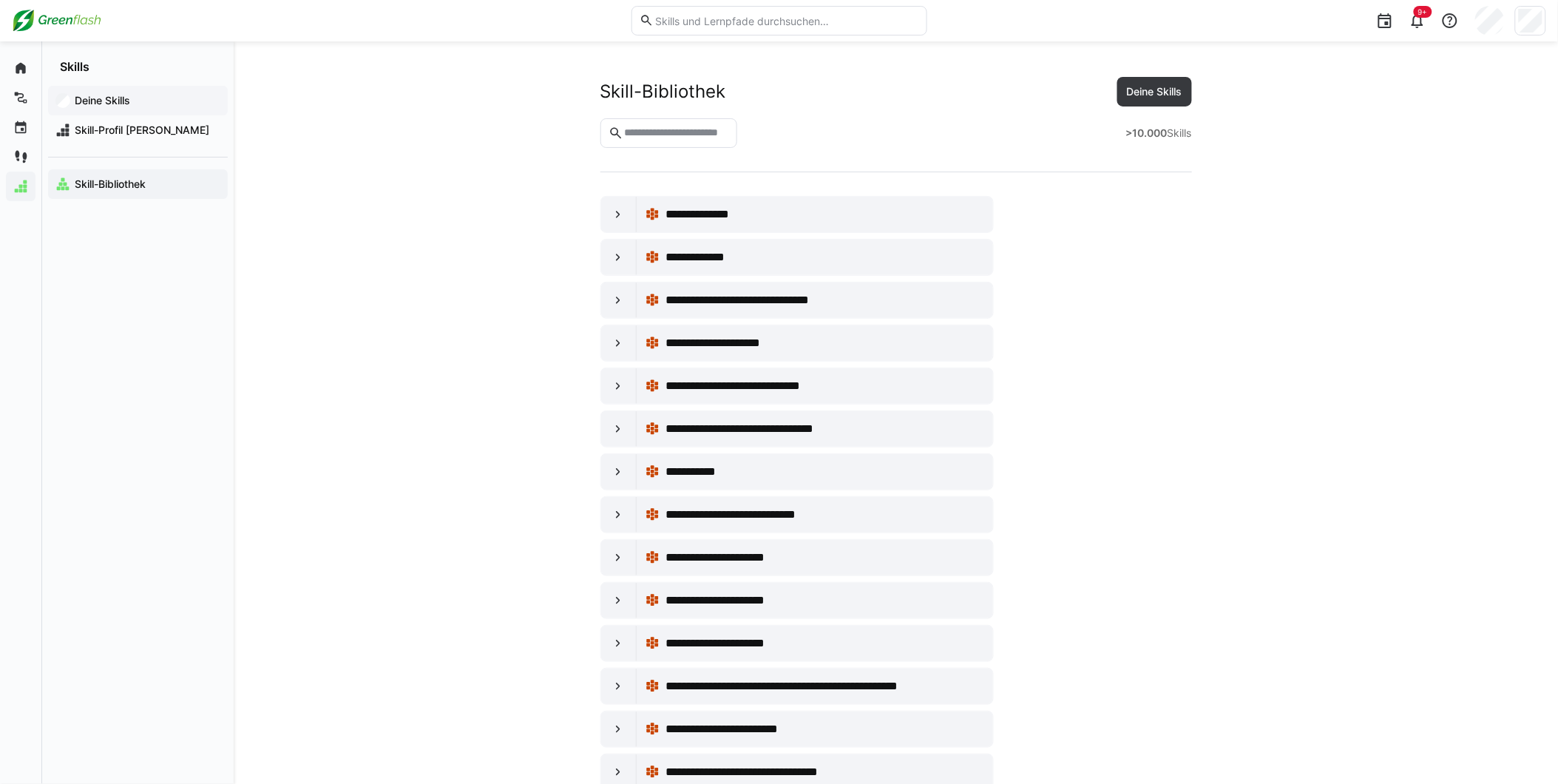
click at [0, 0] on app-navigation-label "Deine Skills" at bounding box center [0, 0] width 0 height 0
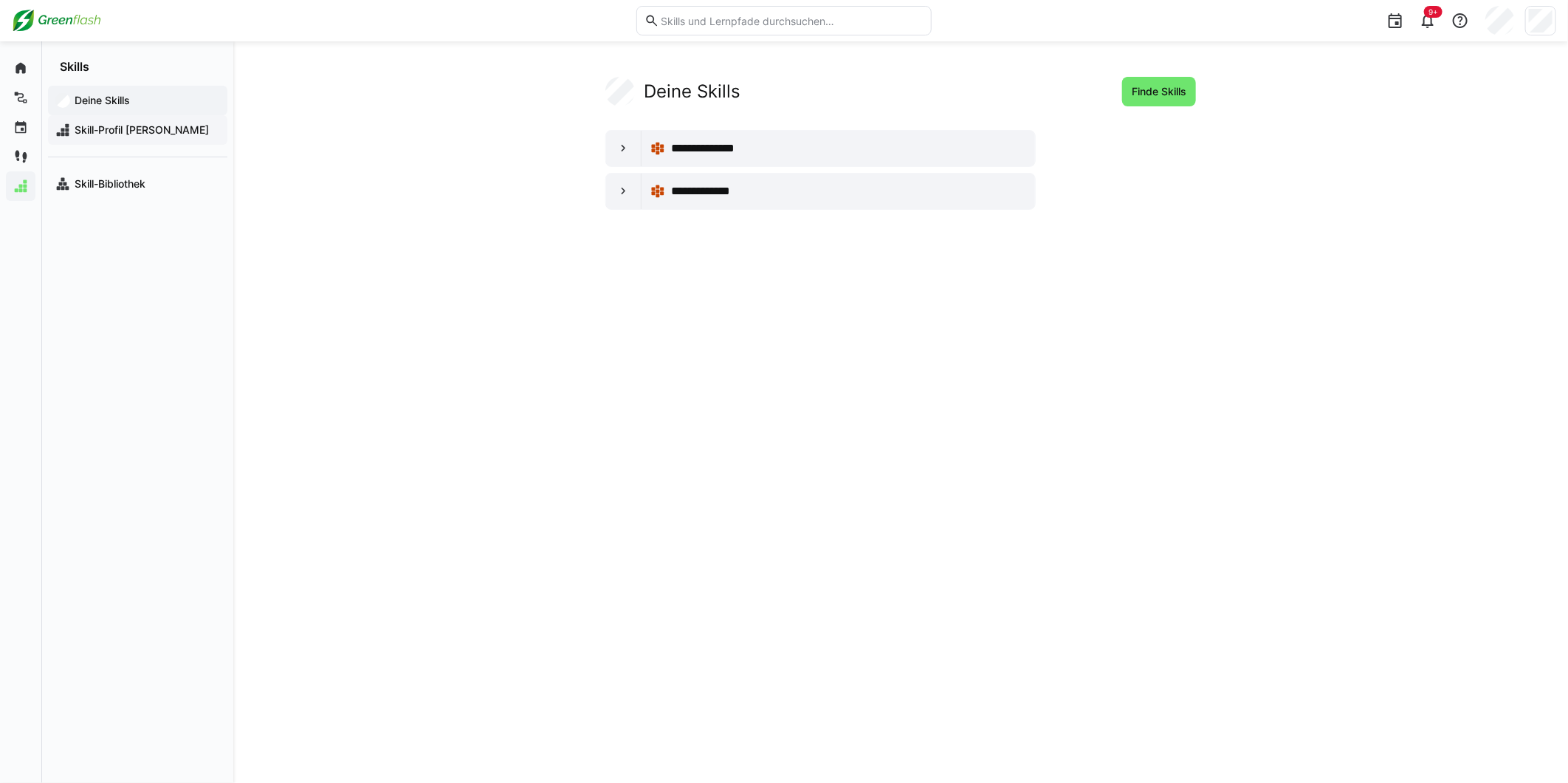
click at [130, 130] on span "Skill-Profil [PERSON_NAME]" at bounding box center [146, 129] width 148 height 15
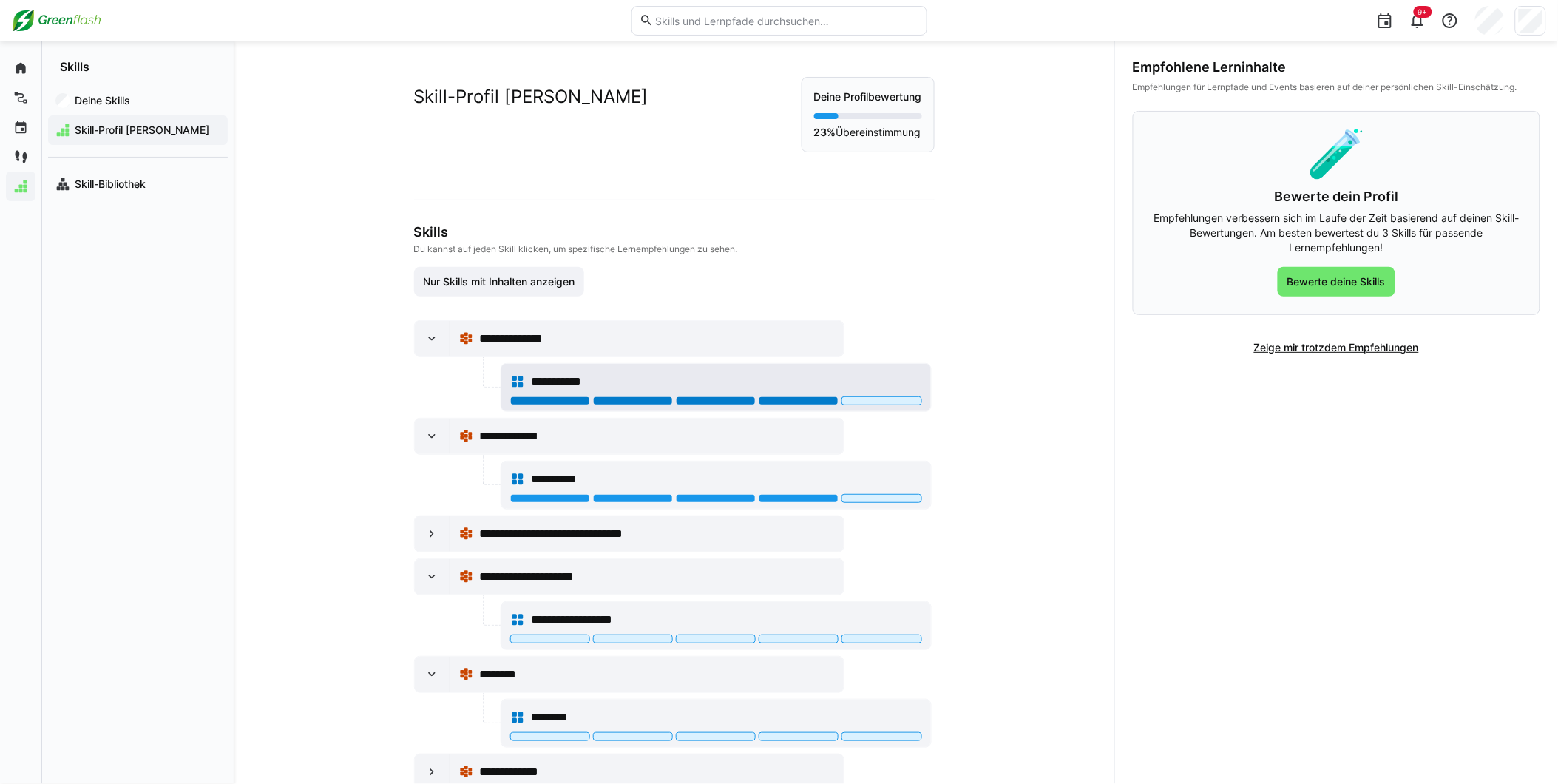
scroll to position [86, 0]
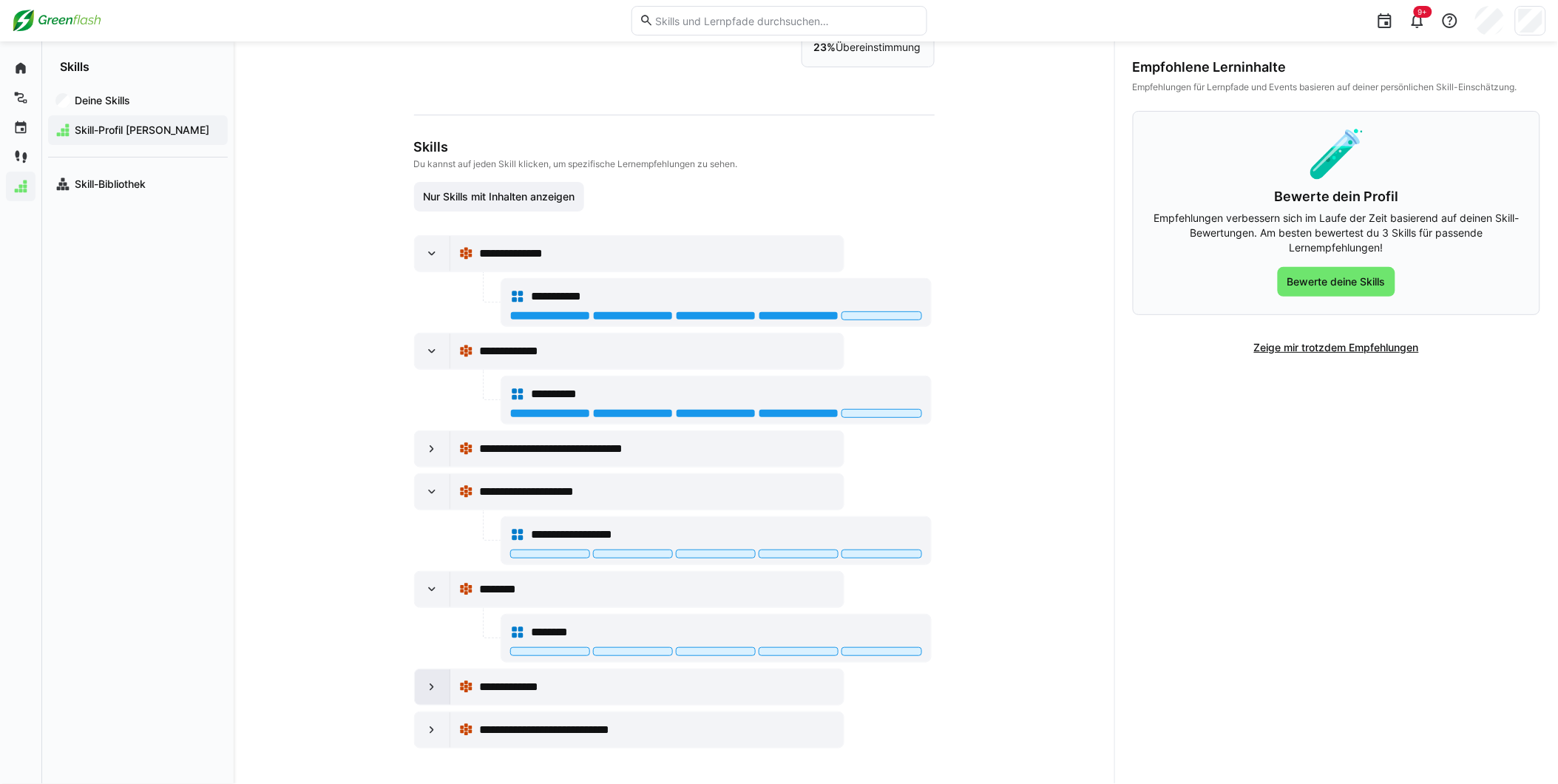
click at [425, 689] on eds-icon at bounding box center [432, 686] width 15 height 15
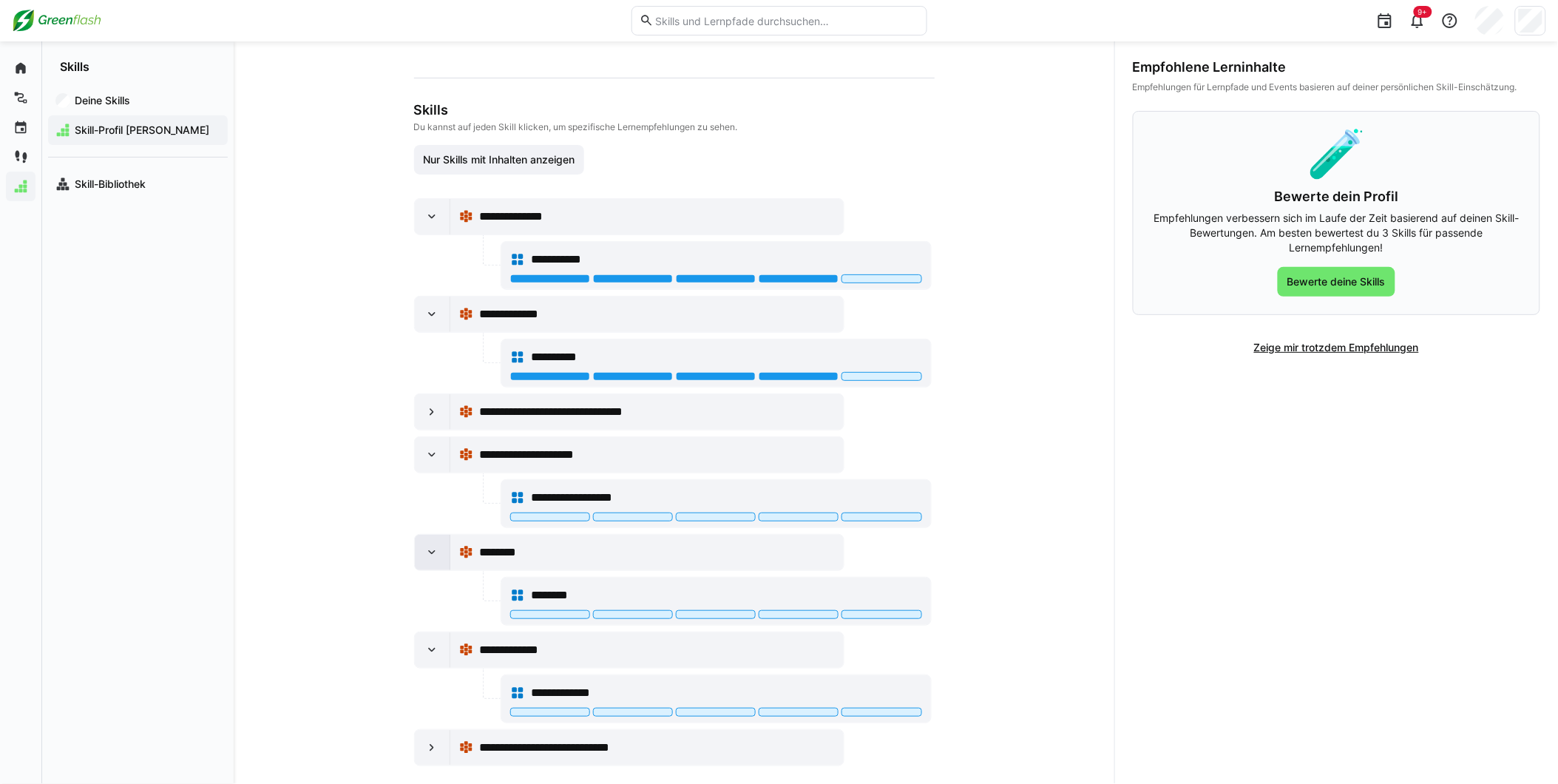
scroll to position [141, 0]
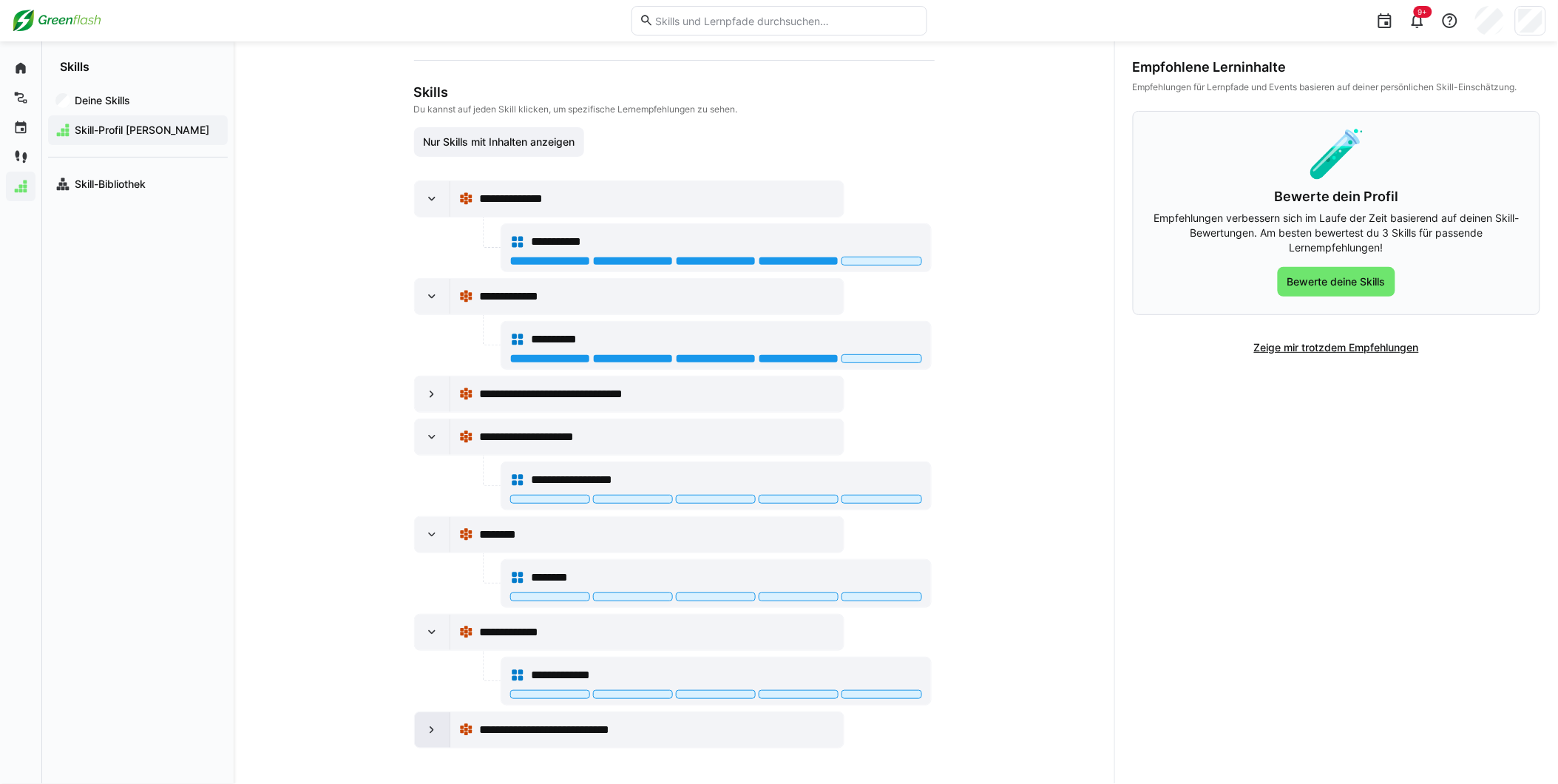
click at [415, 726] on div at bounding box center [433, 730] width 36 height 36
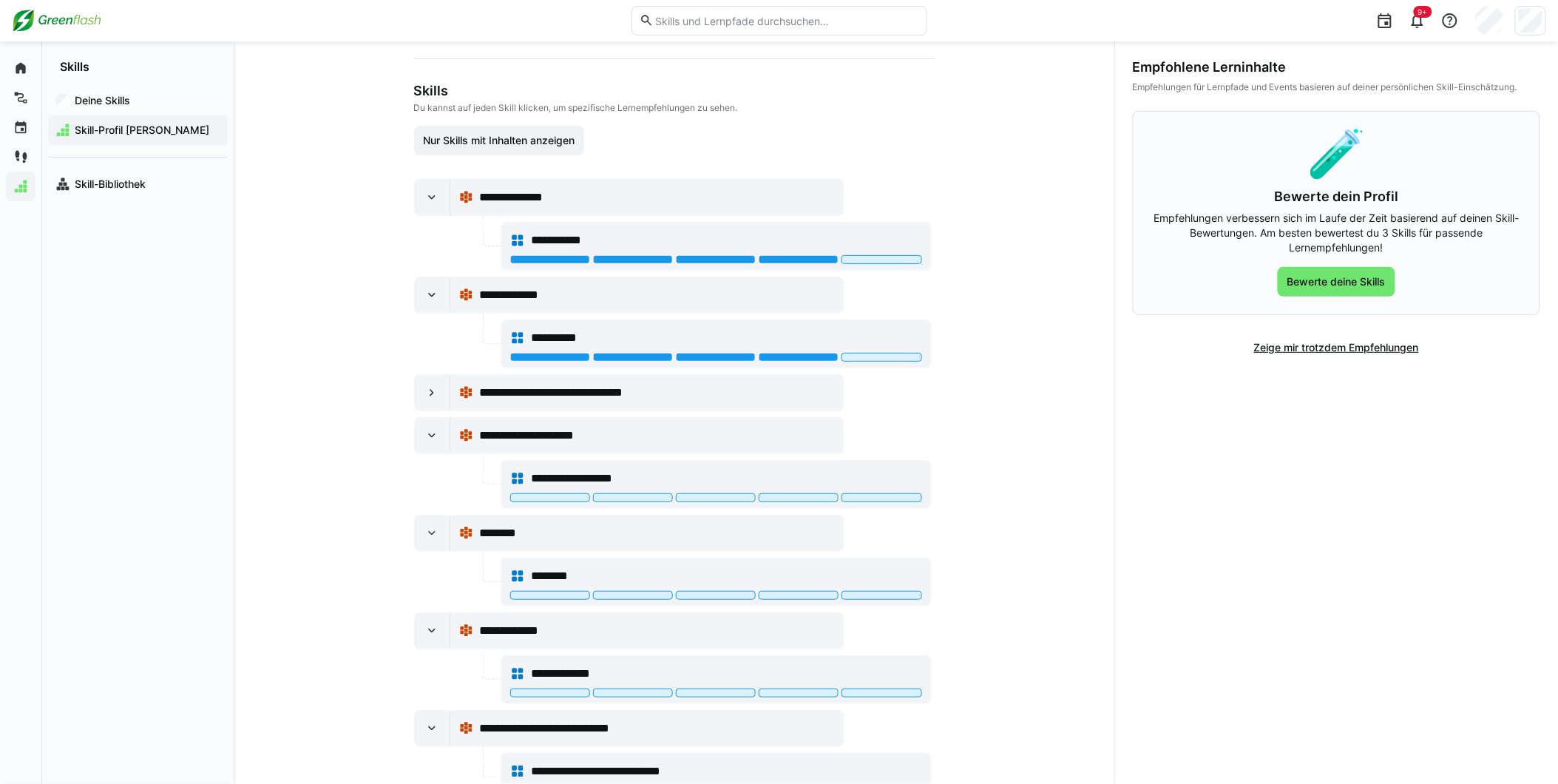
scroll to position [196, 0]
